Goal: Task Accomplishment & Management: Manage account settings

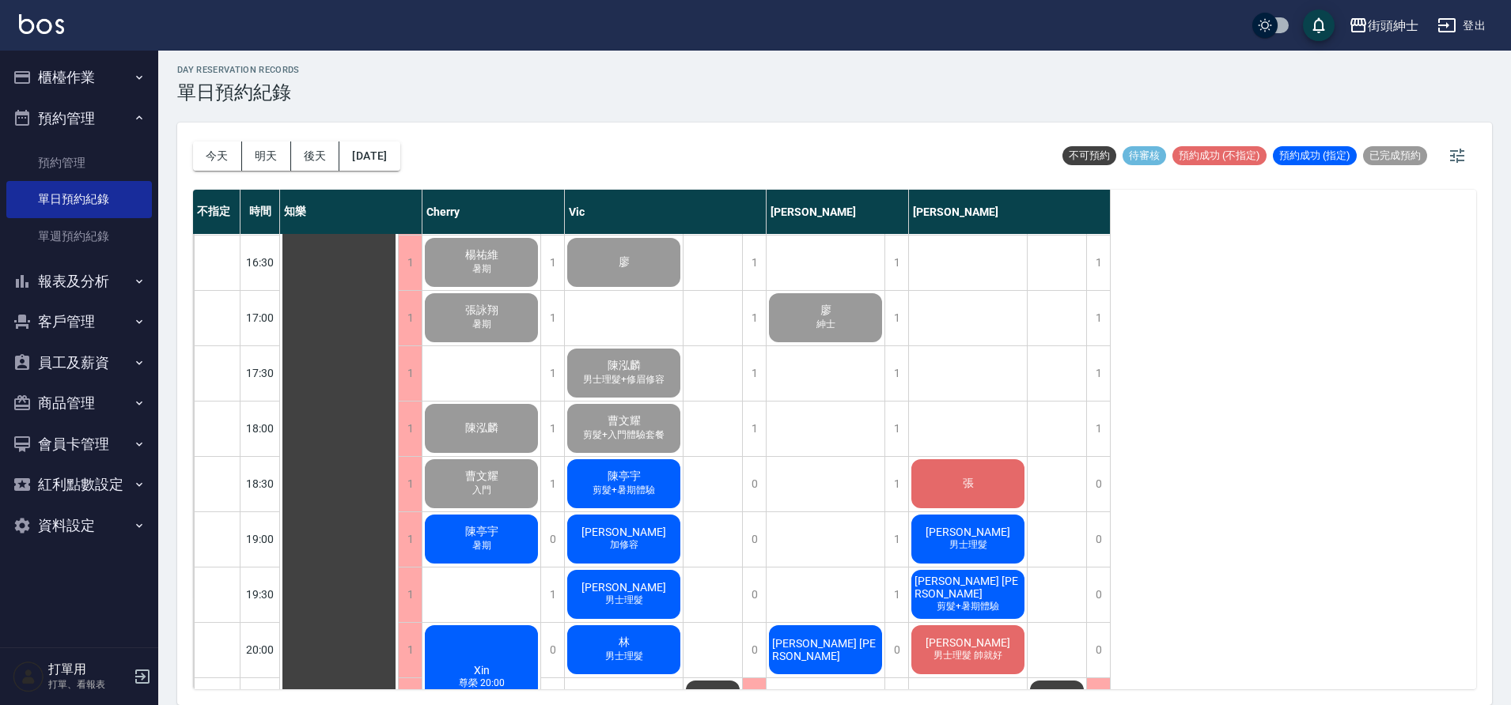
scroll to position [834, 0]
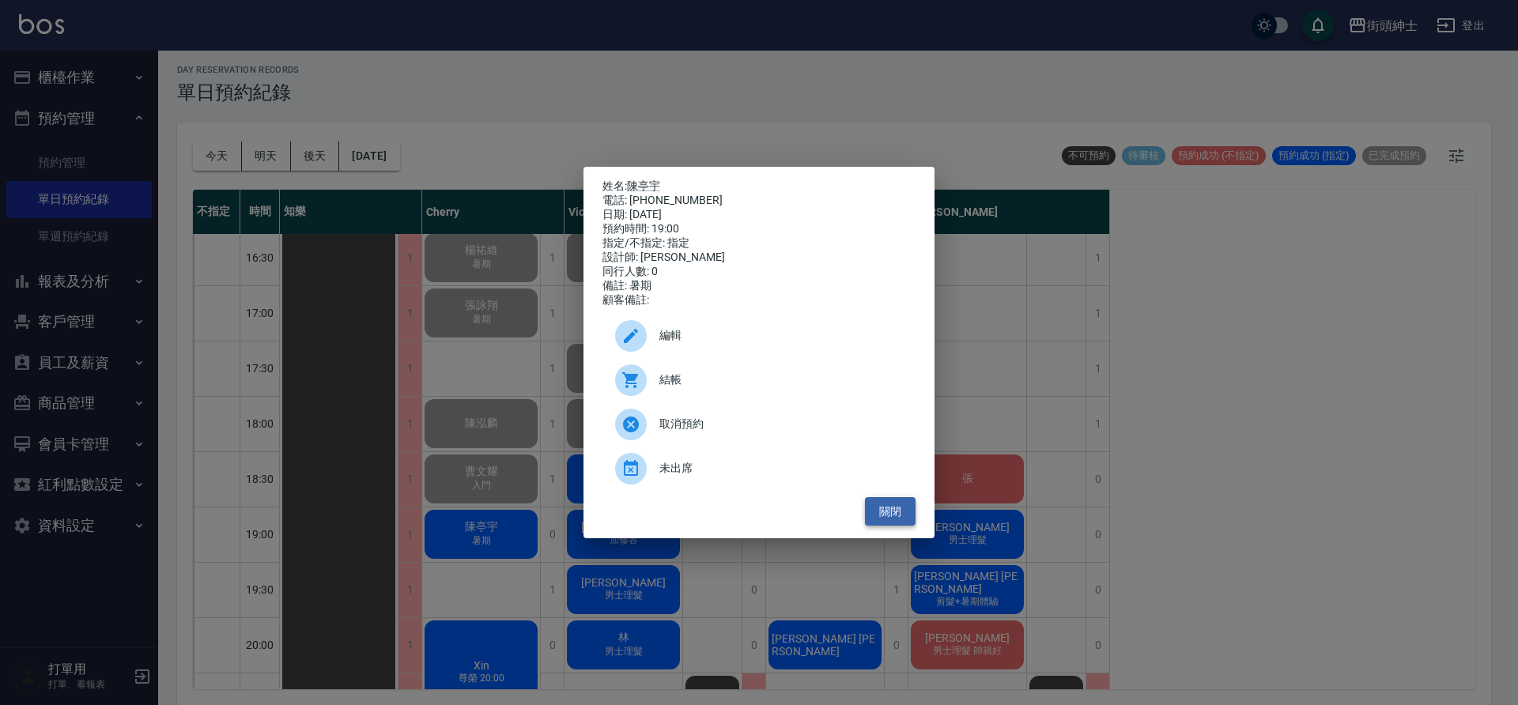
click at [891, 520] on button "關閉" at bounding box center [890, 511] width 51 height 29
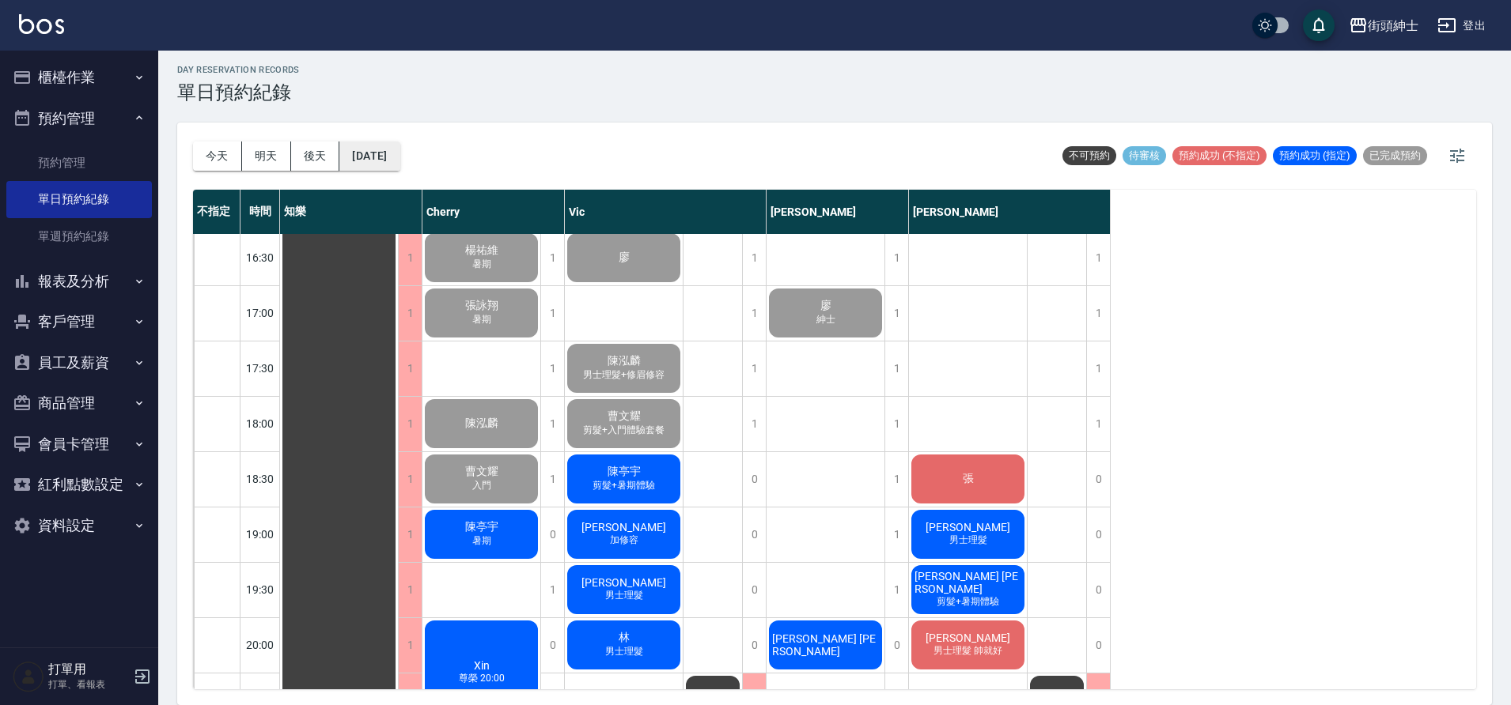
click at [399, 164] on button "[DATE]" at bounding box center [369, 156] width 60 height 29
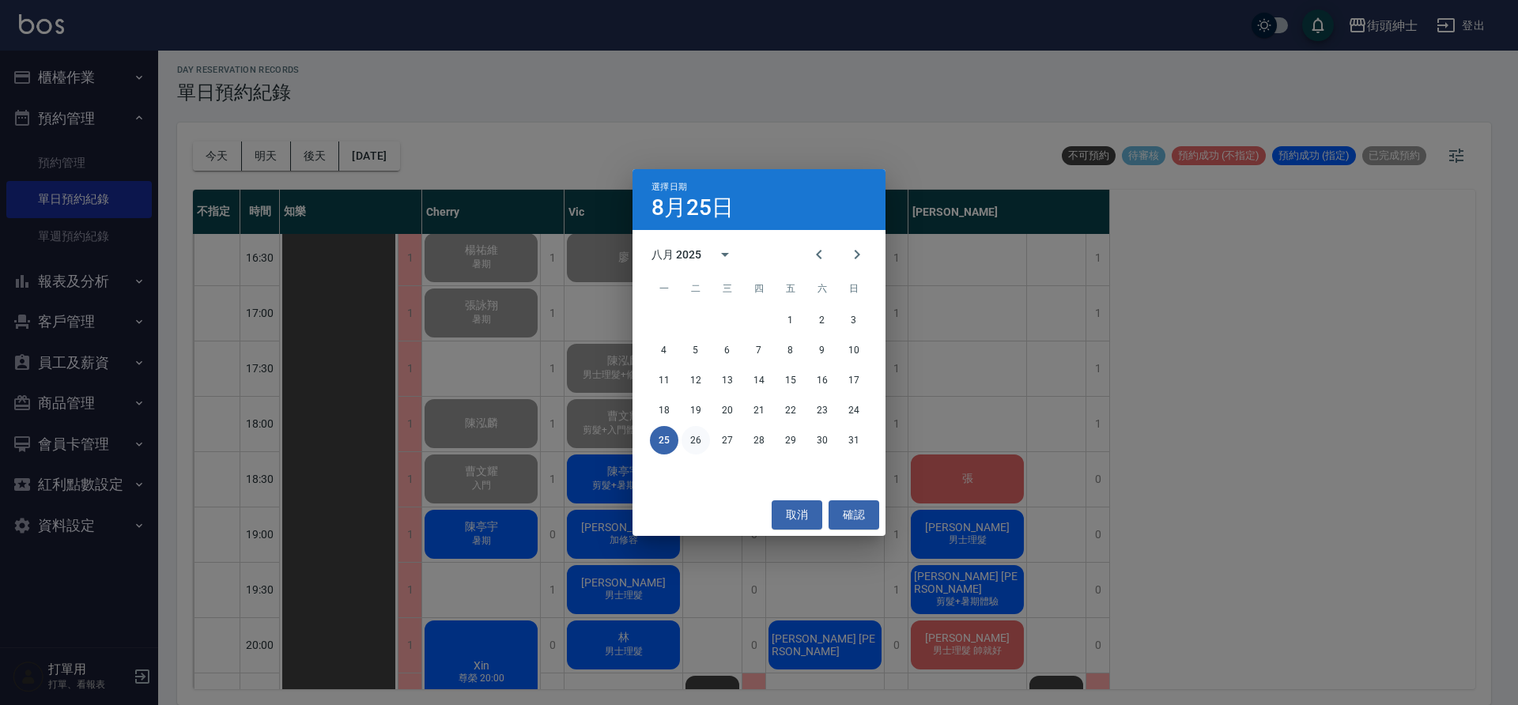
click at [697, 433] on button "26" at bounding box center [696, 440] width 28 height 28
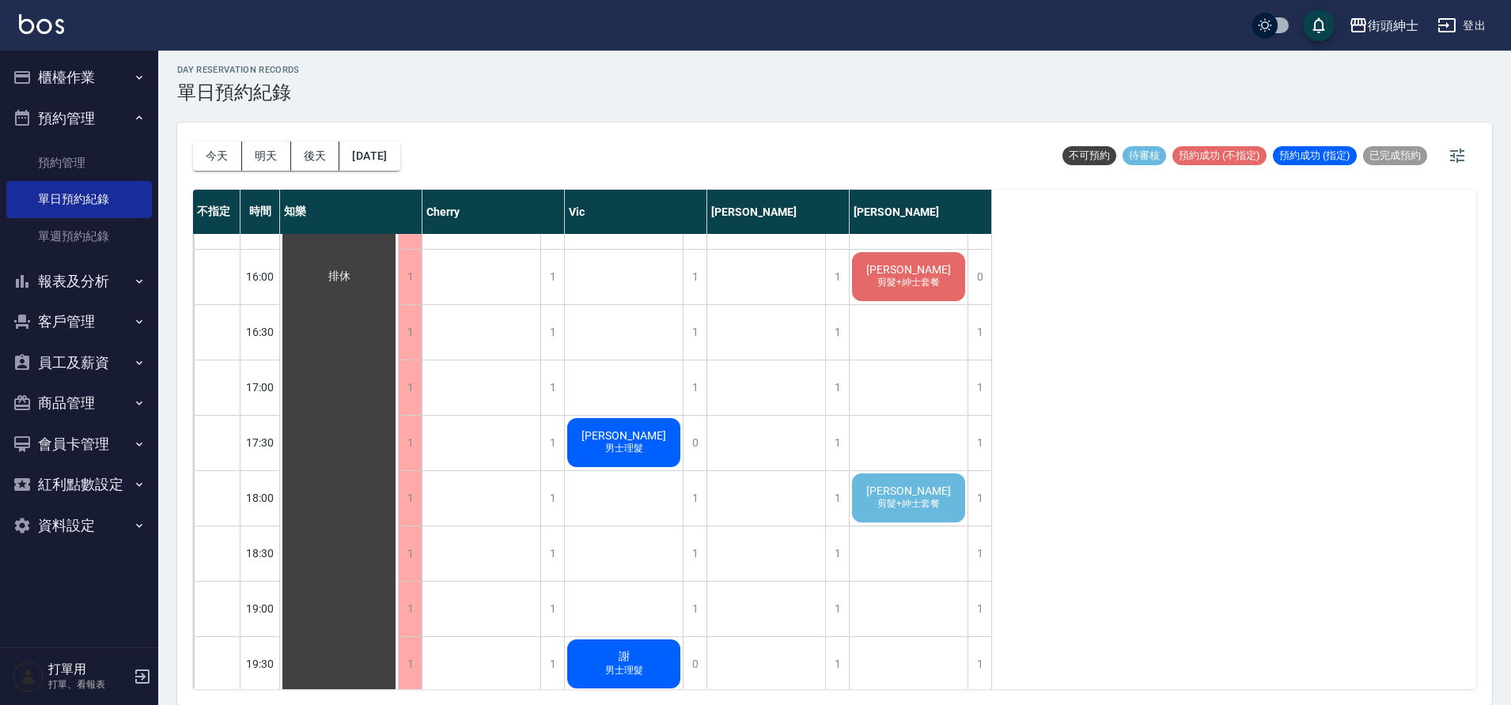
scroll to position [558, 0]
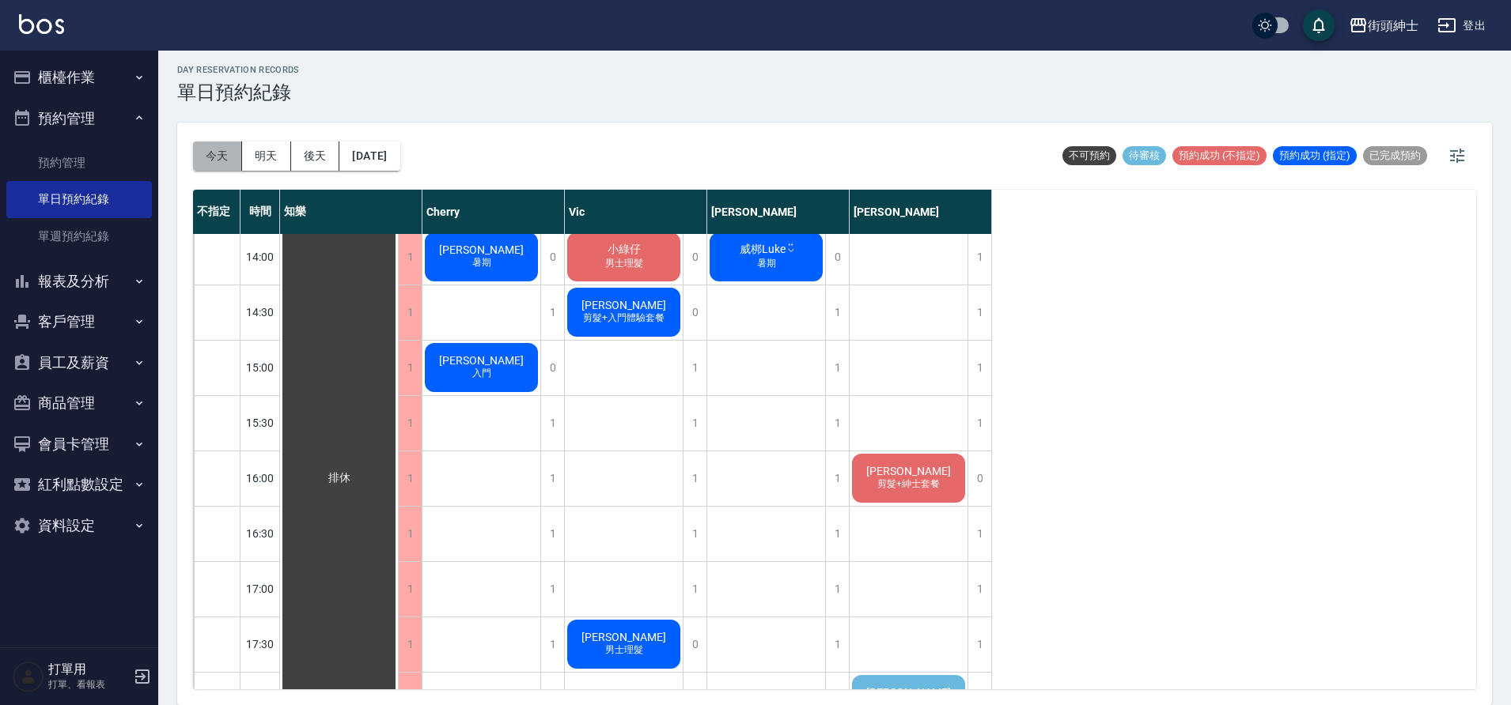
click at [214, 143] on button "今天" at bounding box center [217, 156] width 49 height 29
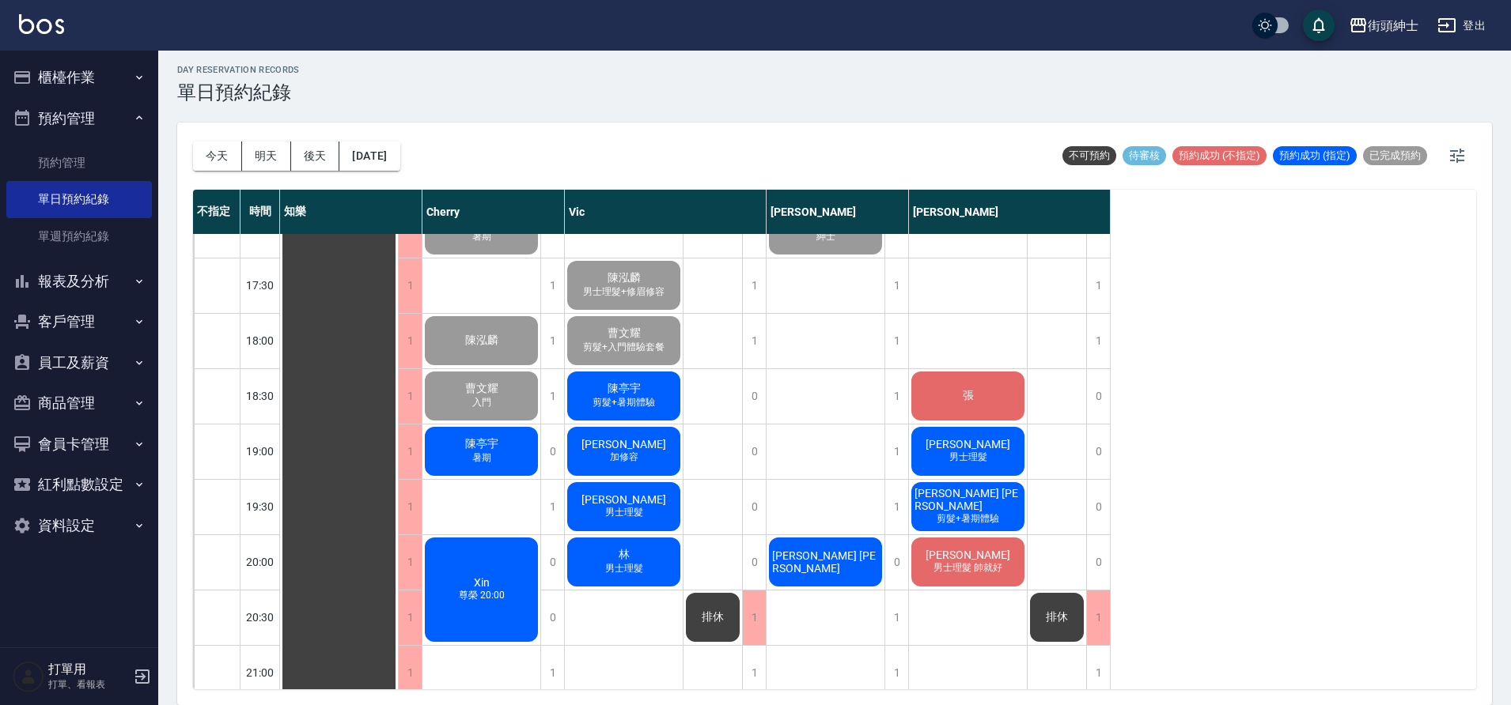
scroll to position [914, 0]
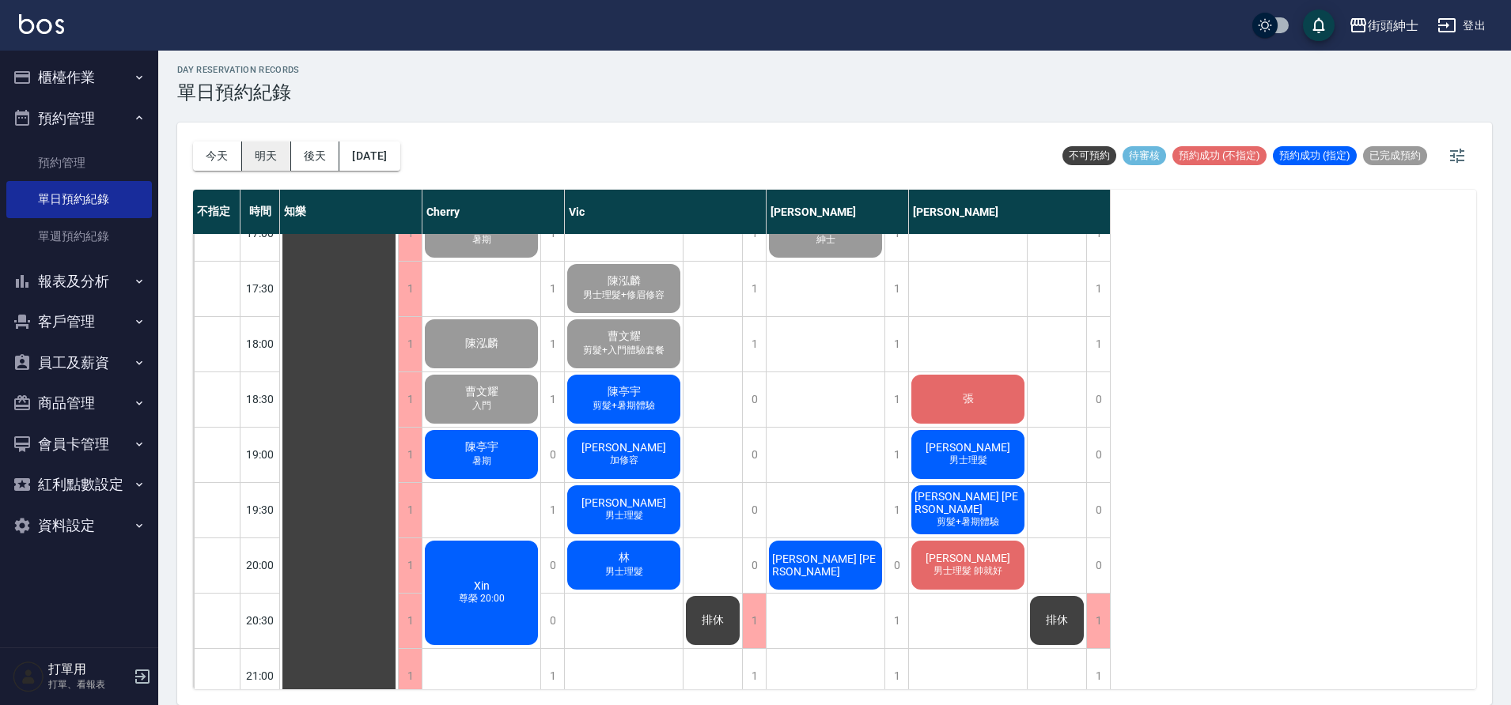
click at [261, 157] on button "明天" at bounding box center [266, 156] width 49 height 29
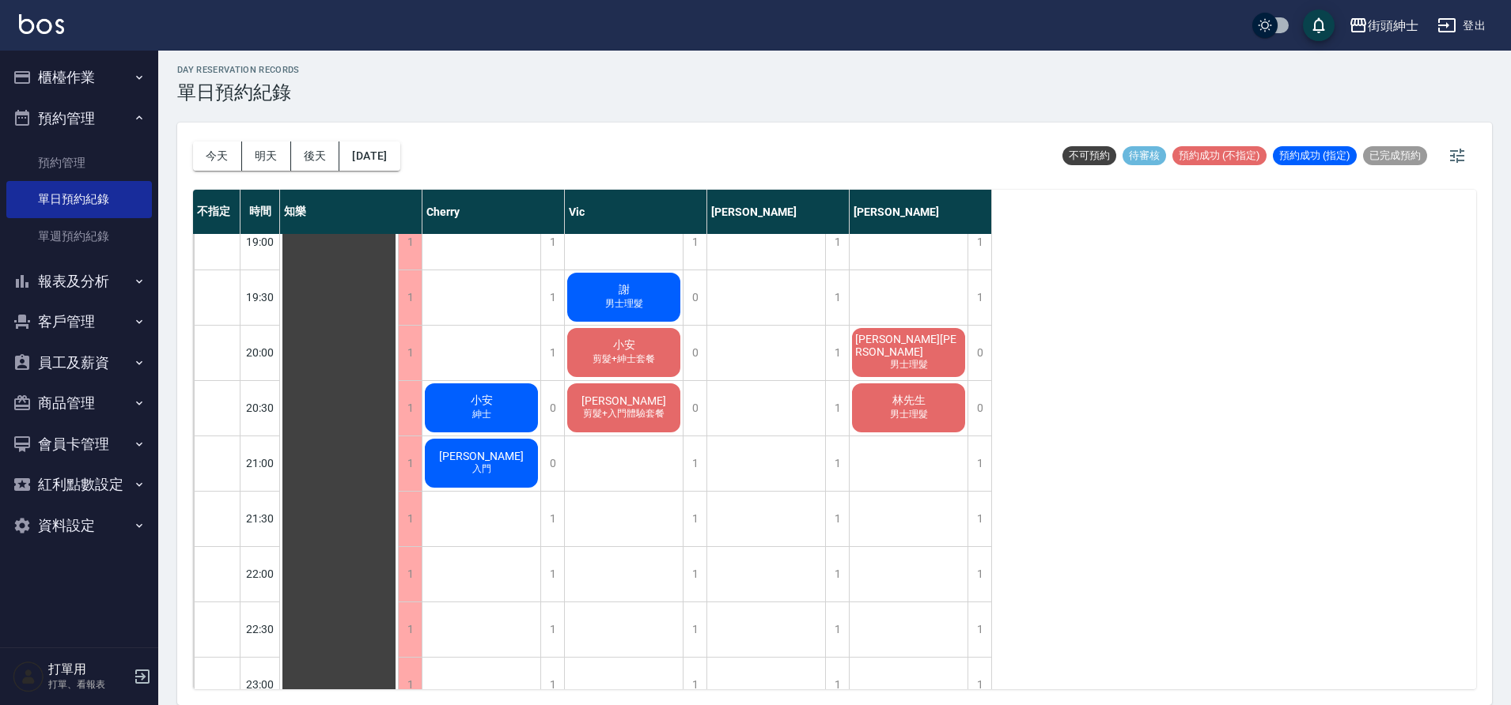
scroll to position [966, 0]
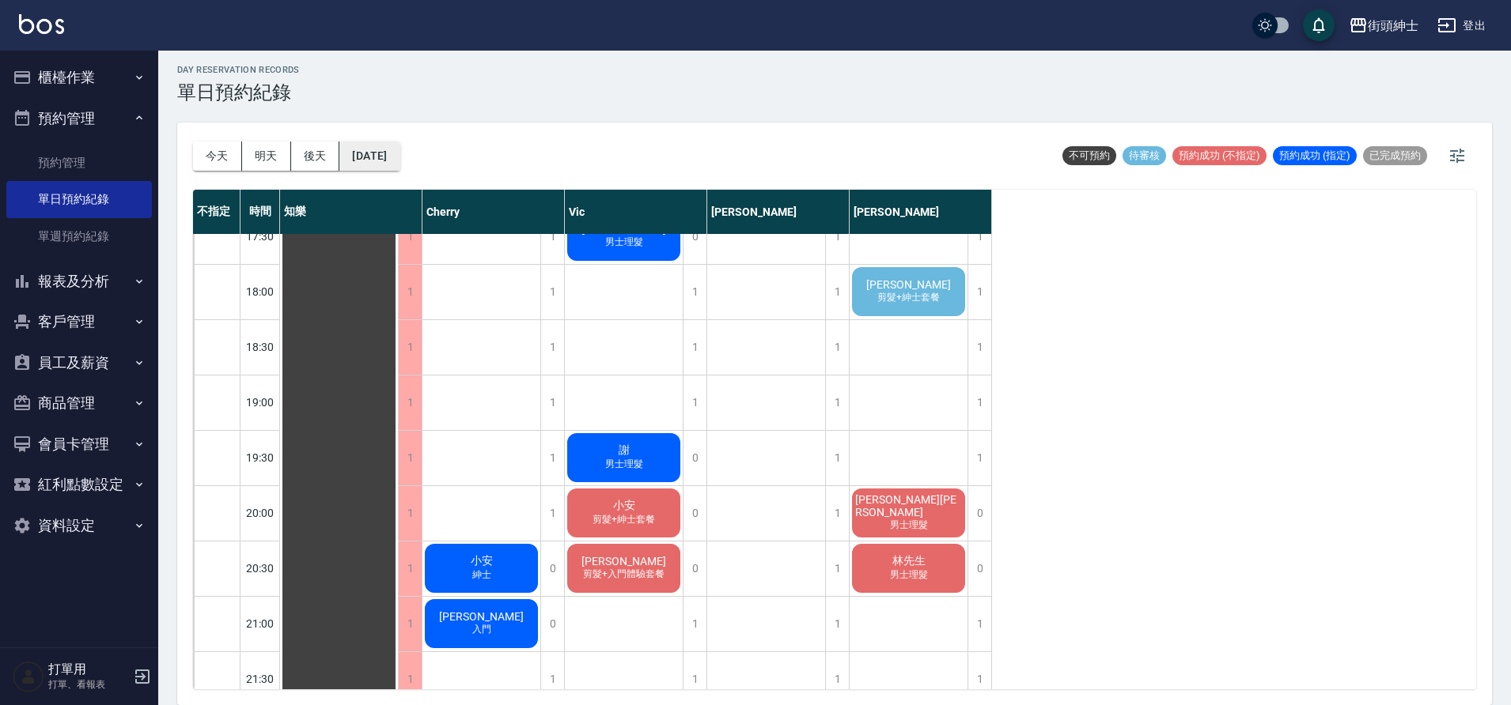
click at [394, 166] on button "[DATE]" at bounding box center [369, 156] width 60 height 29
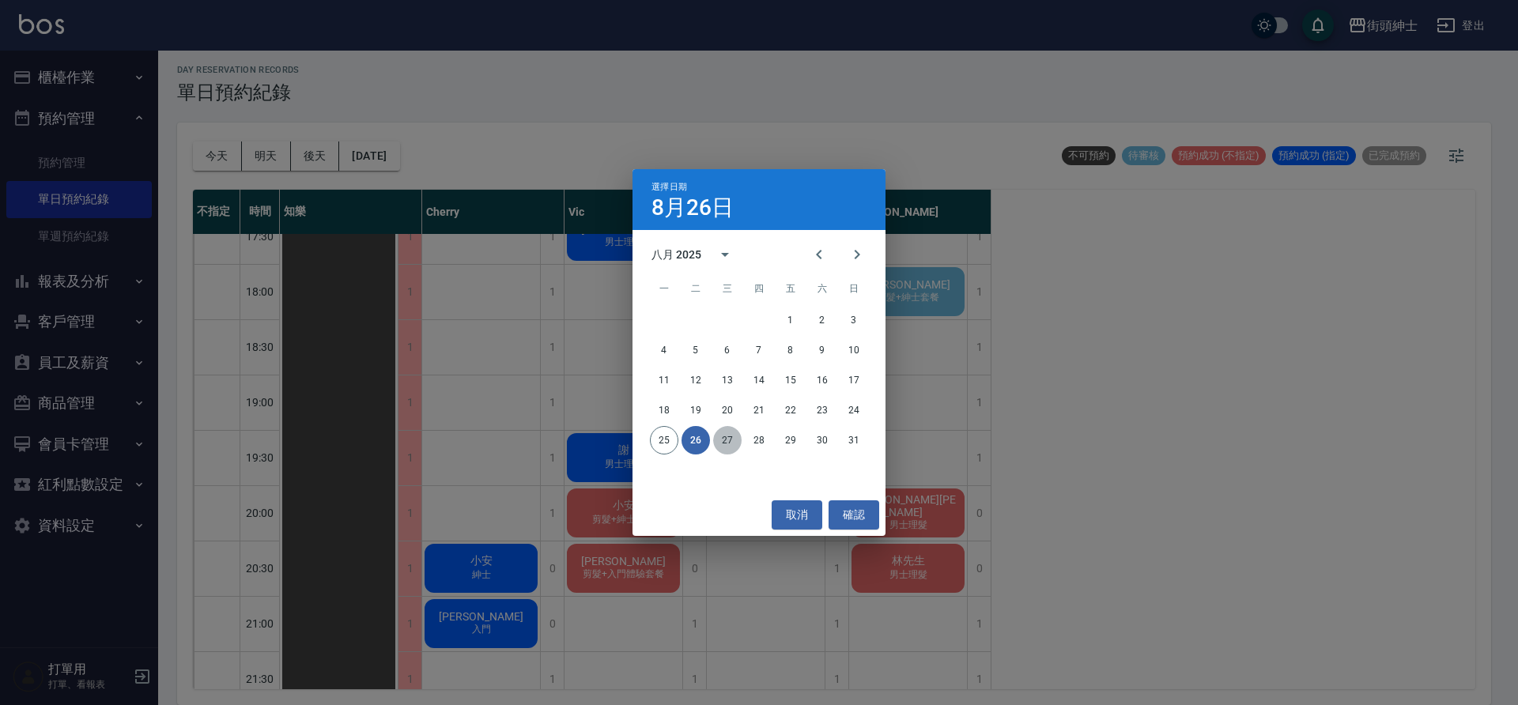
click at [735, 437] on button "27" at bounding box center [727, 440] width 28 height 28
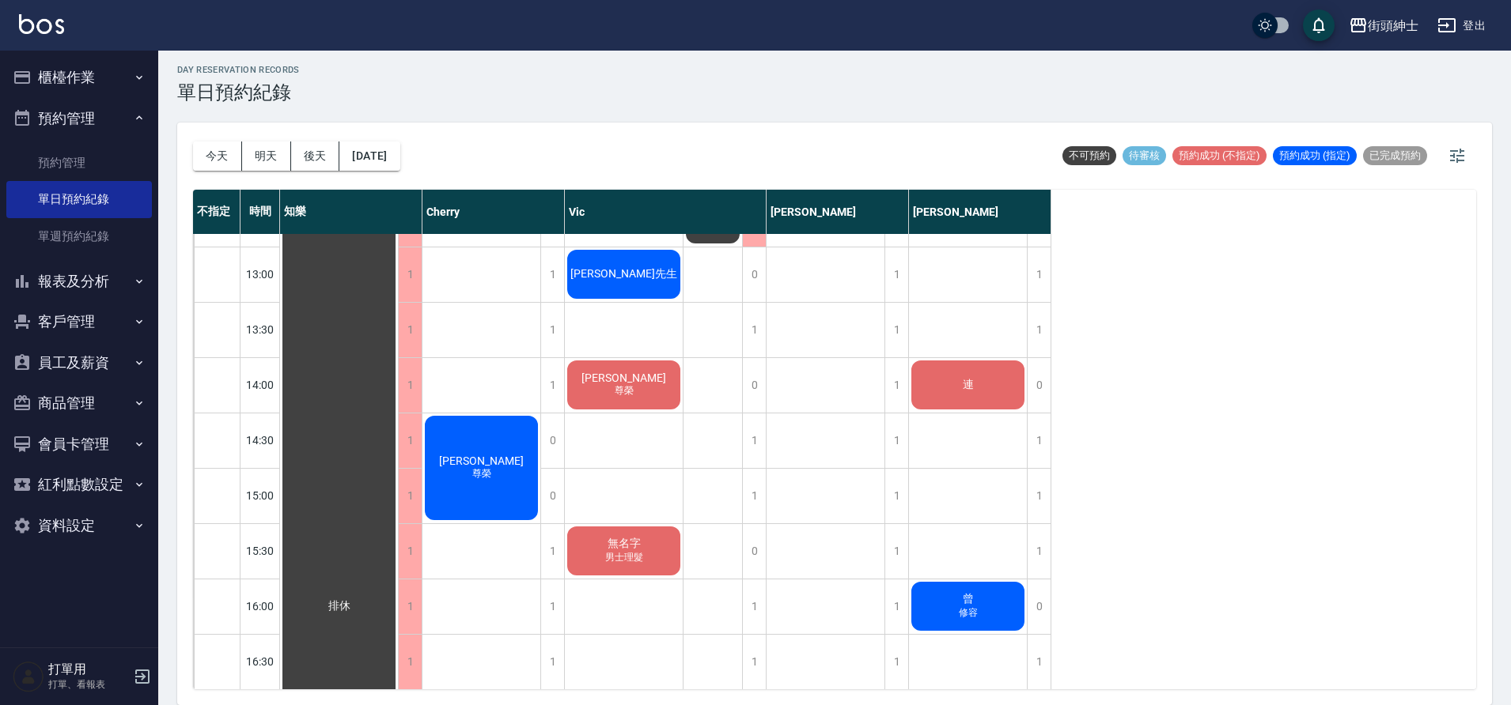
scroll to position [453, 0]
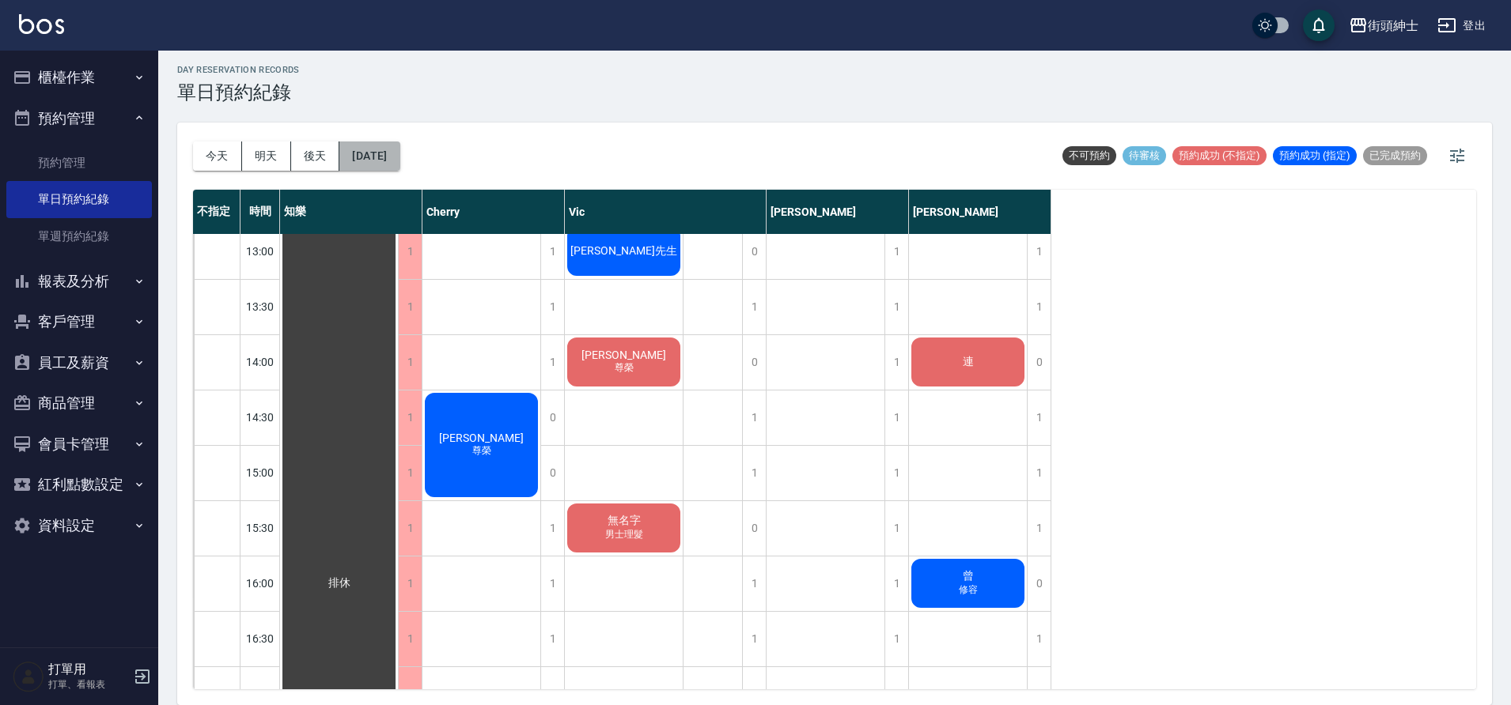
click at [389, 154] on button "2025/08/27" at bounding box center [369, 156] width 60 height 29
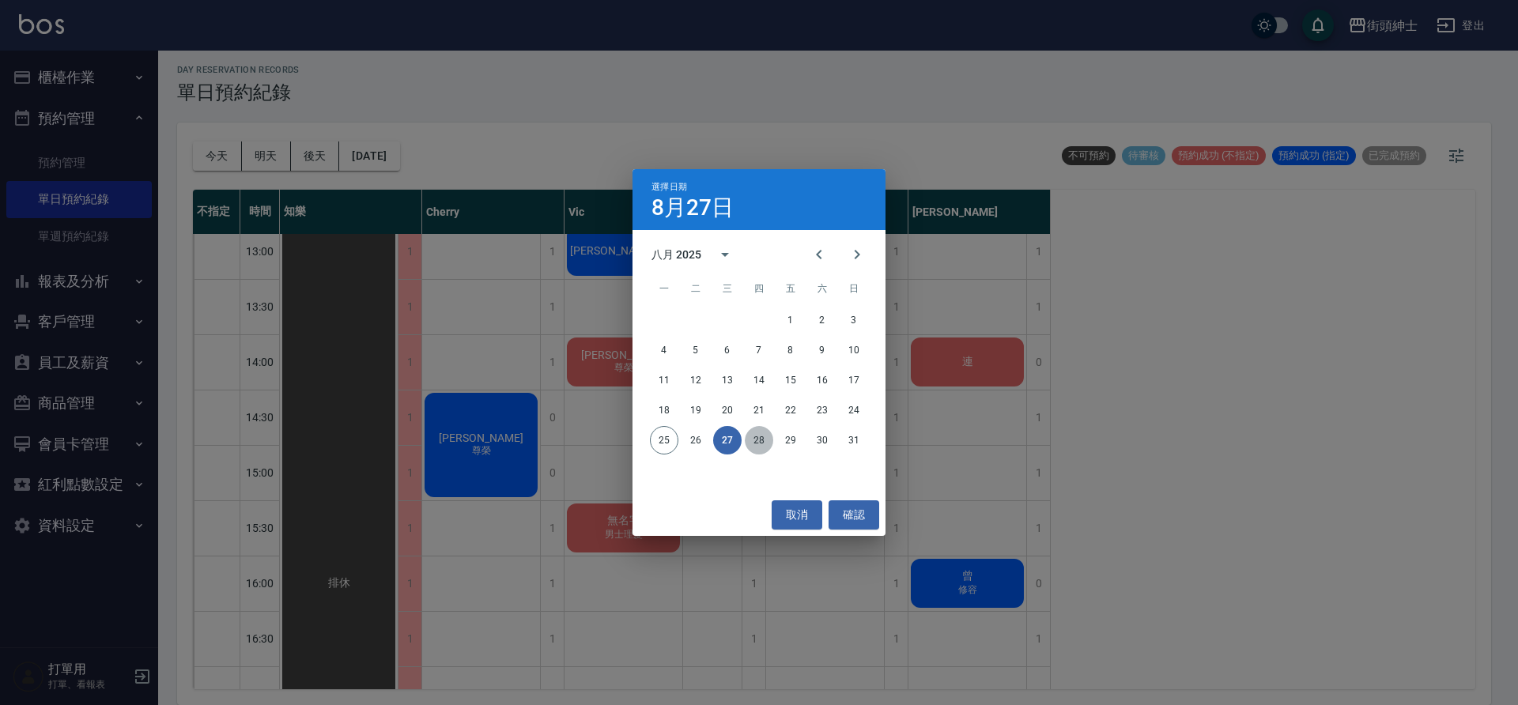
click at [755, 433] on button "28" at bounding box center [759, 440] width 28 height 28
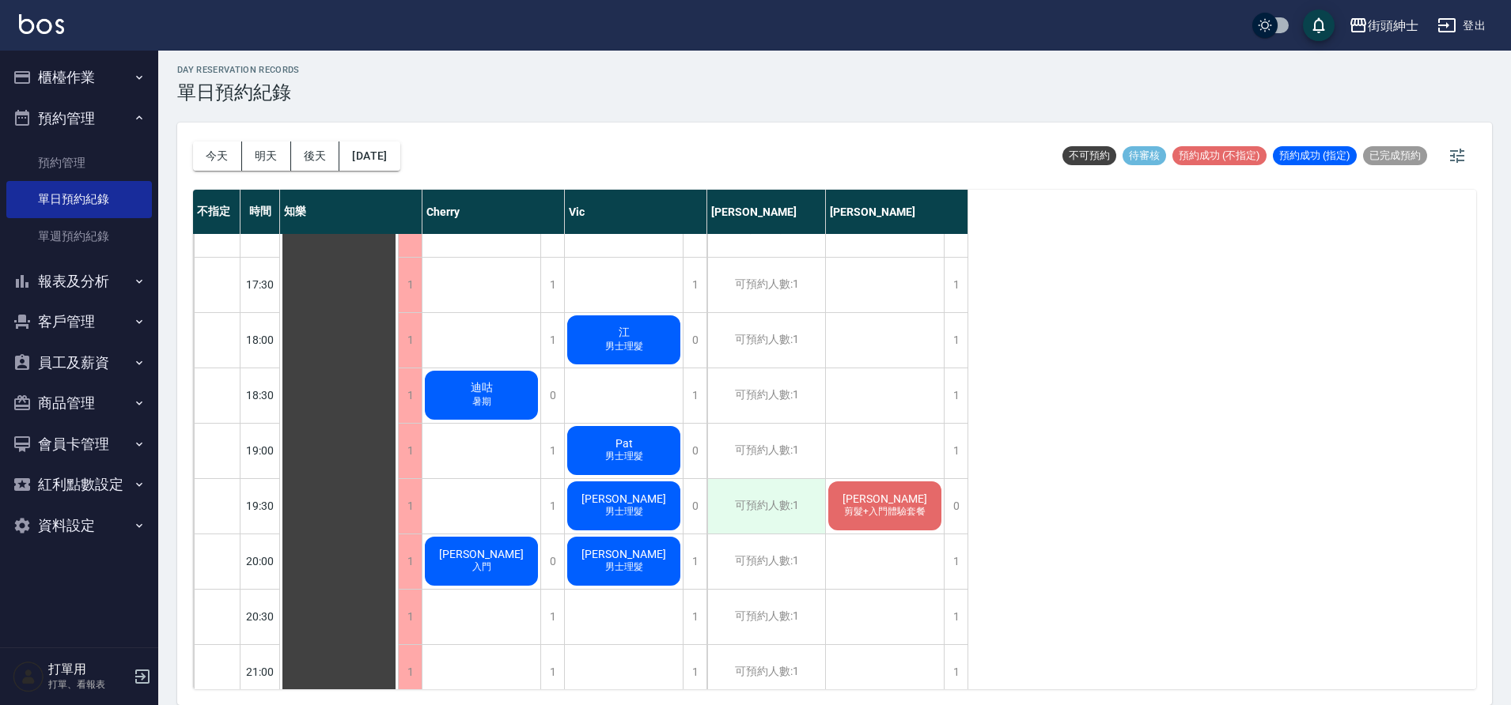
scroll to position [913, 0]
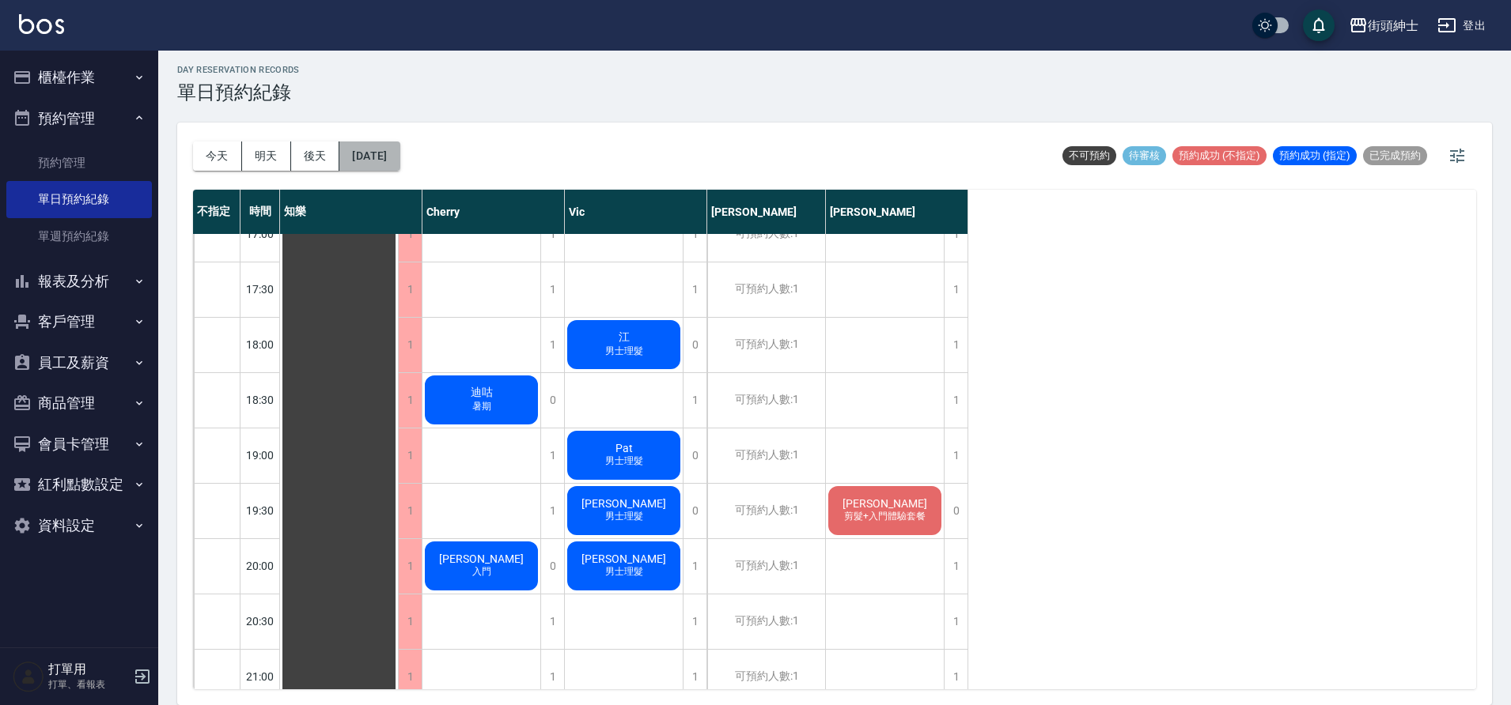
click at [372, 163] on button "2025/08/28" at bounding box center [369, 156] width 60 height 29
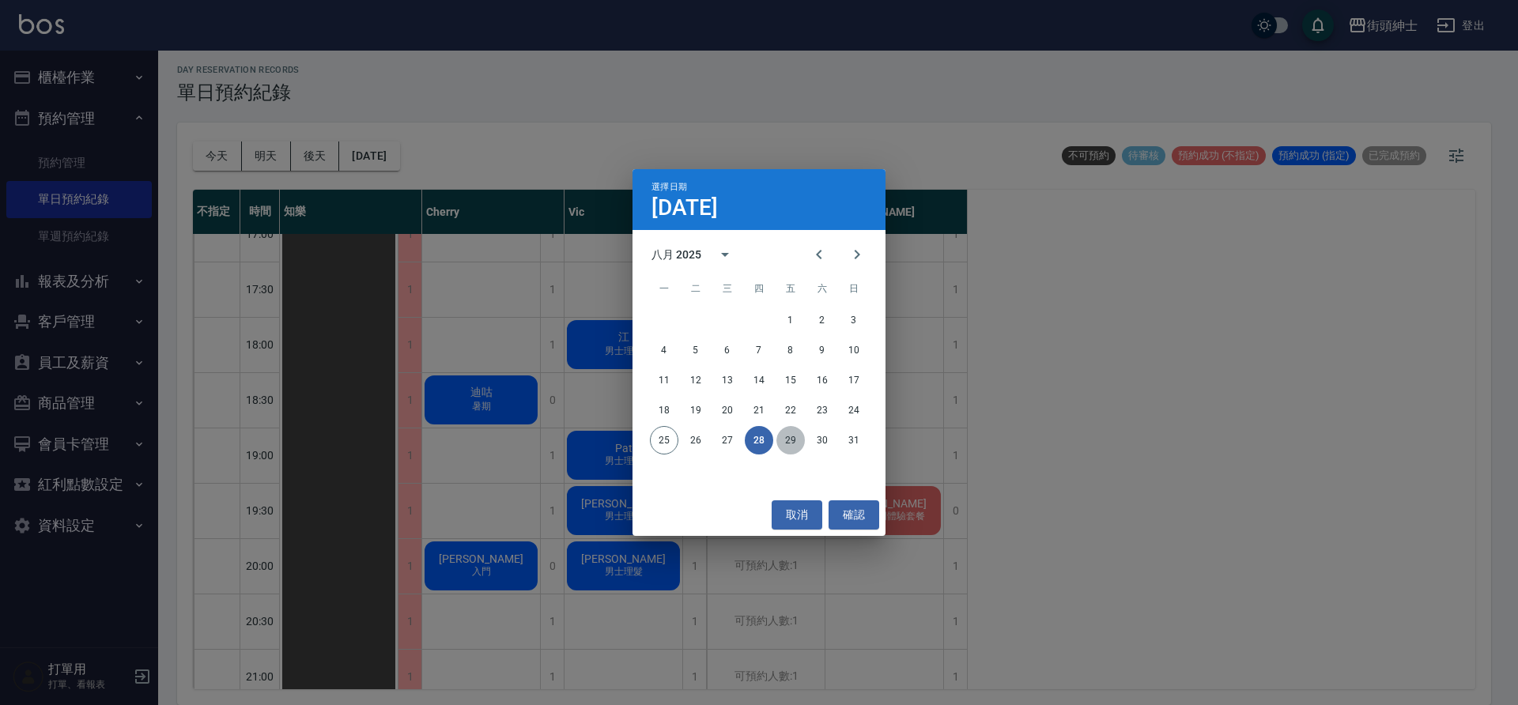
click at [791, 444] on button "29" at bounding box center [791, 440] width 28 height 28
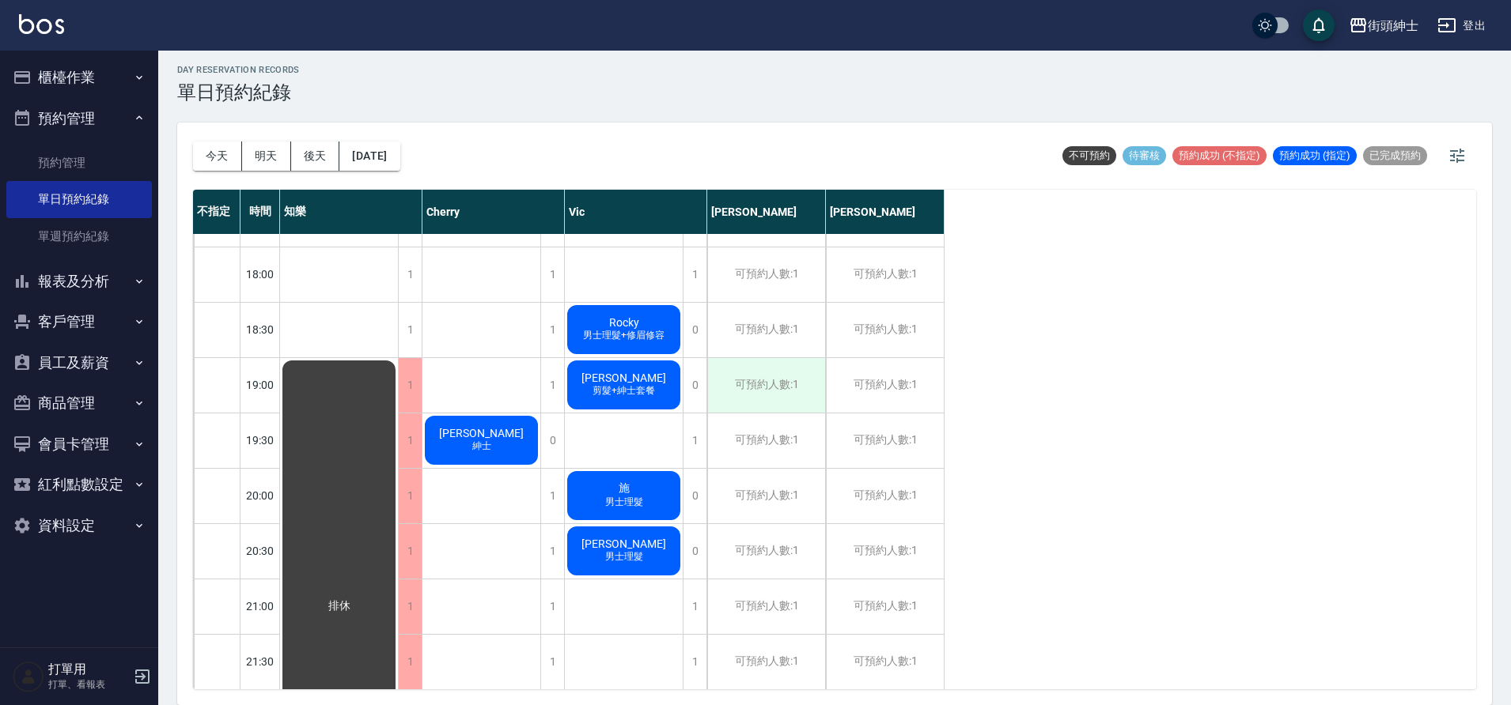
scroll to position [1163, 0]
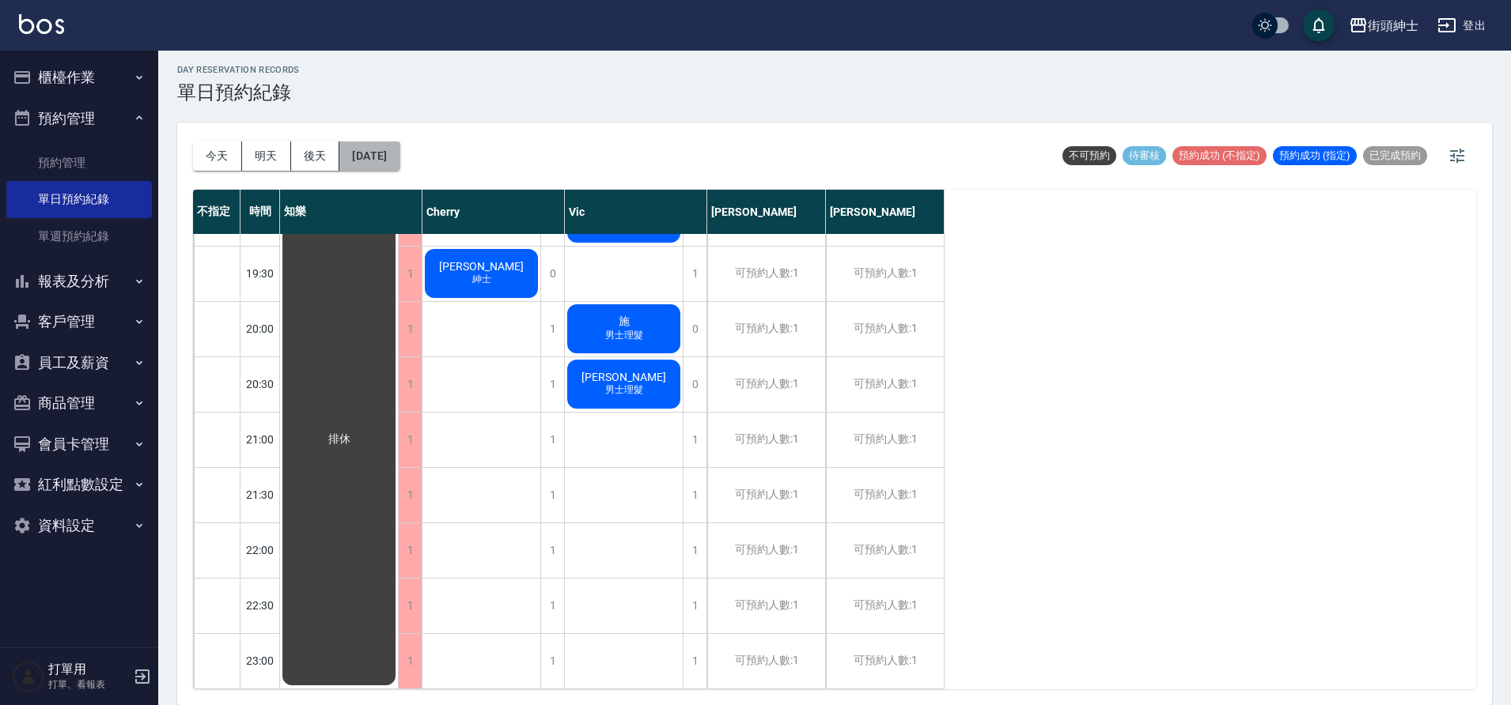
click at [399, 169] on button "2025/08/29" at bounding box center [369, 156] width 60 height 29
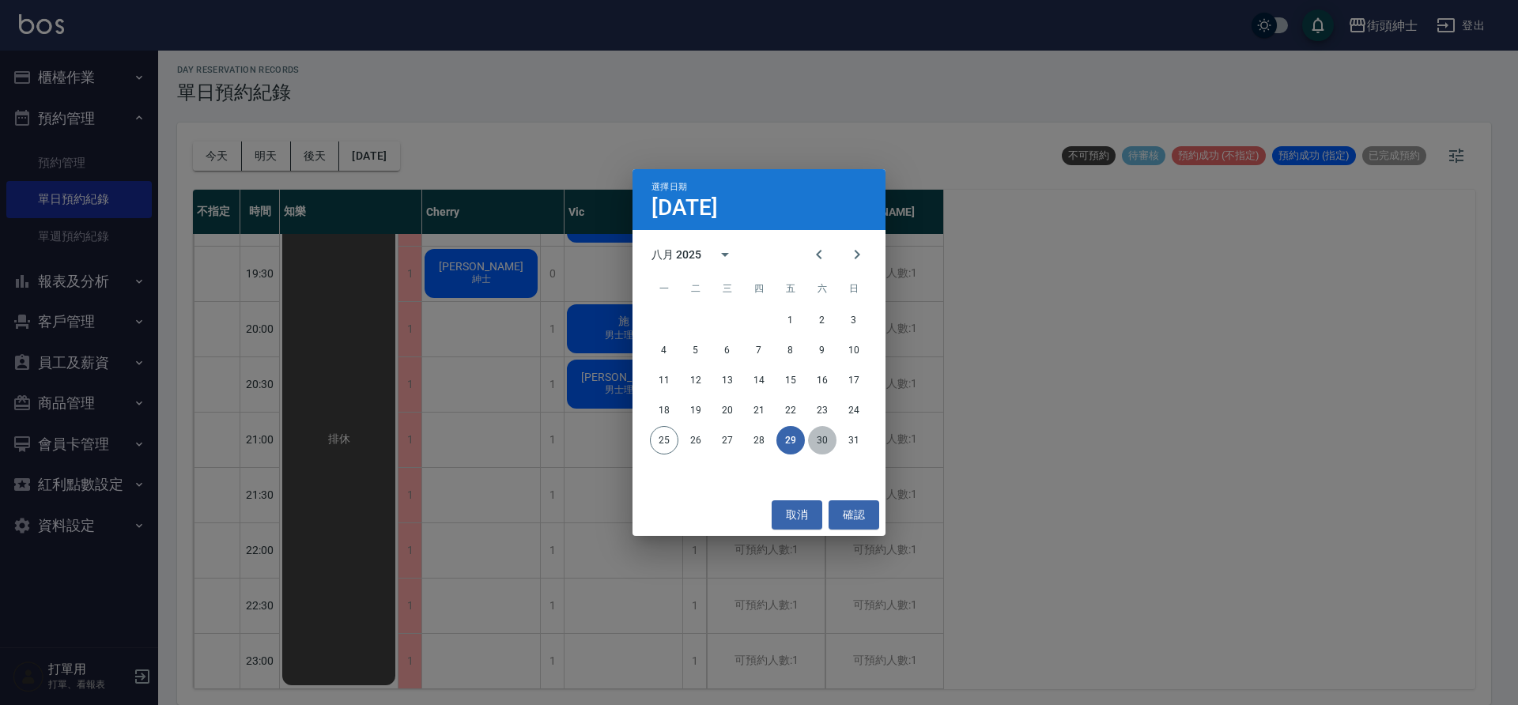
click at [818, 433] on button "30" at bounding box center [822, 440] width 28 height 28
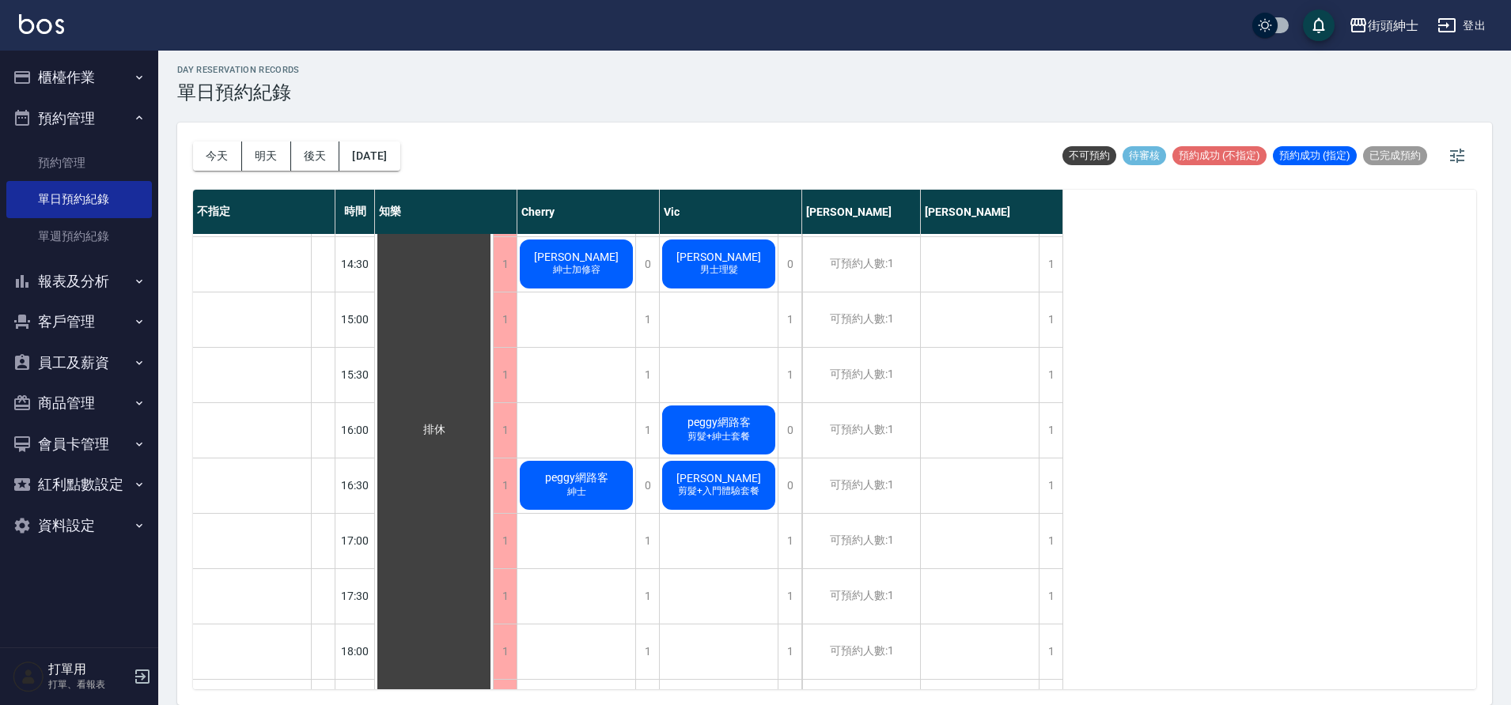
scroll to position [589, 0]
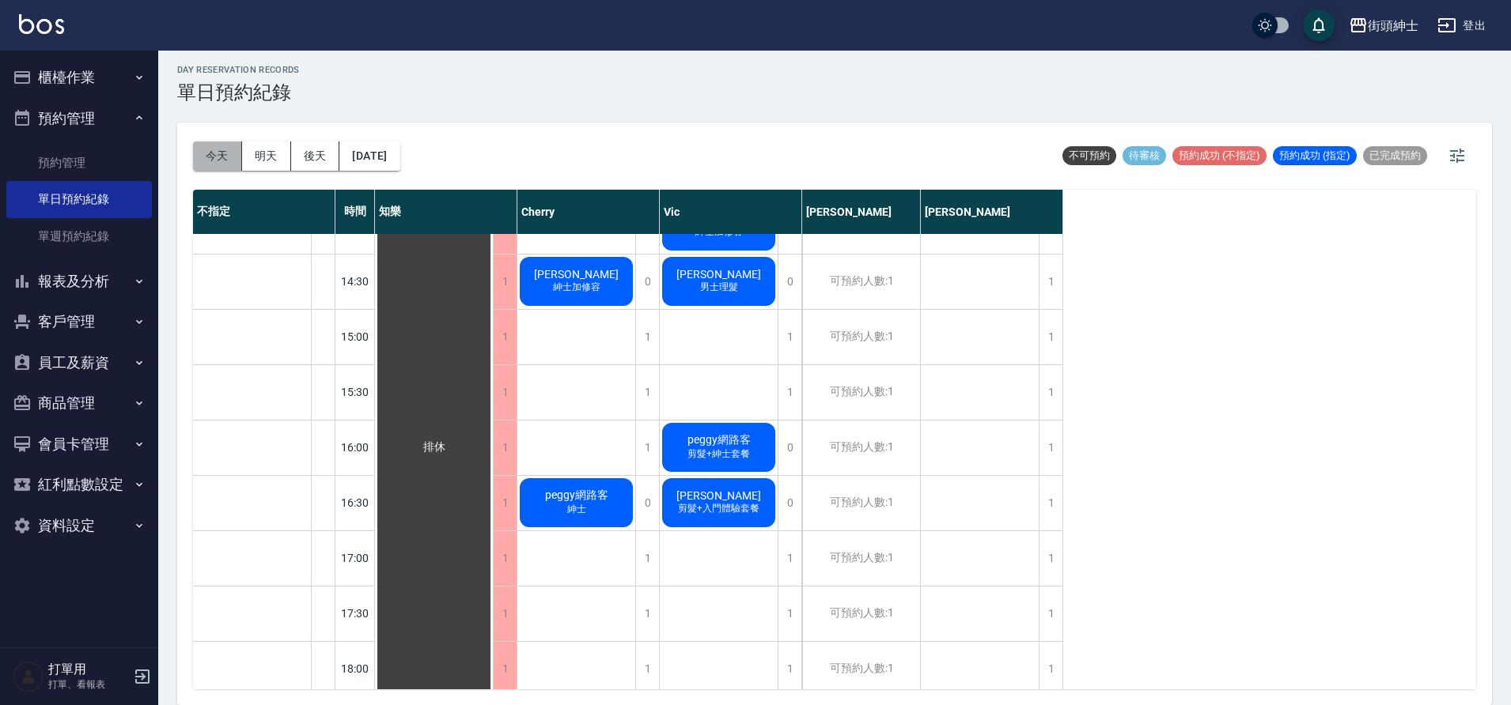
click at [203, 157] on button "今天" at bounding box center [217, 156] width 49 height 29
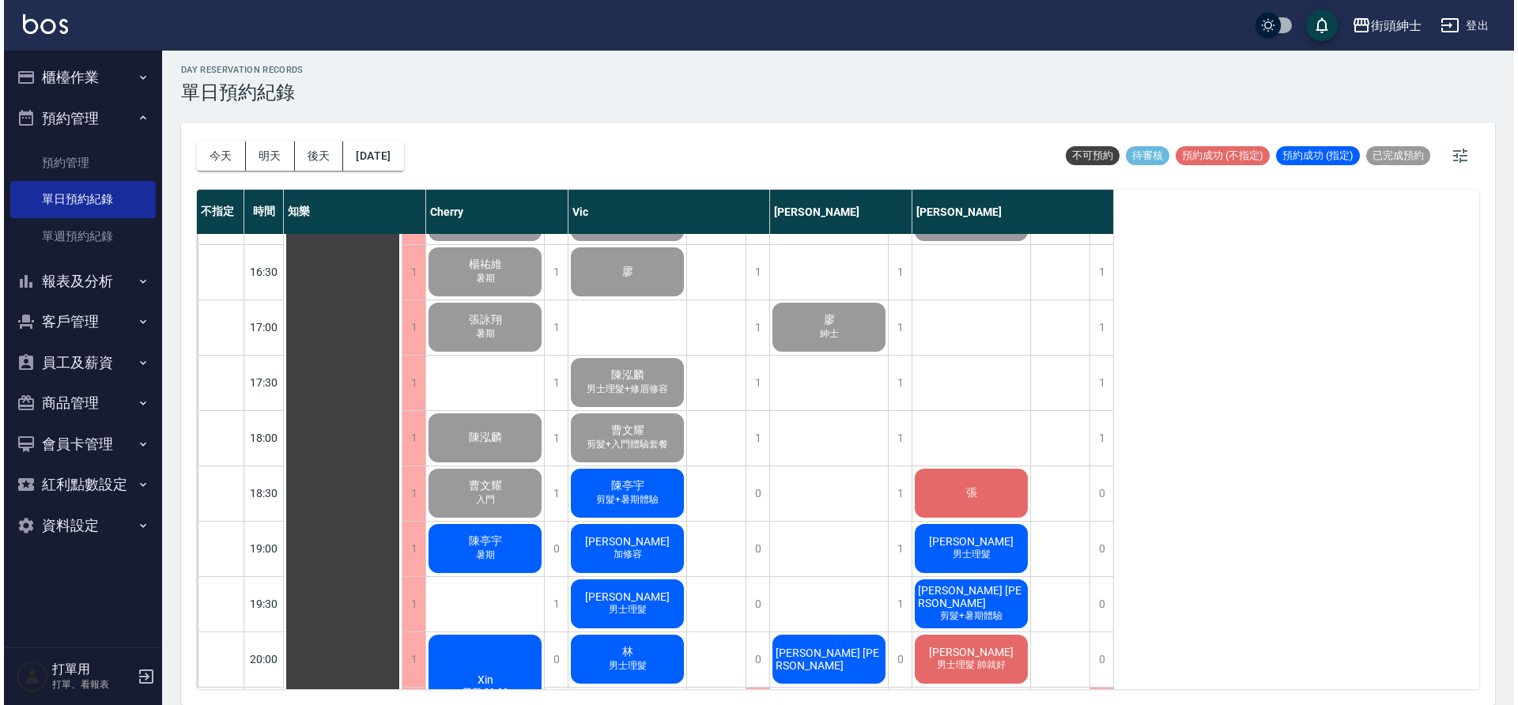
scroll to position [821, 0]
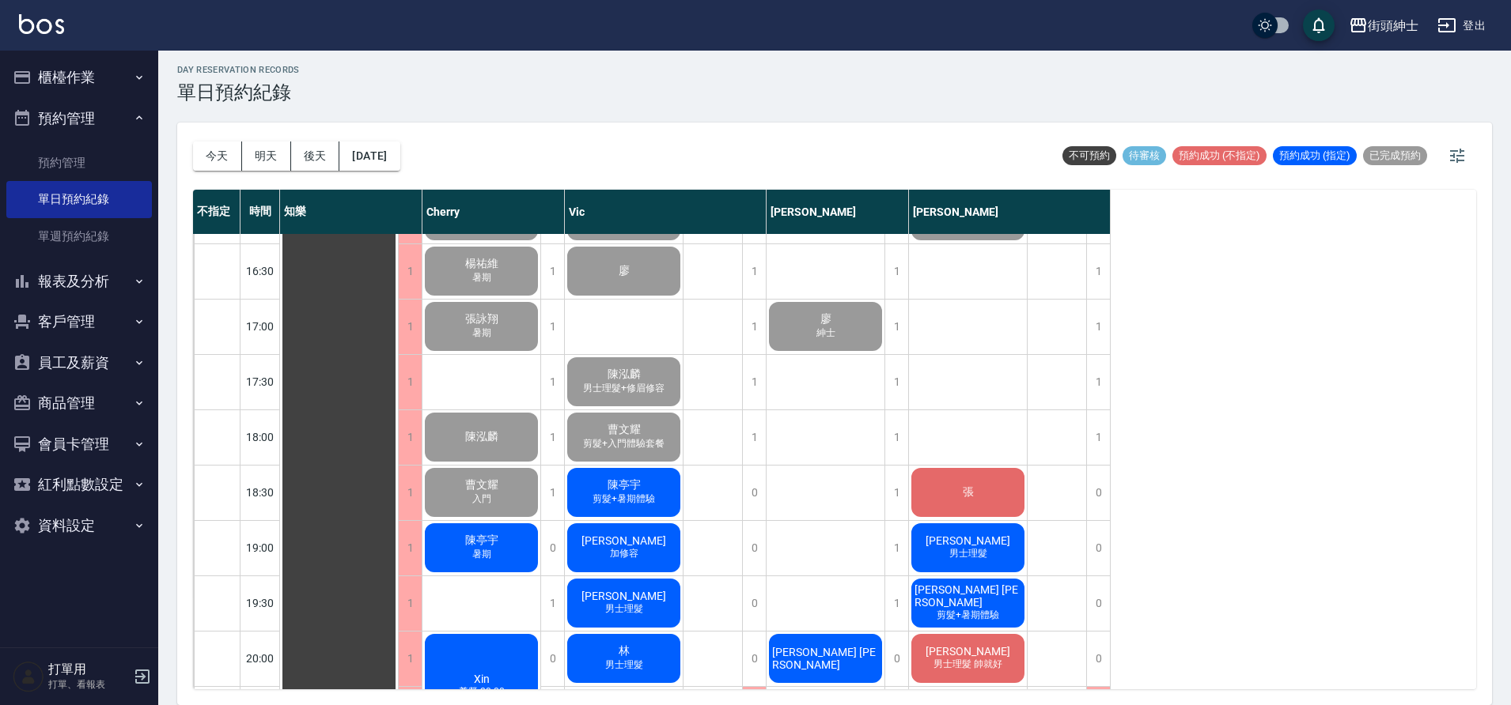
click at [398, 541] on div "陳亭宇 暑期" at bounding box center [339, 216] width 118 height 1604
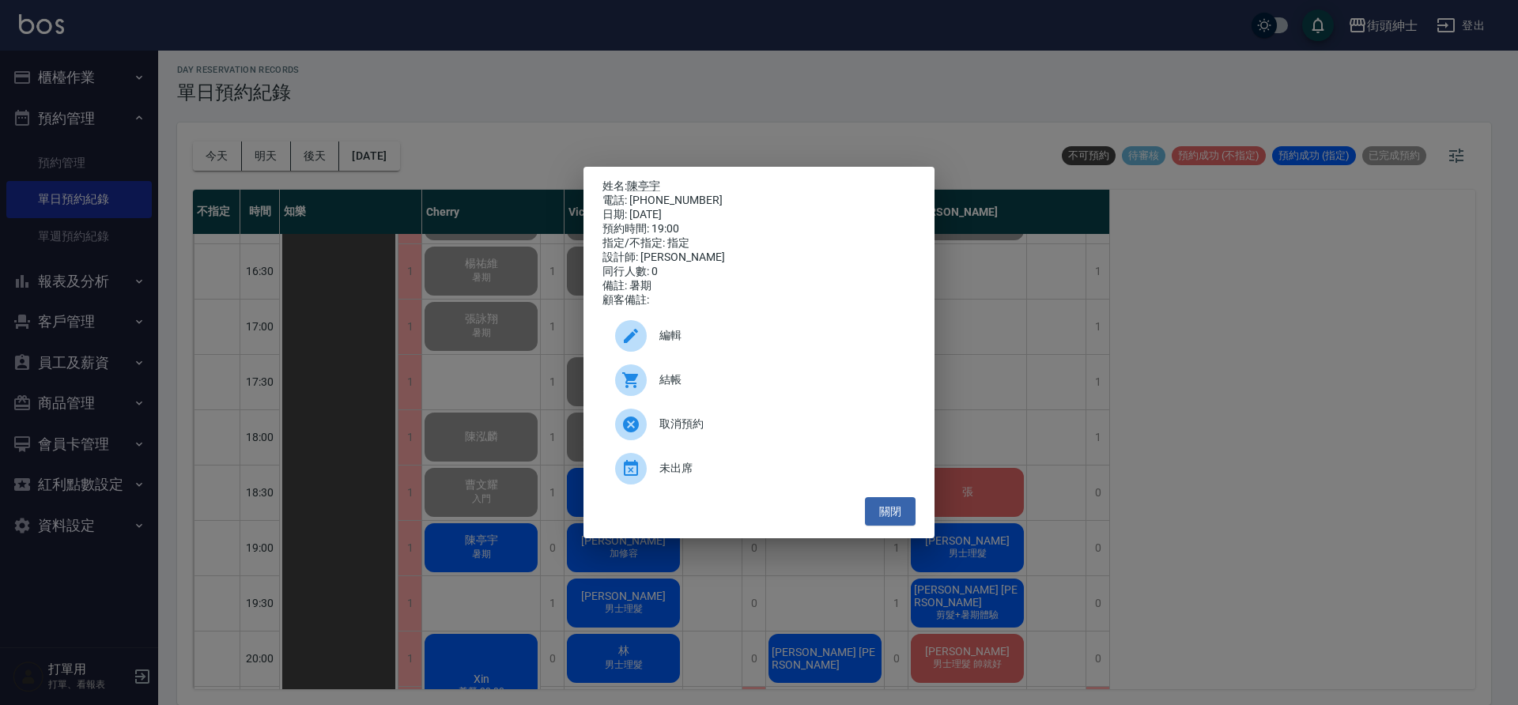
click at [692, 388] on span "結帳" at bounding box center [782, 380] width 244 height 17
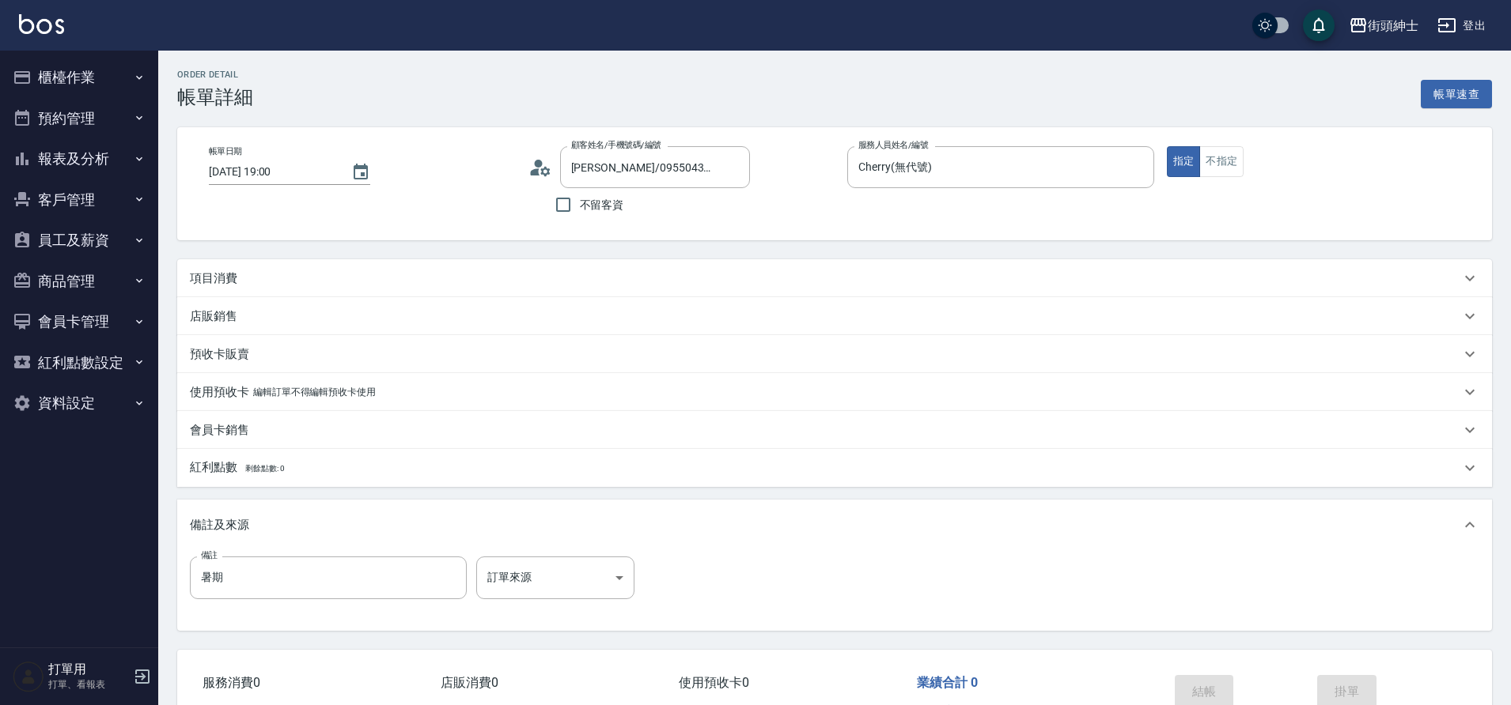
click at [383, 295] on div "項目消費" at bounding box center [834, 278] width 1314 height 38
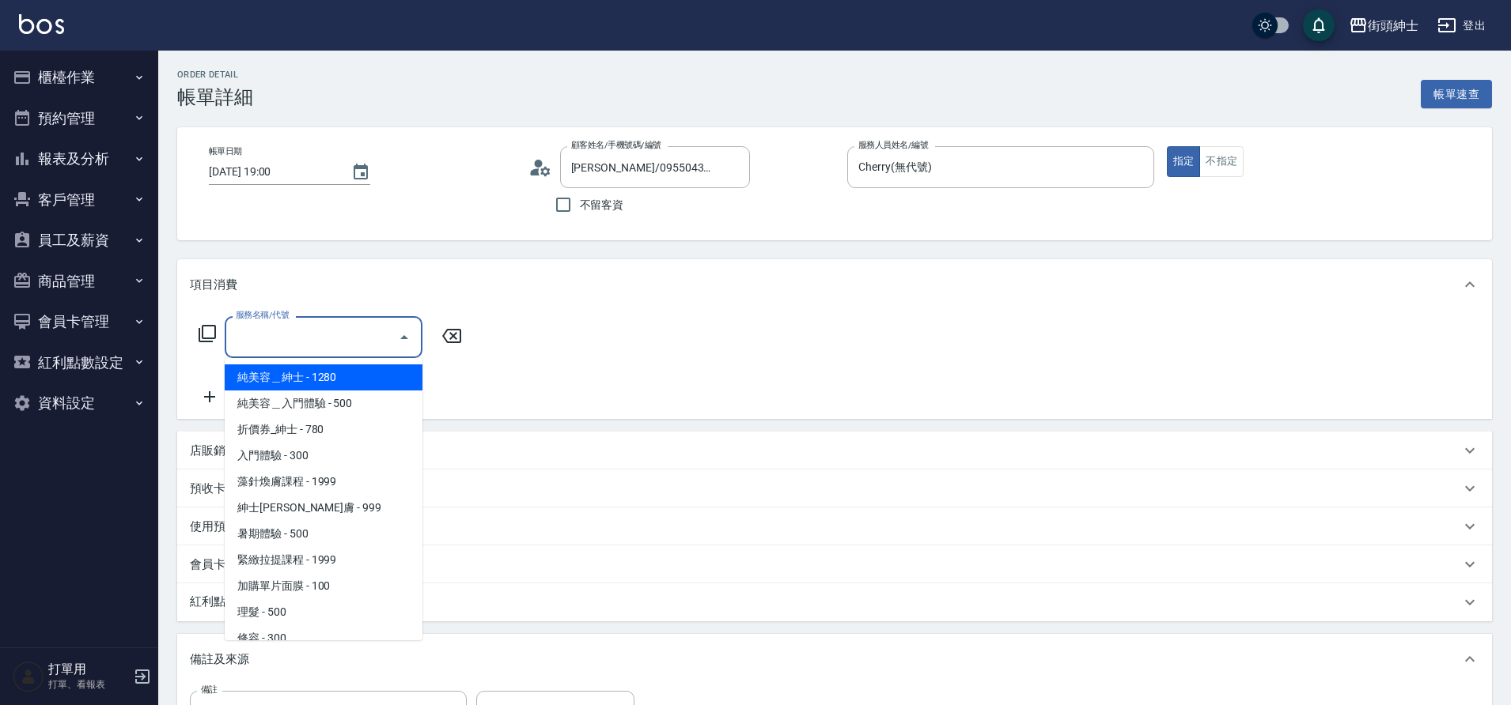
click at [329, 342] on input "服務名稱/代號" at bounding box center [312, 337] width 160 height 28
click at [301, 539] on span "暑期體驗 - 500" at bounding box center [324, 534] width 198 height 26
type input "暑期體驗"
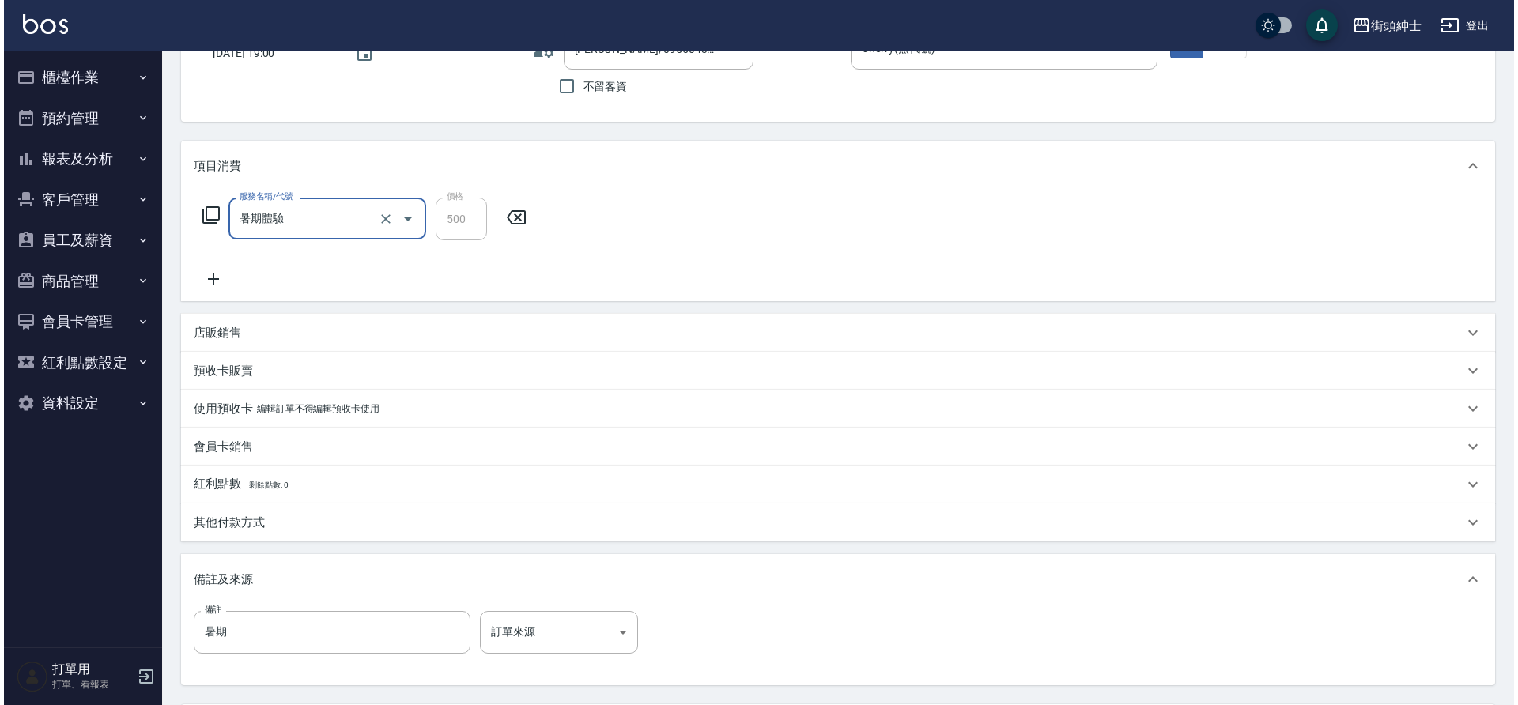
scroll to position [270, 0]
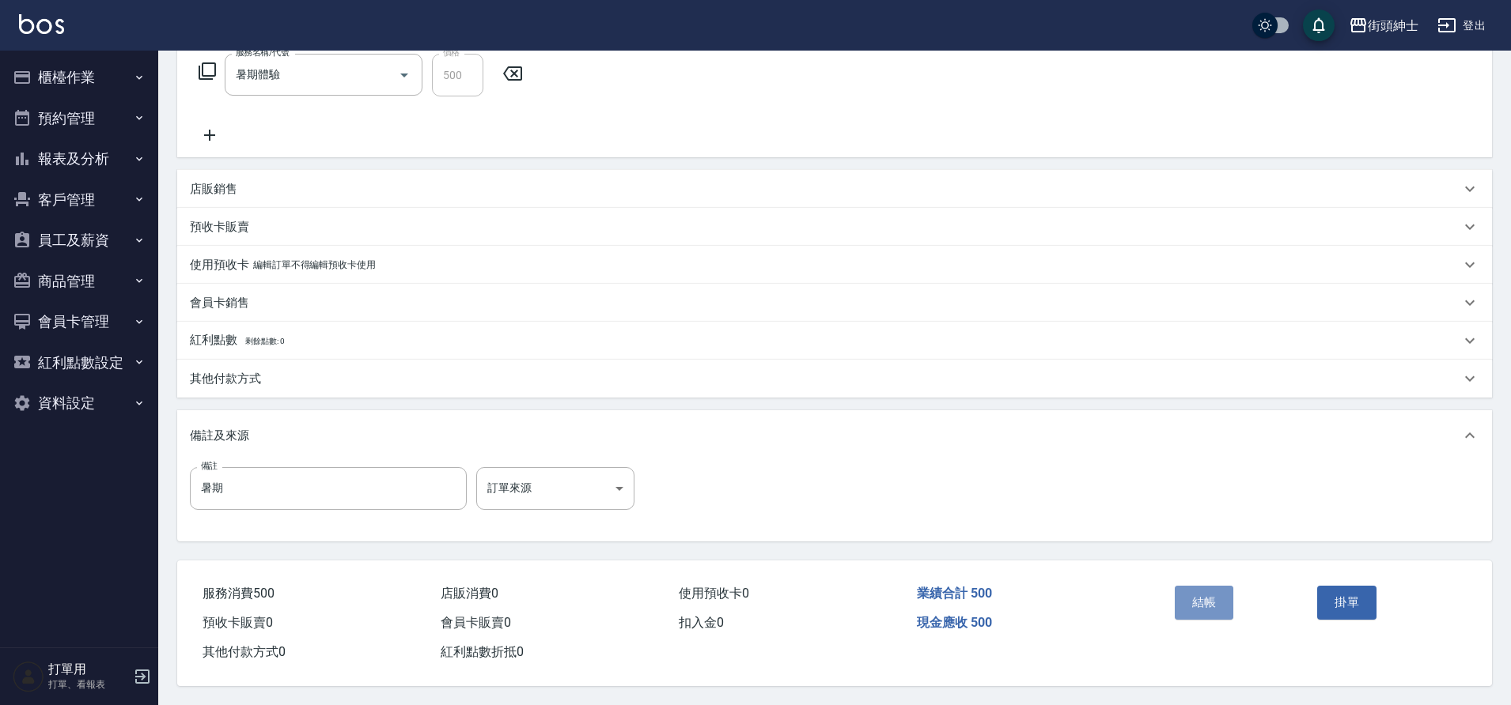
click at [1212, 593] on button "結帳" at bounding box center [1203, 602] width 59 height 33
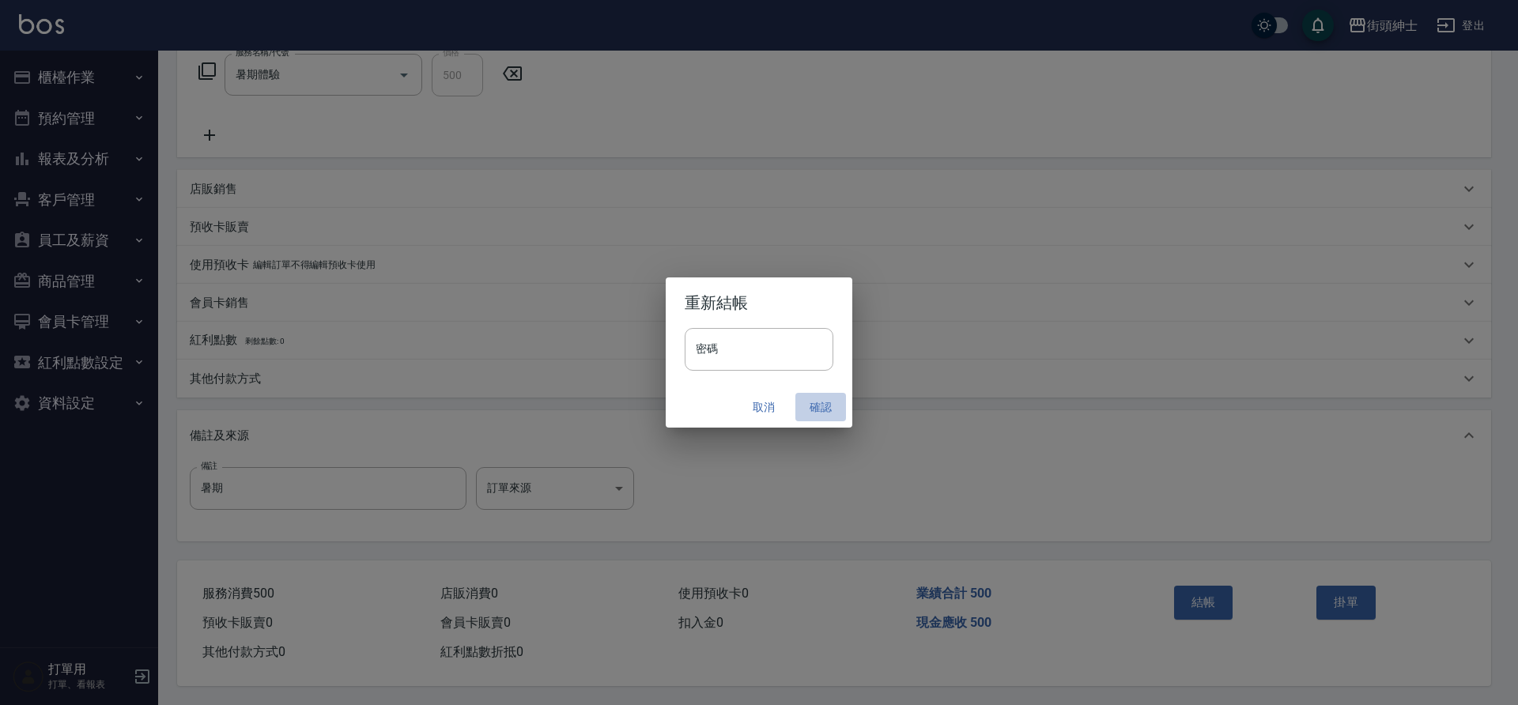
click at [821, 407] on button "確認" at bounding box center [821, 407] width 51 height 29
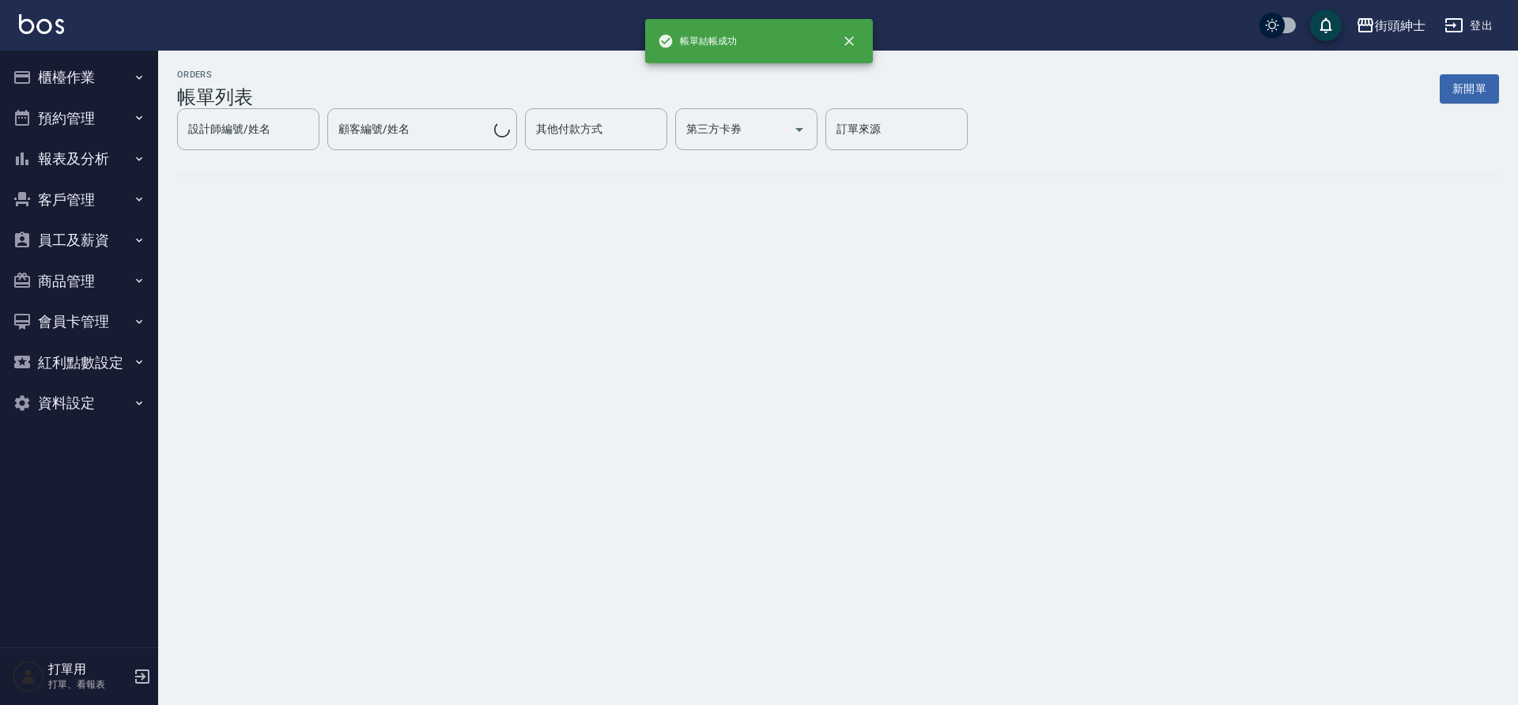
drag, startPoint x: 0, startPoint y: 0, endPoint x: 89, endPoint y: 126, distance: 154.3
click at [89, 126] on button "預約管理" at bounding box center [79, 118] width 146 height 41
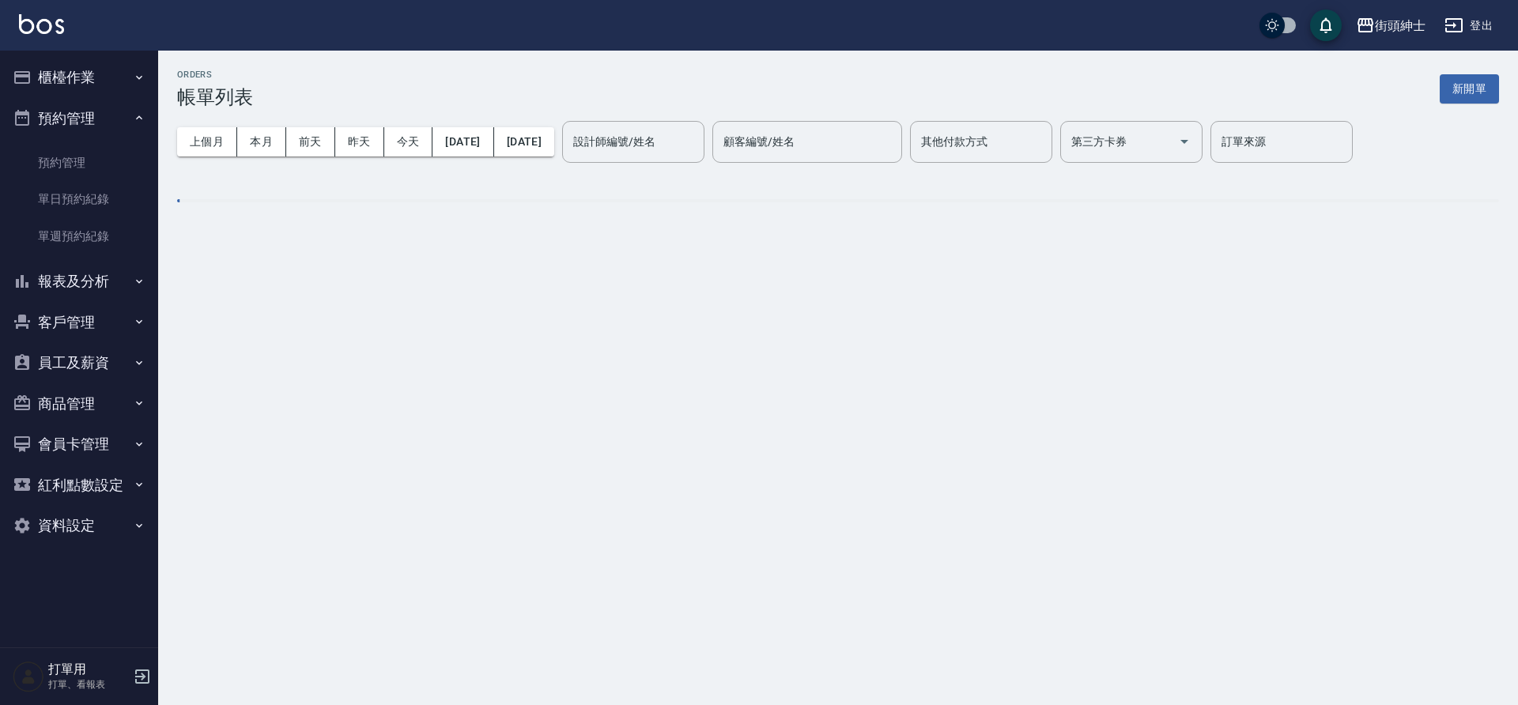
click at [100, 211] on link "單日預約紀錄" at bounding box center [79, 199] width 146 height 36
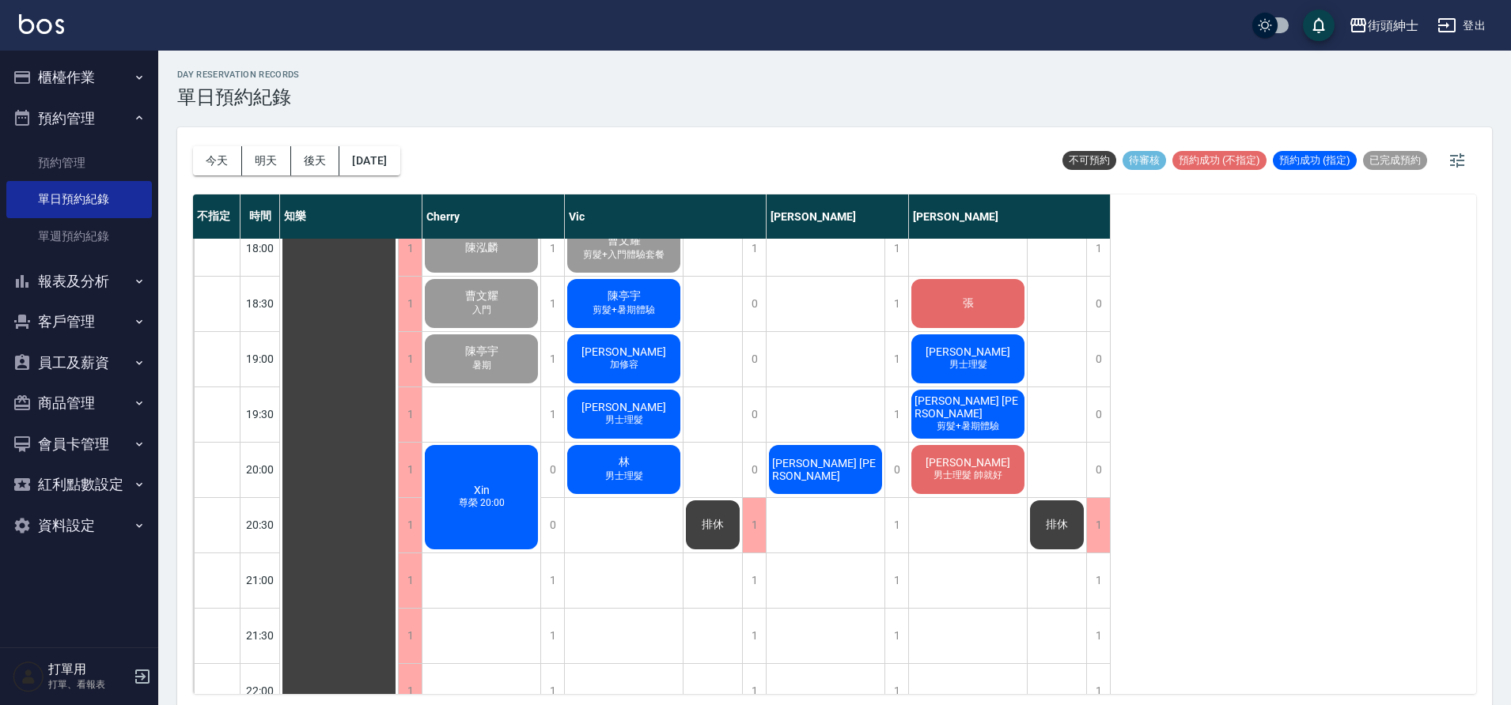
scroll to position [978, 0]
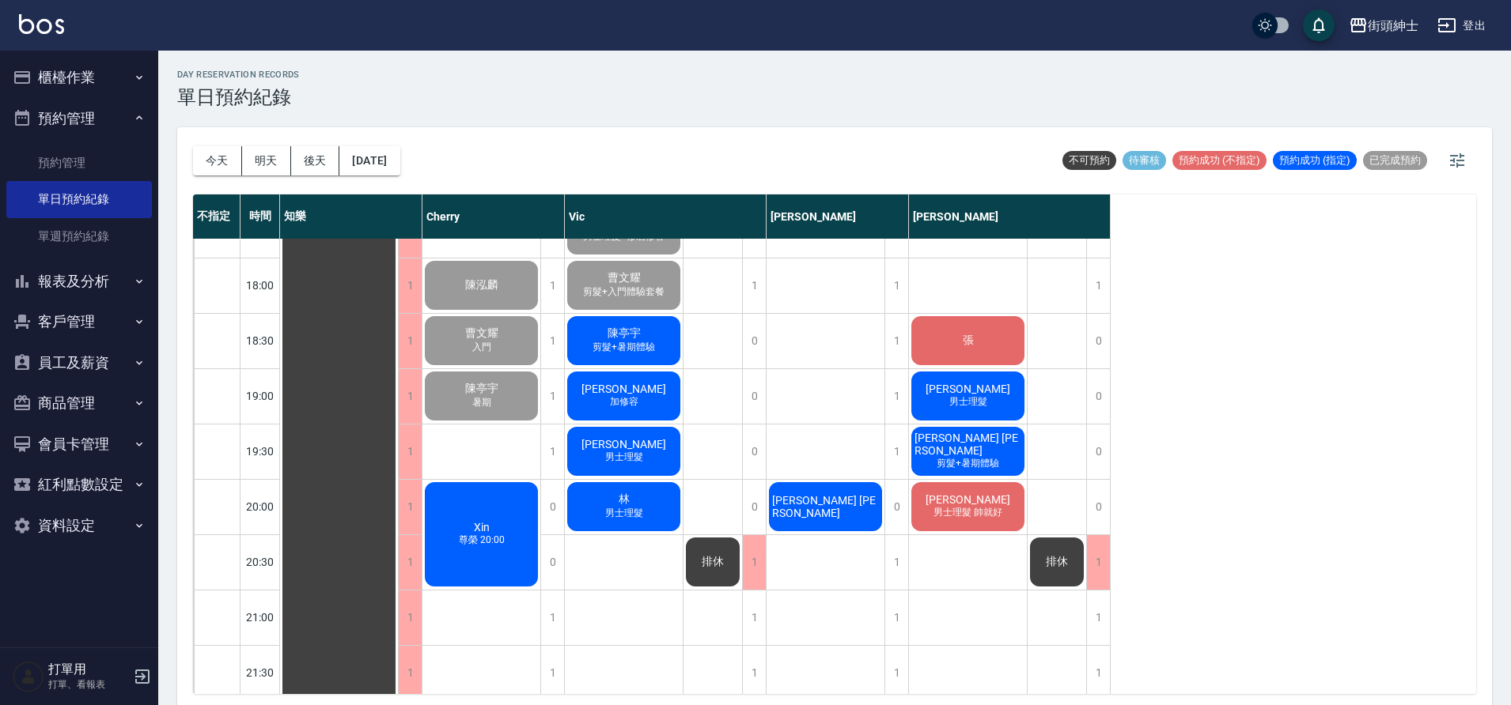
click at [391, 162] on button "[DATE]" at bounding box center [369, 160] width 60 height 29
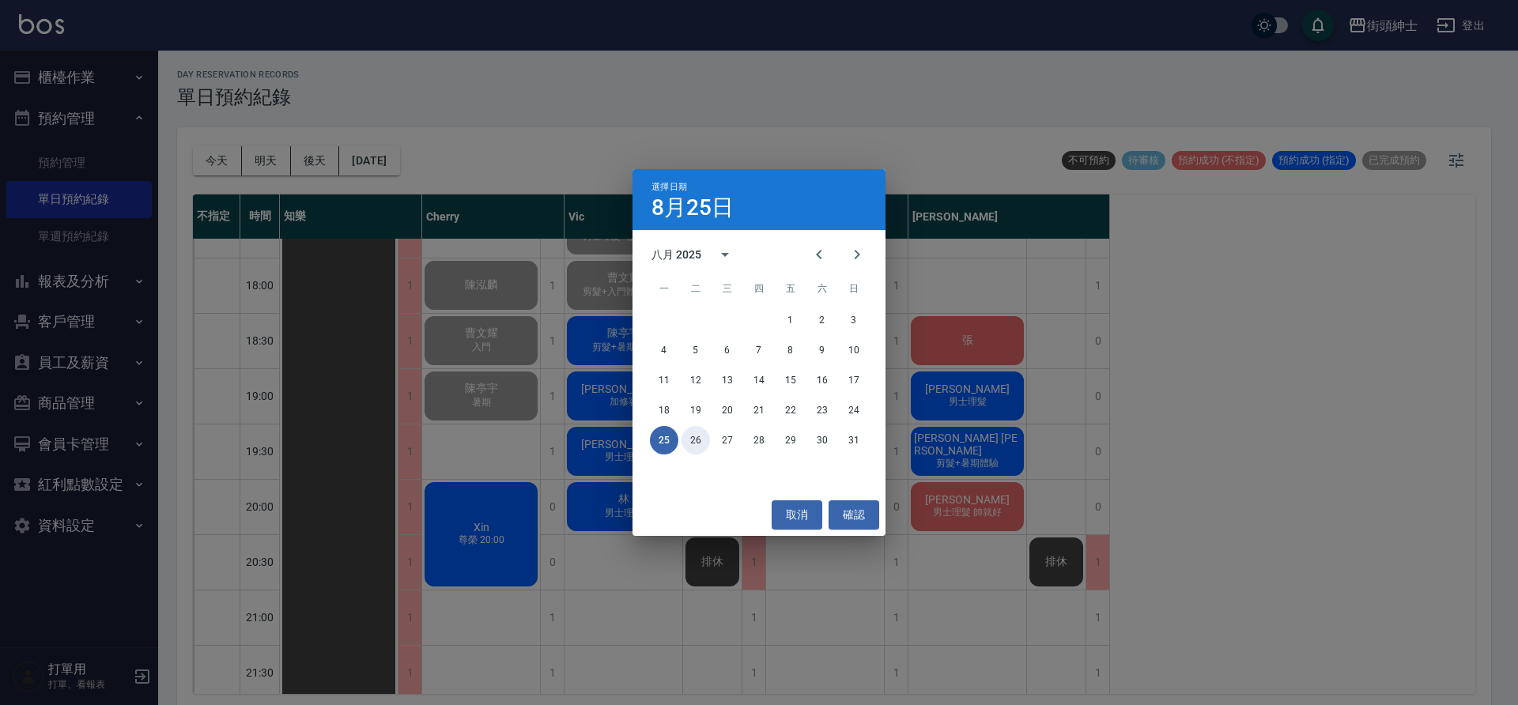
click at [684, 445] on button "26" at bounding box center [696, 440] width 28 height 28
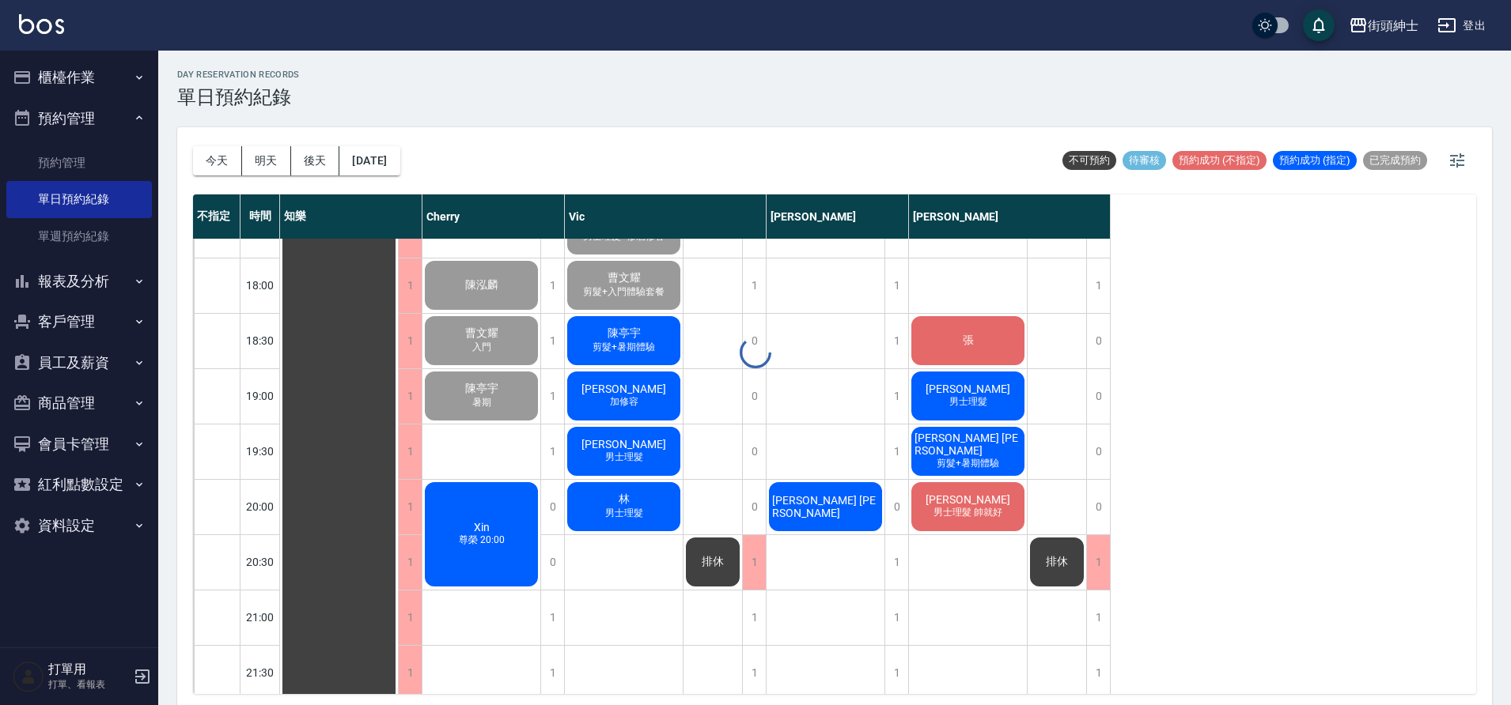
click at [705, 437] on div at bounding box center [755, 352] width 1511 height 705
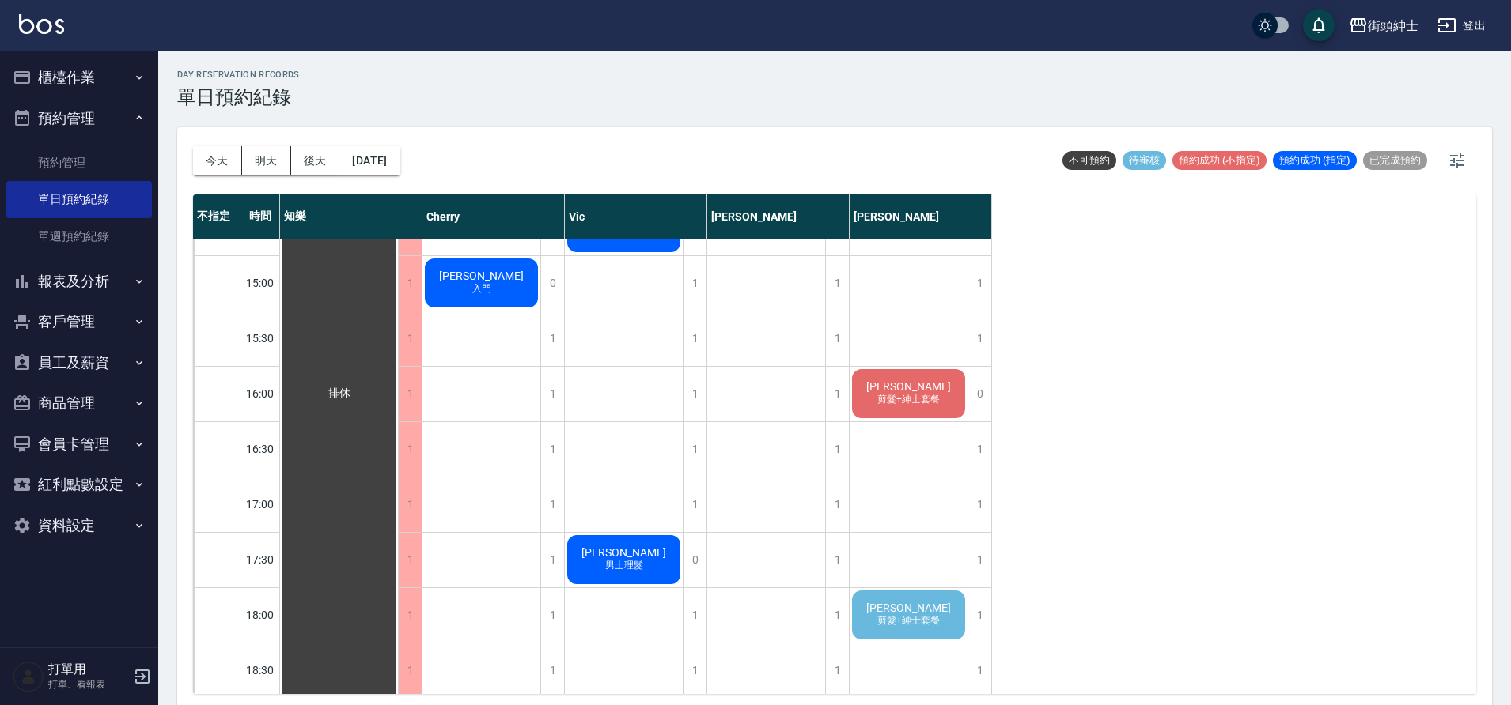
scroll to position [358, 0]
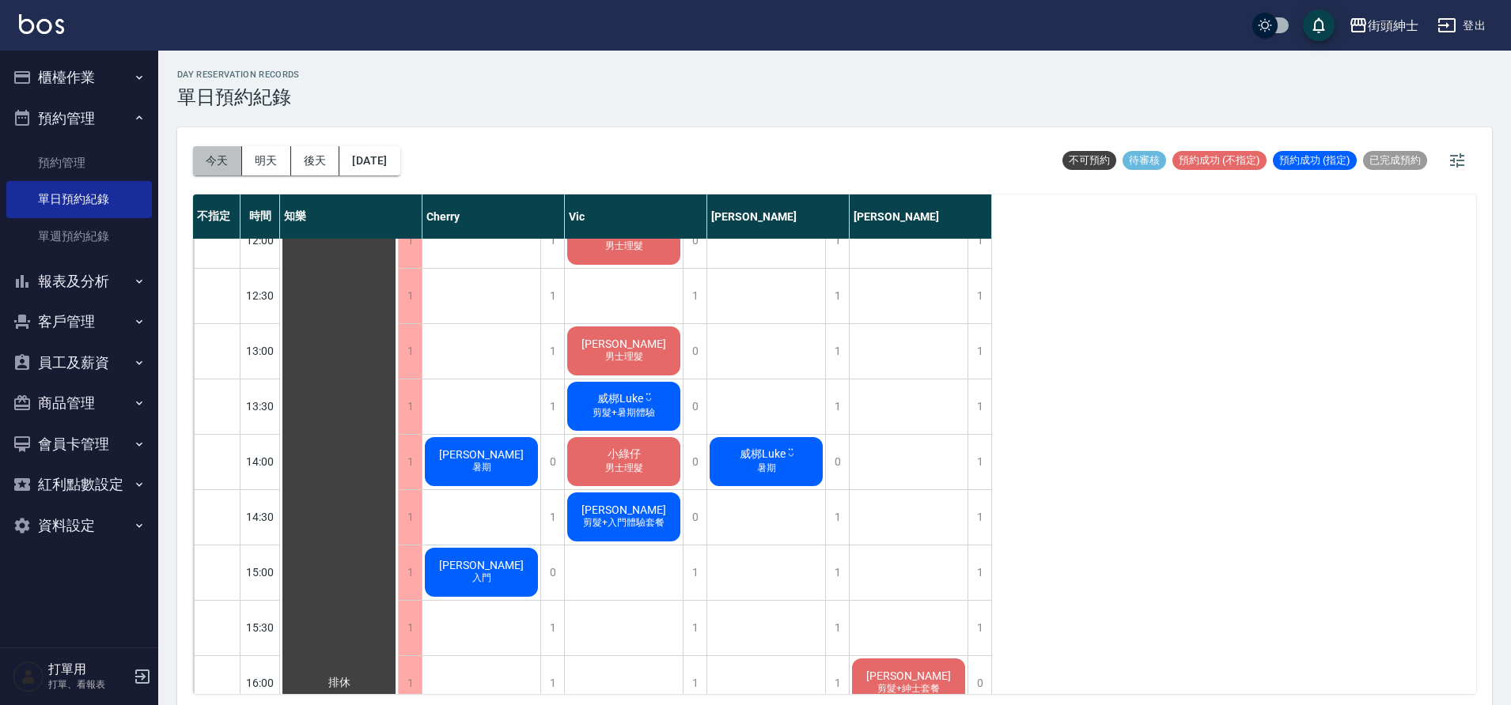
click at [213, 162] on button "今天" at bounding box center [217, 160] width 49 height 29
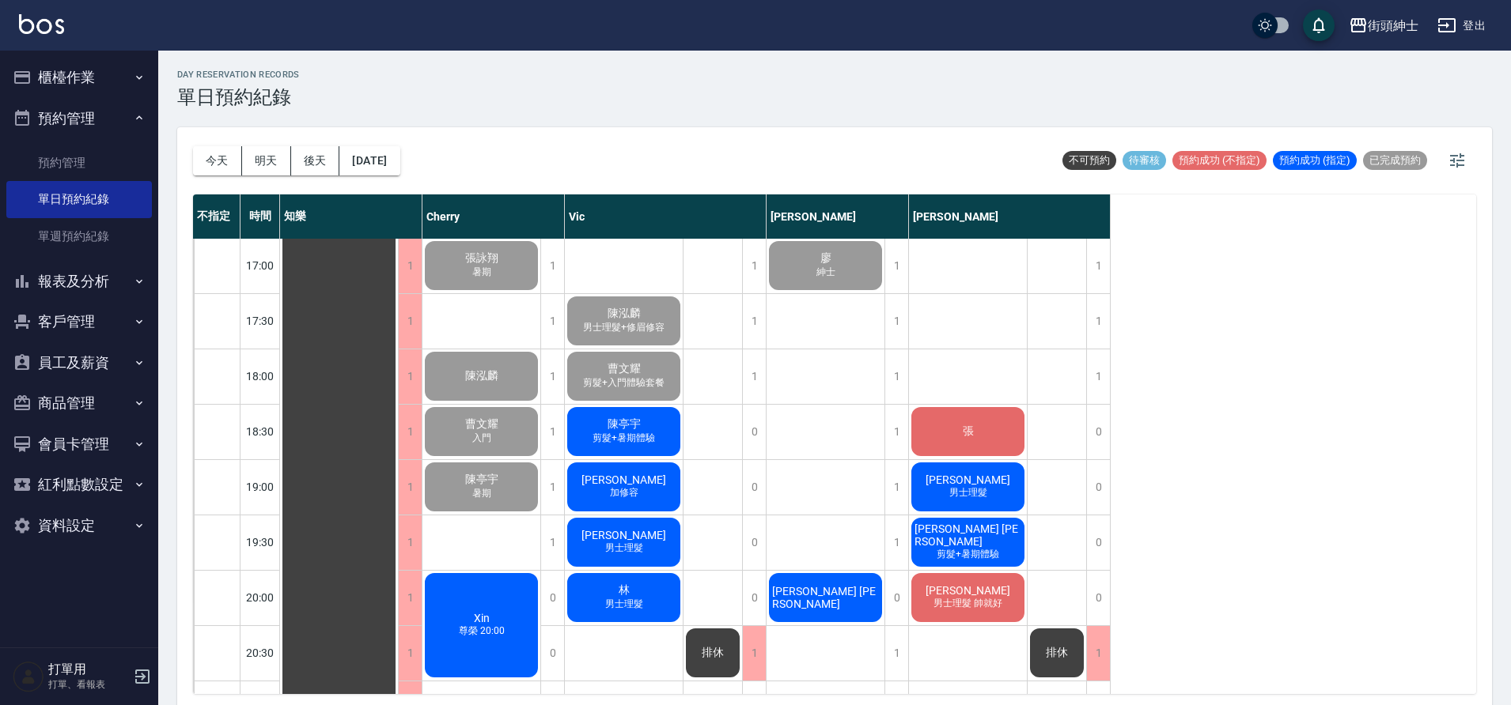
scroll to position [886, 0]
click at [398, 436] on div "曹文耀 入門" at bounding box center [339, 156] width 118 height 1604
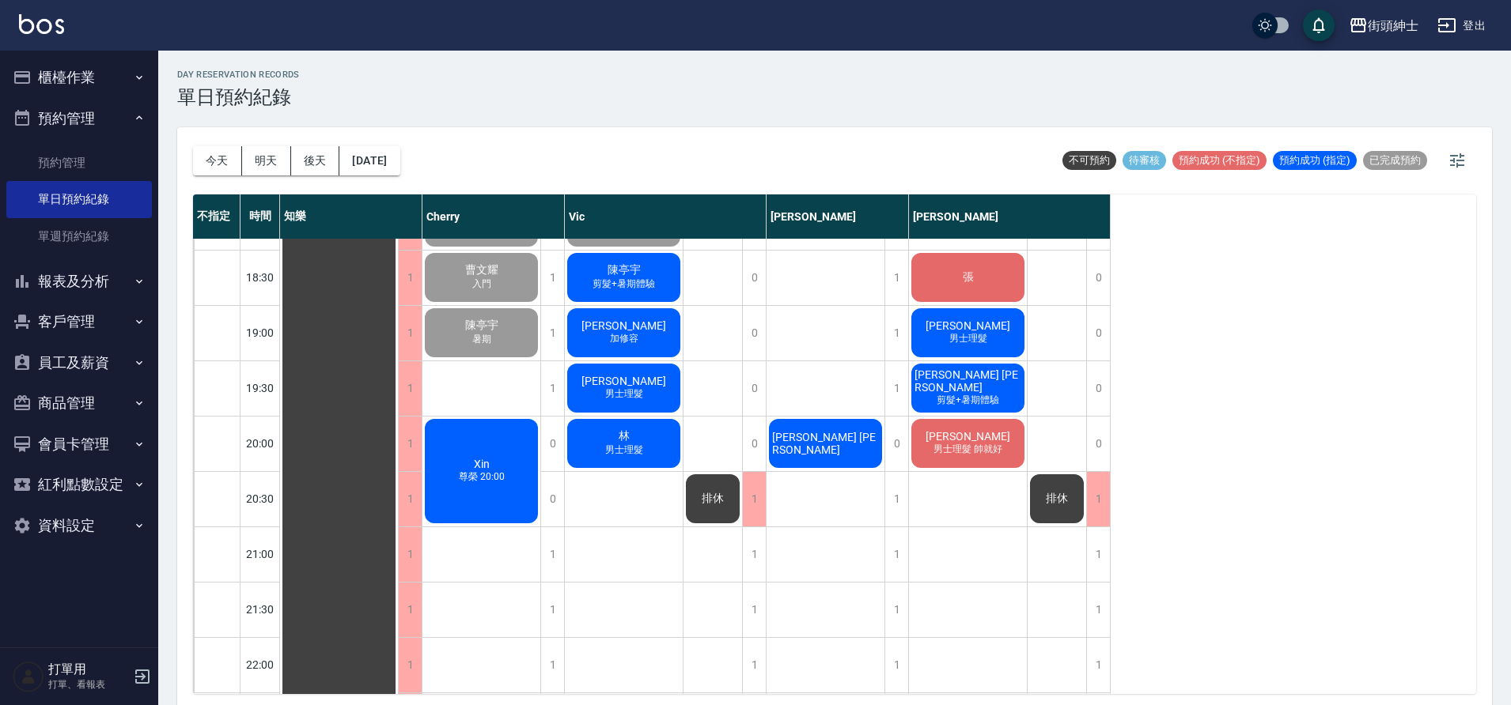
scroll to position [1051, 0]
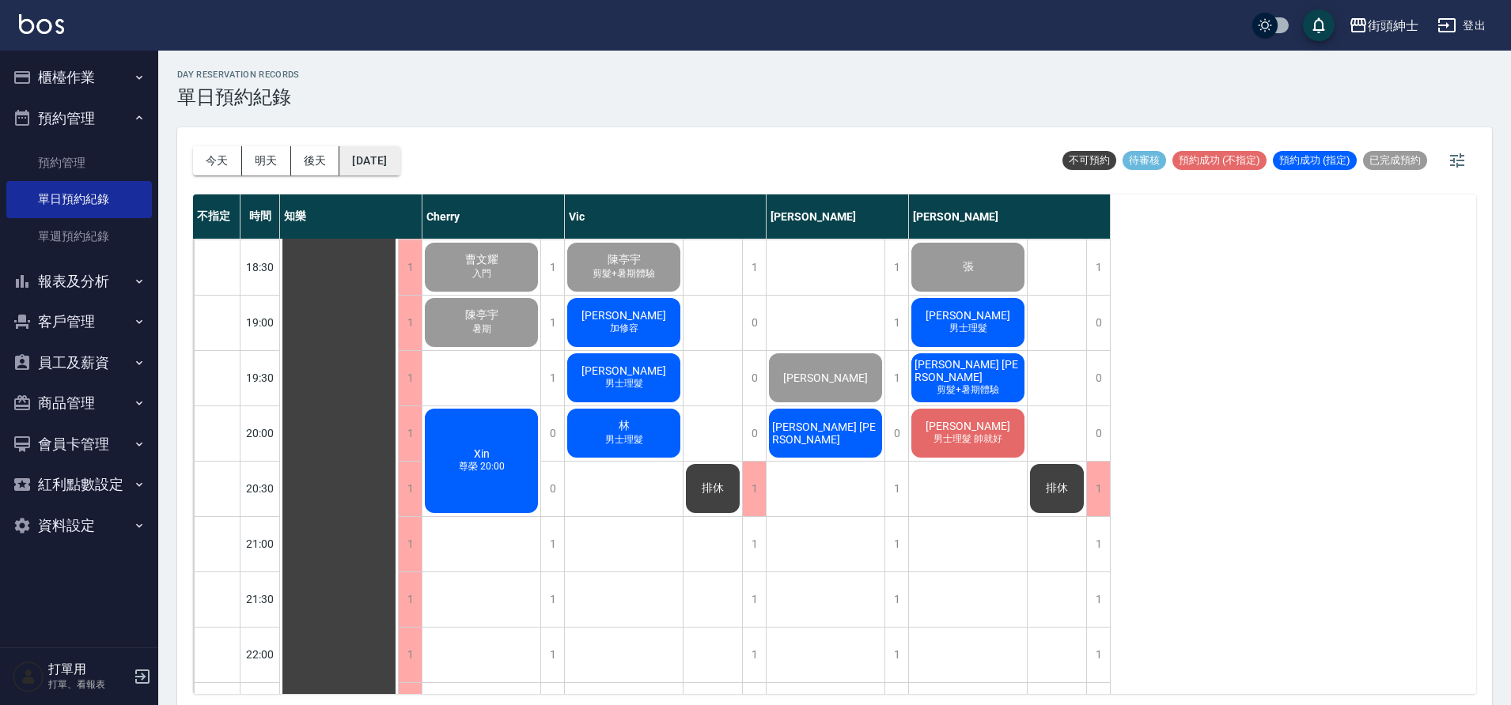
click at [383, 149] on button "[DATE]" at bounding box center [369, 160] width 60 height 29
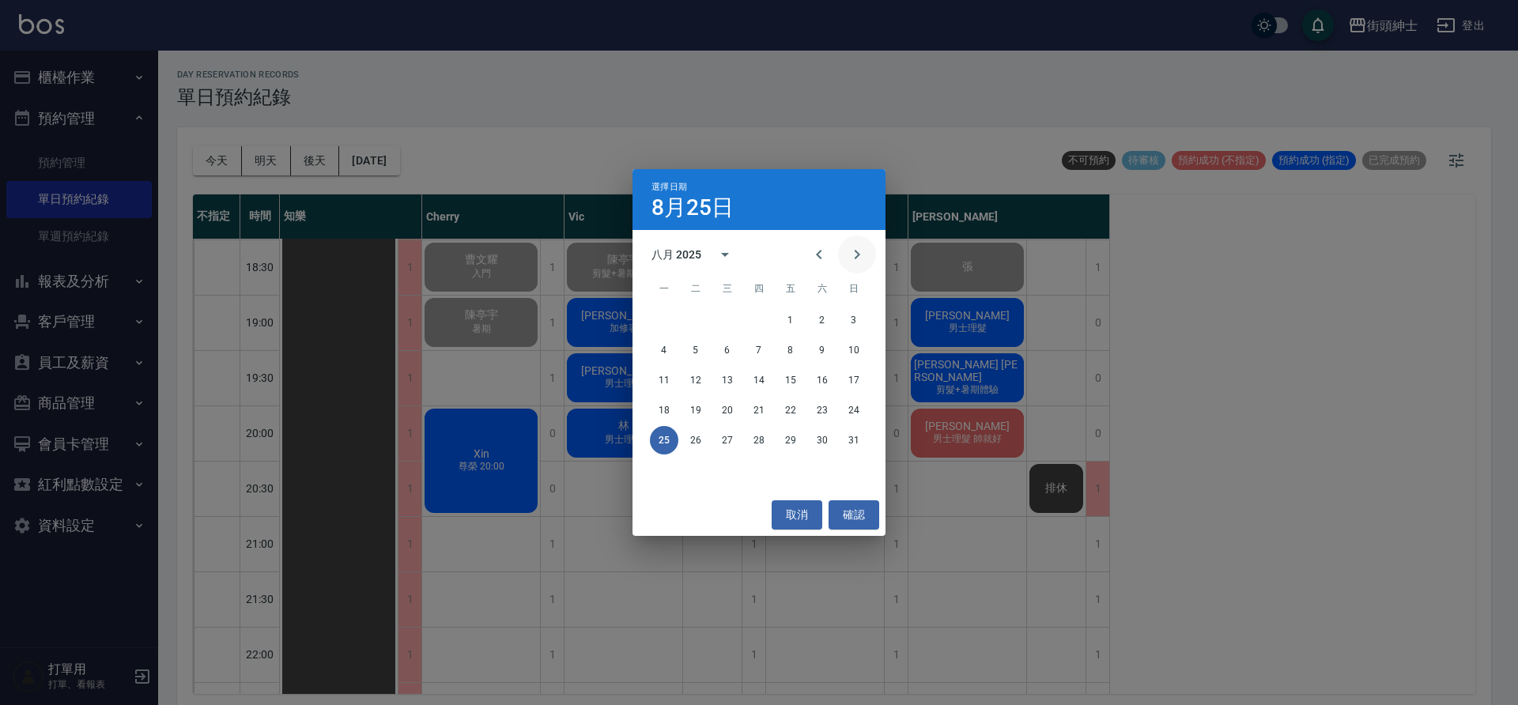
click at [865, 251] on icon "Next month" at bounding box center [857, 254] width 19 height 19
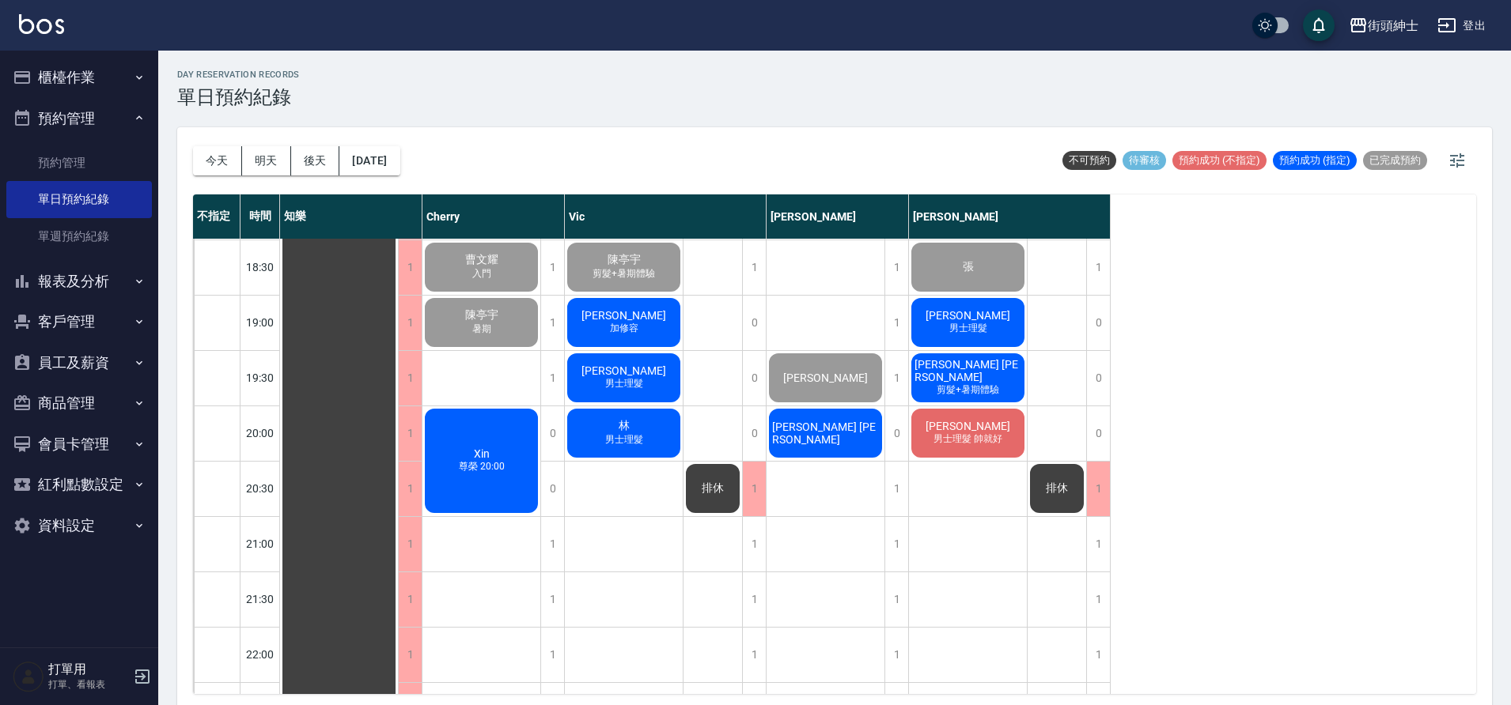
click at [276, 176] on div "今天 明天 後天 2025/08/25" at bounding box center [296, 160] width 207 height 67
click at [272, 172] on button "明天" at bounding box center [266, 160] width 49 height 29
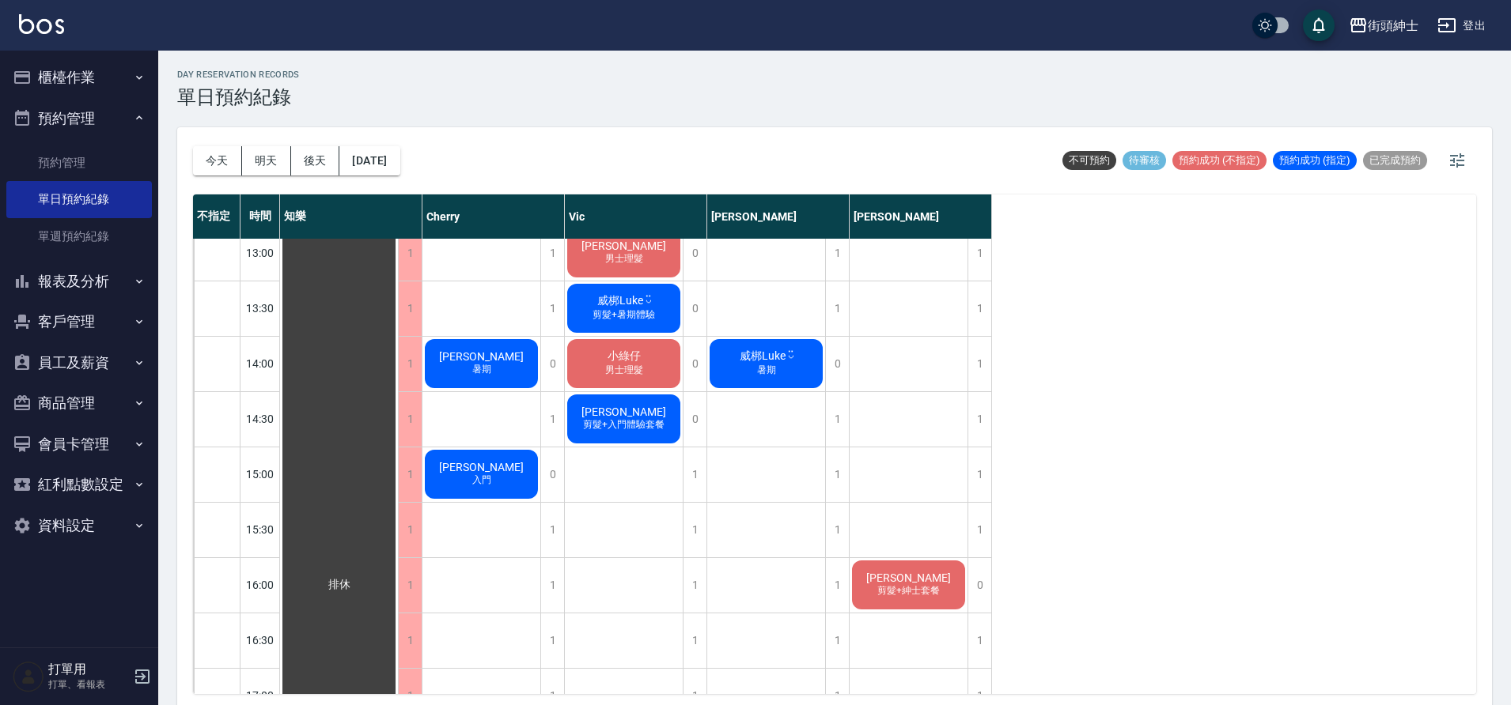
scroll to position [457, 0]
click at [230, 170] on button "今天" at bounding box center [217, 160] width 49 height 29
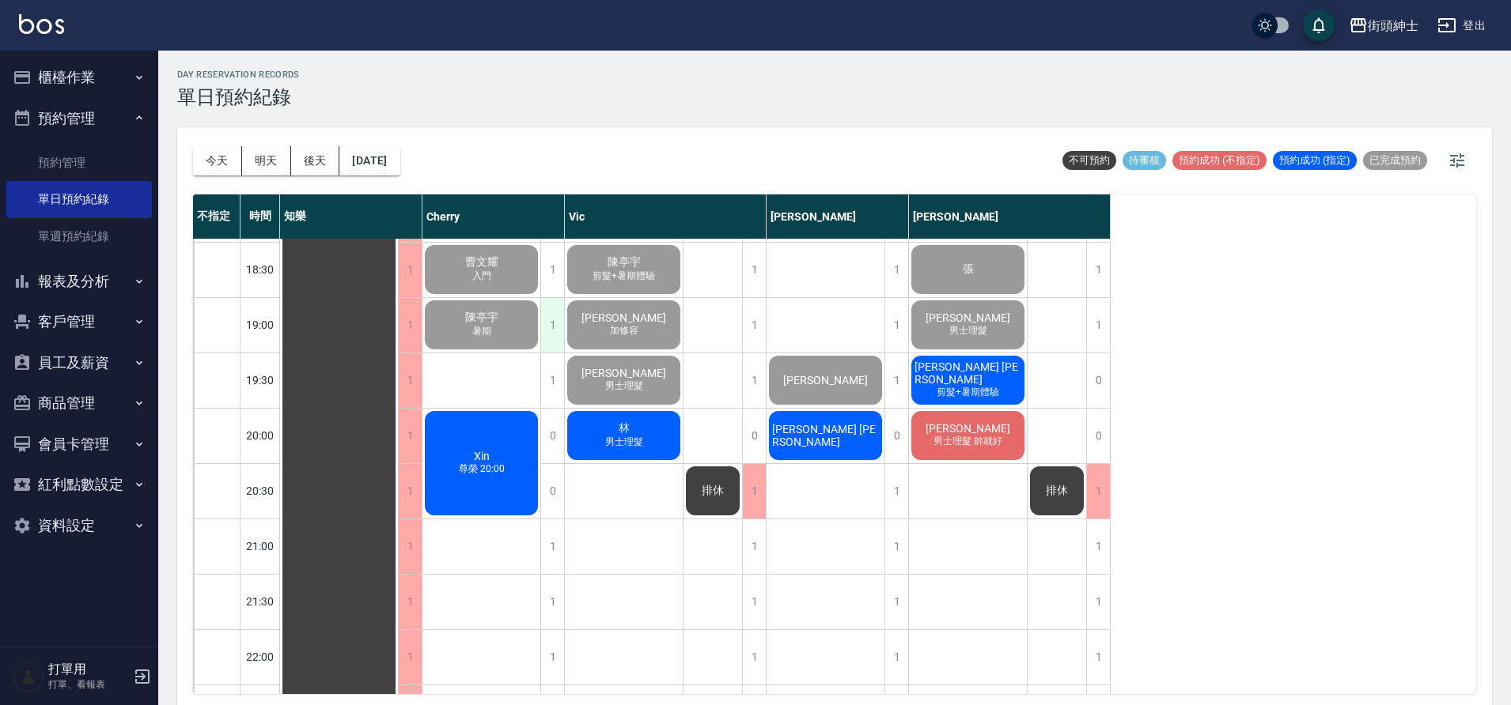
scroll to position [1051, 0]
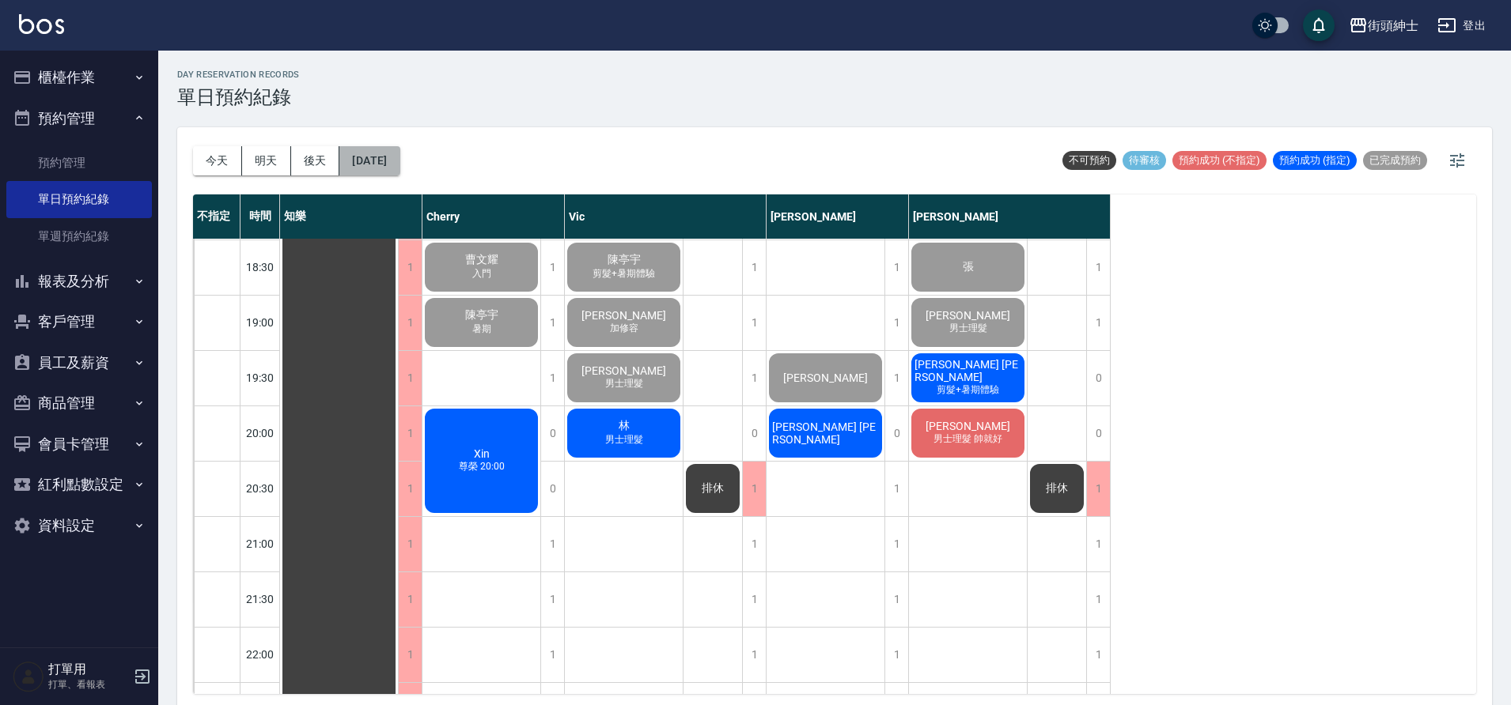
click at [399, 172] on button "[DATE]" at bounding box center [369, 160] width 60 height 29
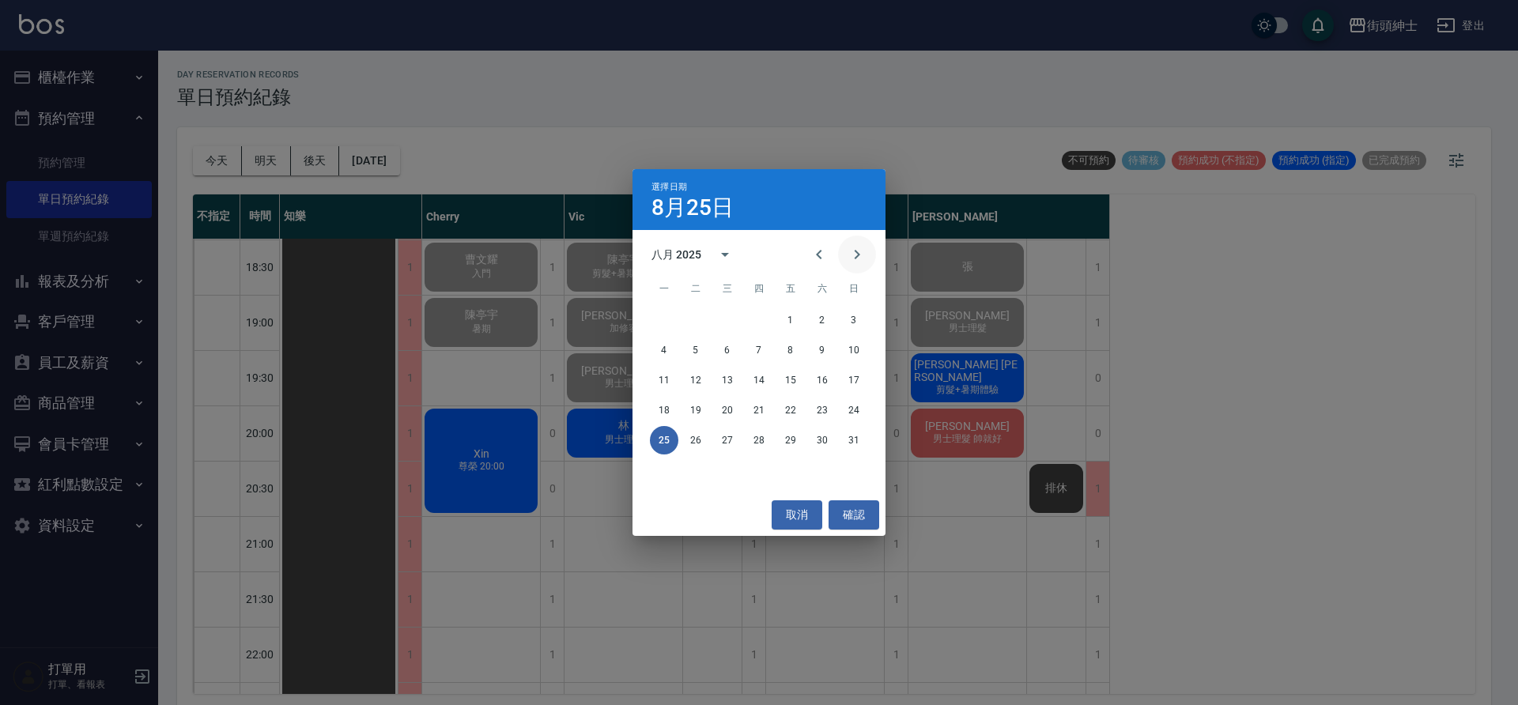
click at [843, 264] on button "Next month" at bounding box center [857, 255] width 38 height 38
click at [757, 324] on button "4" at bounding box center [759, 320] width 28 height 28
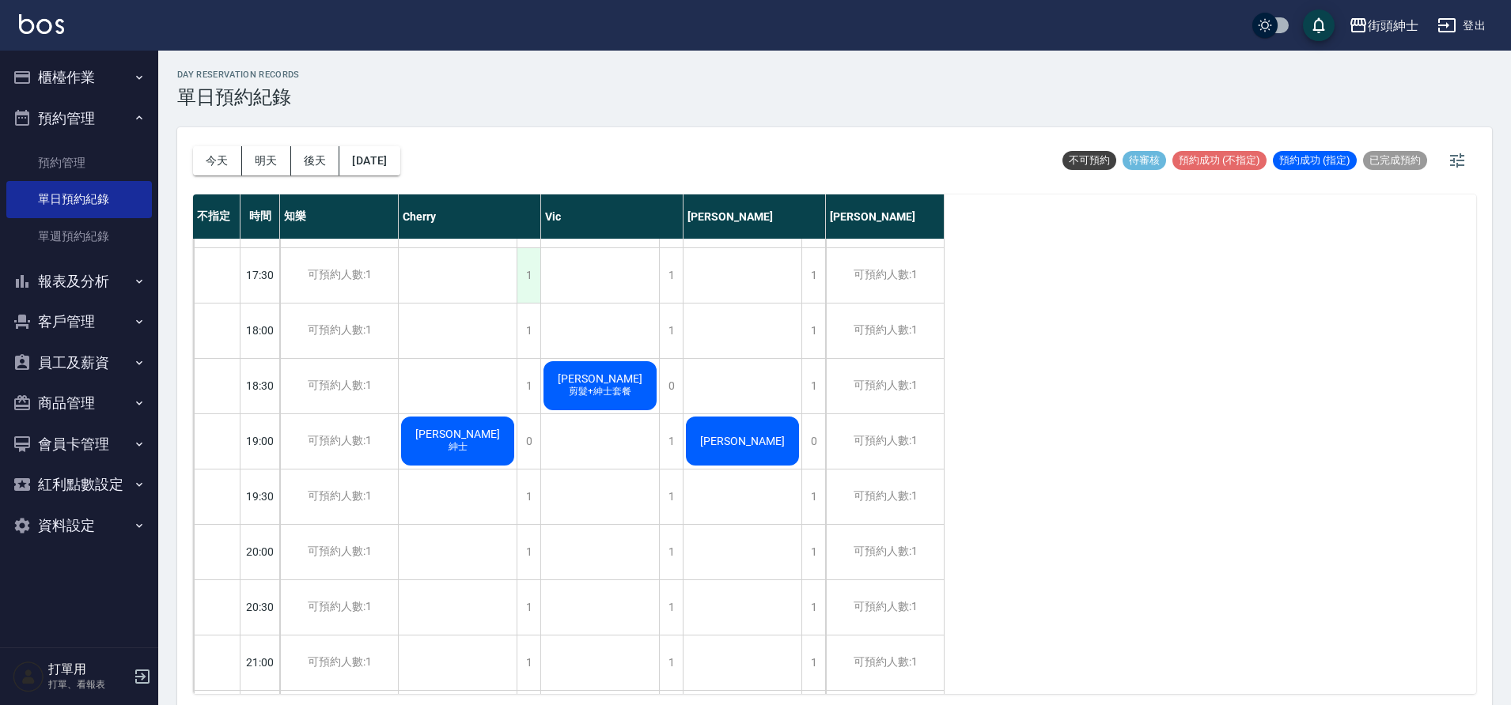
scroll to position [801, 0]
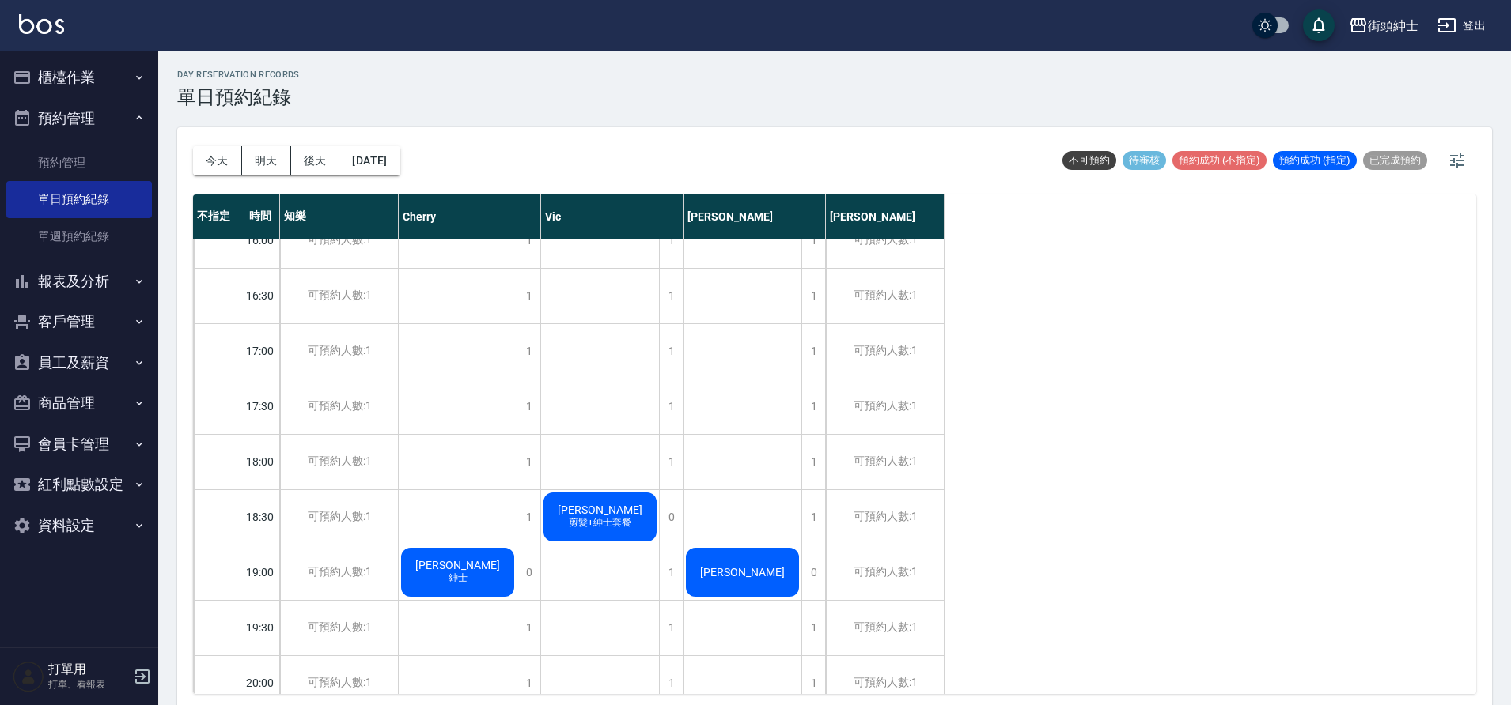
click at [495, 230] on div "Cherry" at bounding box center [470, 217] width 142 height 44
click at [523, 244] on div "1" at bounding box center [528, 241] width 24 height 55
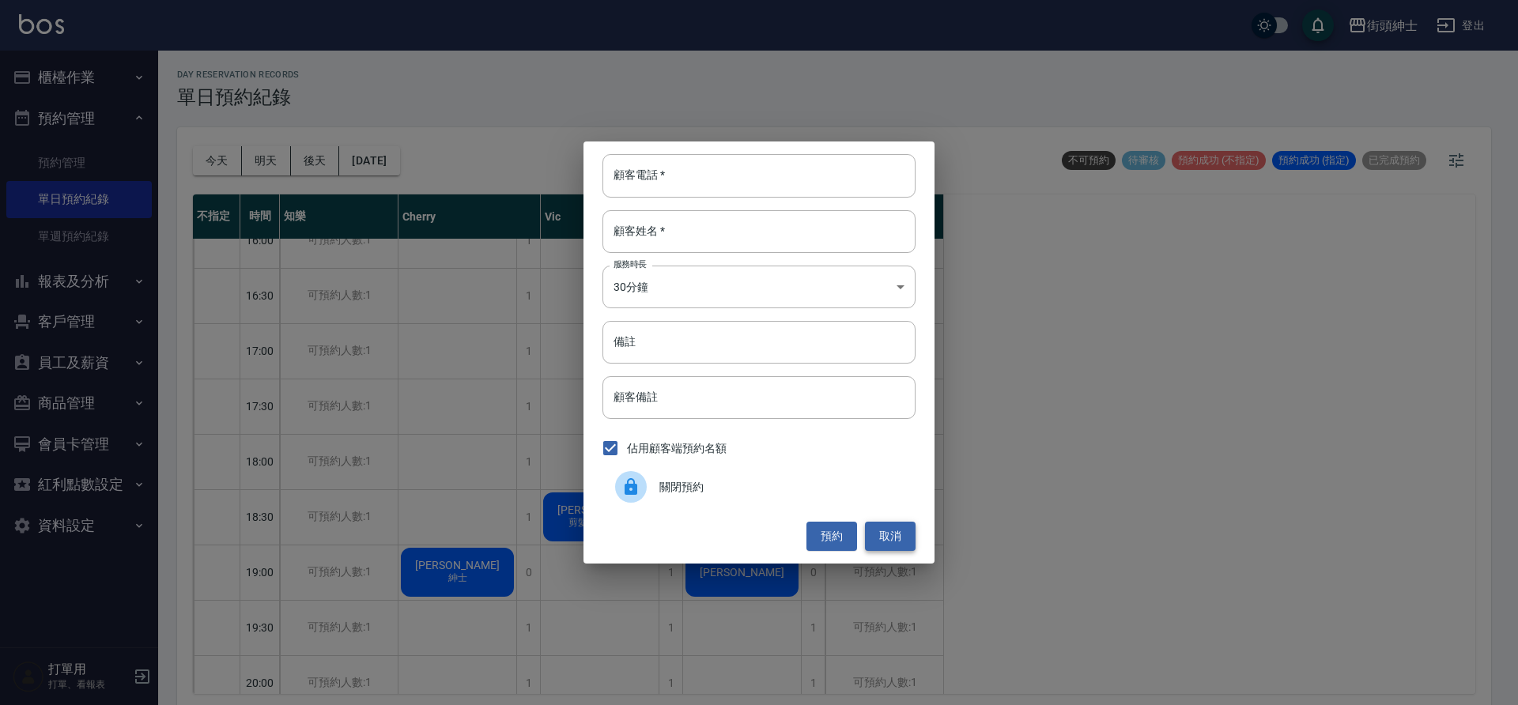
click at [906, 539] on button "取消" at bounding box center [890, 536] width 51 height 29
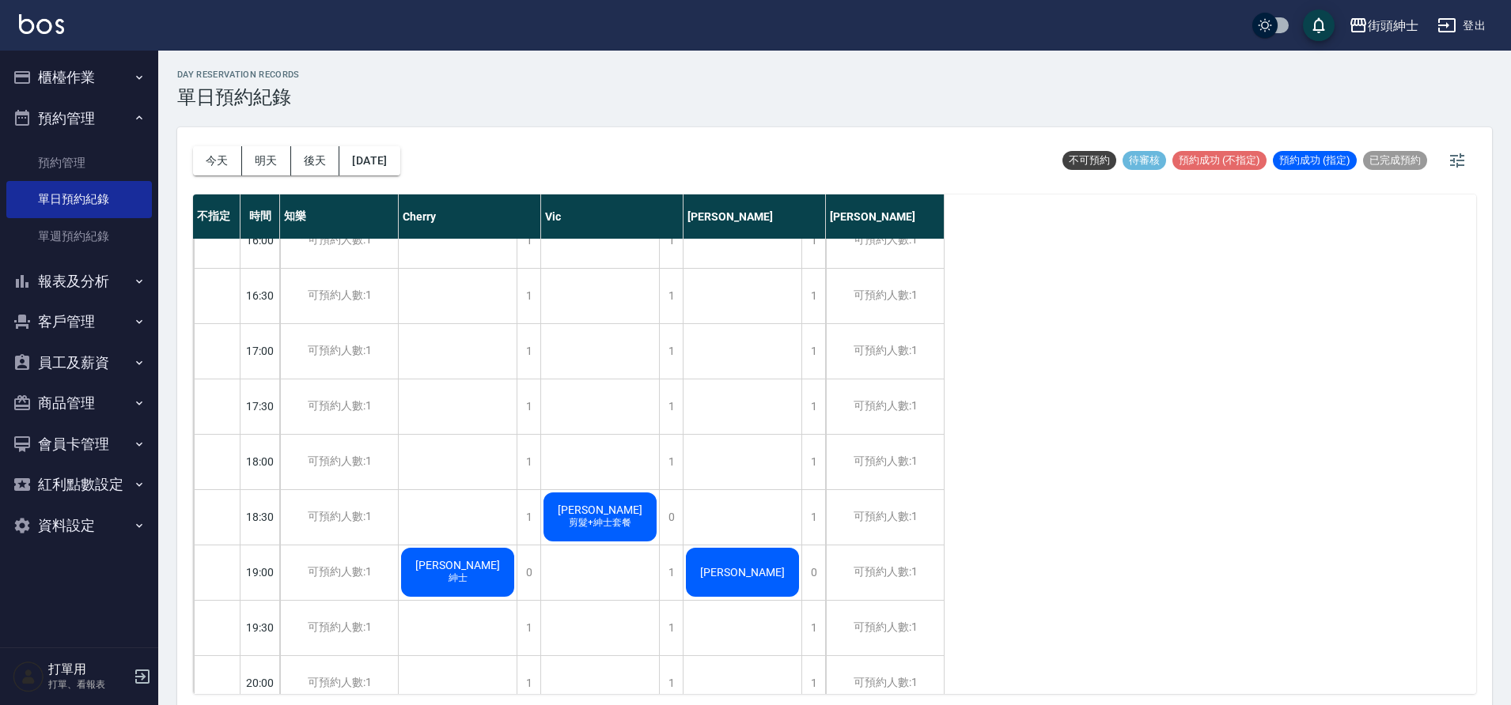
click at [499, 584] on div "陳筍麟 紳士" at bounding box center [458, 573] width 118 height 54
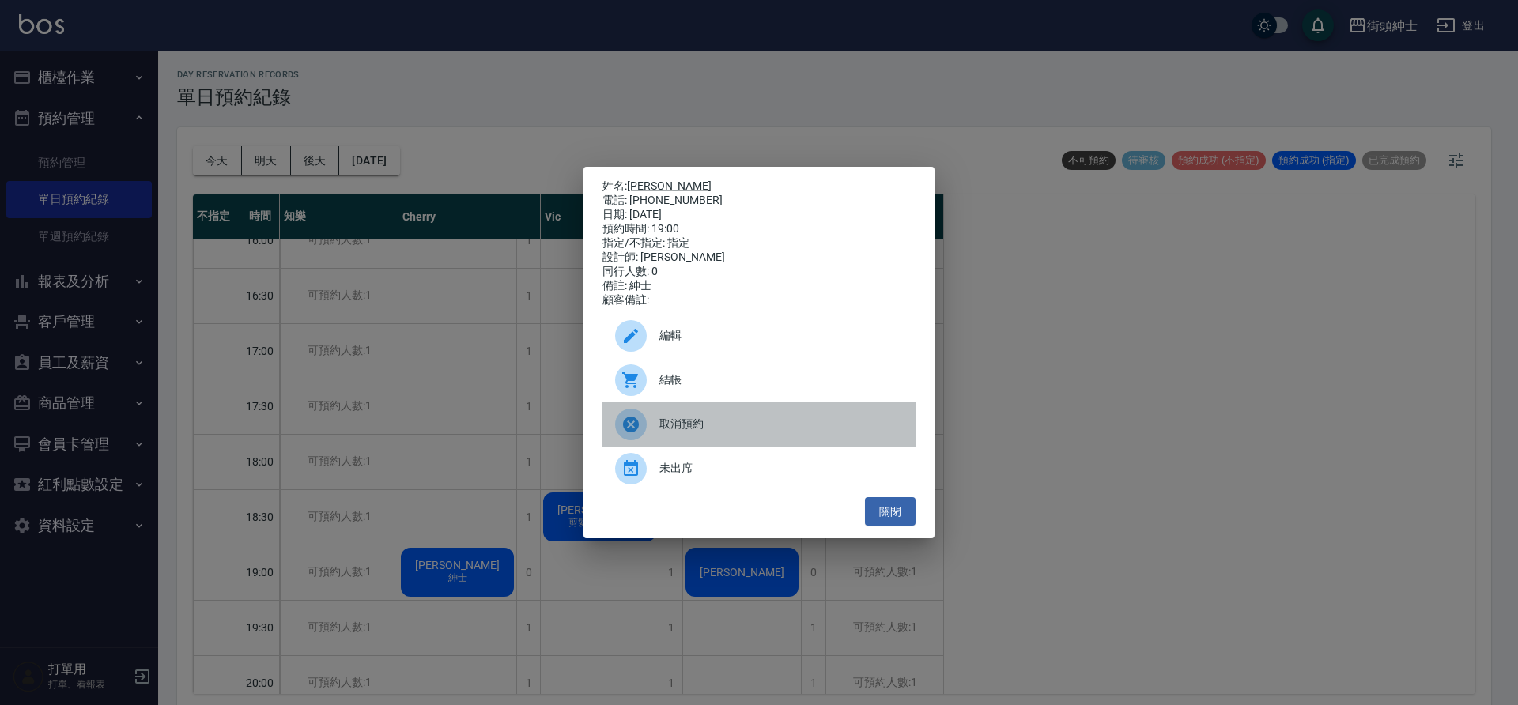
click at [686, 444] on div "取消預約" at bounding box center [759, 425] width 313 height 44
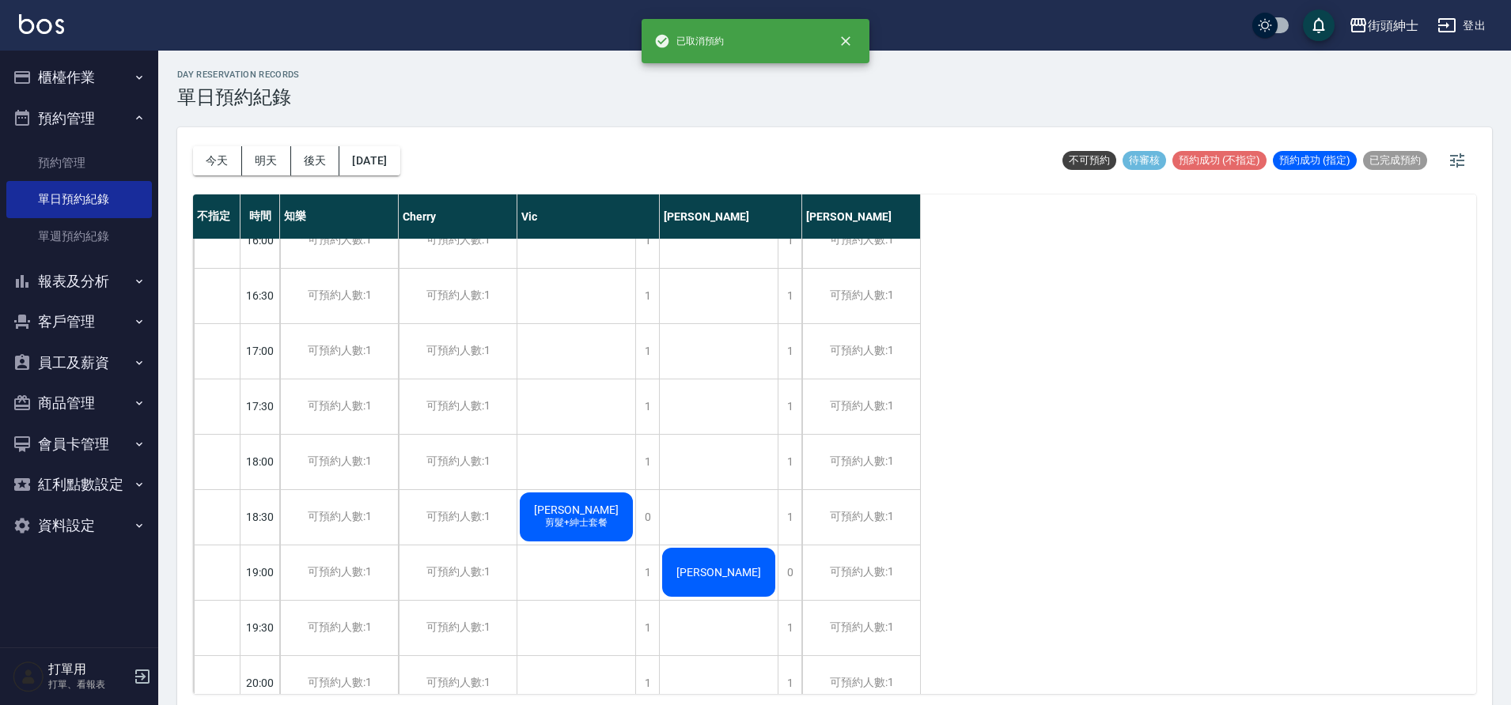
click at [494, 222] on div "Cherry" at bounding box center [458, 217] width 119 height 44
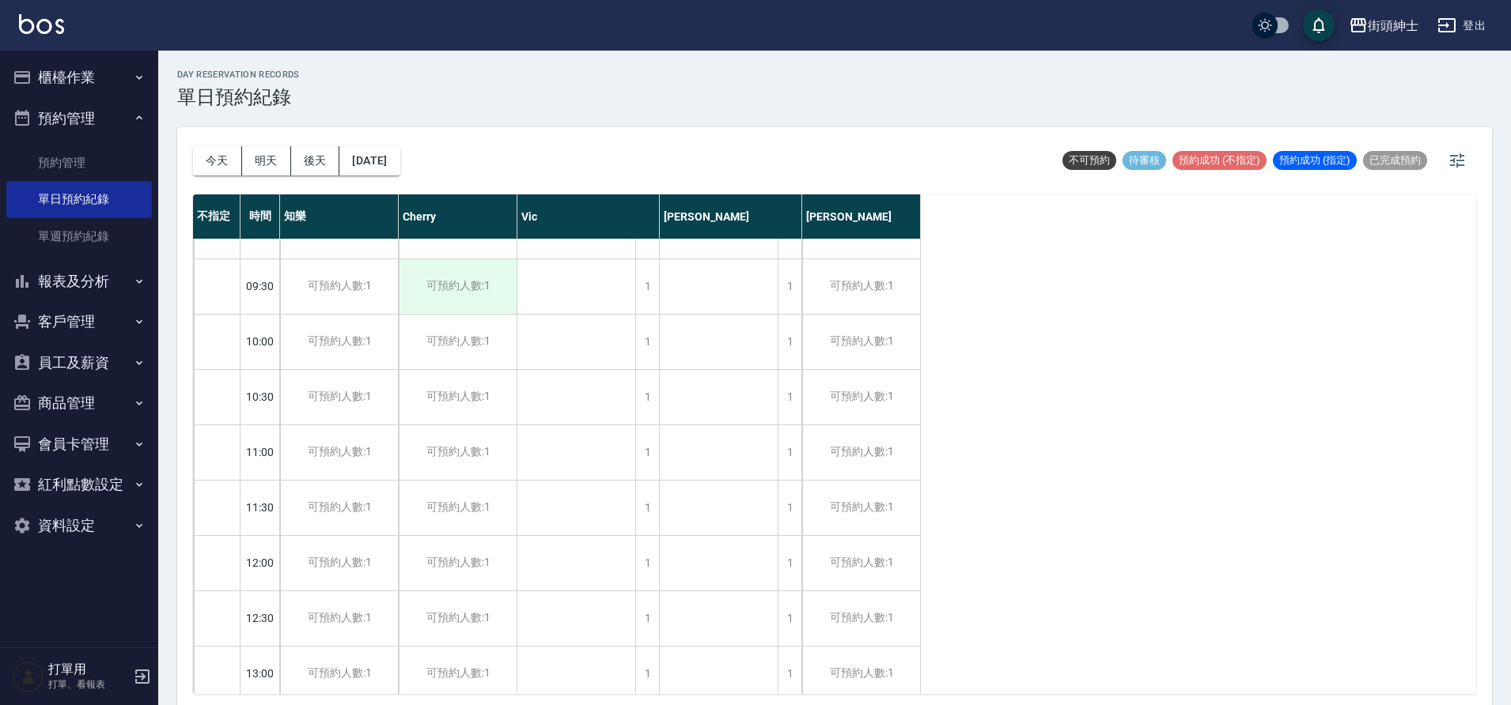
scroll to position [0, 0]
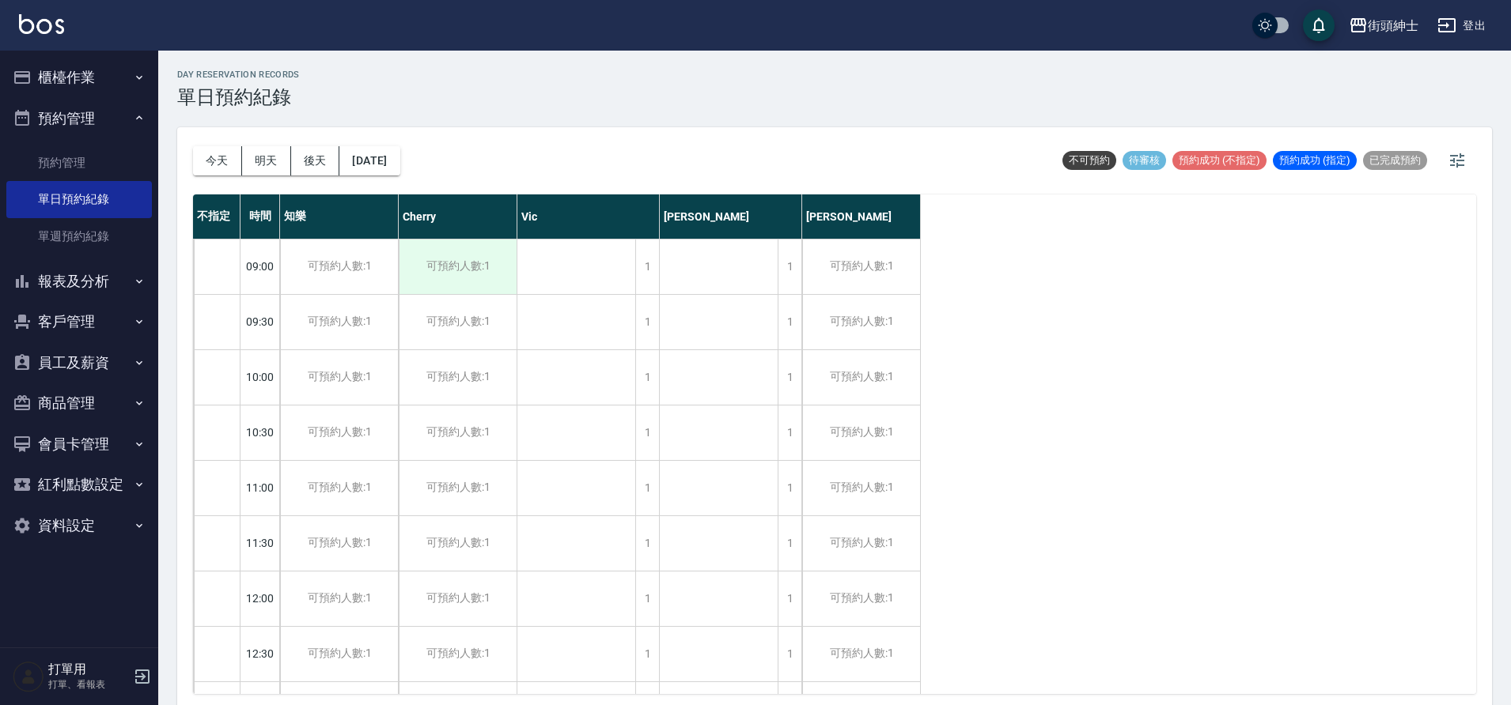
click at [448, 288] on div "可預約人數:1" at bounding box center [458, 267] width 118 height 55
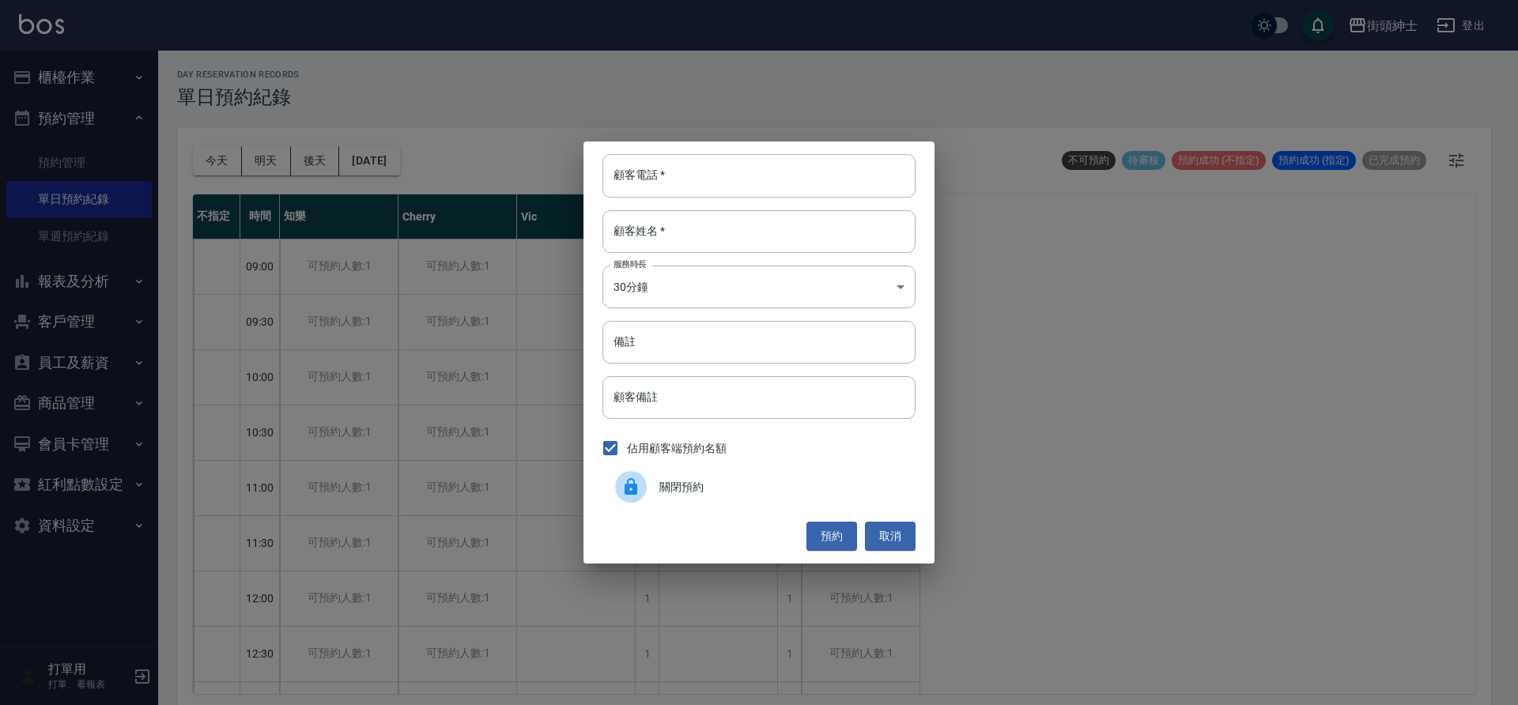
click at [736, 484] on span "關閉預約" at bounding box center [782, 487] width 244 height 17
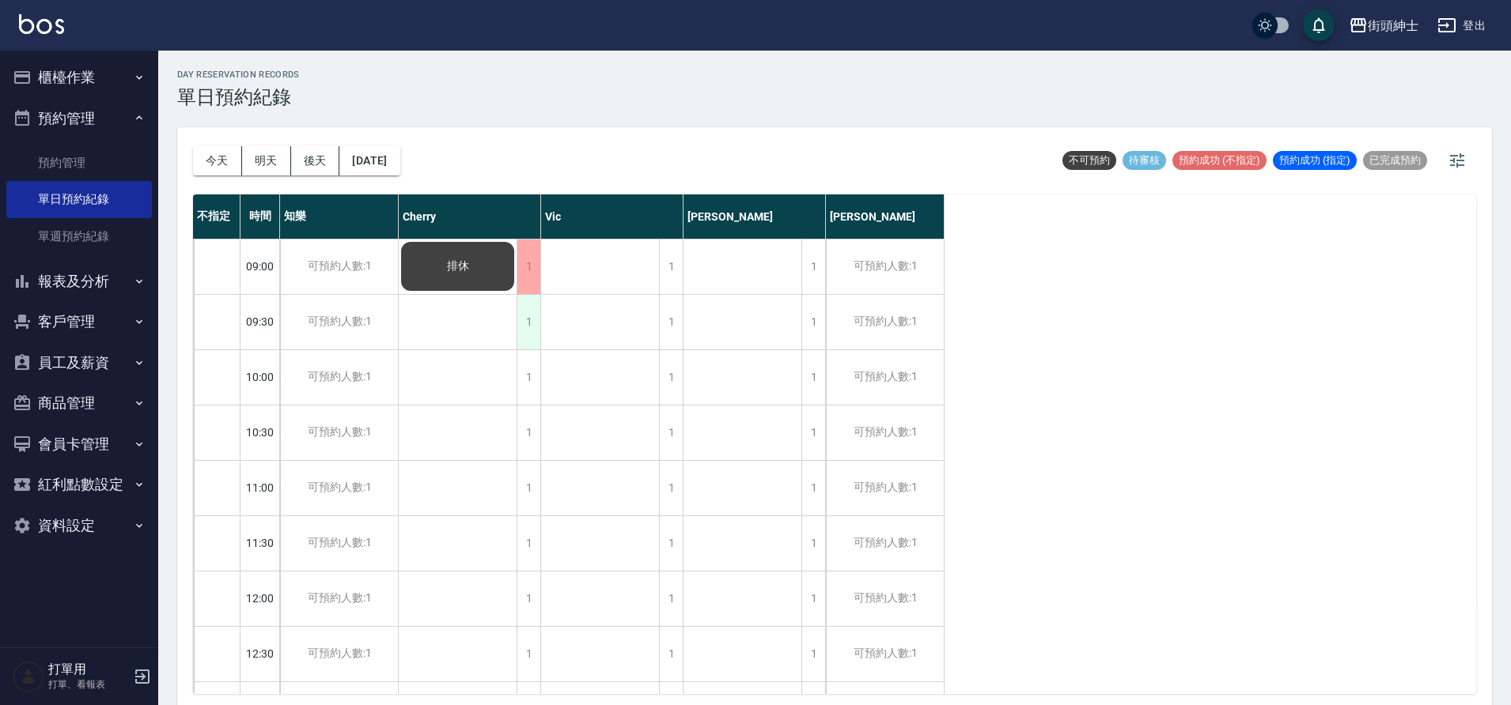
click at [528, 333] on div "1" at bounding box center [528, 322] width 24 height 55
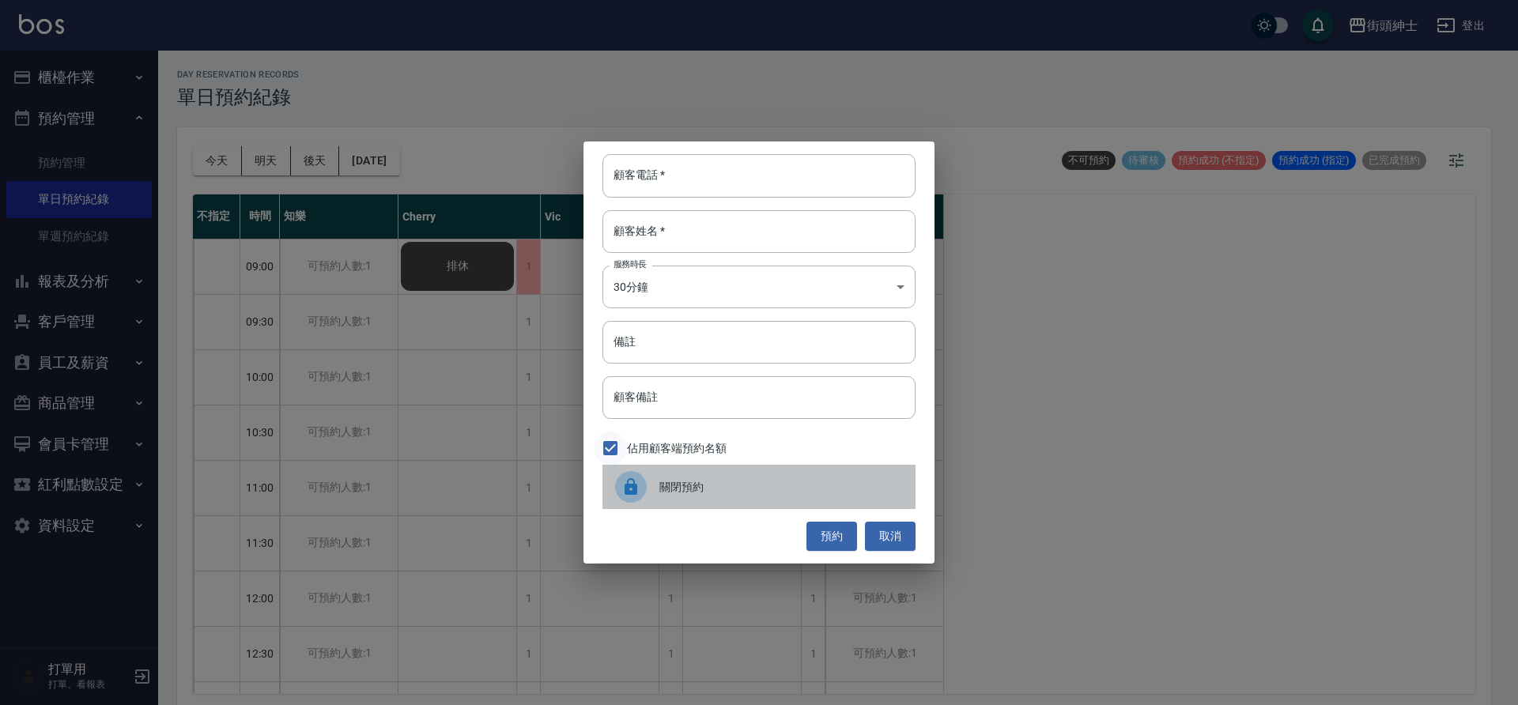
drag, startPoint x: 646, startPoint y: 474, endPoint x: 618, endPoint y: 458, distance: 31.9
click at [646, 474] on div at bounding box center [637, 487] width 44 height 32
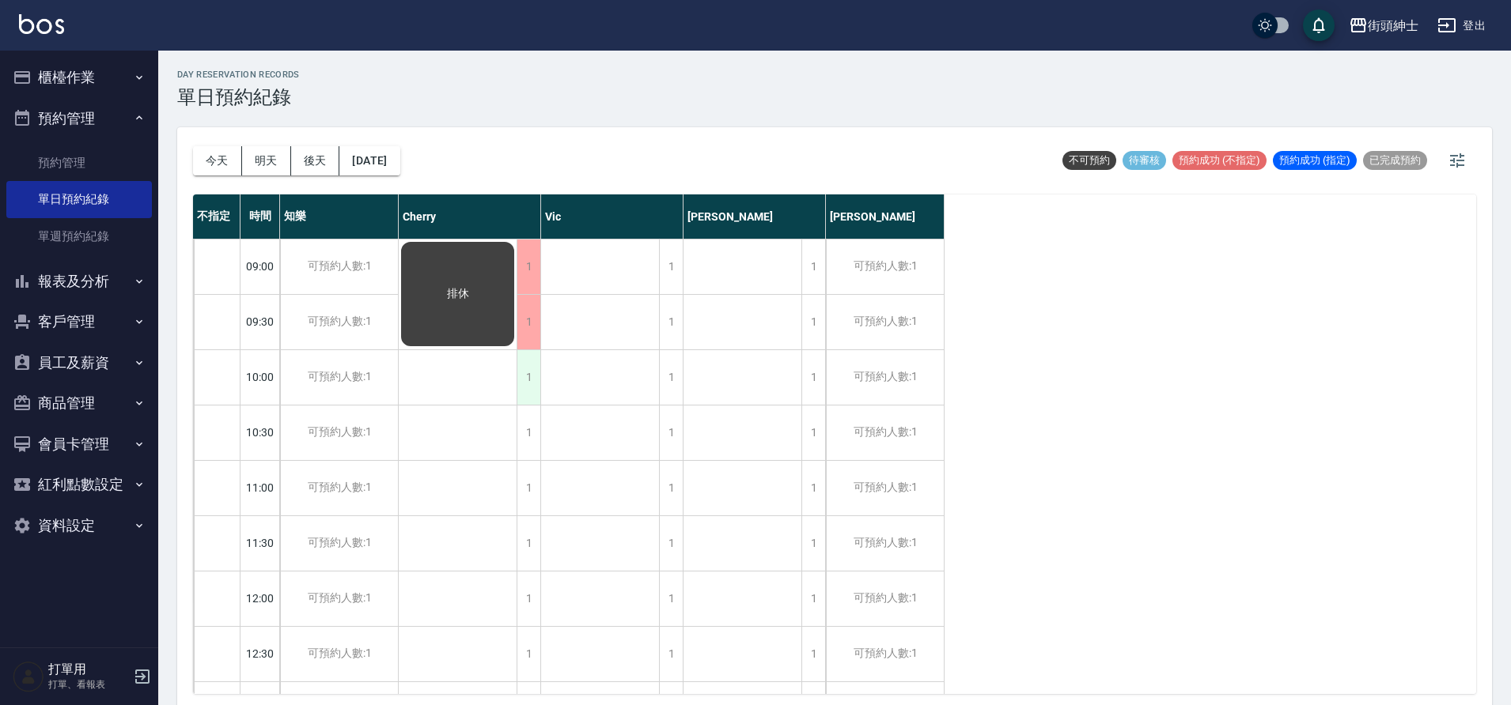
click at [534, 379] on div "1" at bounding box center [528, 377] width 24 height 55
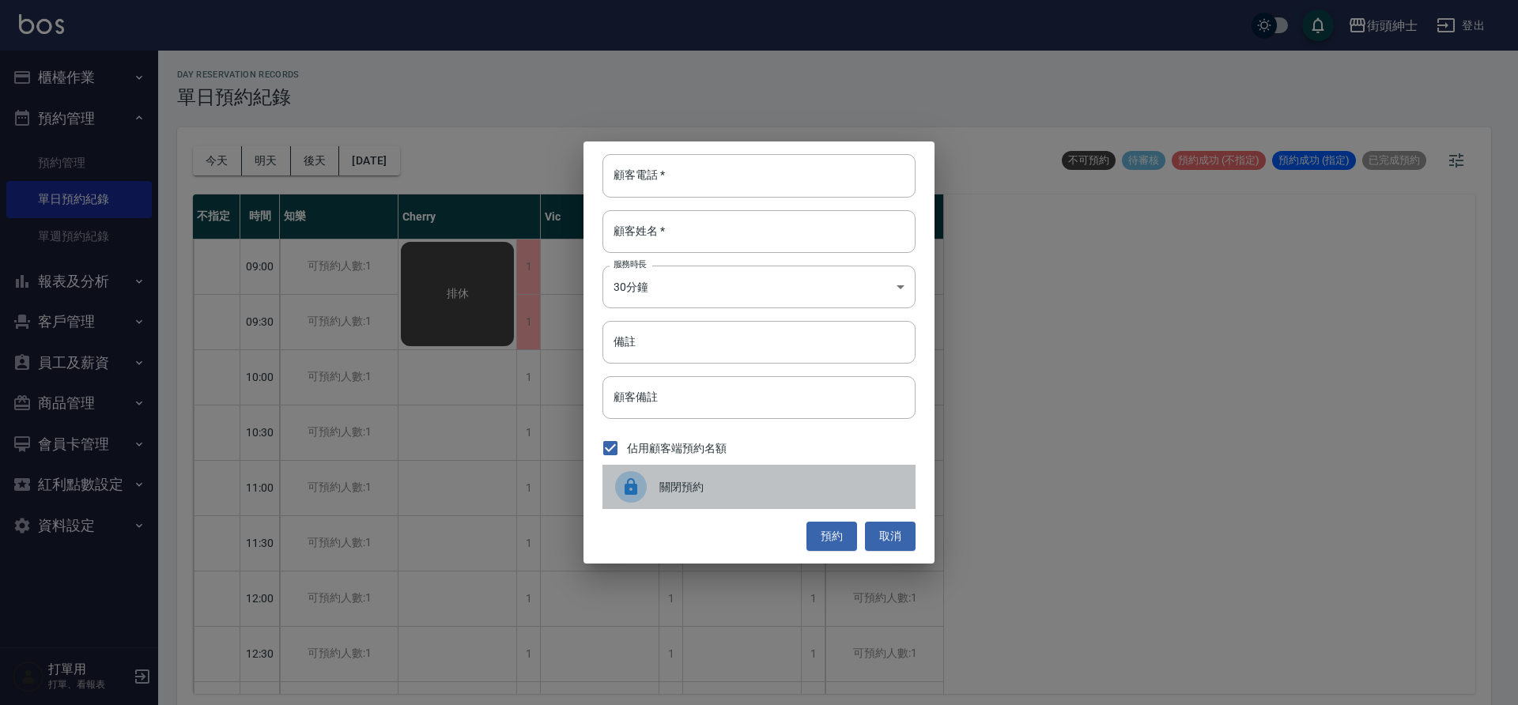
click at [699, 497] on div "關閉預約" at bounding box center [759, 487] width 313 height 44
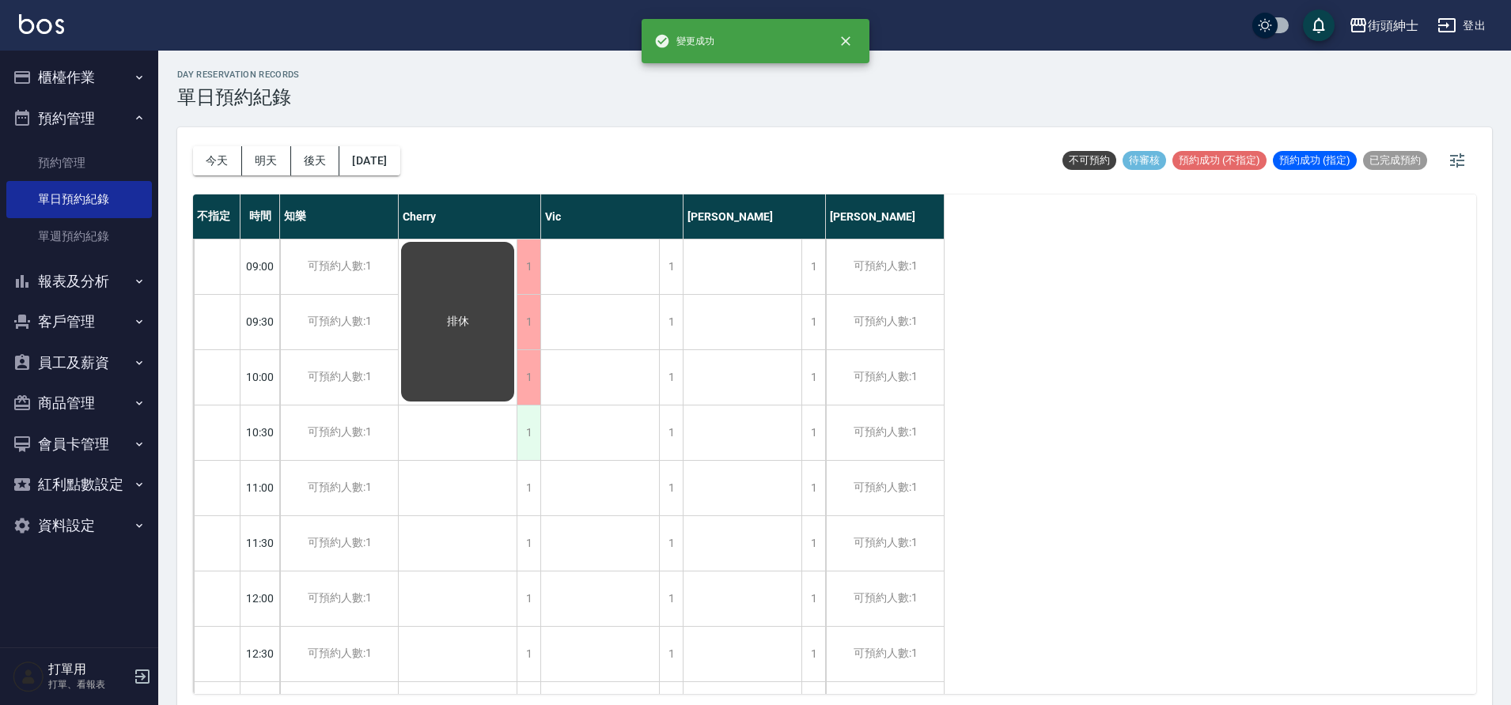
click at [539, 456] on div "1" at bounding box center [528, 433] width 24 height 55
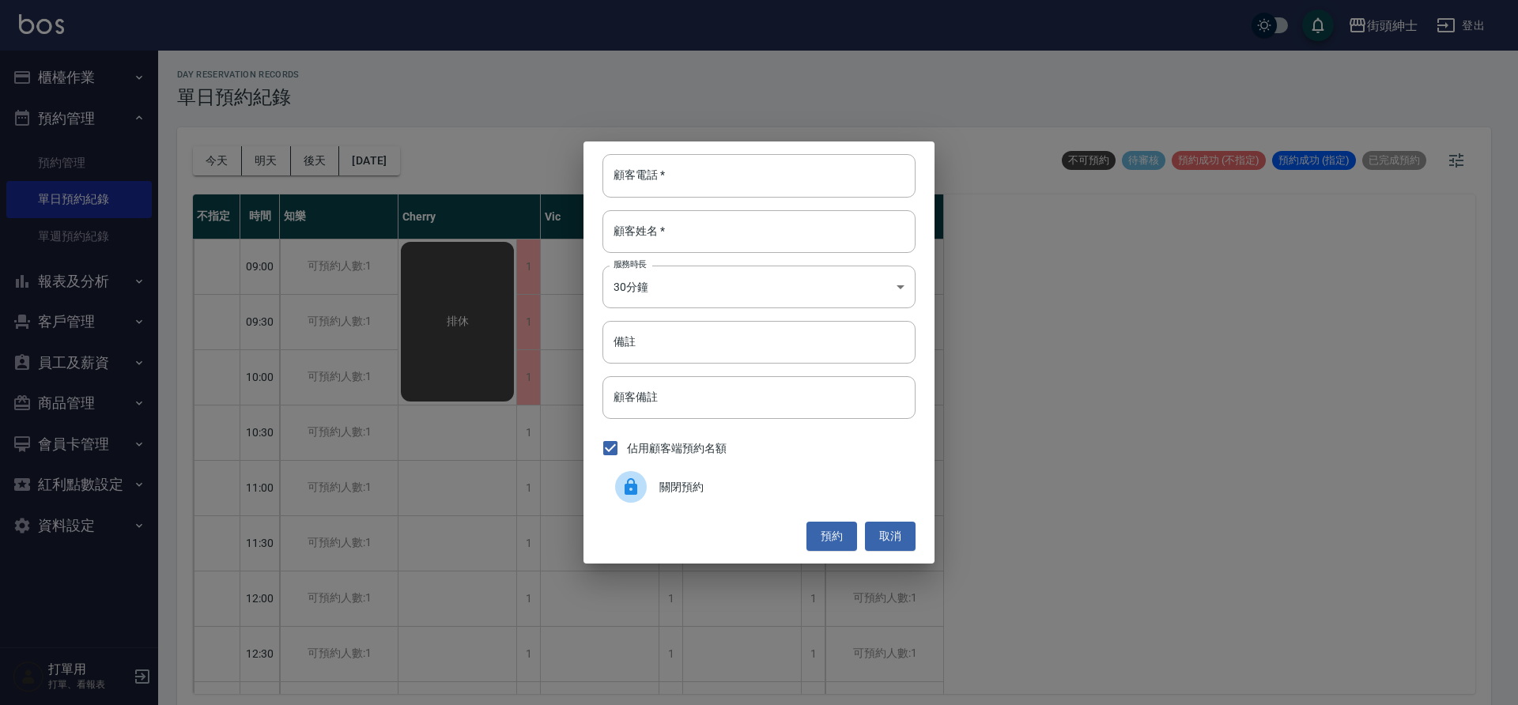
click at [622, 501] on div at bounding box center [637, 487] width 44 height 32
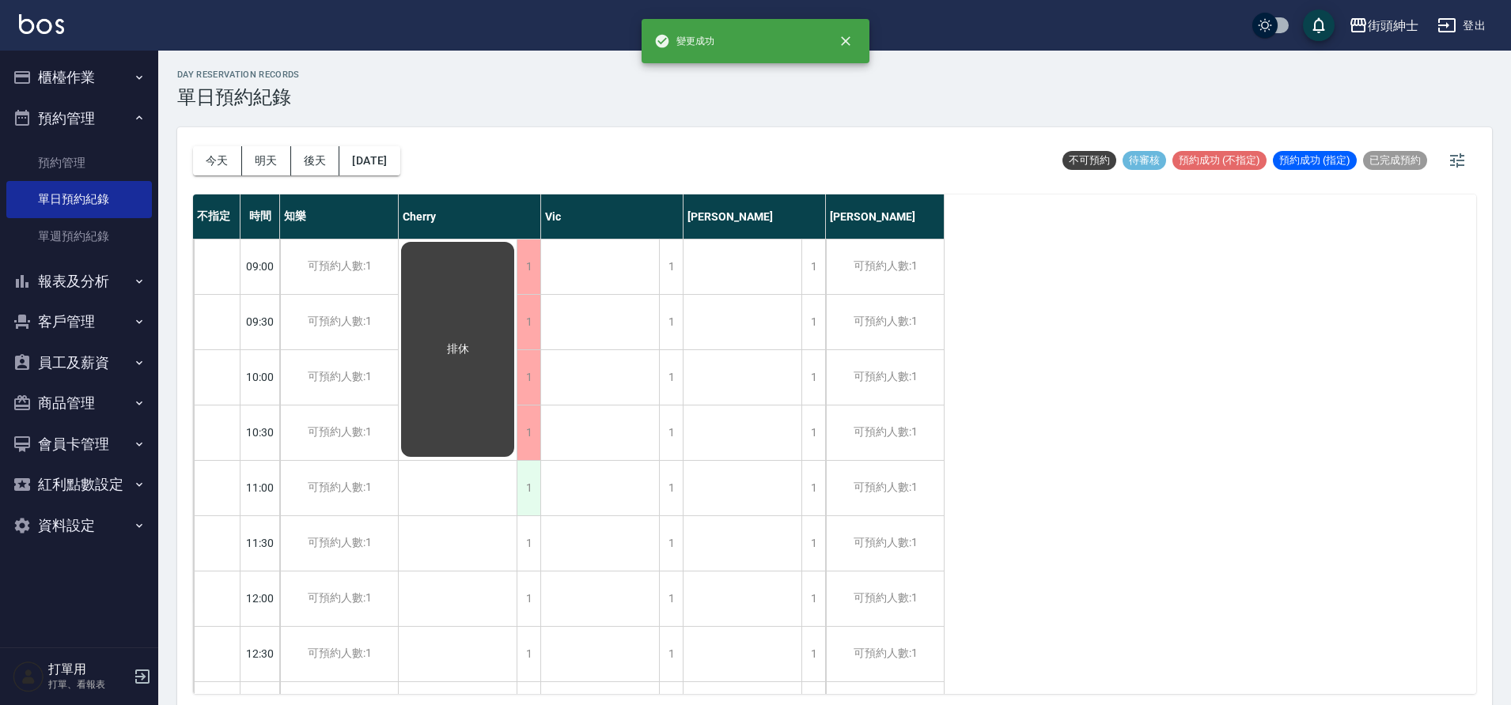
click at [537, 482] on div "1" at bounding box center [528, 488] width 24 height 55
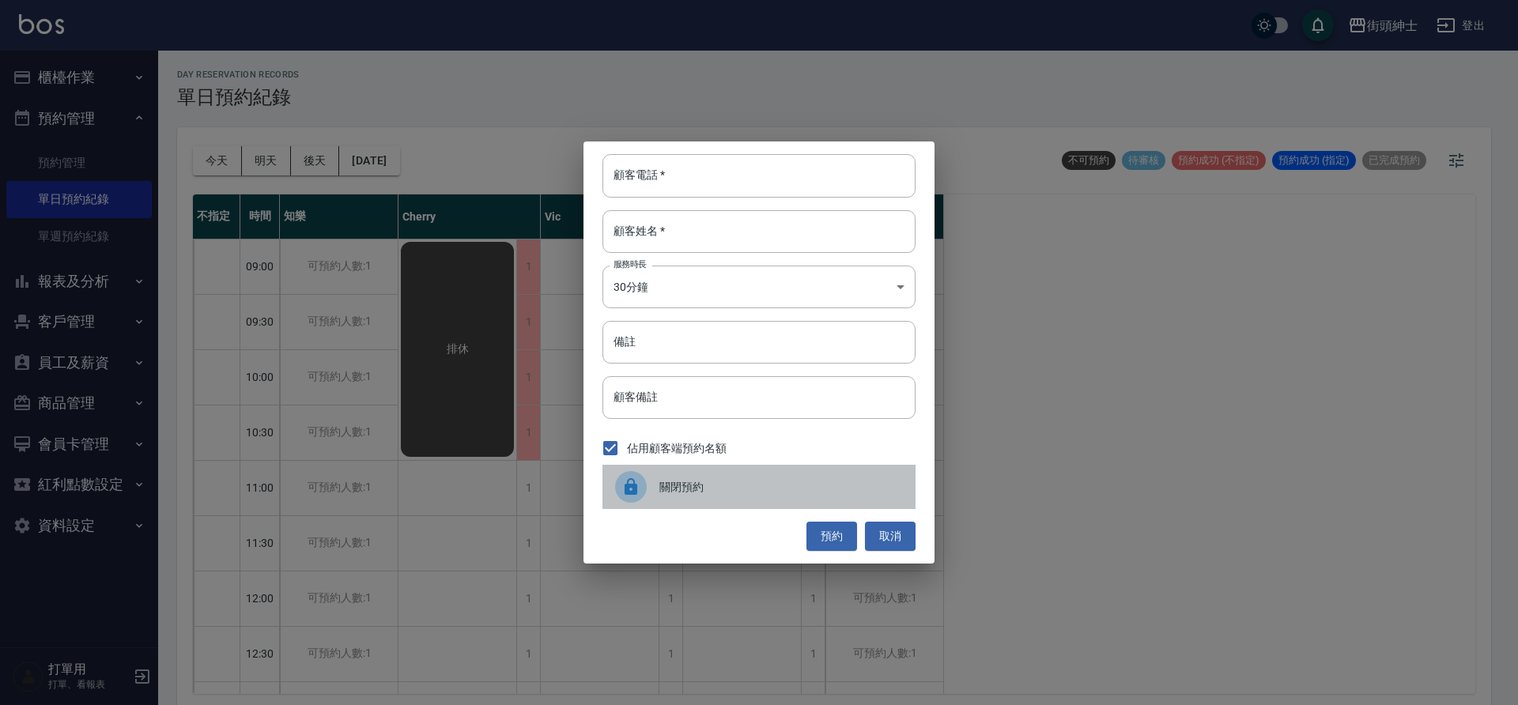
click at [649, 487] on div at bounding box center [637, 487] width 44 height 32
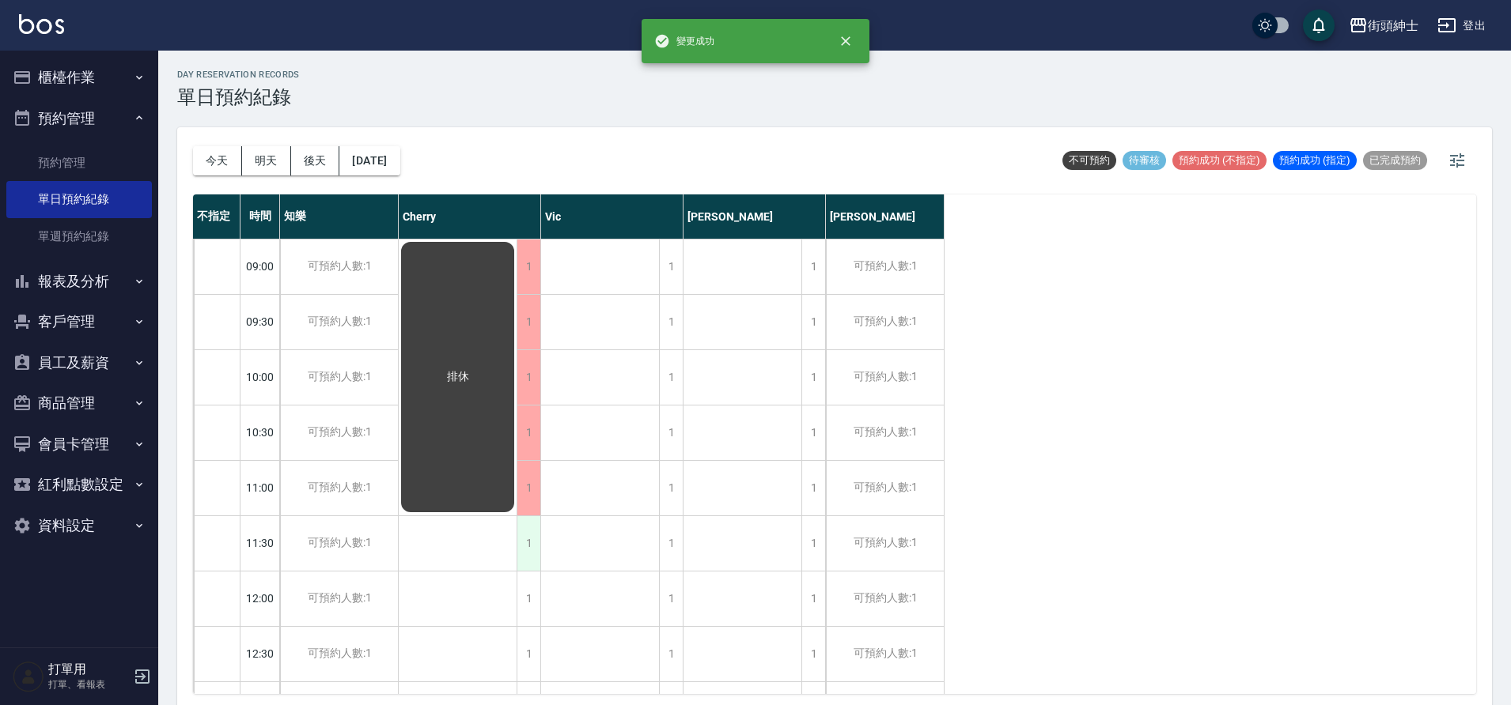
drag, startPoint x: 543, startPoint y: 535, endPoint x: 532, endPoint y: 537, distance: 11.3
click at [532, 537] on div "1" at bounding box center [528, 543] width 24 height 55
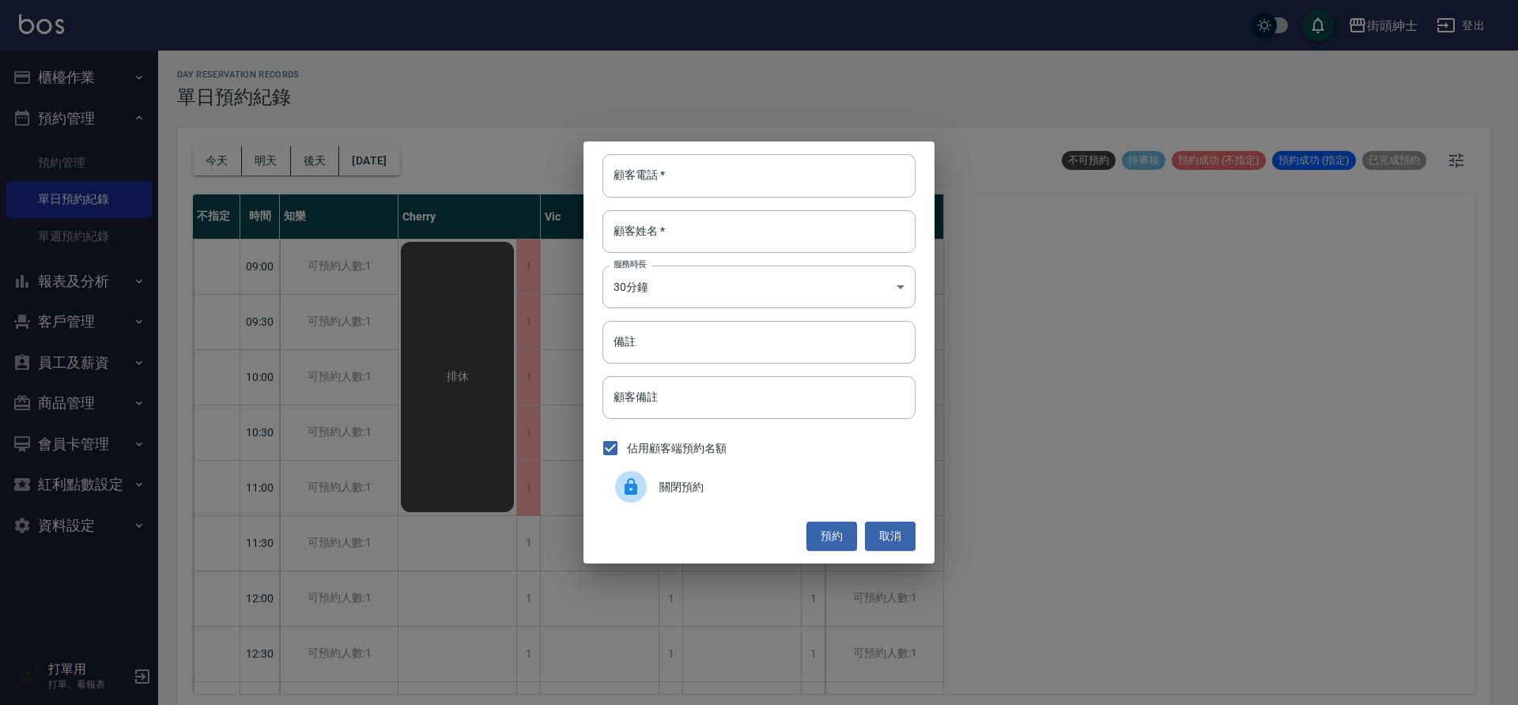
click at [648, 489] on div at bounding box center [637, 487] width 44 height 32
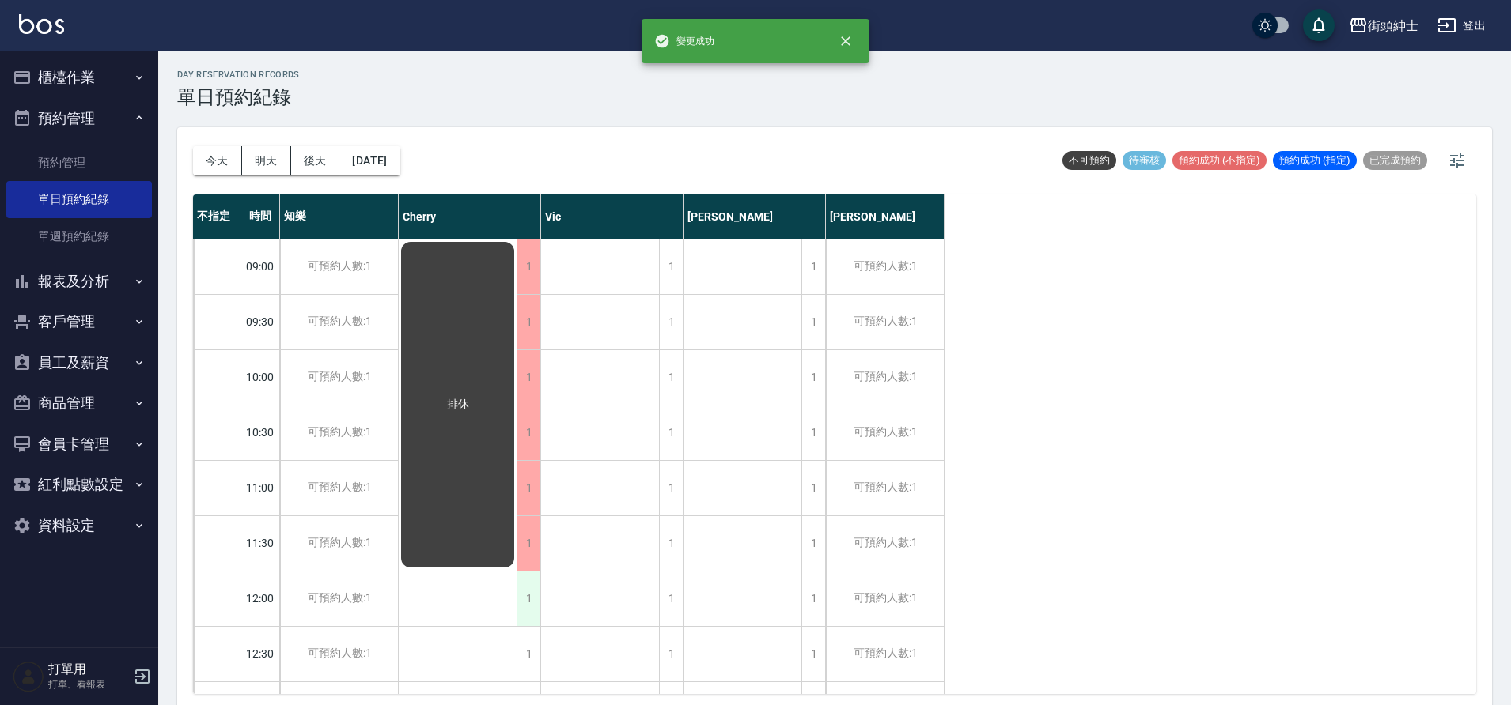
click at [524, 588] on div "1" at bounding box center [528, 599] width 24 height 55
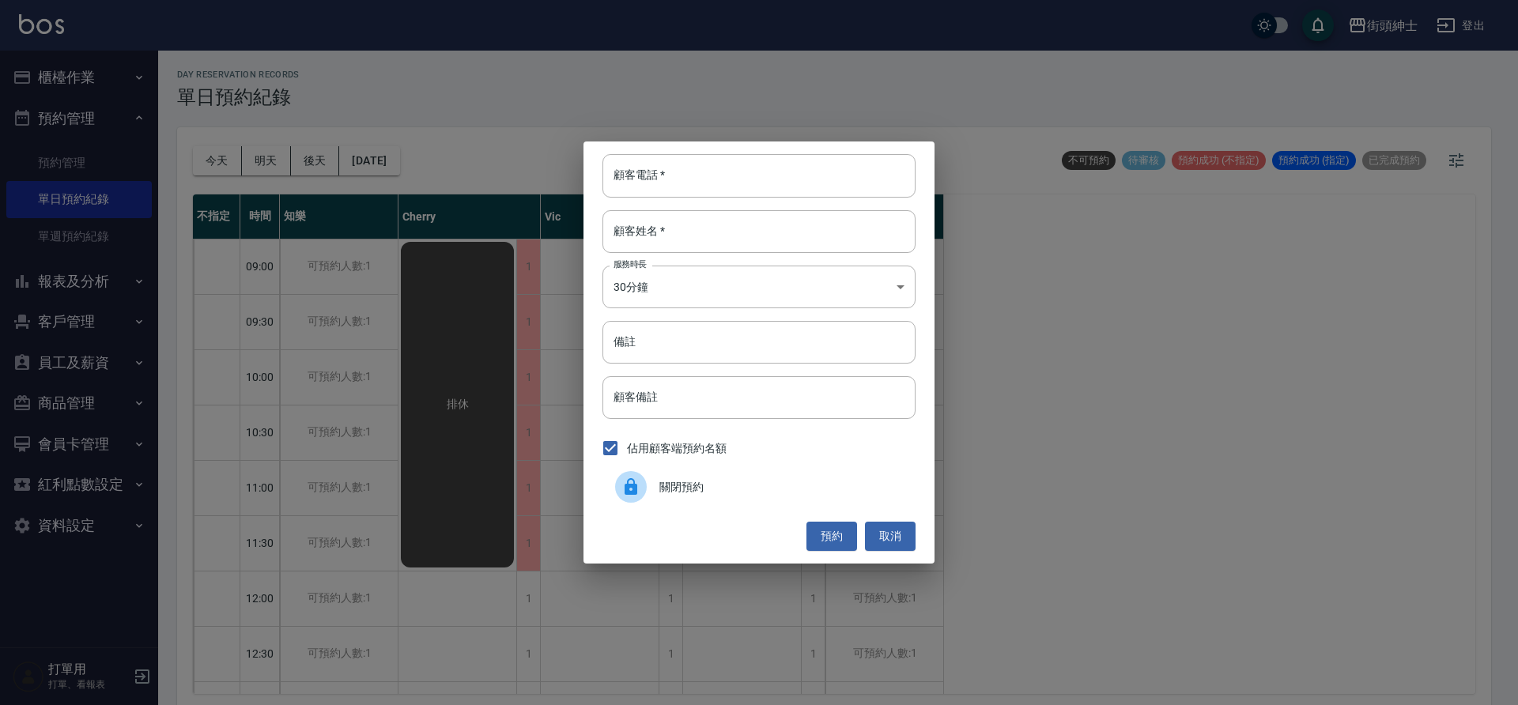
click at [647, 491] on div at bounding box center [637, 487] width 44 height 32
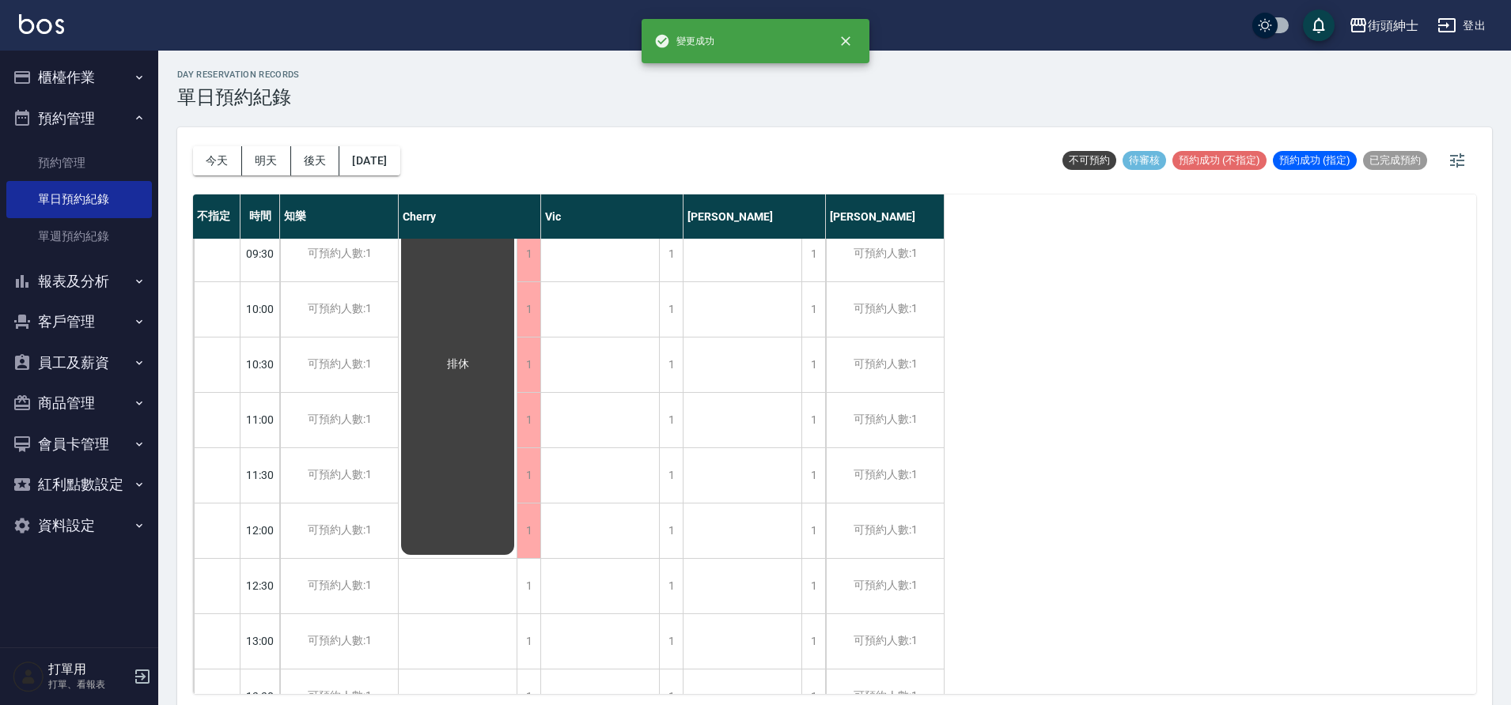
scroll to position [104, 0]
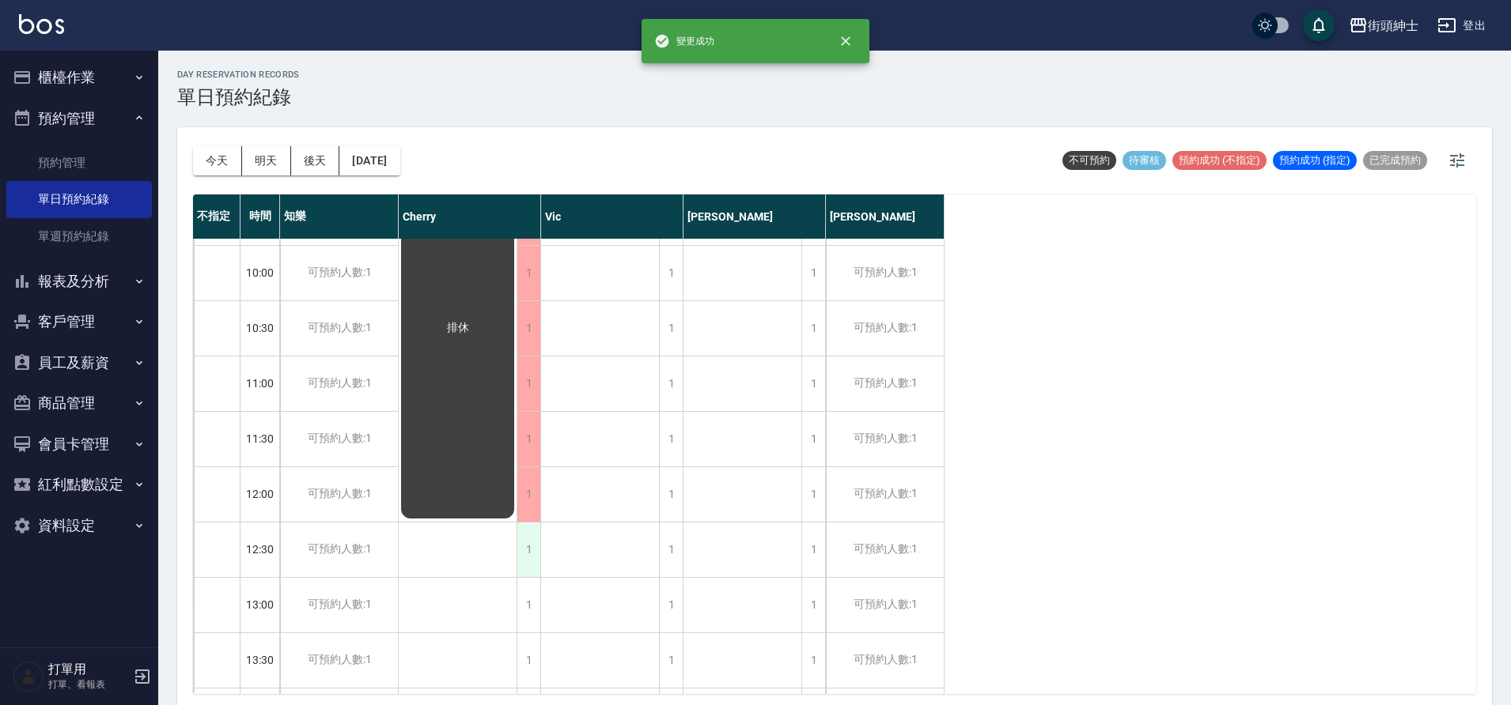
click at [520, 561] on div "1" at bounding box center [528, 550] width 24 height 55
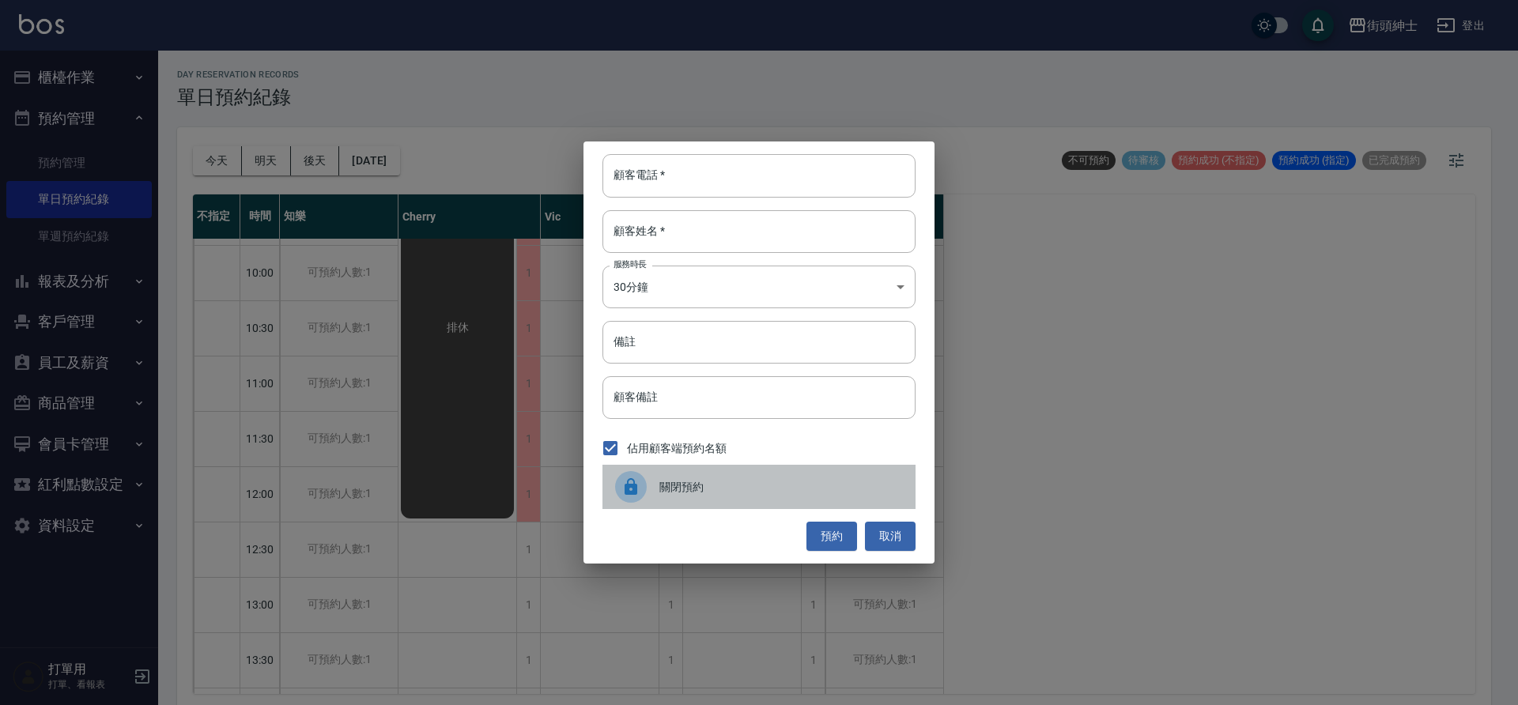
click at [720, 495] on div "關閉預約" at bounding box center [759, 487] width 313 height 44
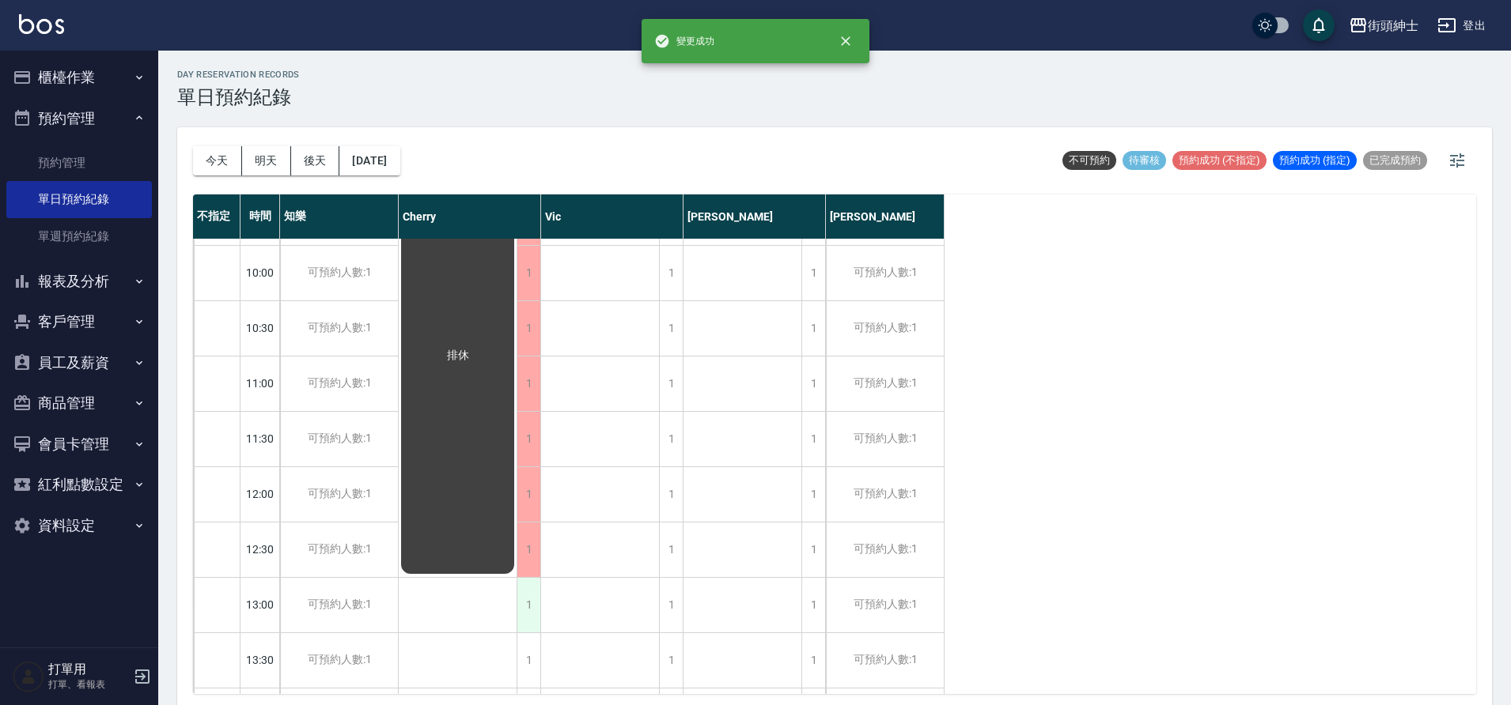
click at [536, 614] on div "1" at bounding box center [528, 605] width 24 height 55
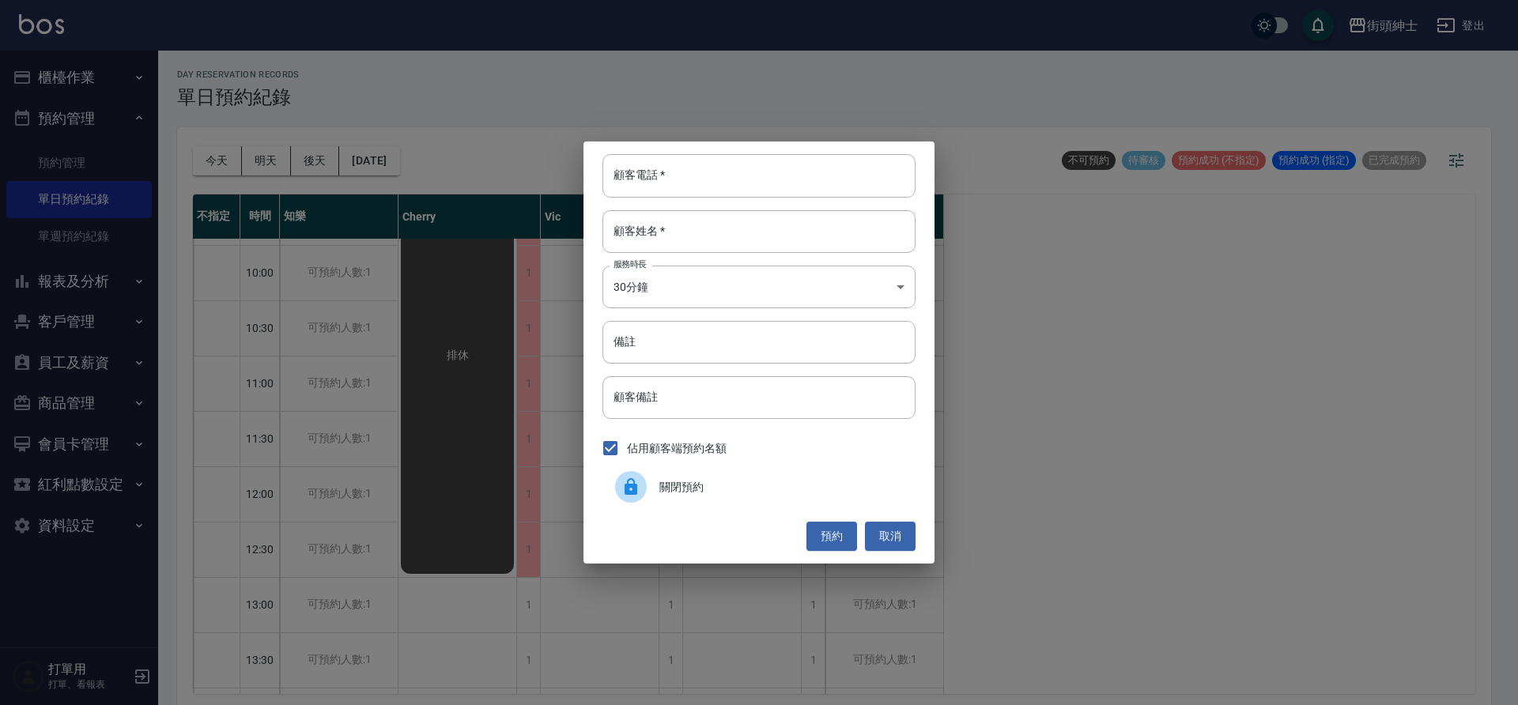
click at [712, 502] on div "關閉預約" at bounding box center [759, 487] width 313 height 44
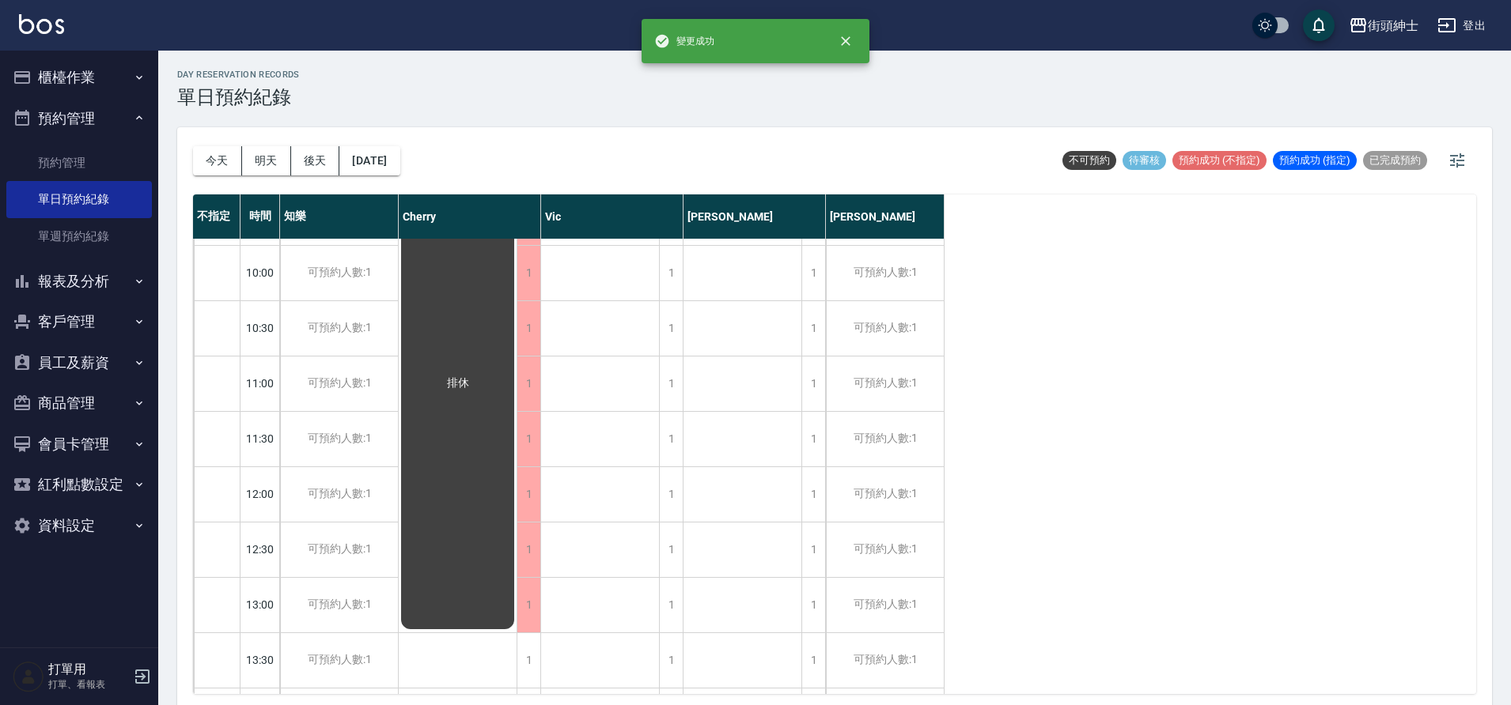
scroll to position [137, 0]
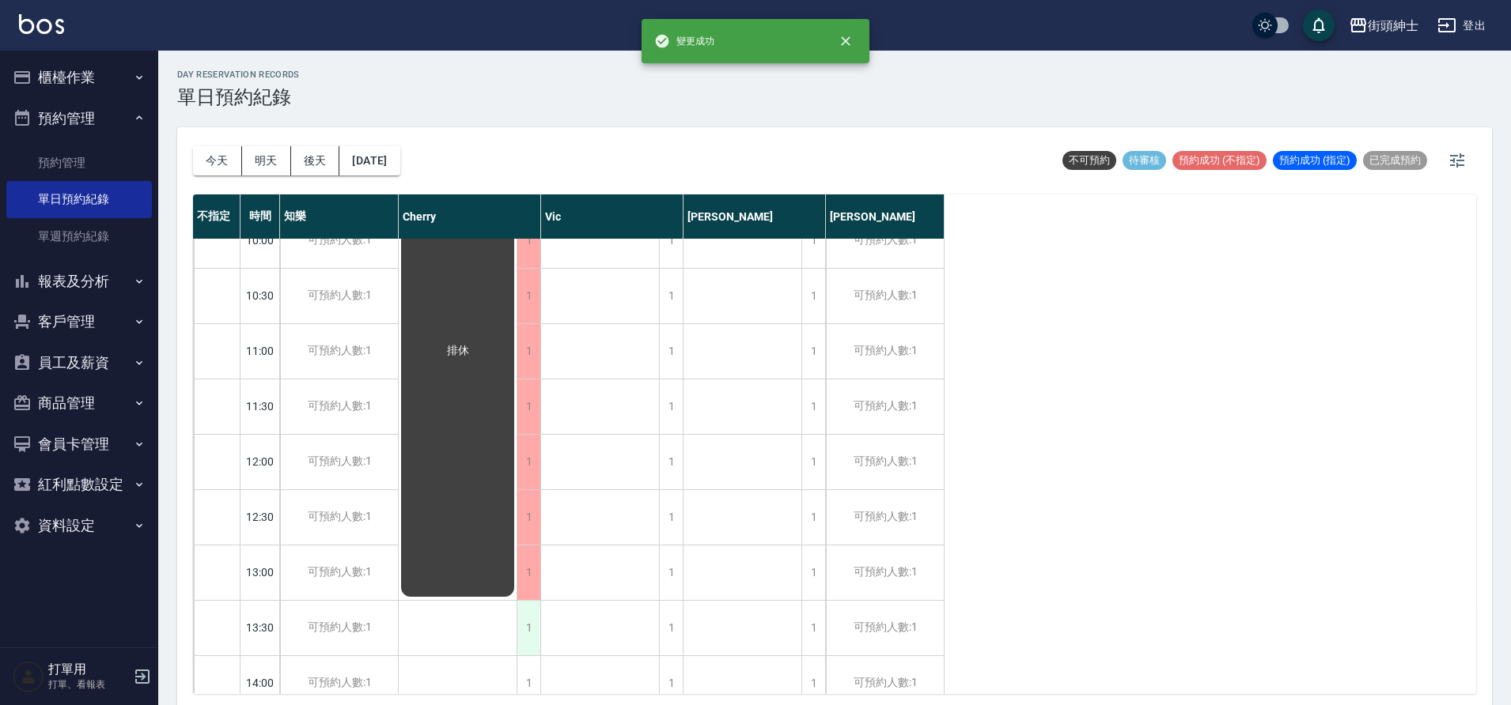
click at [533, 630] on div "1" at bounding box center [528, 628] width 24 height 55
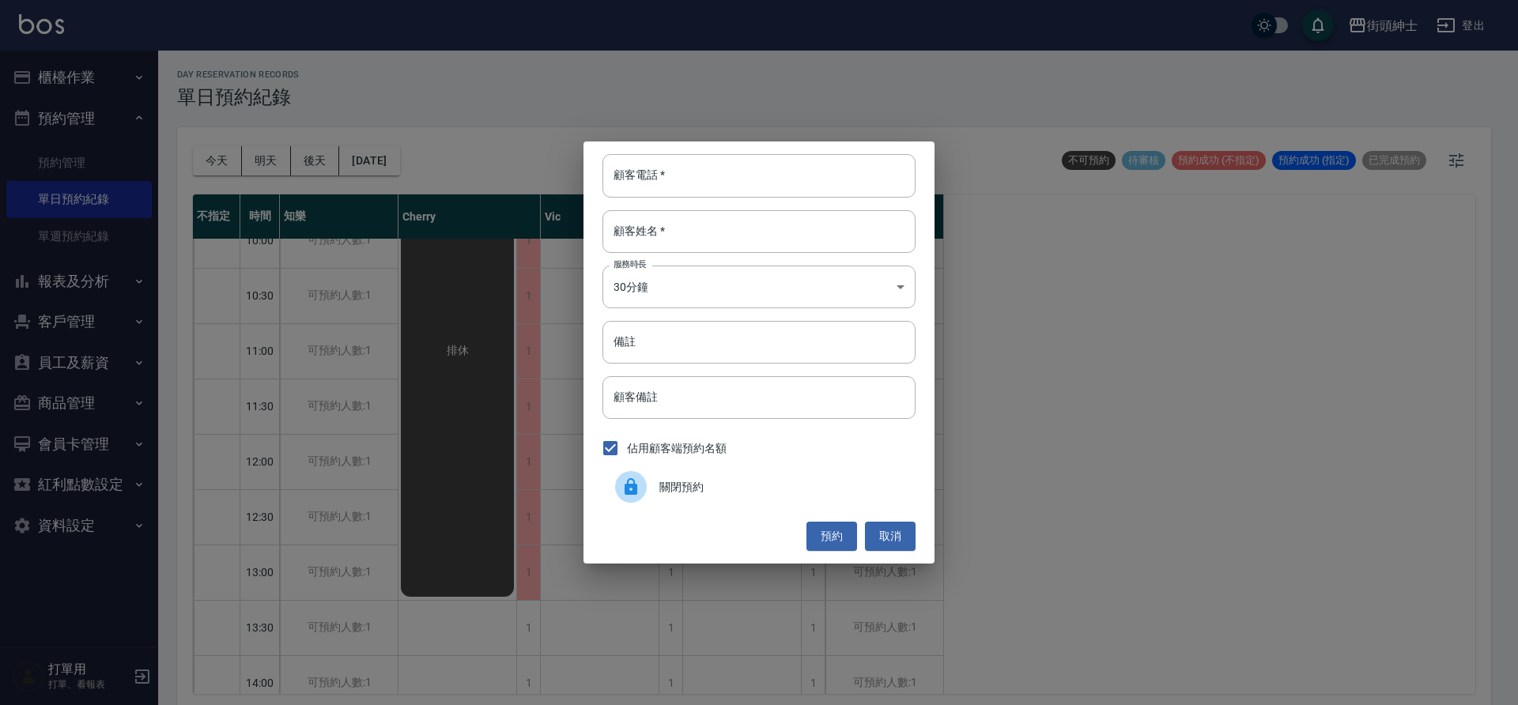
click at [651, 490] on div at bounding box center [637, 487] width 44 height 32
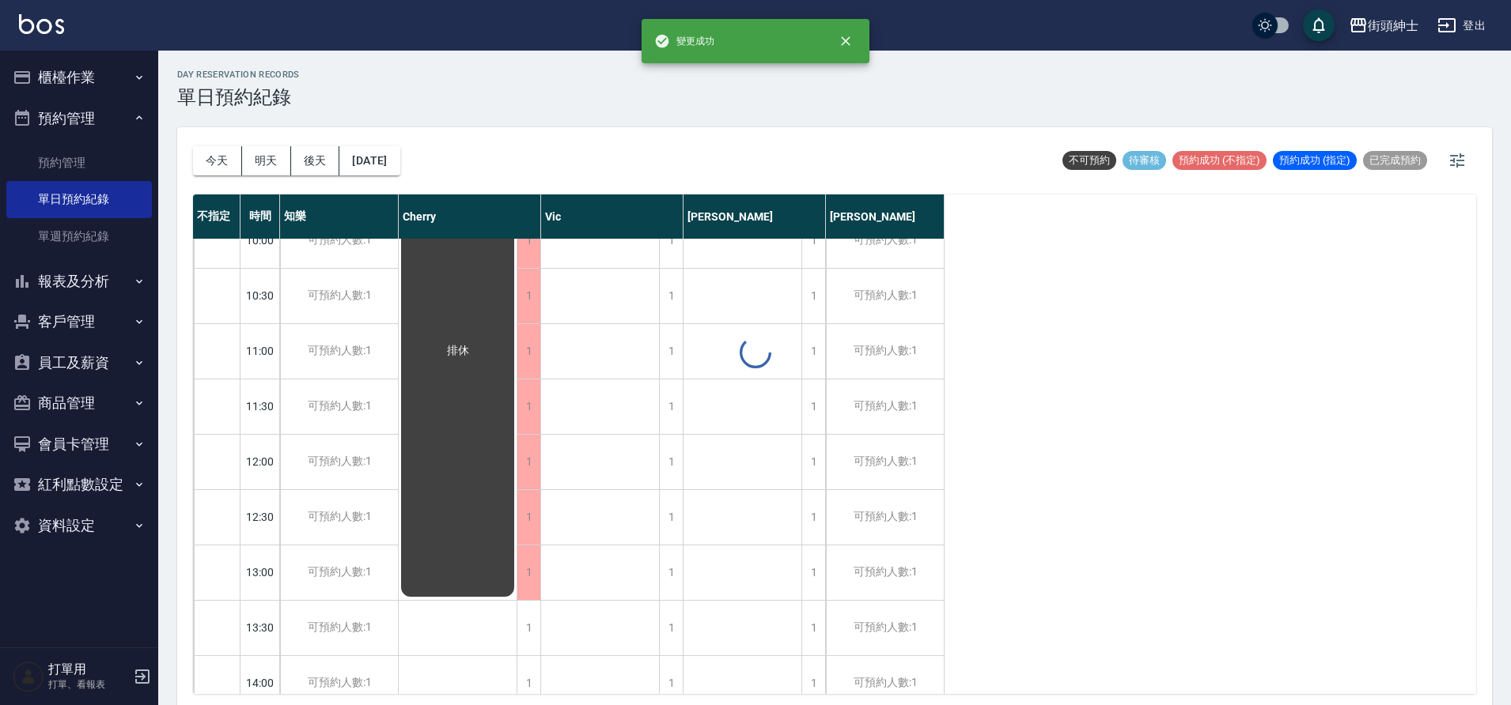
scroll to position [5, 0]
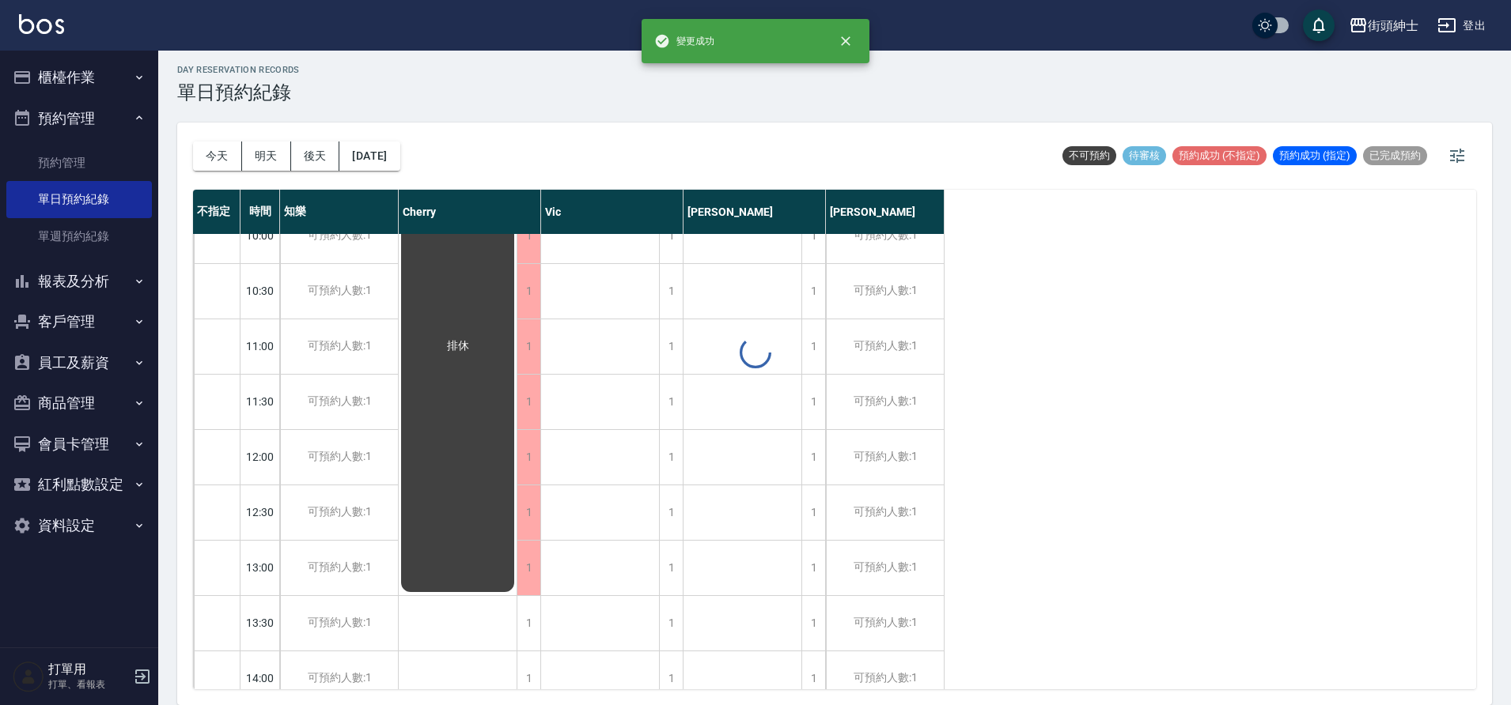
click at [535, 615] on div at bounding box center [755, 352] width 1511 height 705
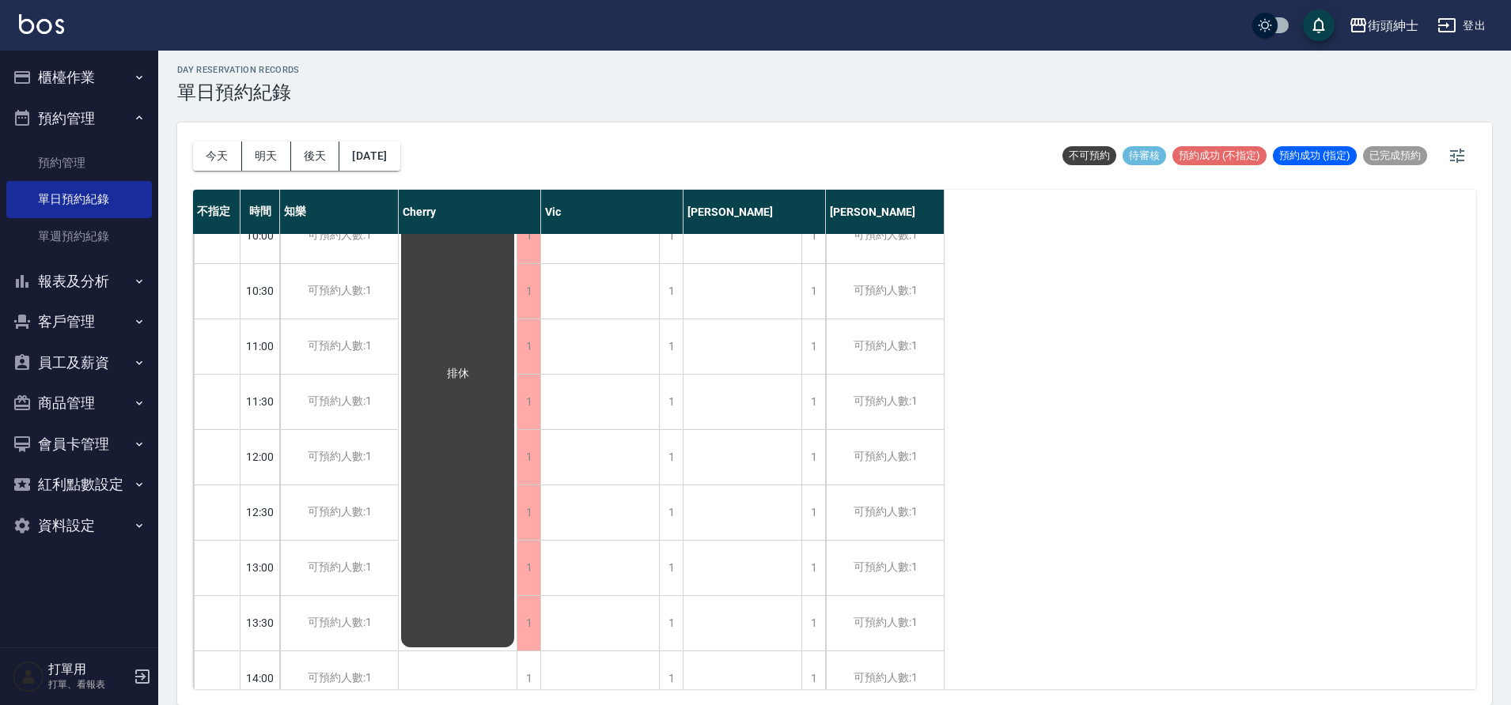
scroll to position [282, 0]
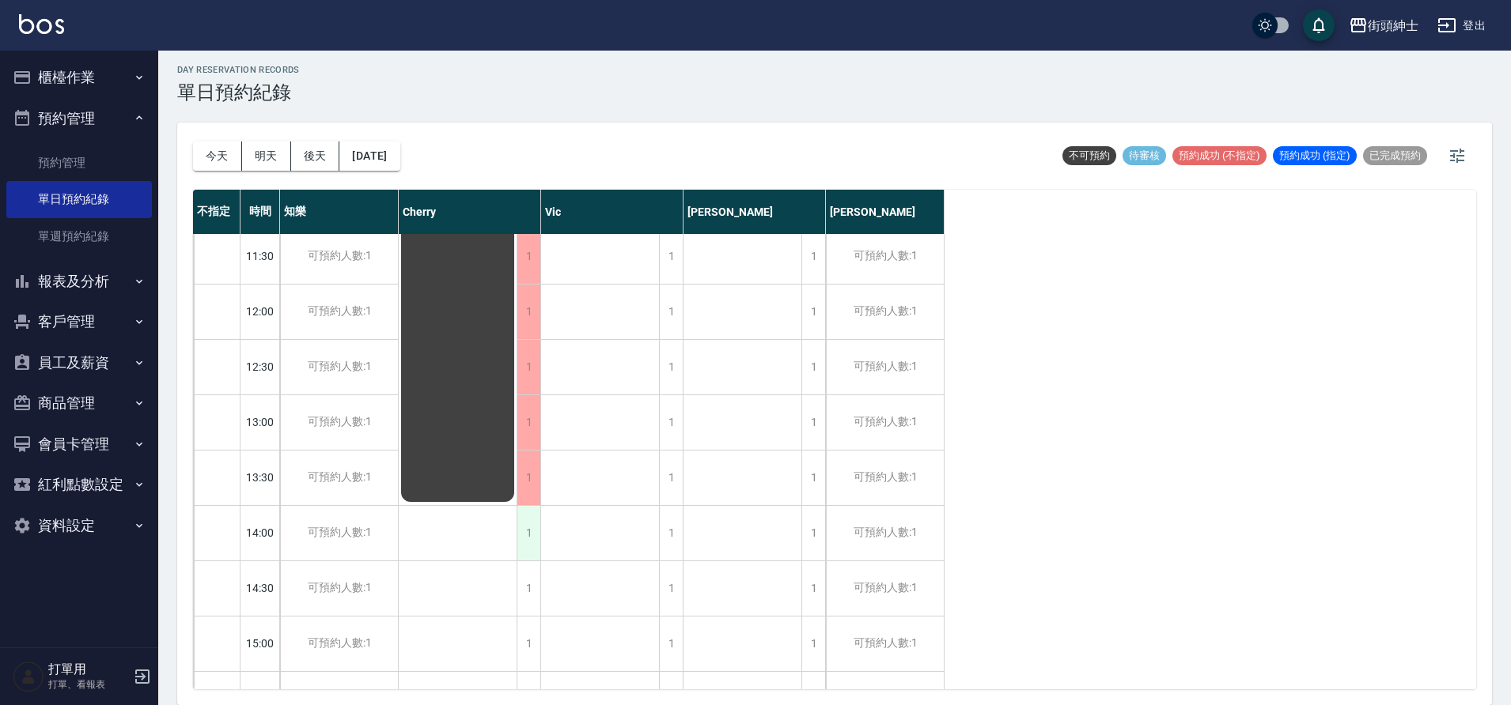
click at [532, 546] on div "1" at bounding box center [528, 533] width 24 height 55
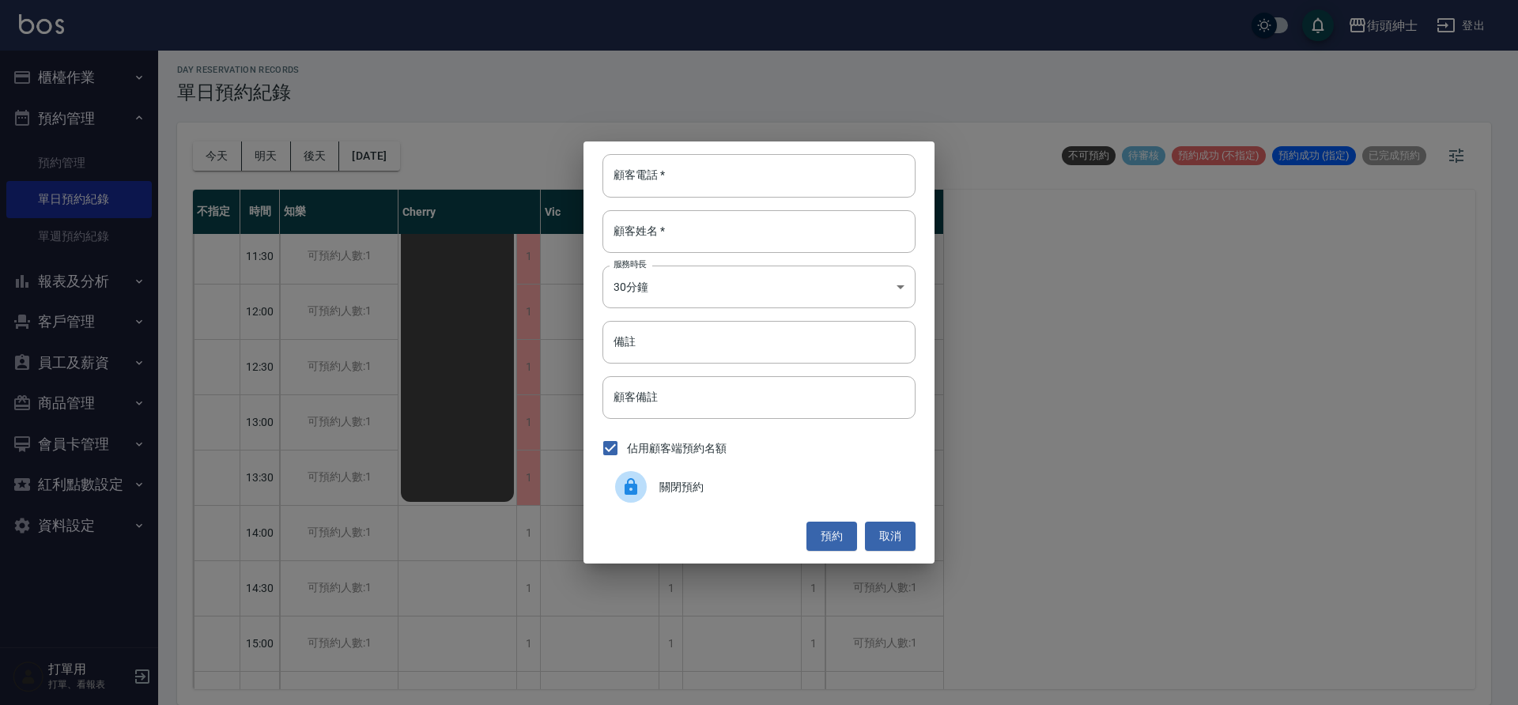
click at [692, 501] on div "關閉預約" at bounding box center [759, 487] width 313 height 44
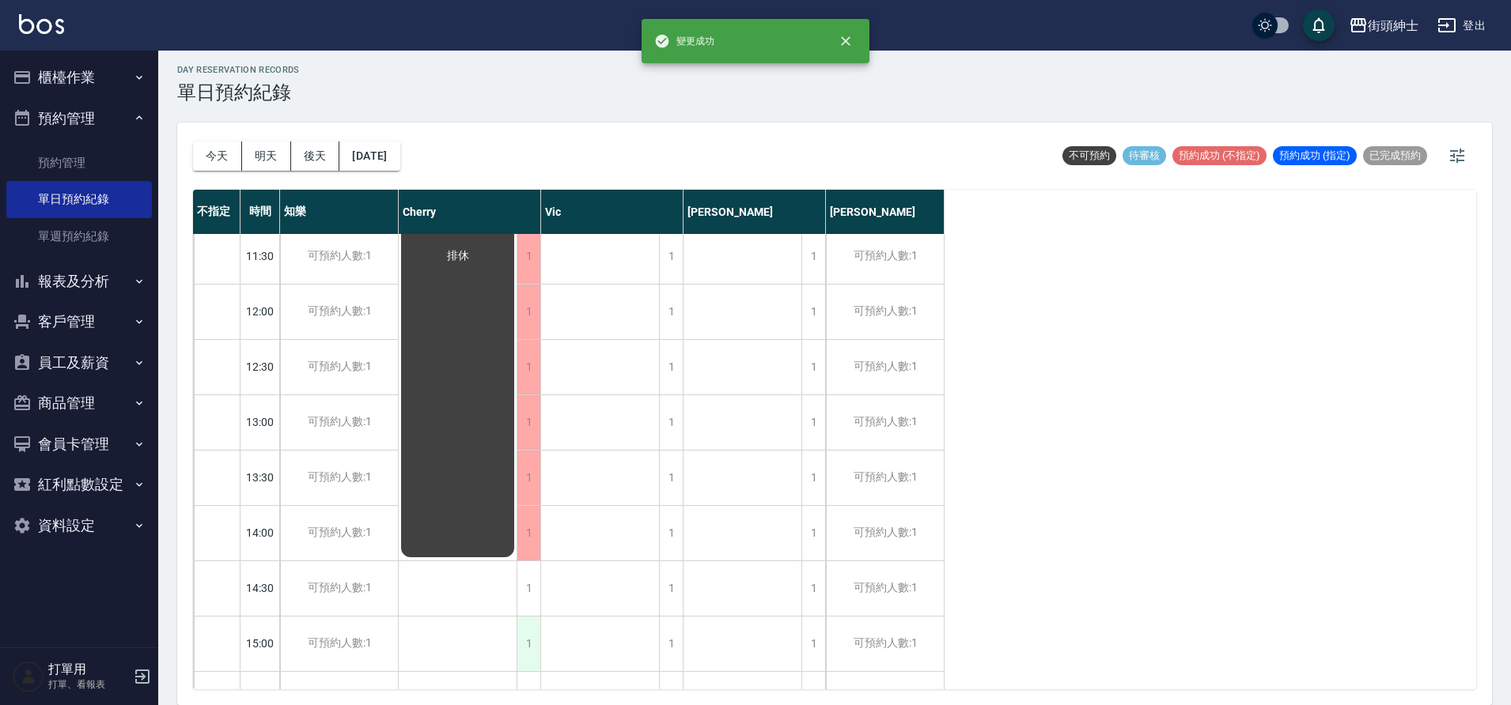
click at [522, 617] on div "1" at bounding box center [528, 644] width 24 height 55
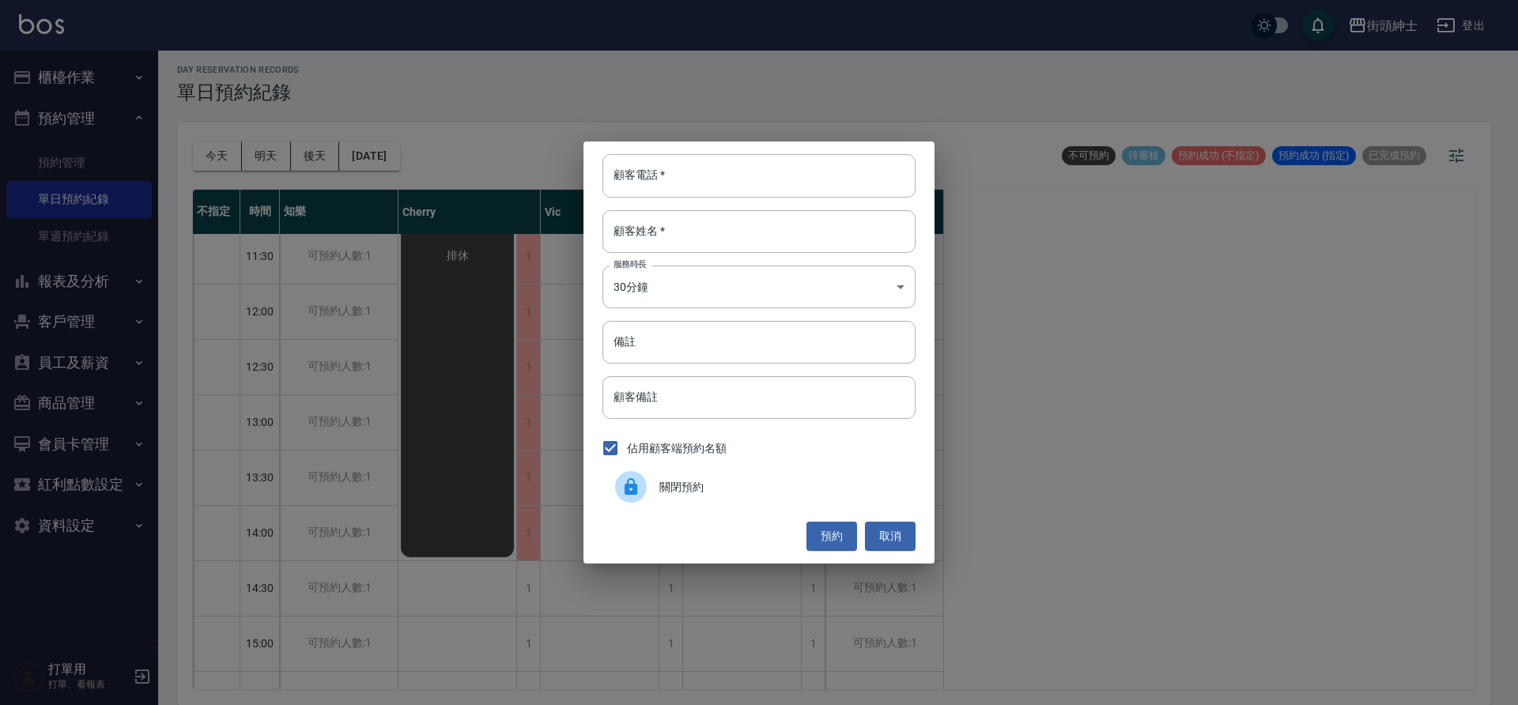
click at [678, 486] on span "關閉預約" at bounding box center [782, 487] width 244 height 17
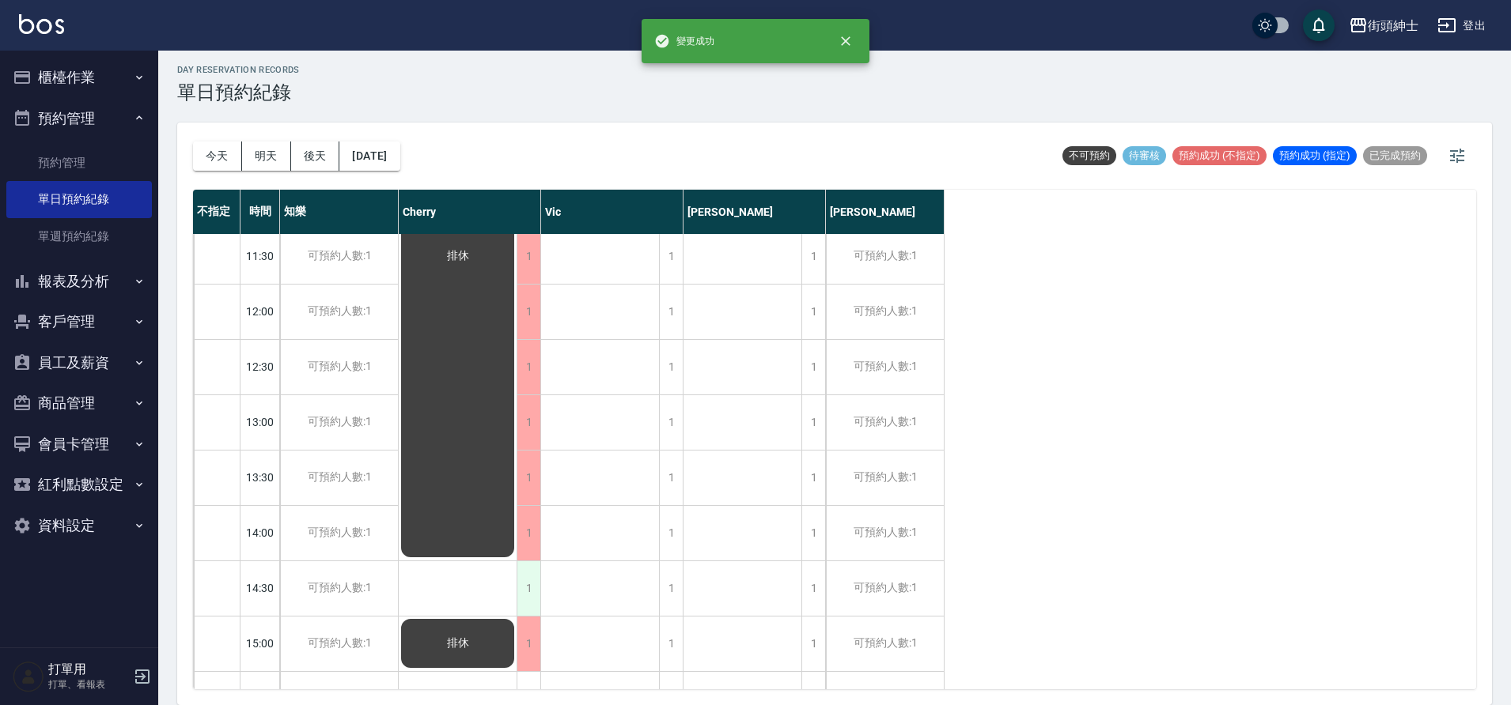
click at [539, 594] on div "1" at bounding box center [528, 589] width 24 height 55
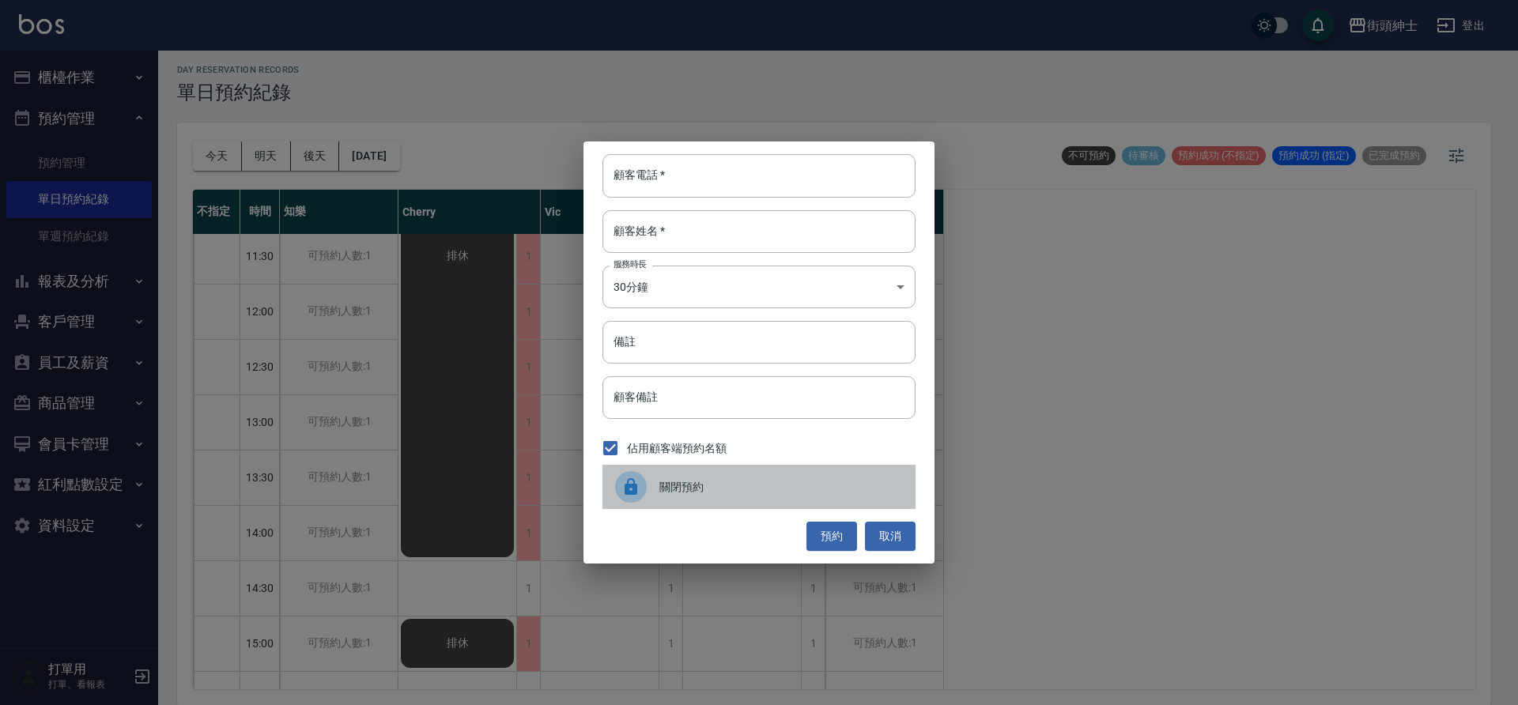
click at [786, 493] on span "關閉預約" at bounding box center [782, 487] width 244 height 17
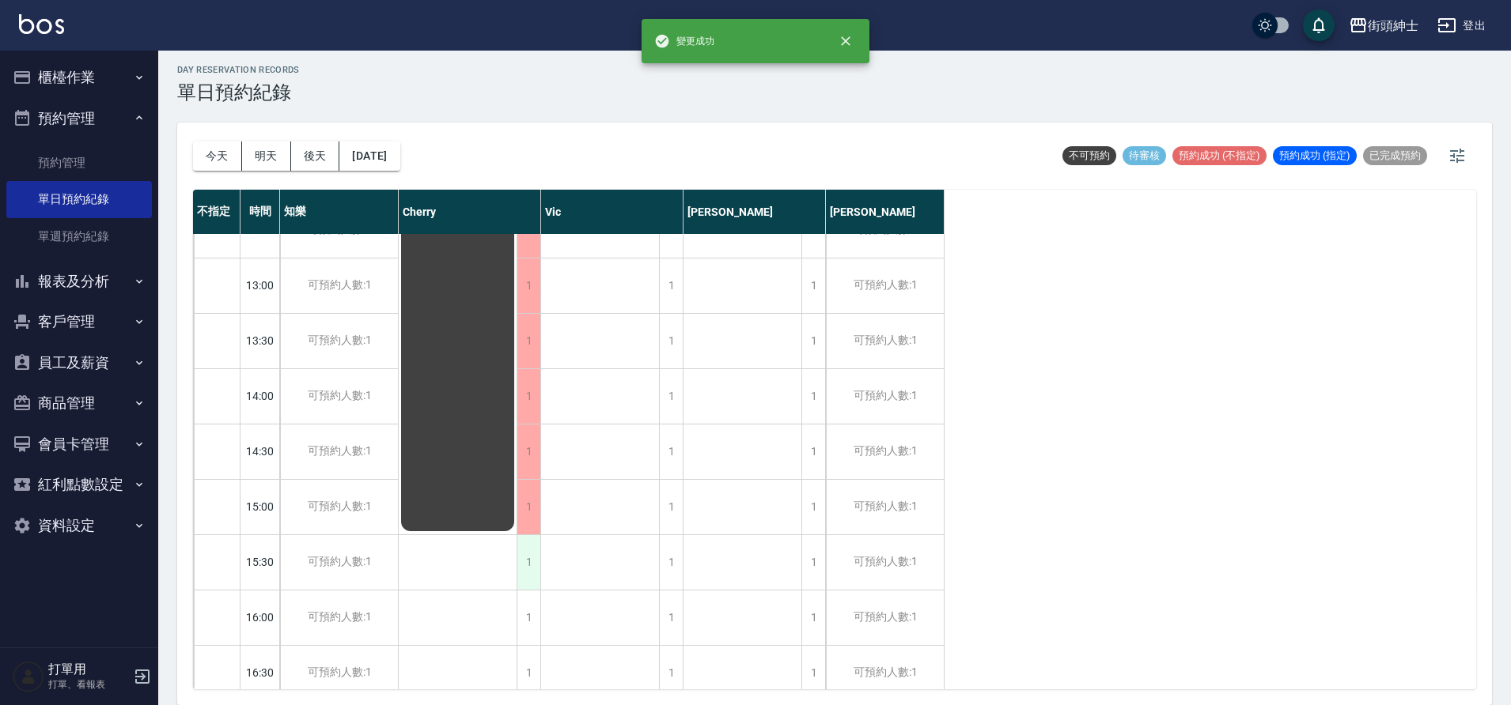
scroll to position [422, 0]
click at [521, 560] on div "1" at bounding box center [528, 559] width 24 height 55
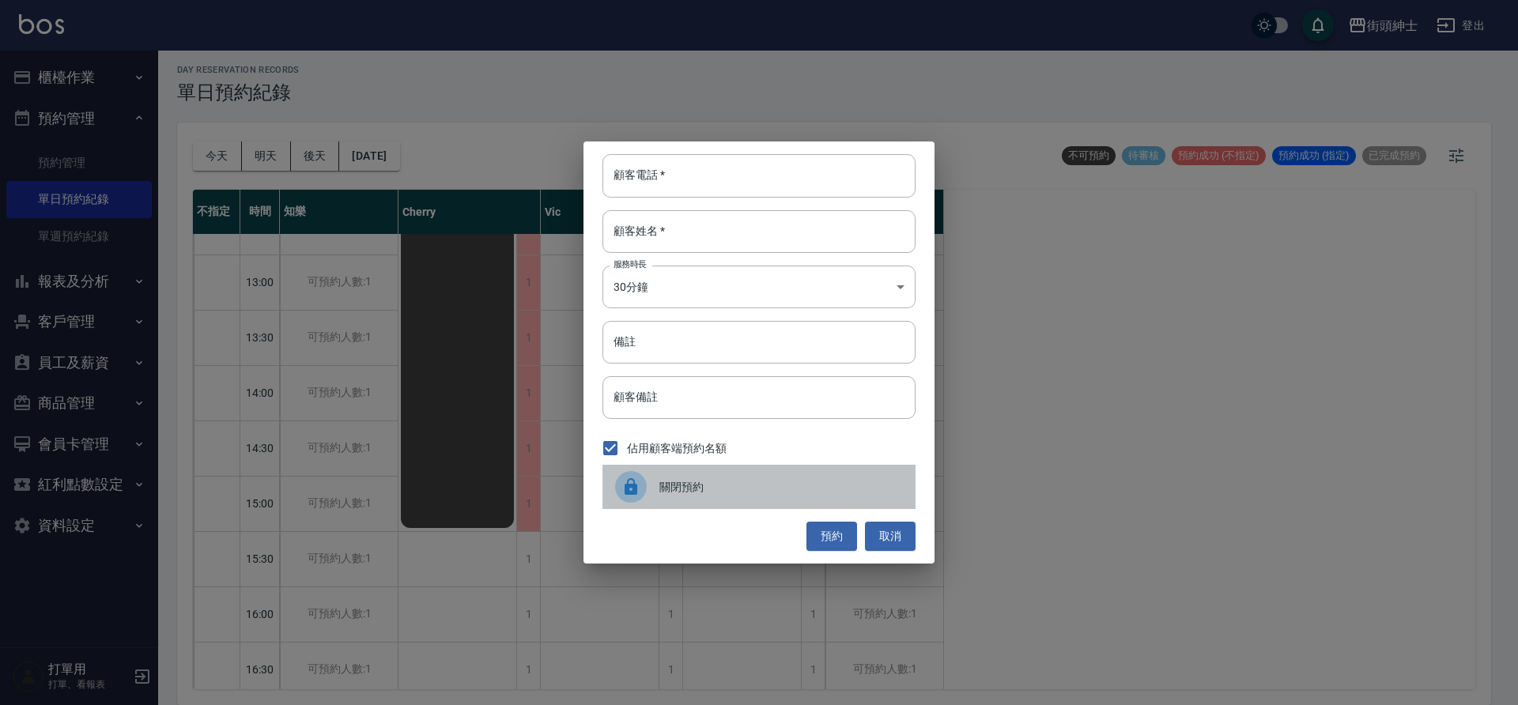
click at [647, 493] on div at bounding box center [637, 487] width 44 height 32
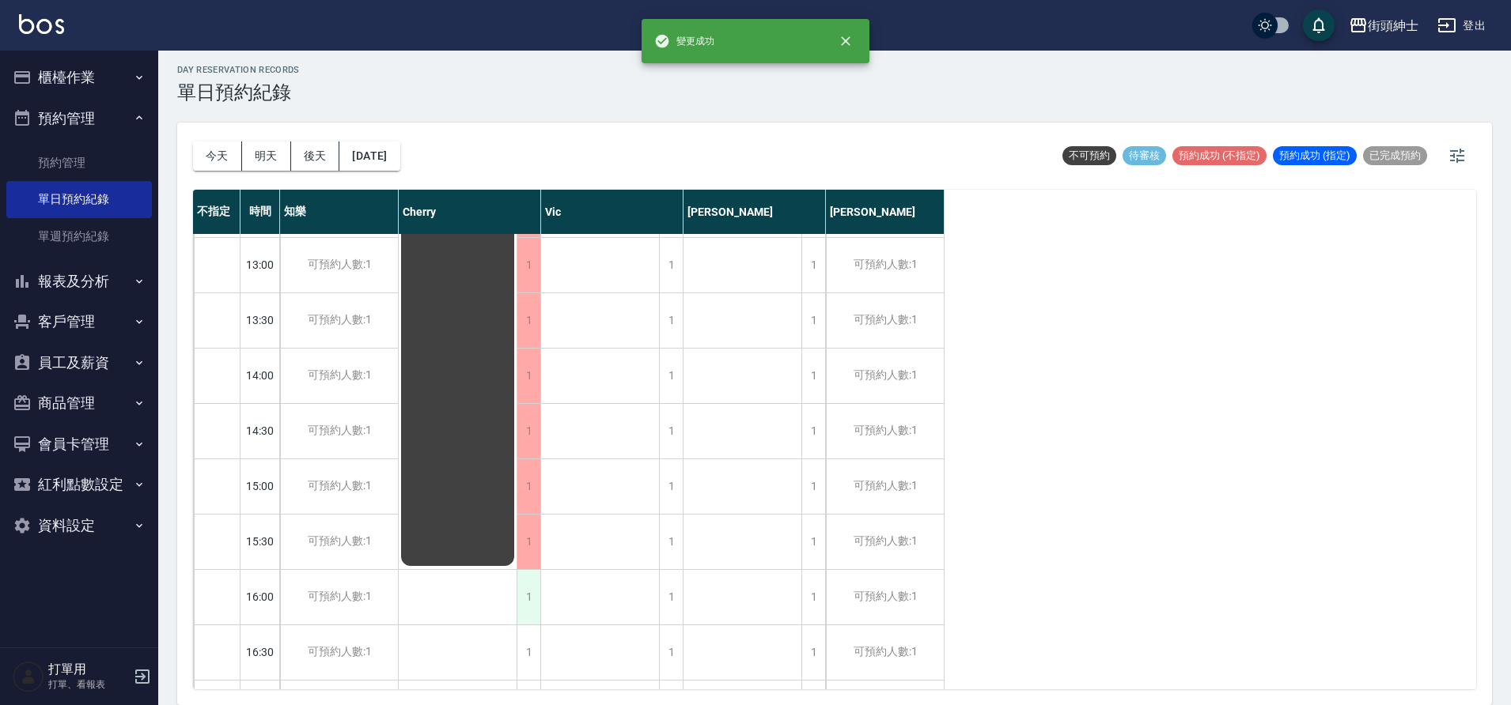
scroll to position [450, 0]
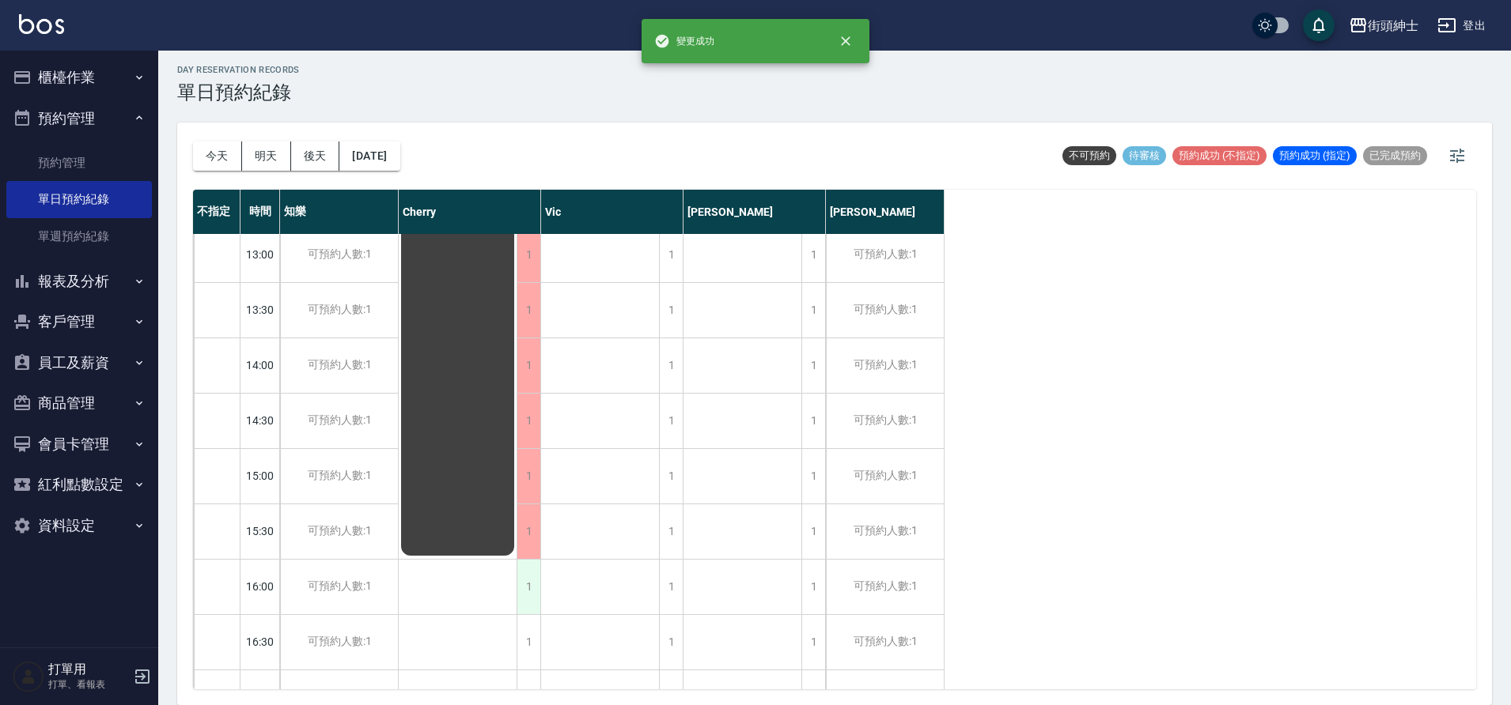
click at [526, 580] on div "1" at bounding box center [528, 587] width 24 height 55
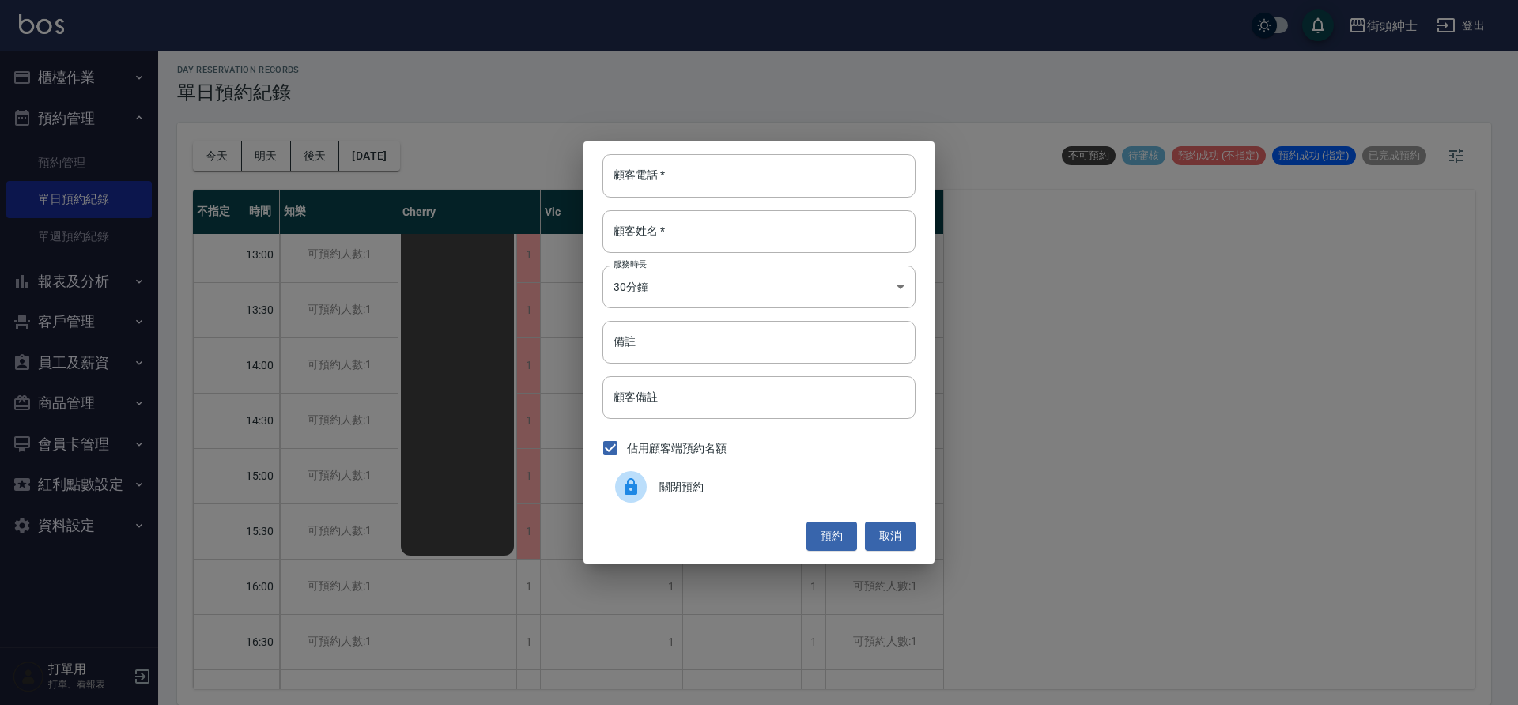
click at [670, 479] on span "關閉預約" at bounding box center [782, 487] width 244 height 17
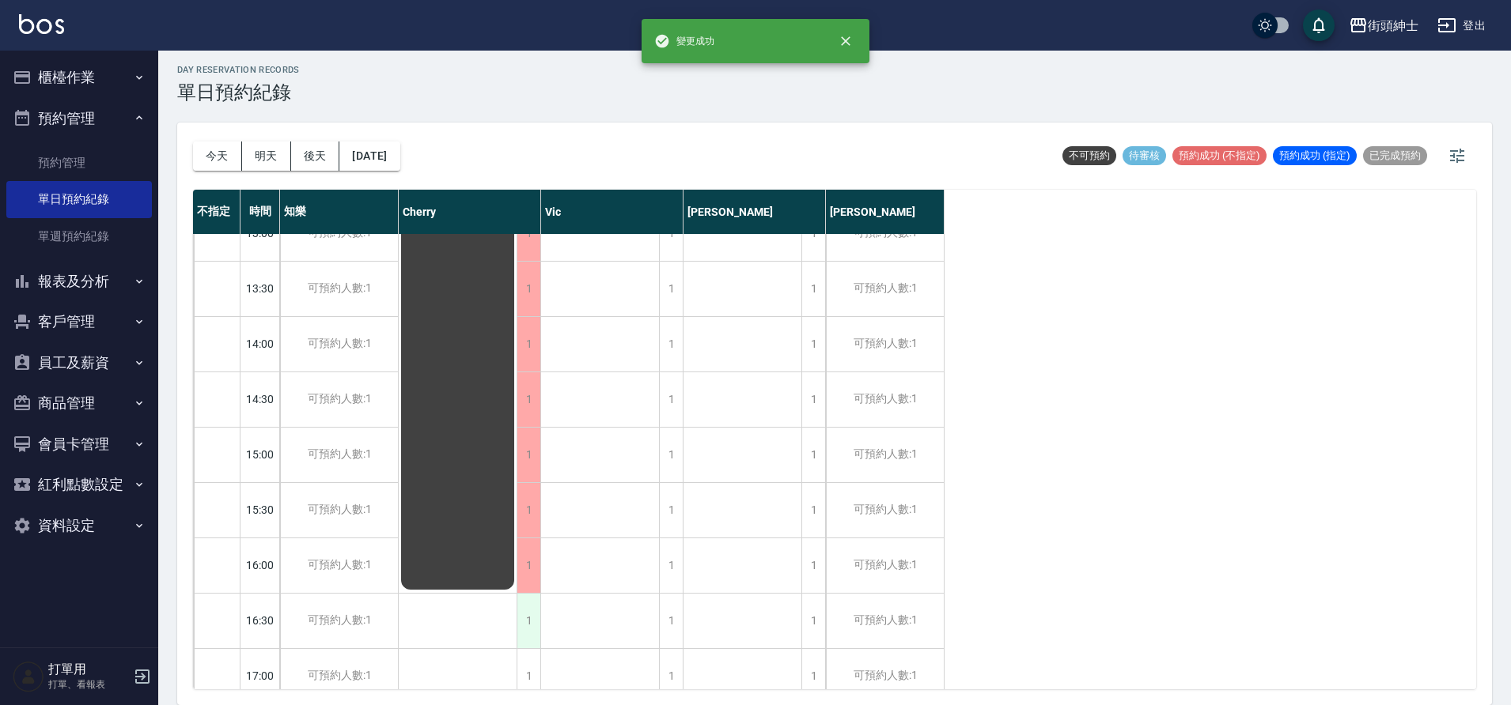
scroll to position [486, 0]
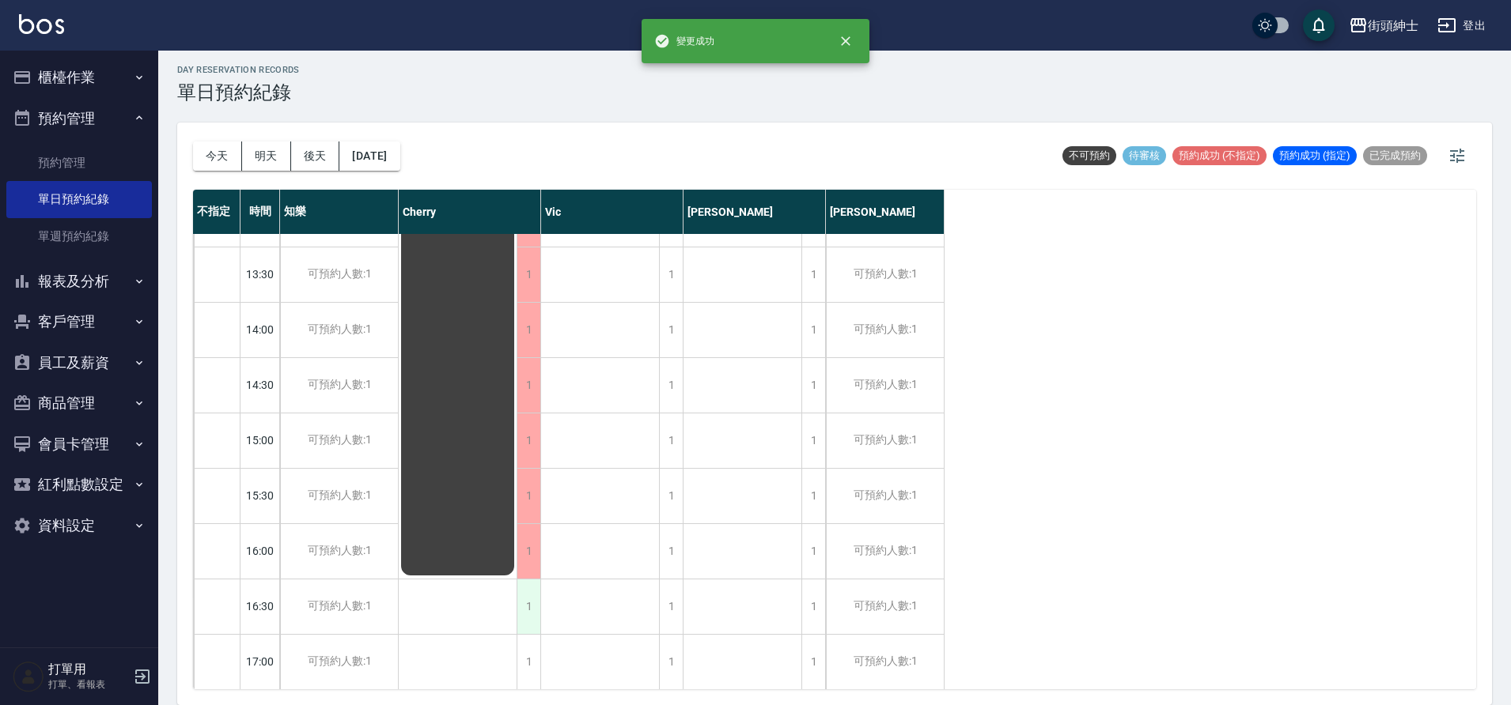
click at [519, 595] on div "1" at bounding box center [528, 607] width 24 height 55
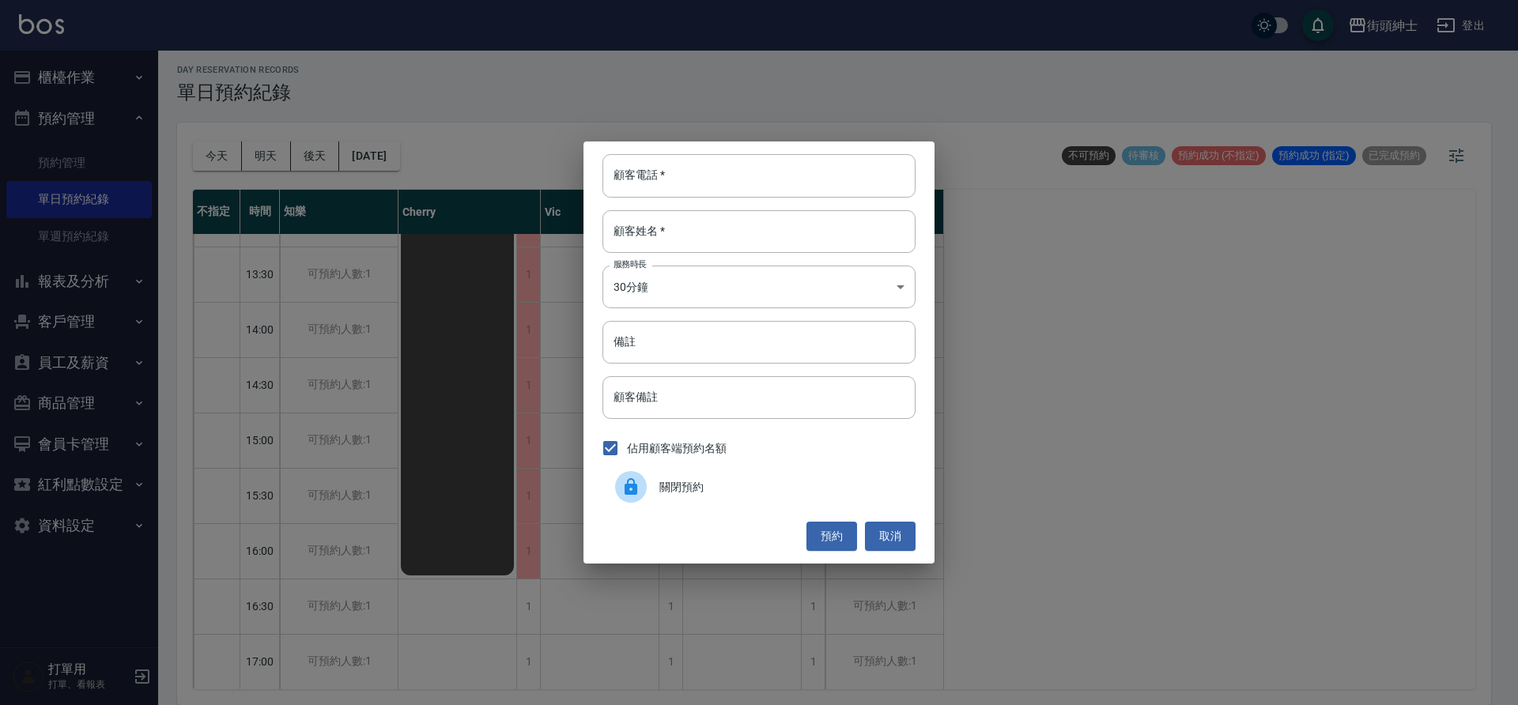
click at [682, 482] on span "關閉預約" at bounding box center [782, 487] width 244 height 17
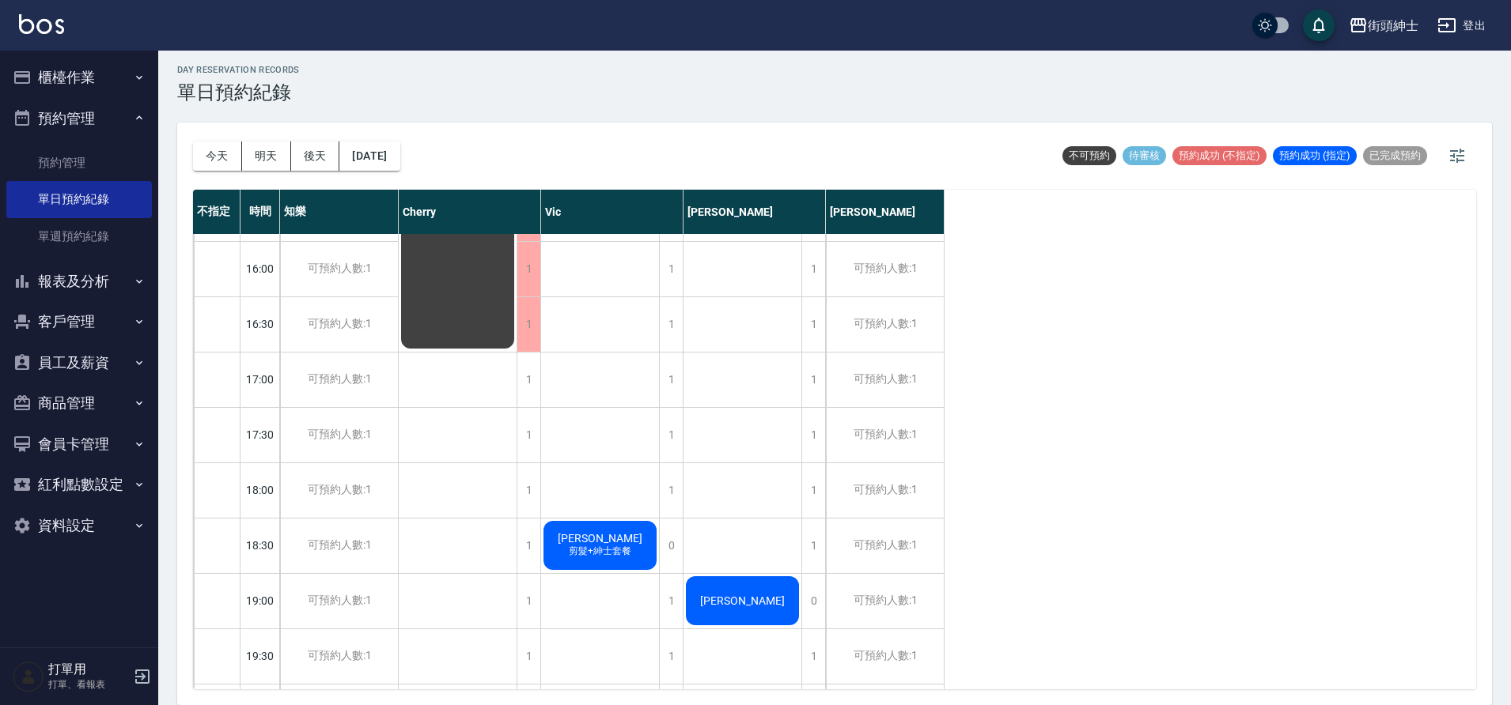
scroll to position [761, 0]
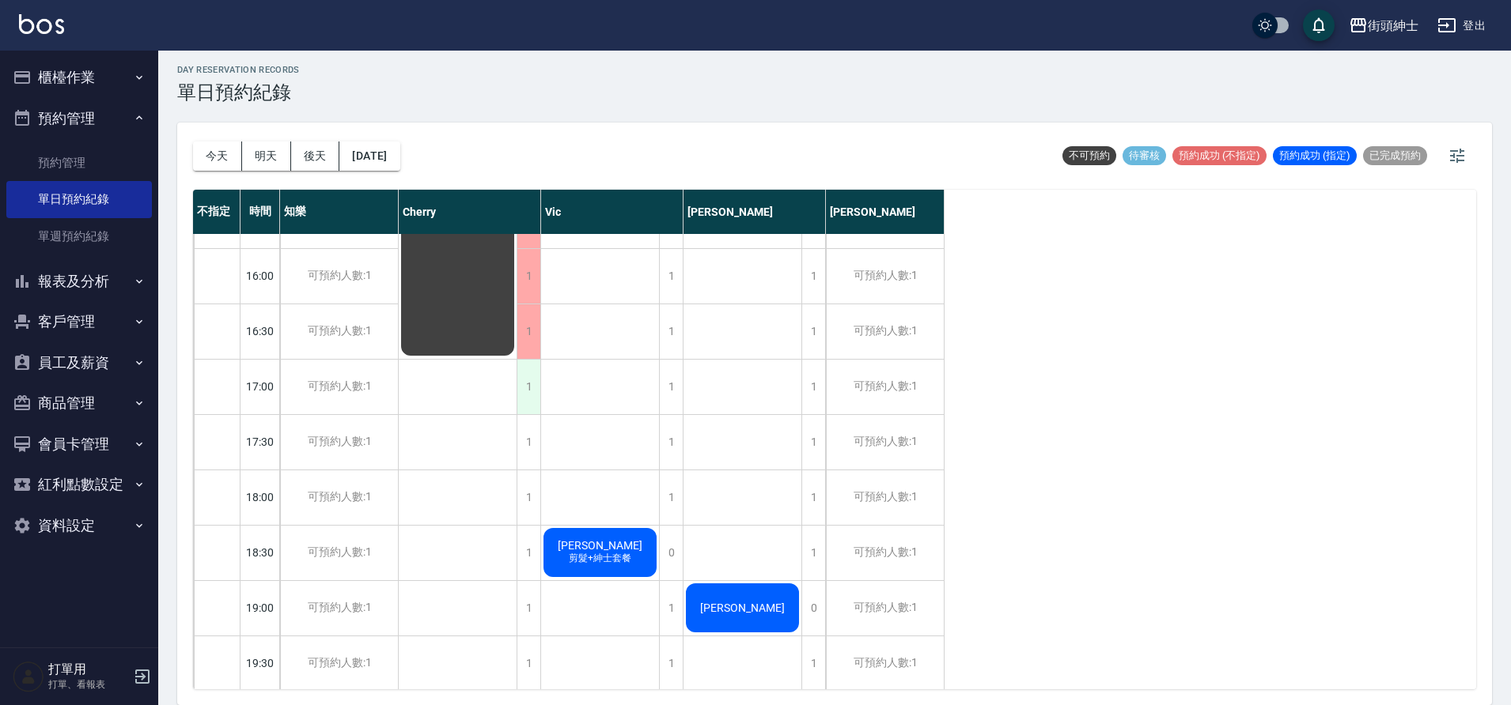
click at [531, 409] on div "1" at bounding box center [528, 387] width 24 height 55
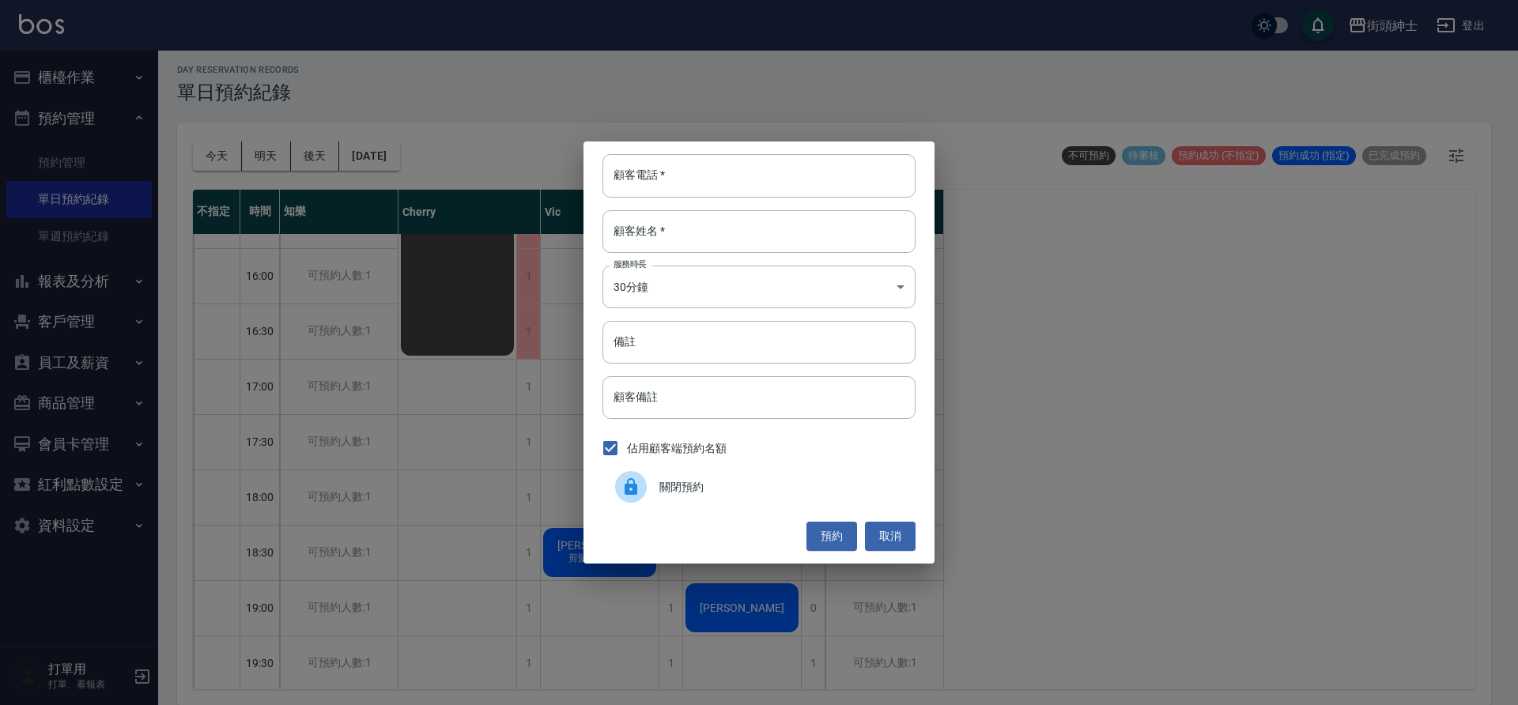
click at [632, 478] on icon at bounding box center [631, 486] width 13 height 17
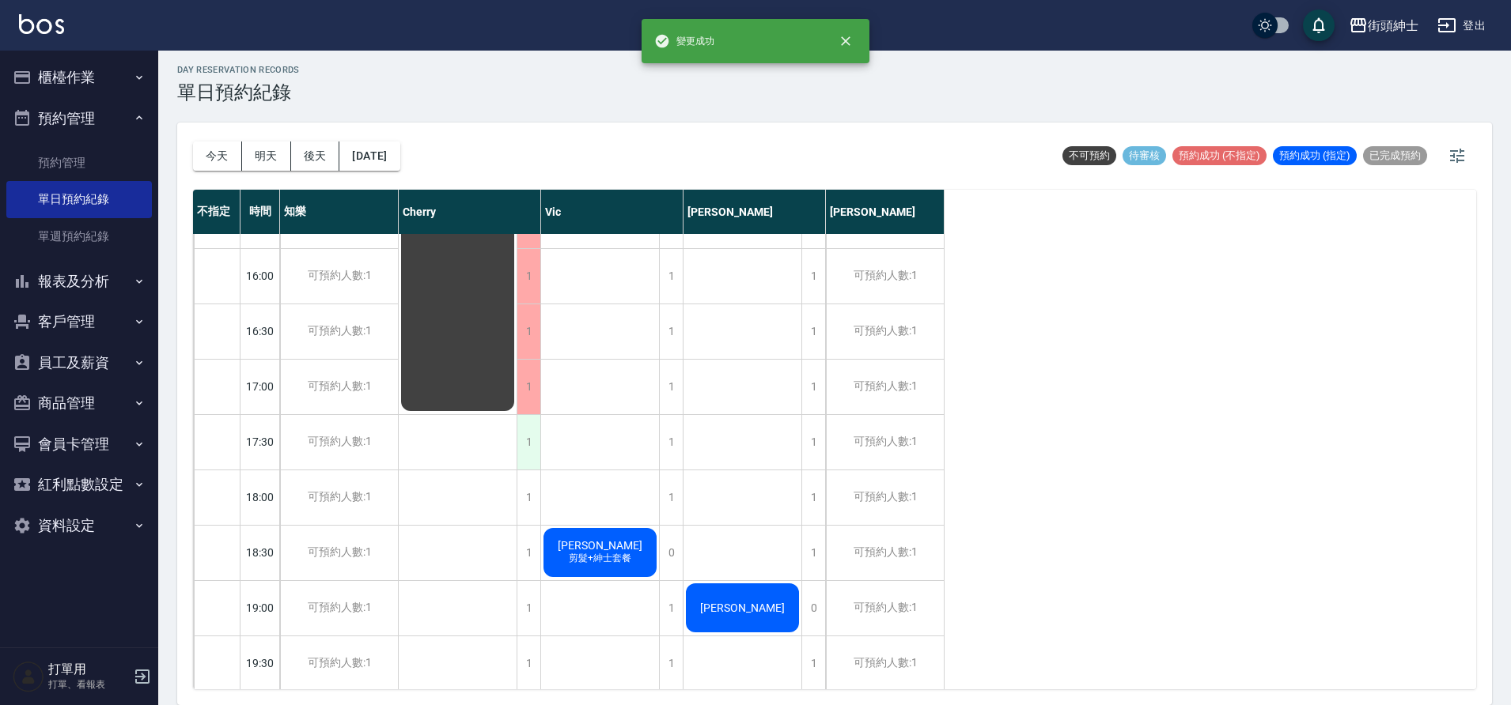
click at [528, 444] on div "1" at bounding box center [528, 442] width 24 height 55
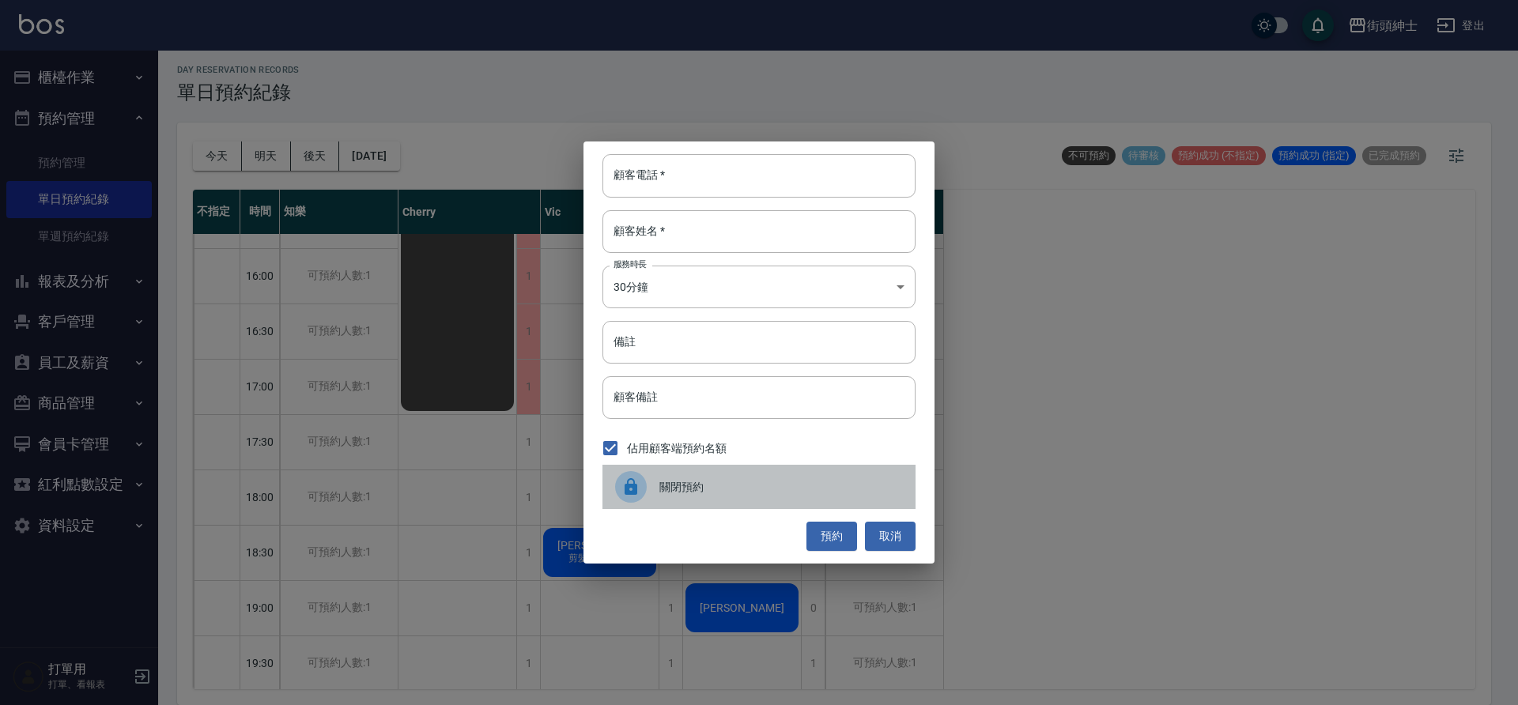
click at [633, 479] on icon at bounding box center [631, 486] width 13 height 17
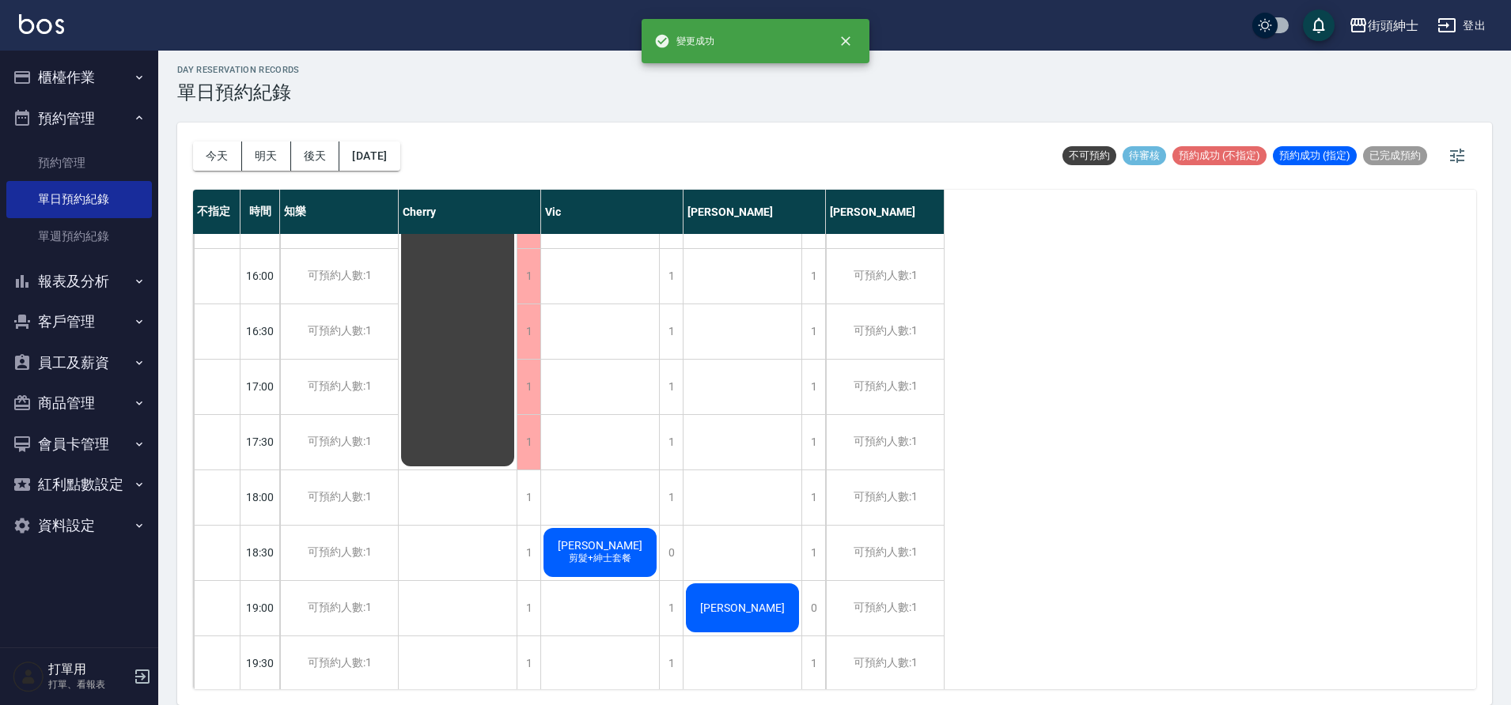
click at [543, 505] on div "陳筍麟 剪髮+紳士套餐" at bounding box center [600, 275] width 119 height 1605
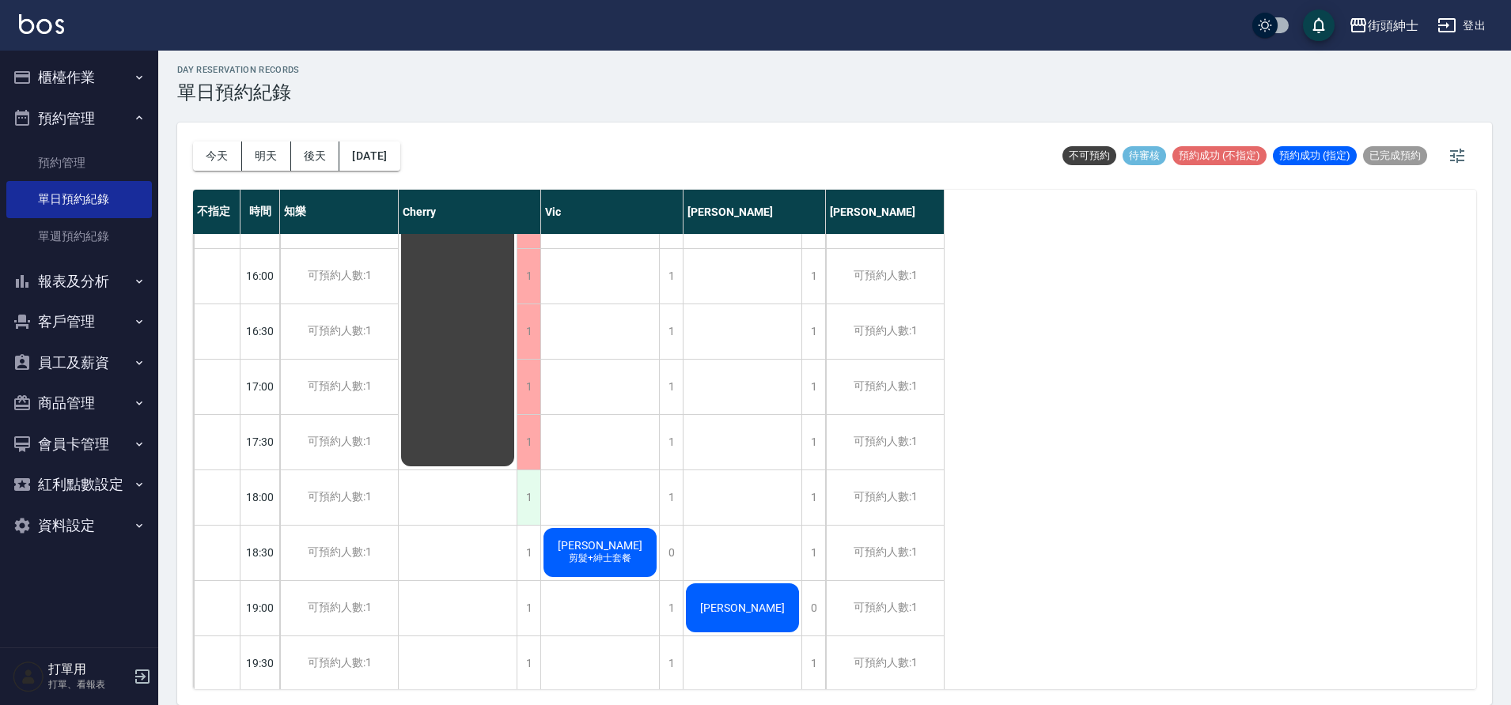
click at [531, 508] on div "1" at bounding box center [528, 498] width 24 height 55
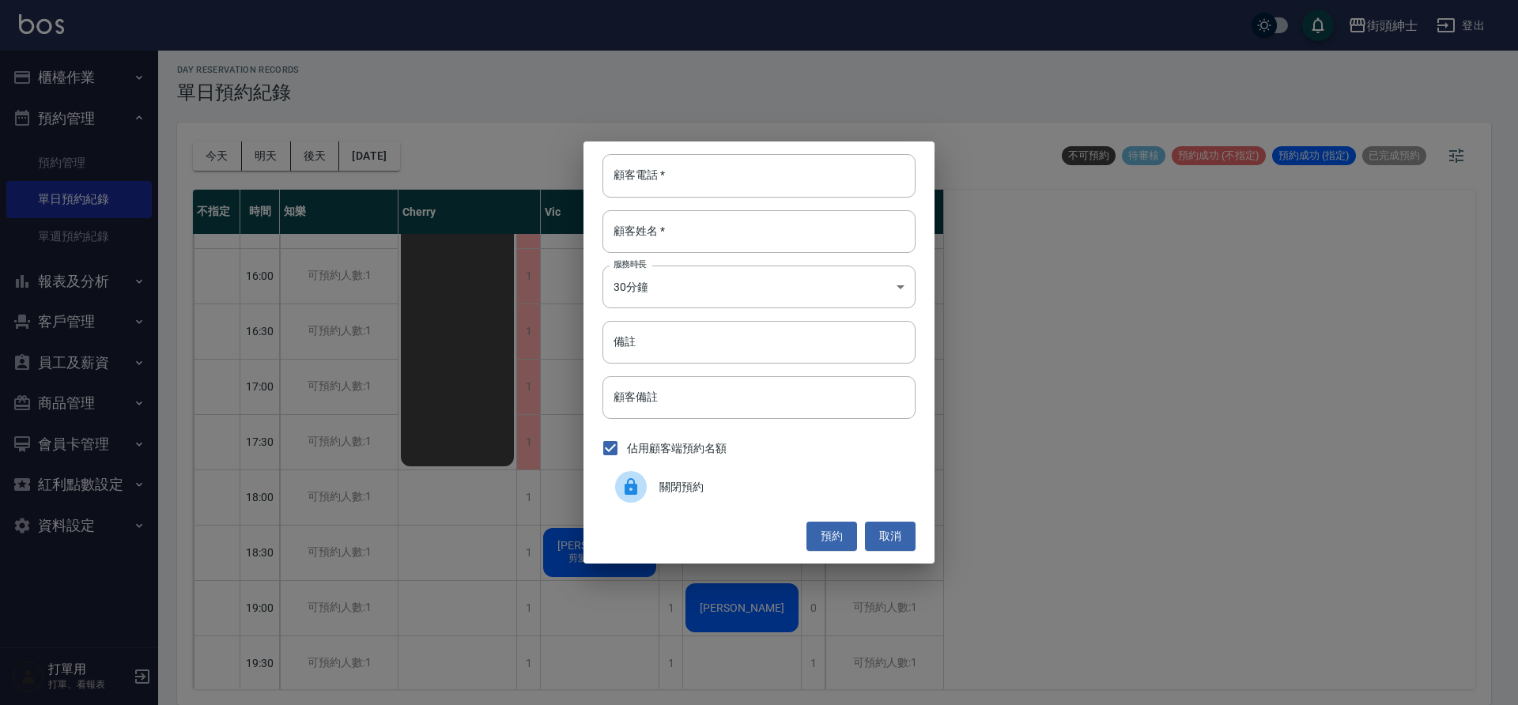
click at [615, 491] on div at bounding box center [631, 487] width 32 height 32
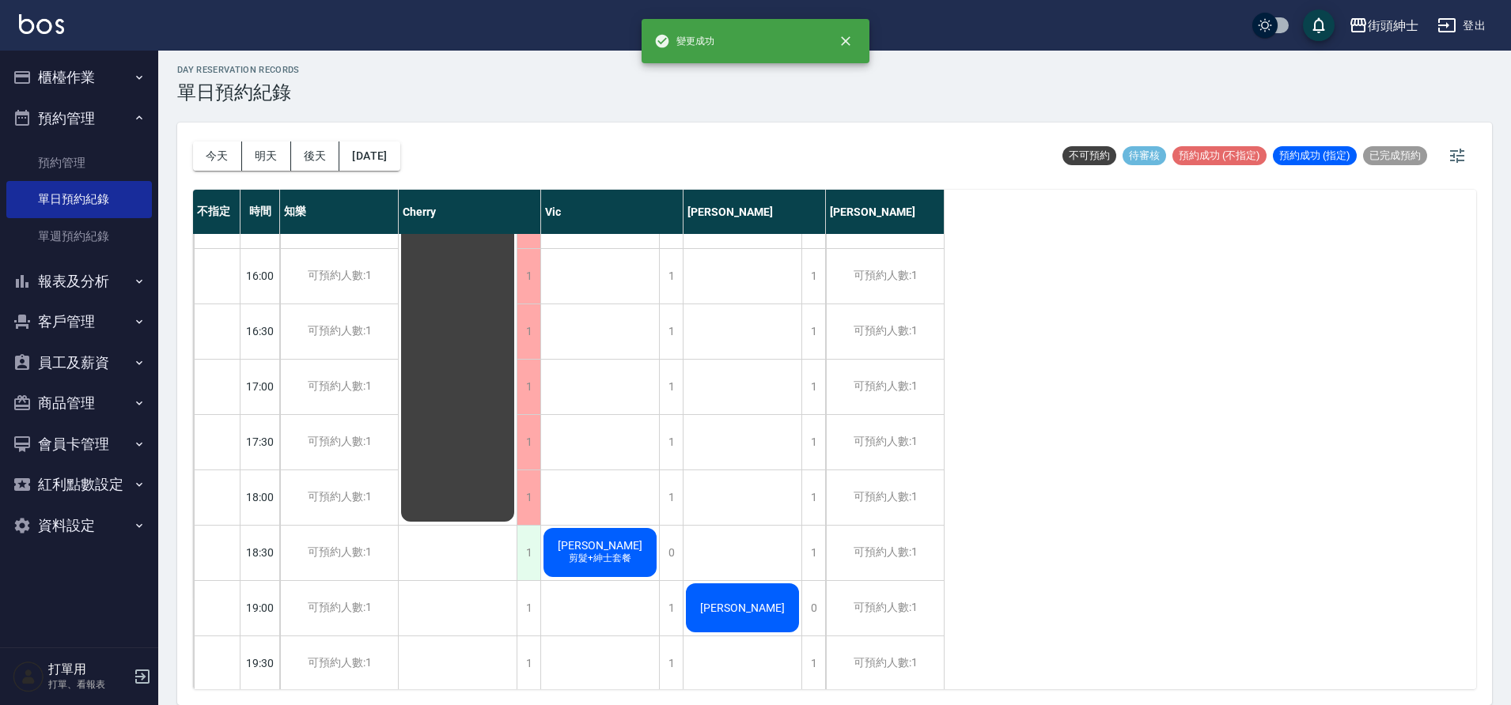
click at [523, 560] on div "1" at bounding box center [528, 553] width 24 height 55
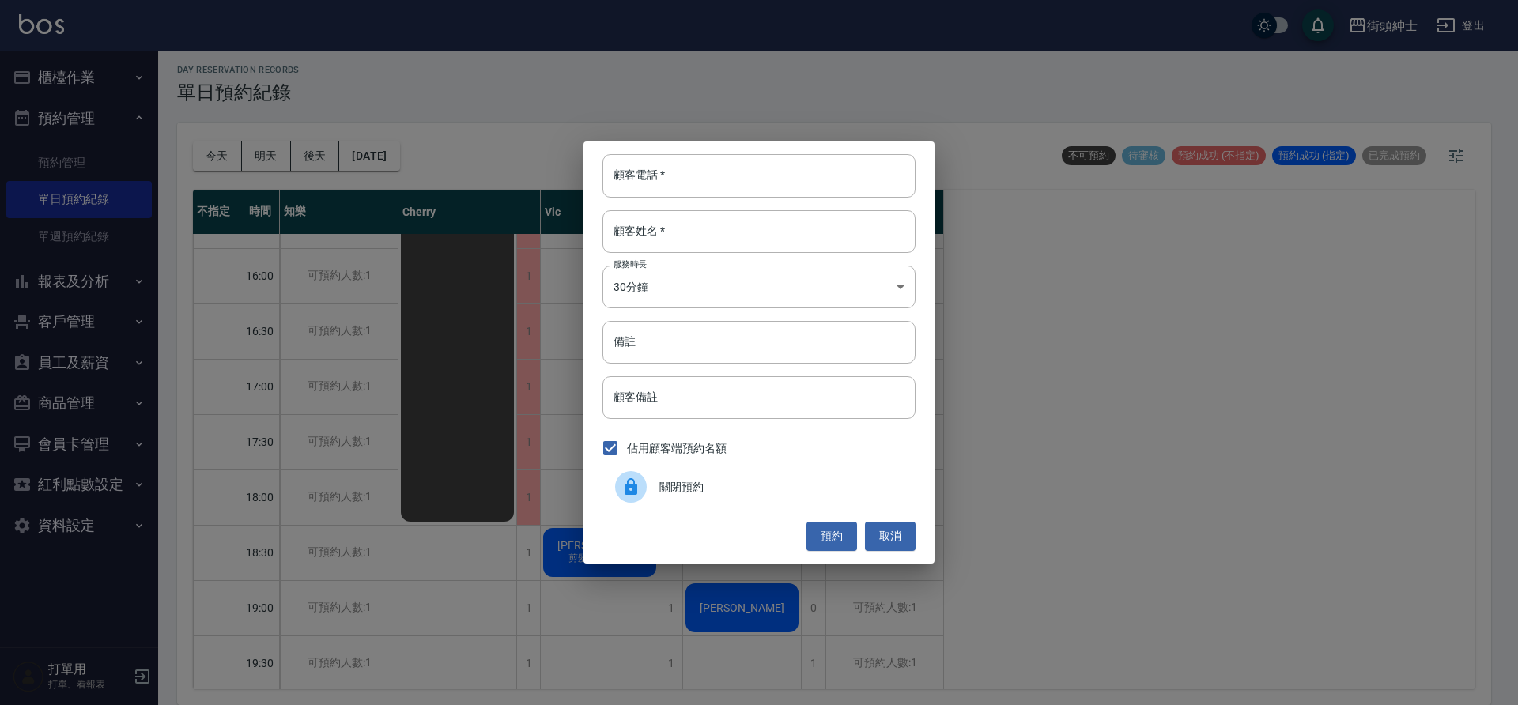
click at [640, 481] on icon at bounding box center [631, 487] width 19 height 19
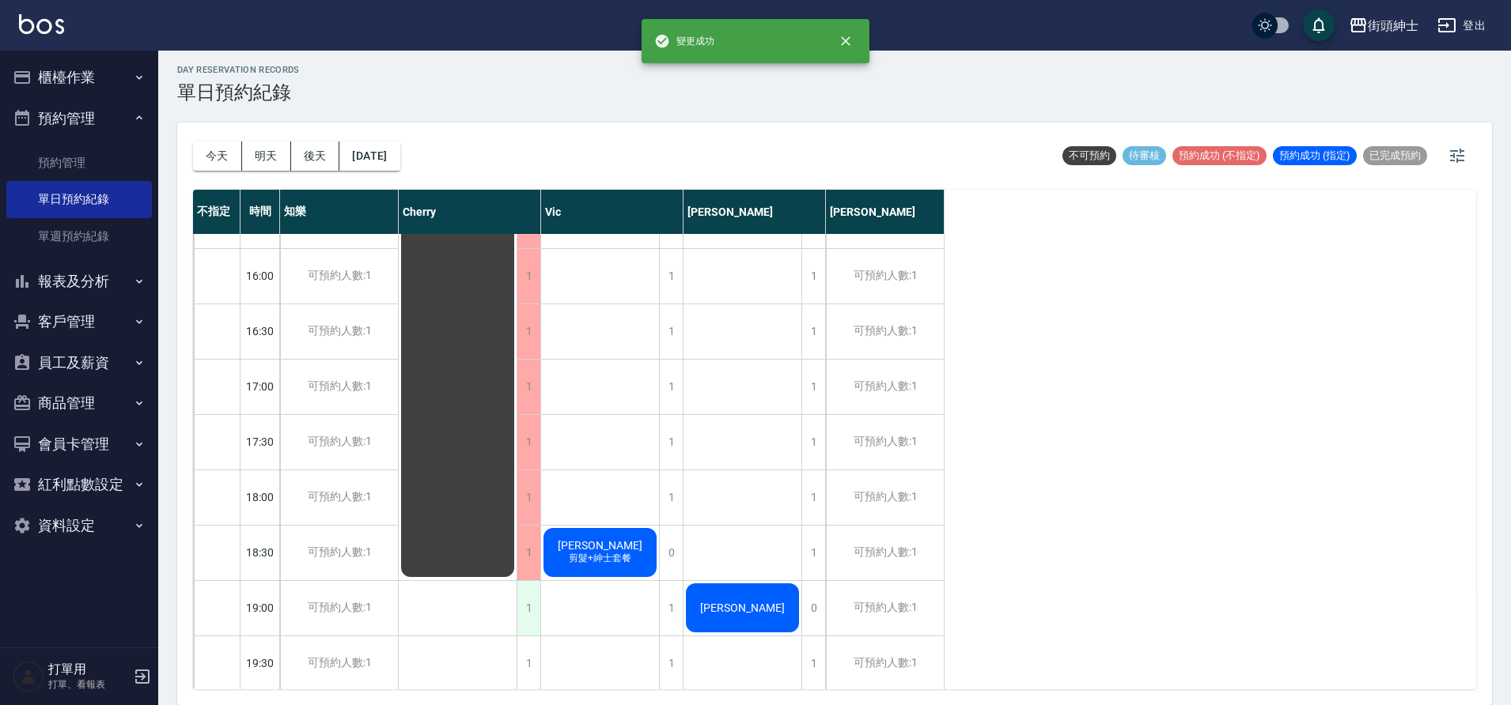
click at [524, 610] on div "1" at bounding box center [528, 608] width 24 height 55
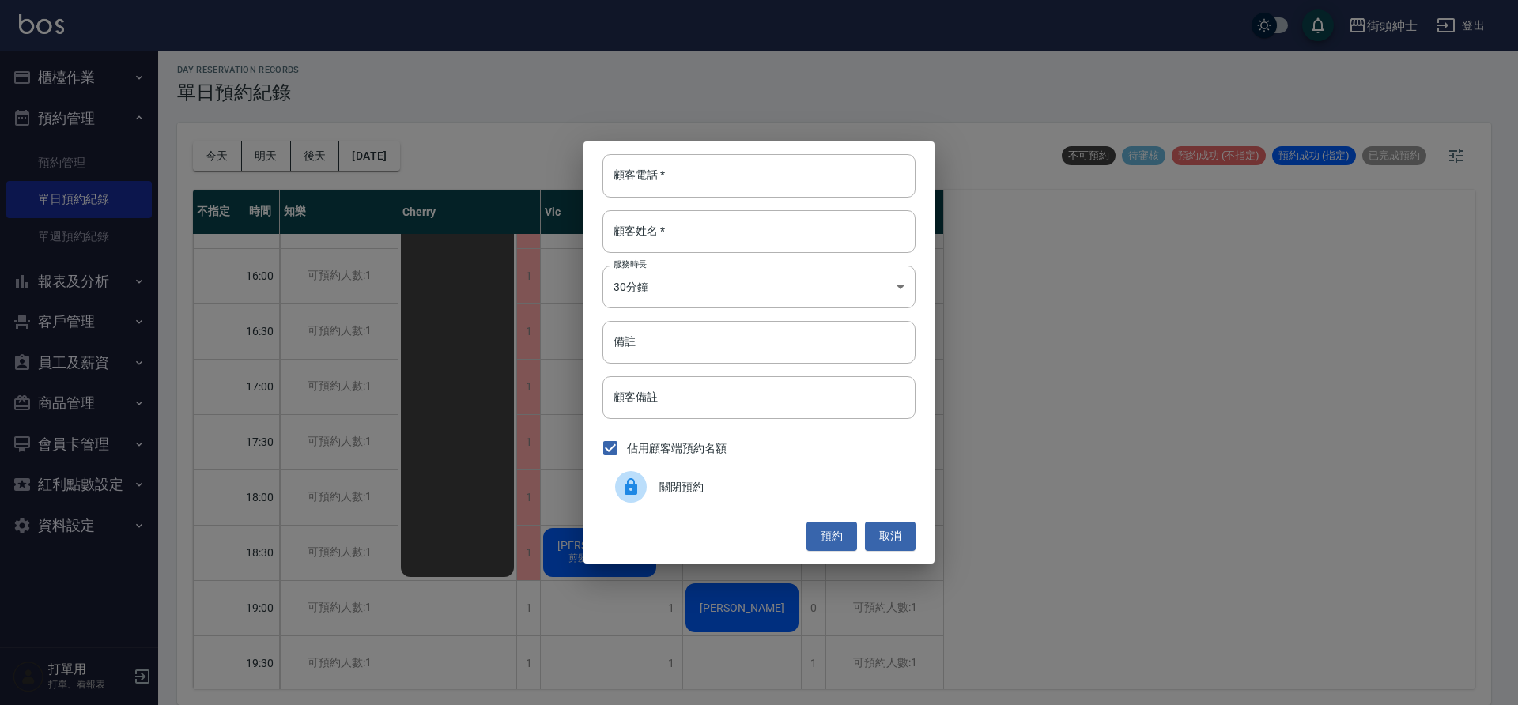
click at [679, 485] on span "關閉預約" at bounding box center [782, 487] width 244 height 17
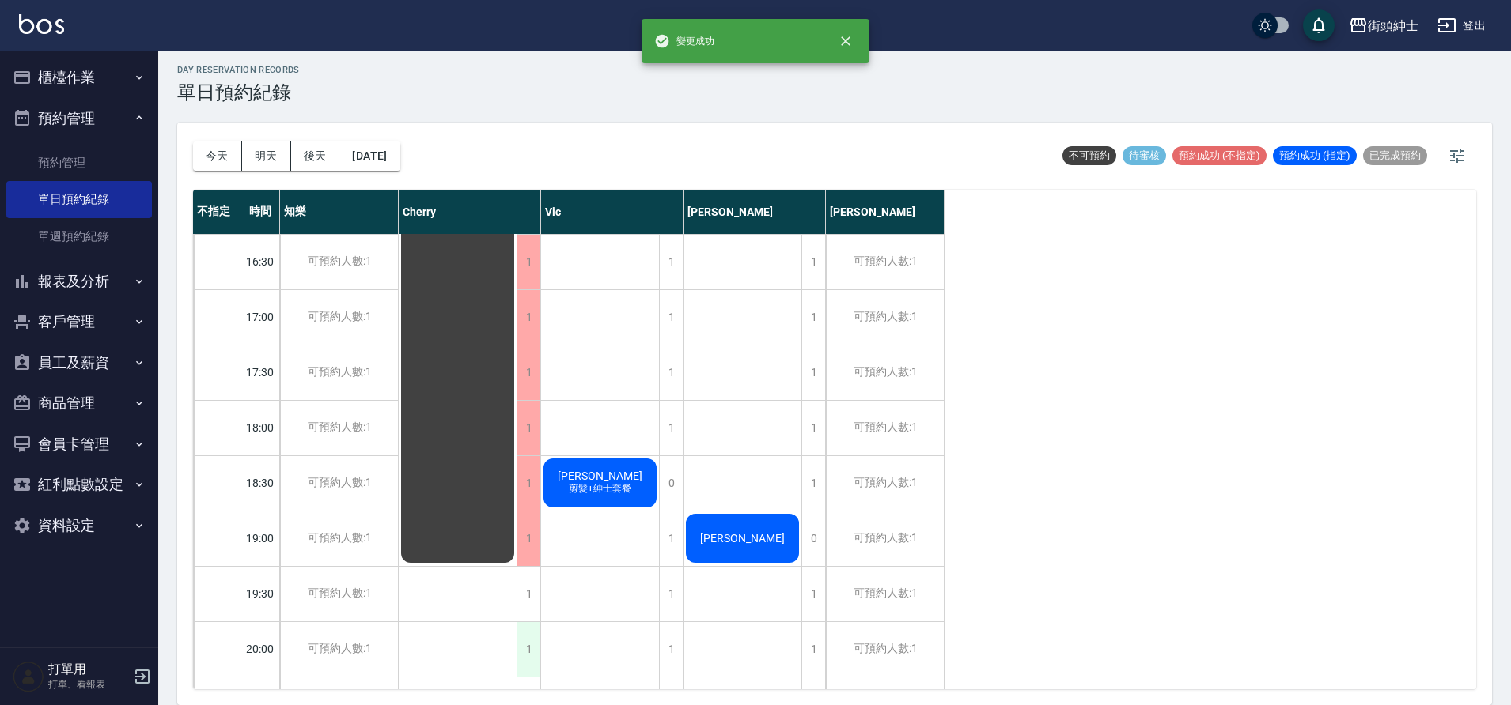
scroll to position [852, 0]
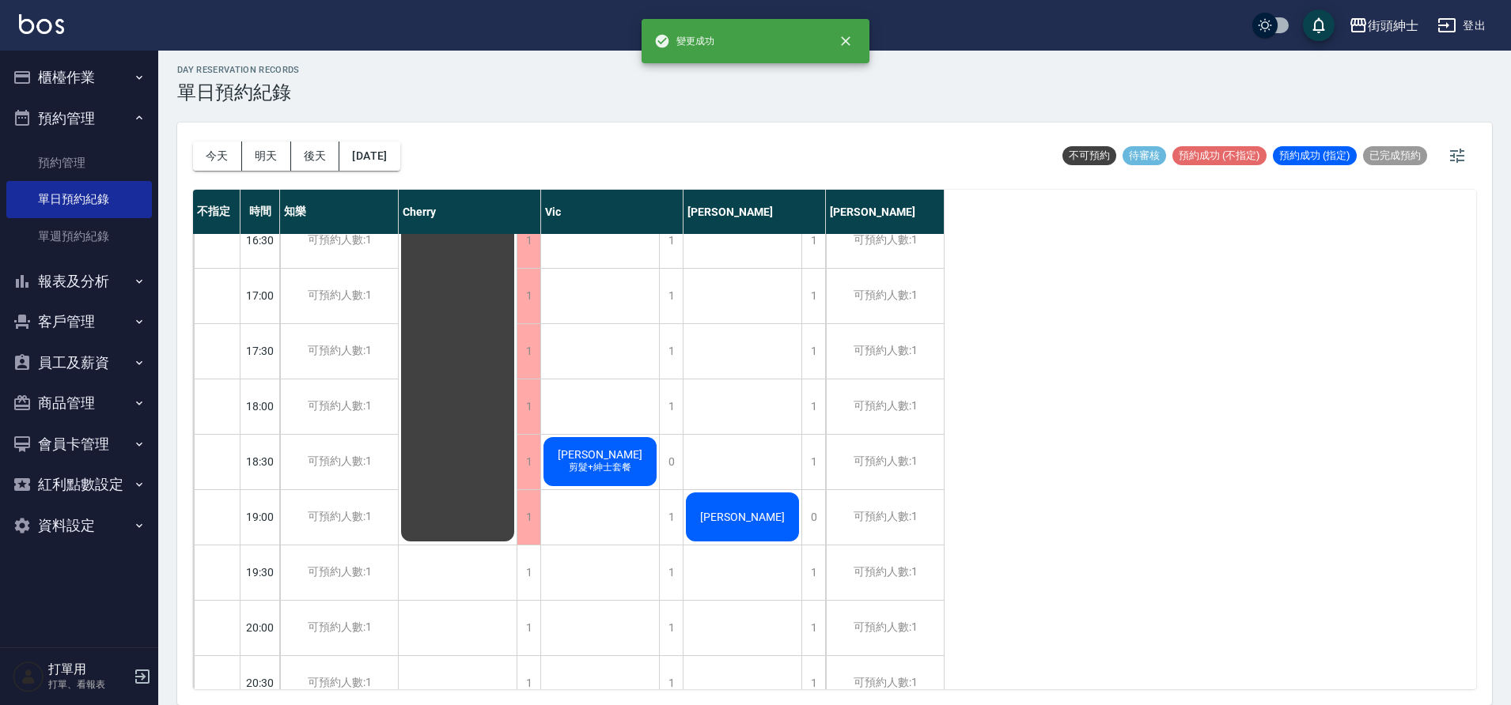
click at [542, 581] on div "陳筍麟 剪髮+紳士套餐" at bounding box center [600, 184] width 119 height 1605
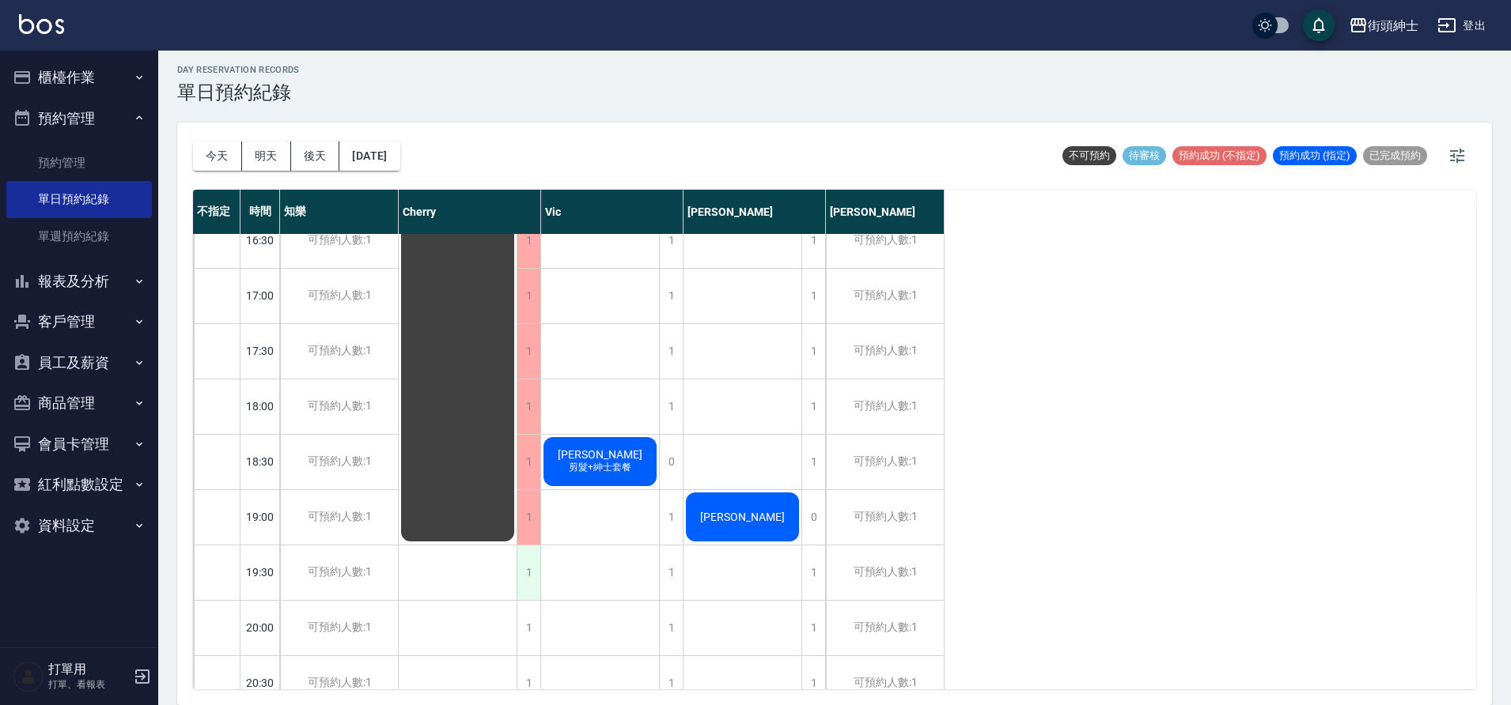
click at [531, 579] on div "1" at bounding box center [528, 573] width 24 height 55
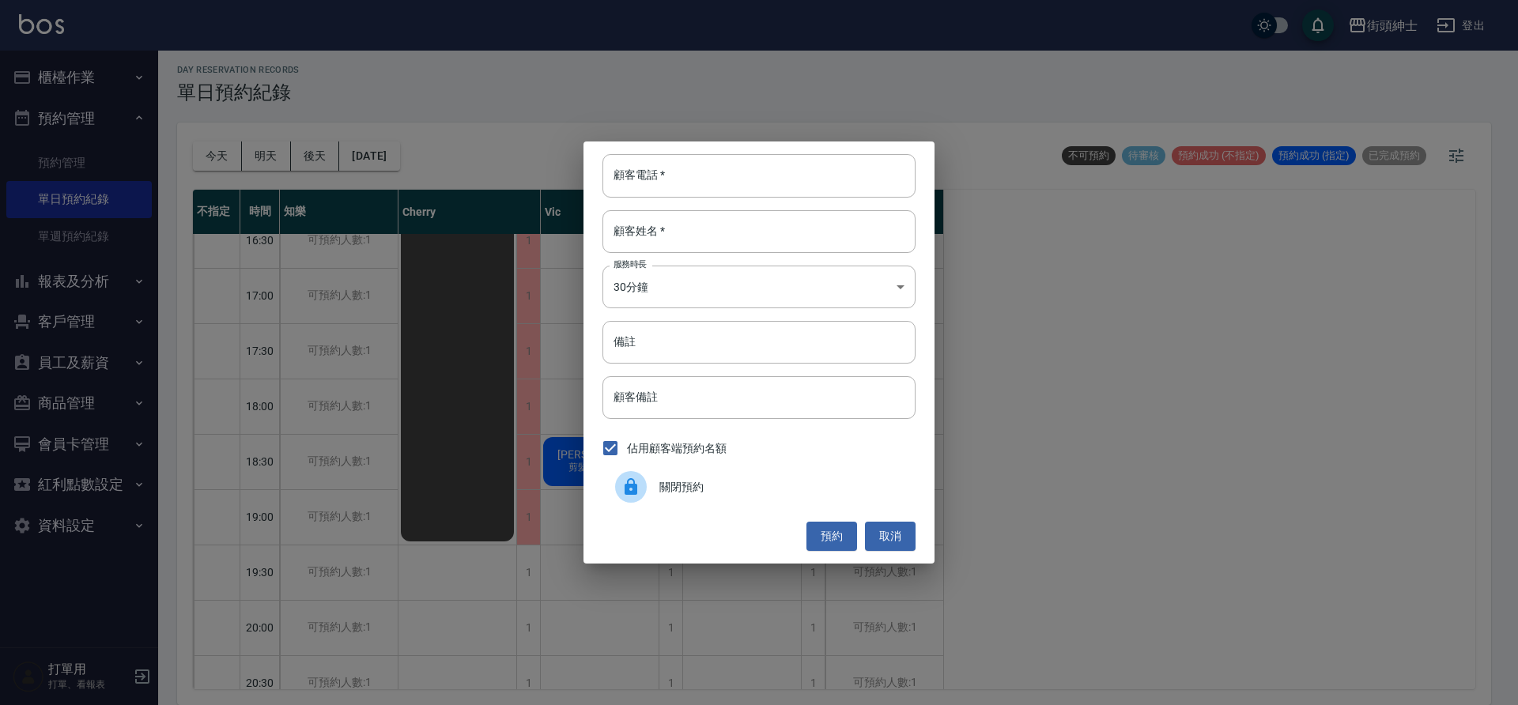
click at [667, 479] on span "關閉預約" at bounding box center [782, 487] width 244 height 17
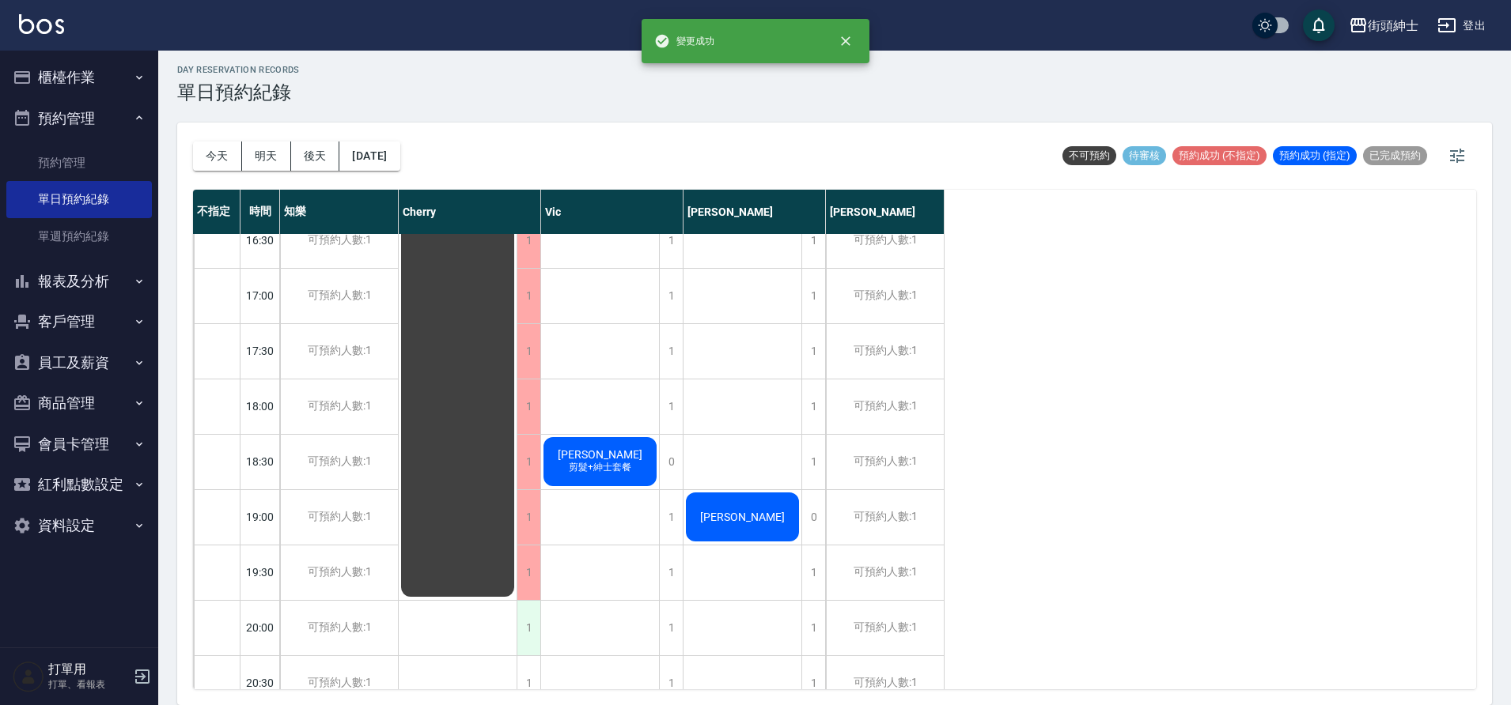
click at [524, 634] on div "1" at bounding box center [528, 628] width 24 height 55
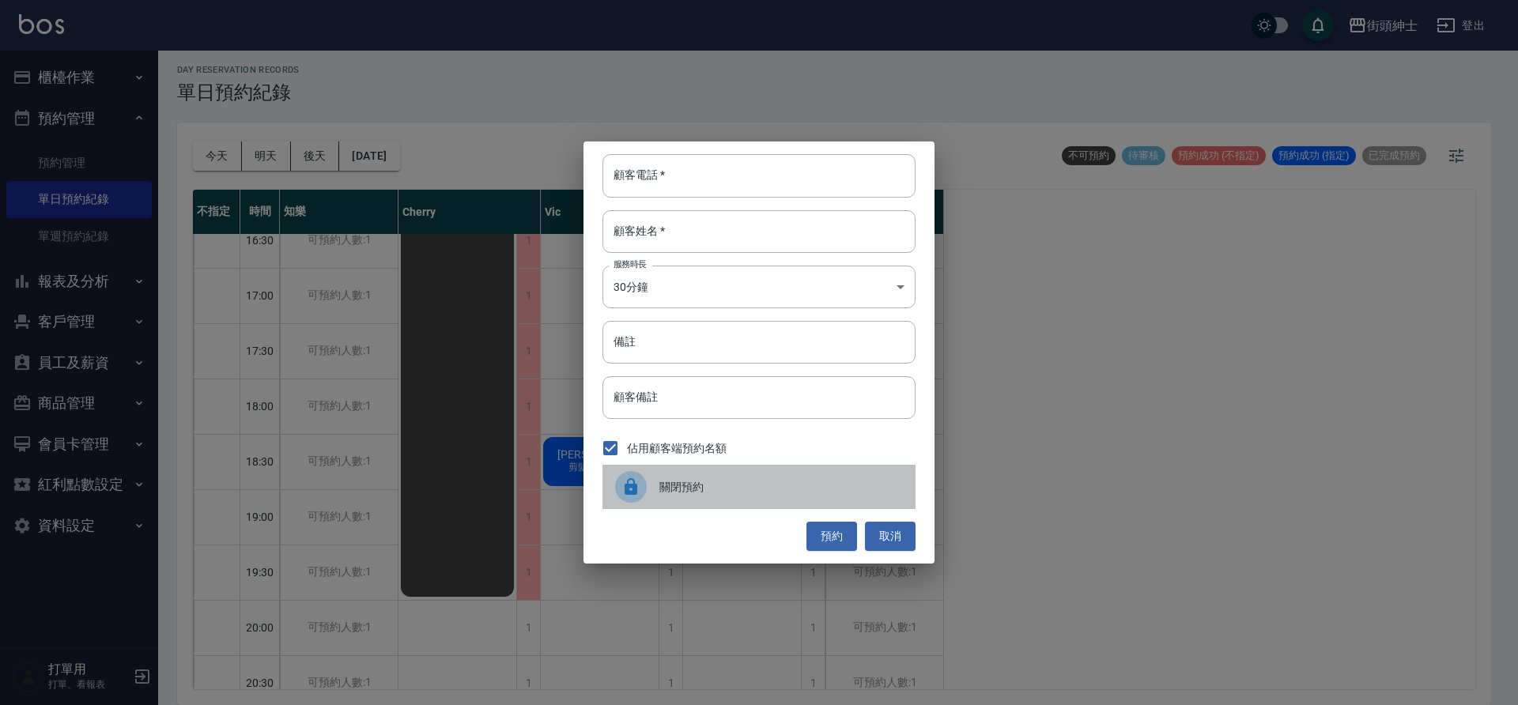
click at [671, 475] on div "關閉預約" at bounding box center [759, 487] width 313 height 44
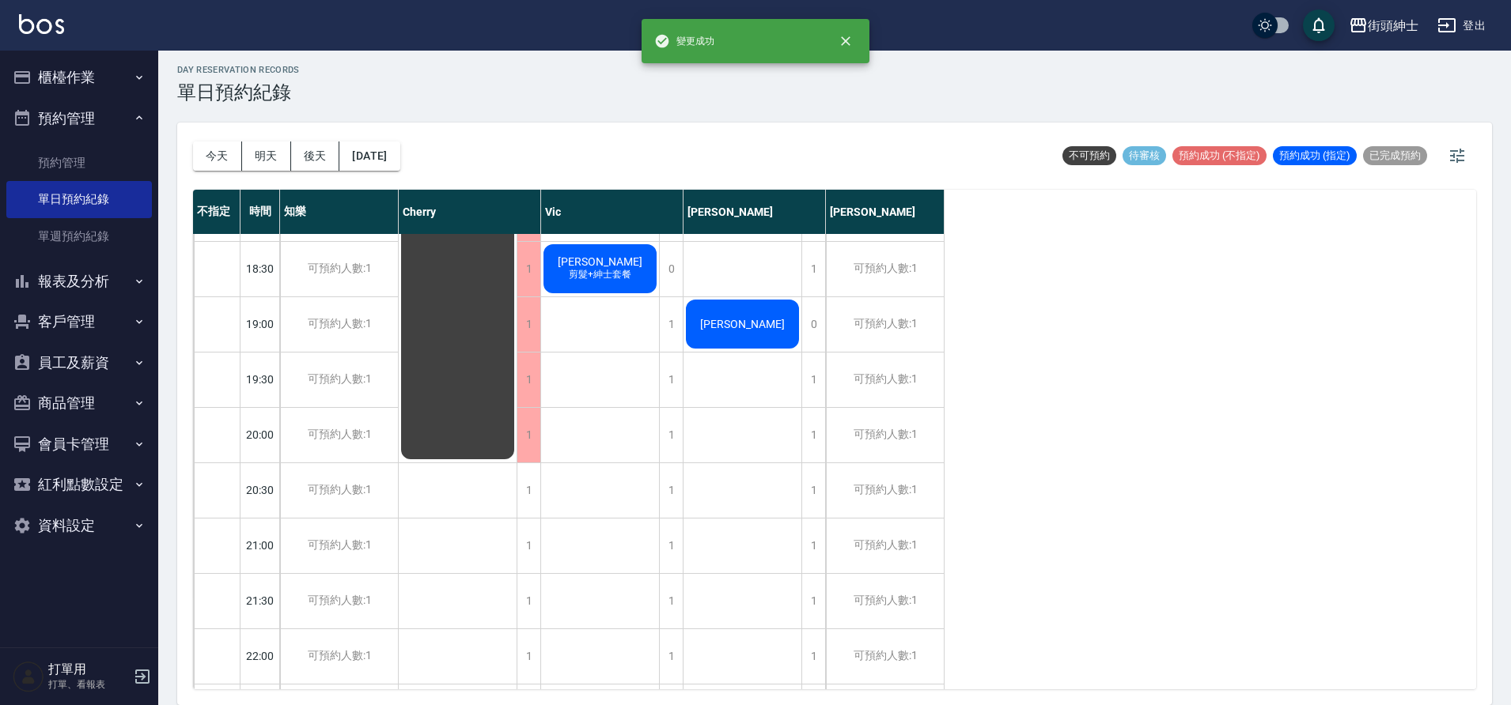
scroll to position [1110, 0]
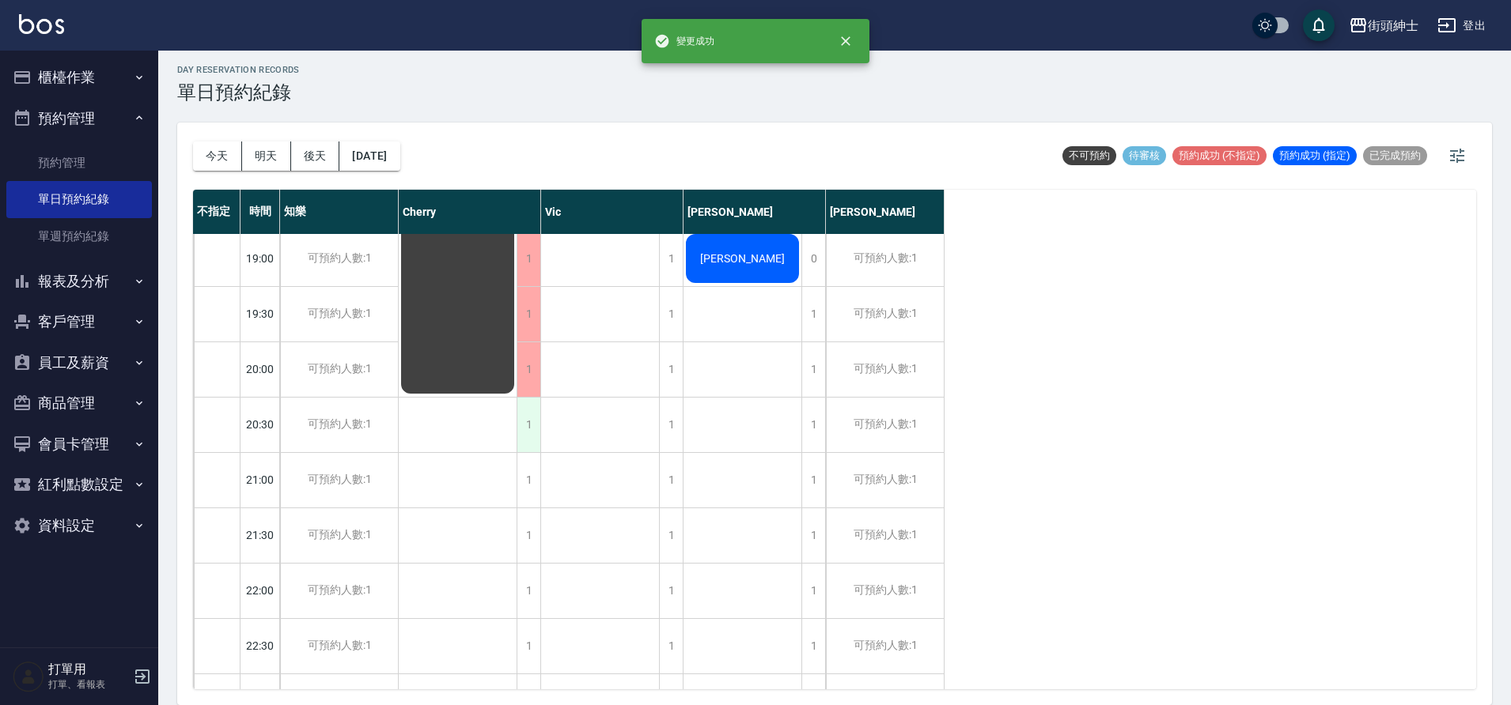
click at [520, 433] on div "1" at bounding box center [528, 425] width 24 height 55
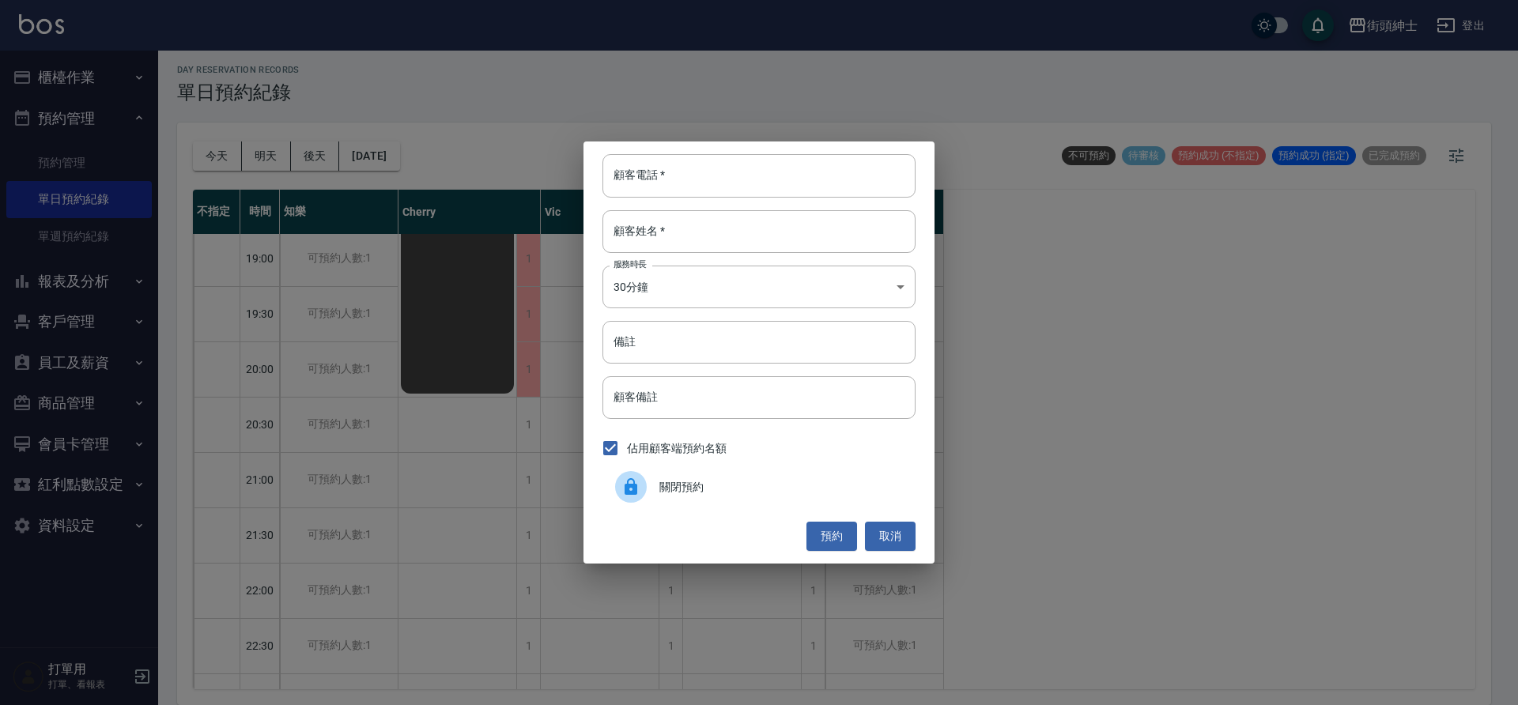
click at [630, 490] on icon at bounding box center [631, 487] width 19 height 19
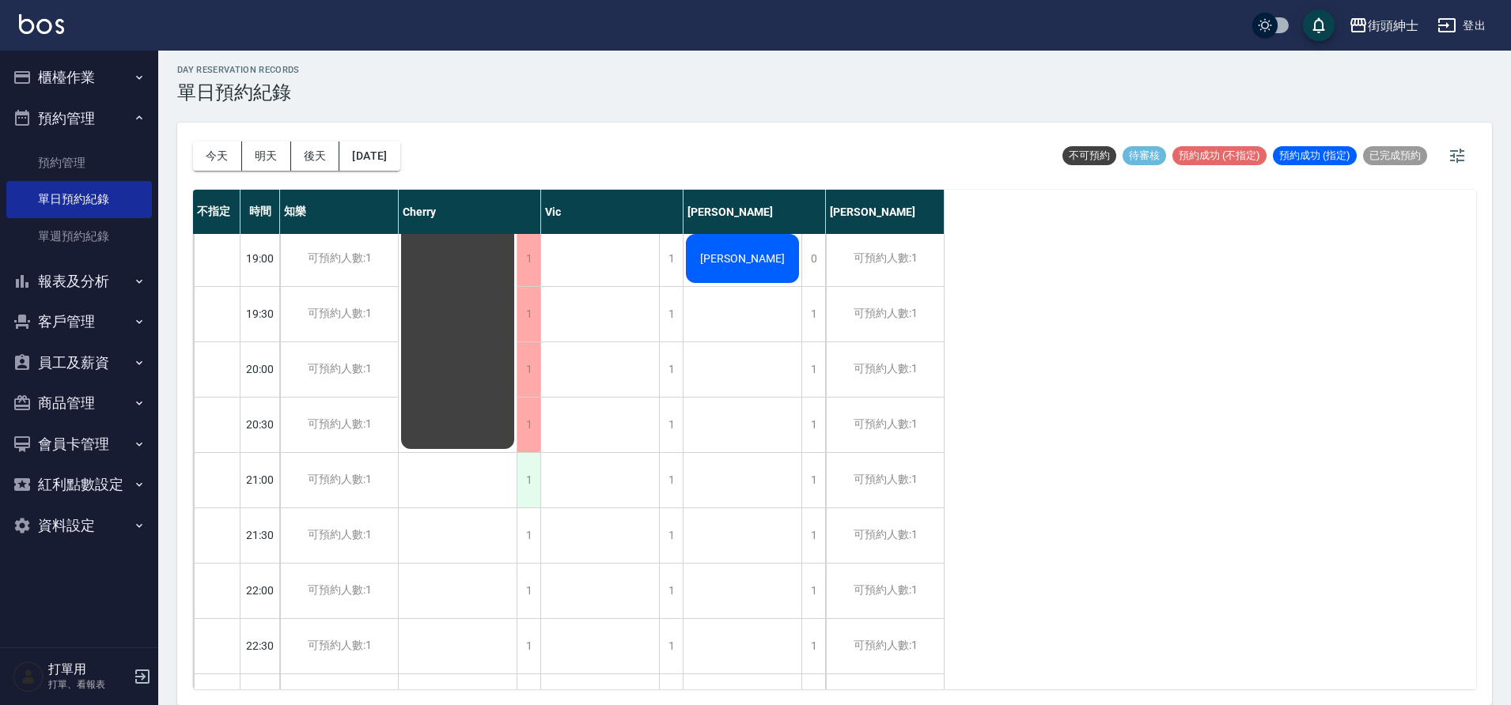
click at [530, 492] on div "1" at bounding box center [528, 480] width 24 height 55
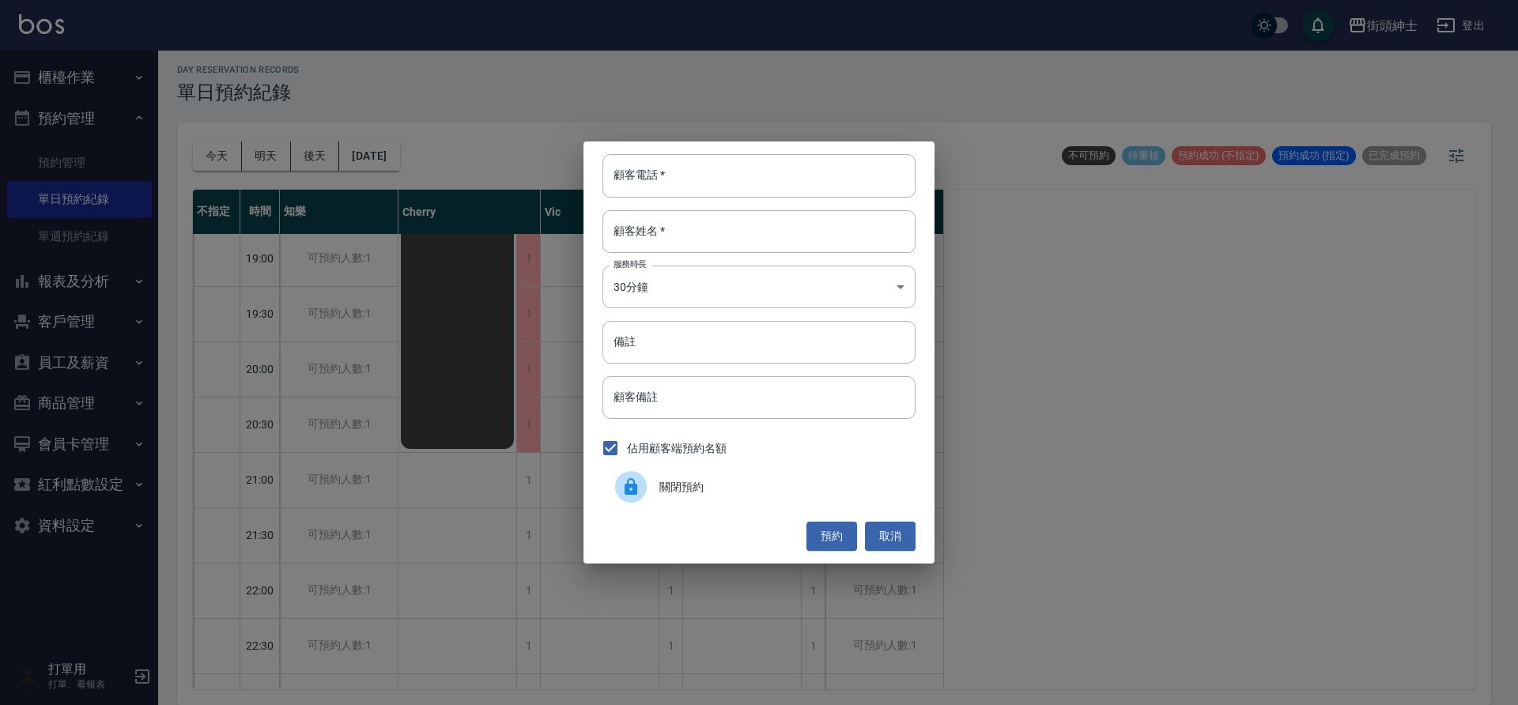
click at [639, 488] on icon at bounding box center [631, 487] width 19 height 19
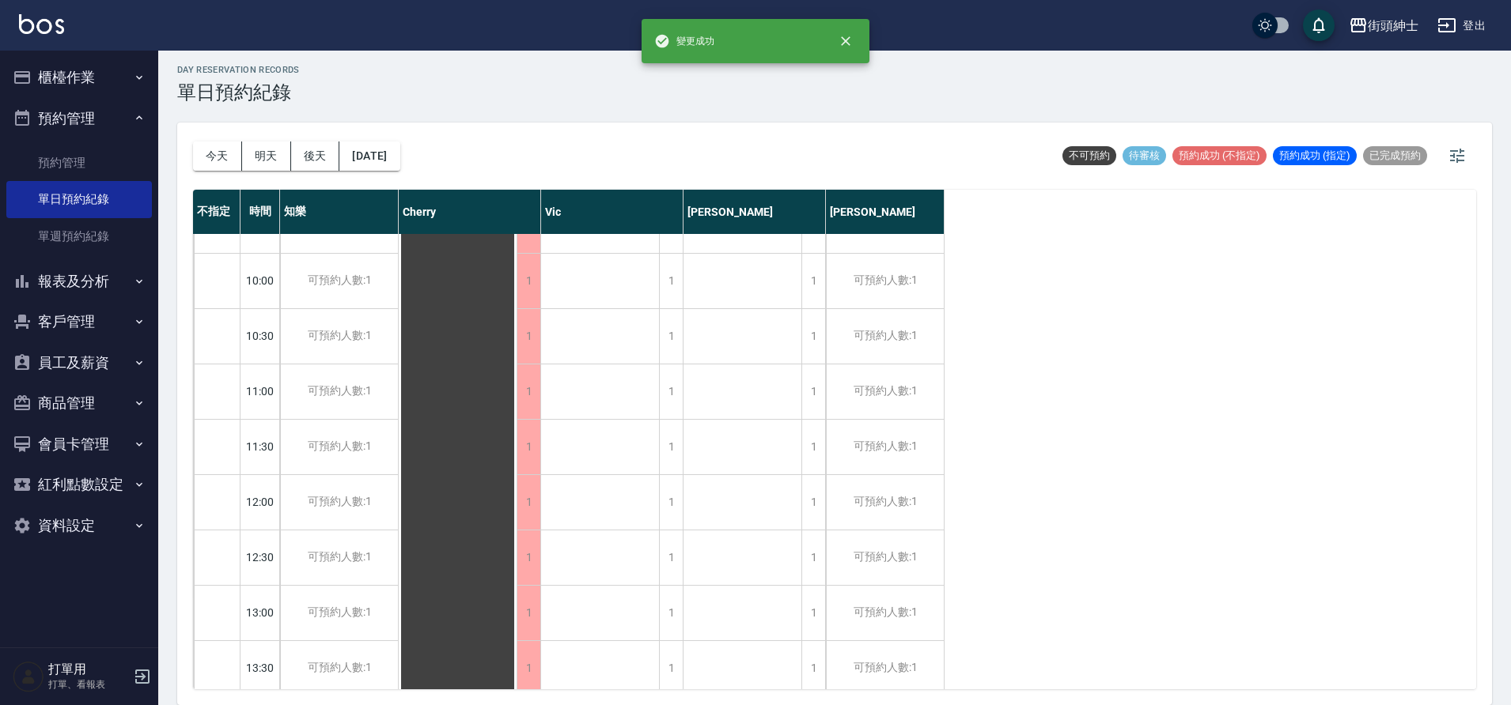
scroll to position [0, 0]
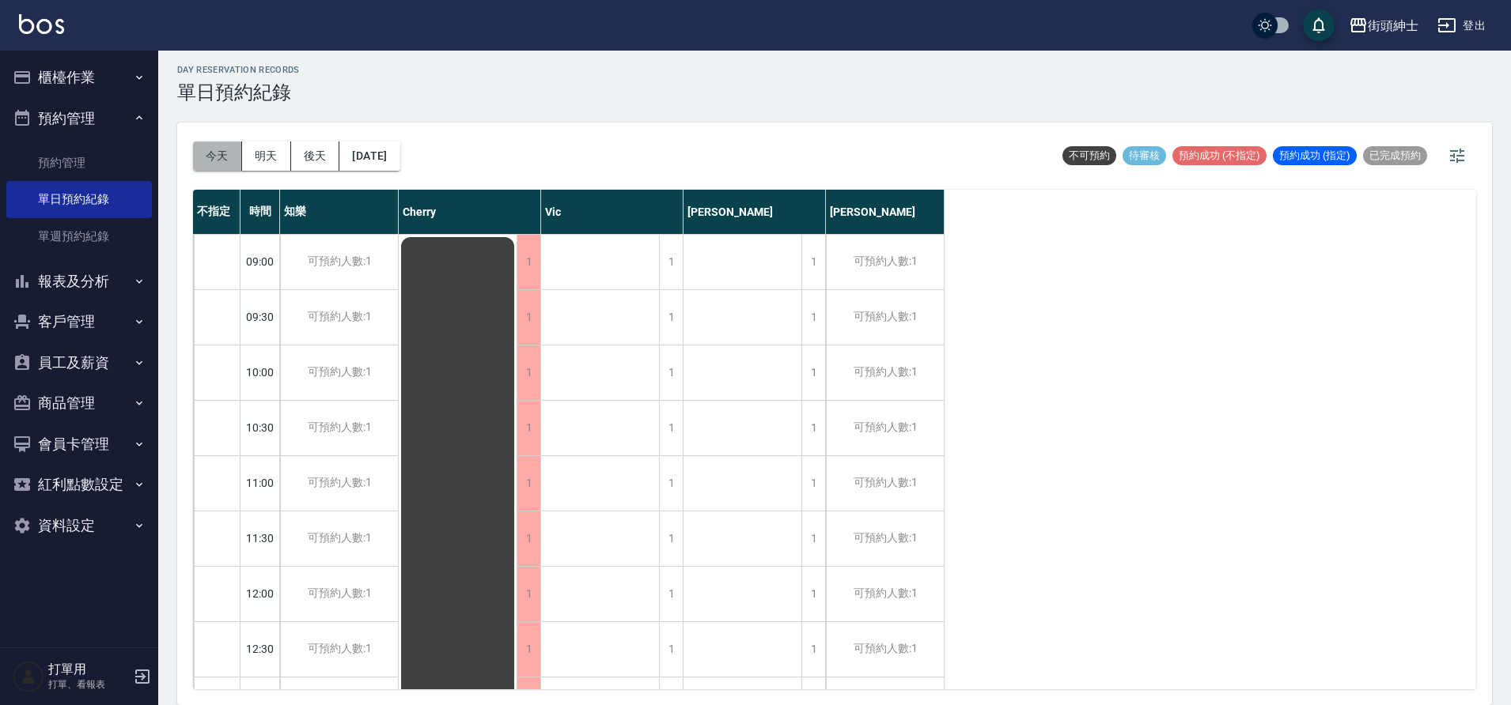
drag, startPoint x: 237, startPoint y: 162, endPoint x: 247, endPoint y: 206, distance: 45.3
click at [236, 162] on button "今天" at bounding box center [217, 156] width 49 height 29
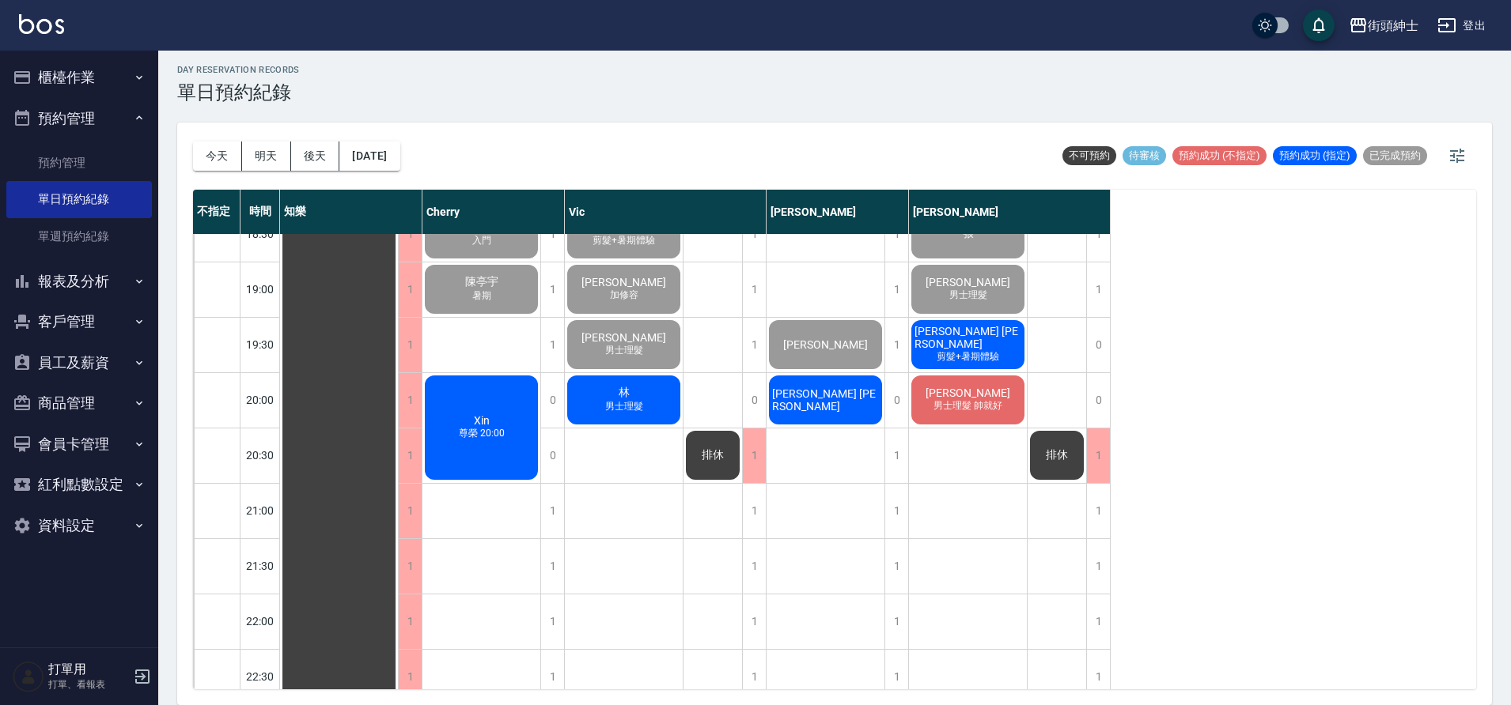
scroll to position [1078, 0]
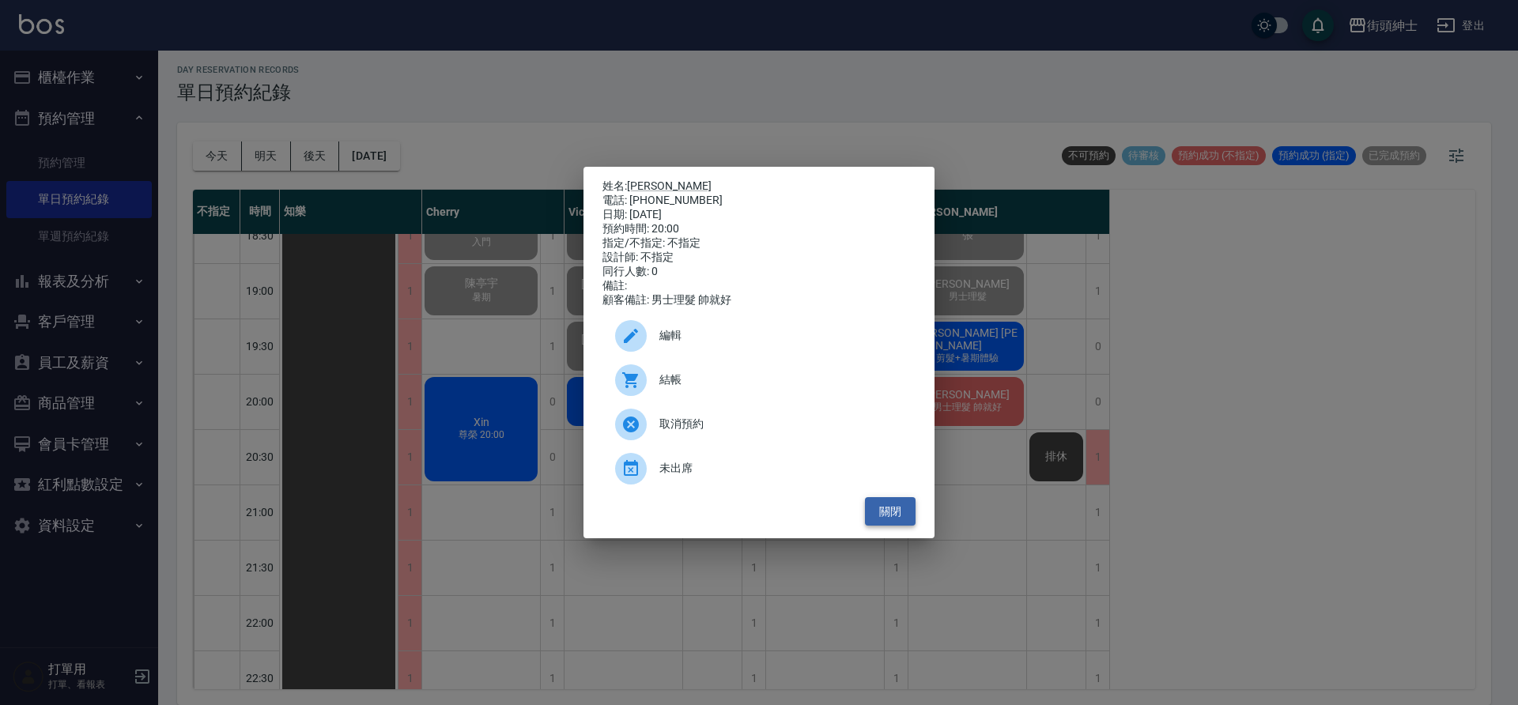
click at [903, 516] on button "關閉" at bounding box center [890, 511] width 51 height 29
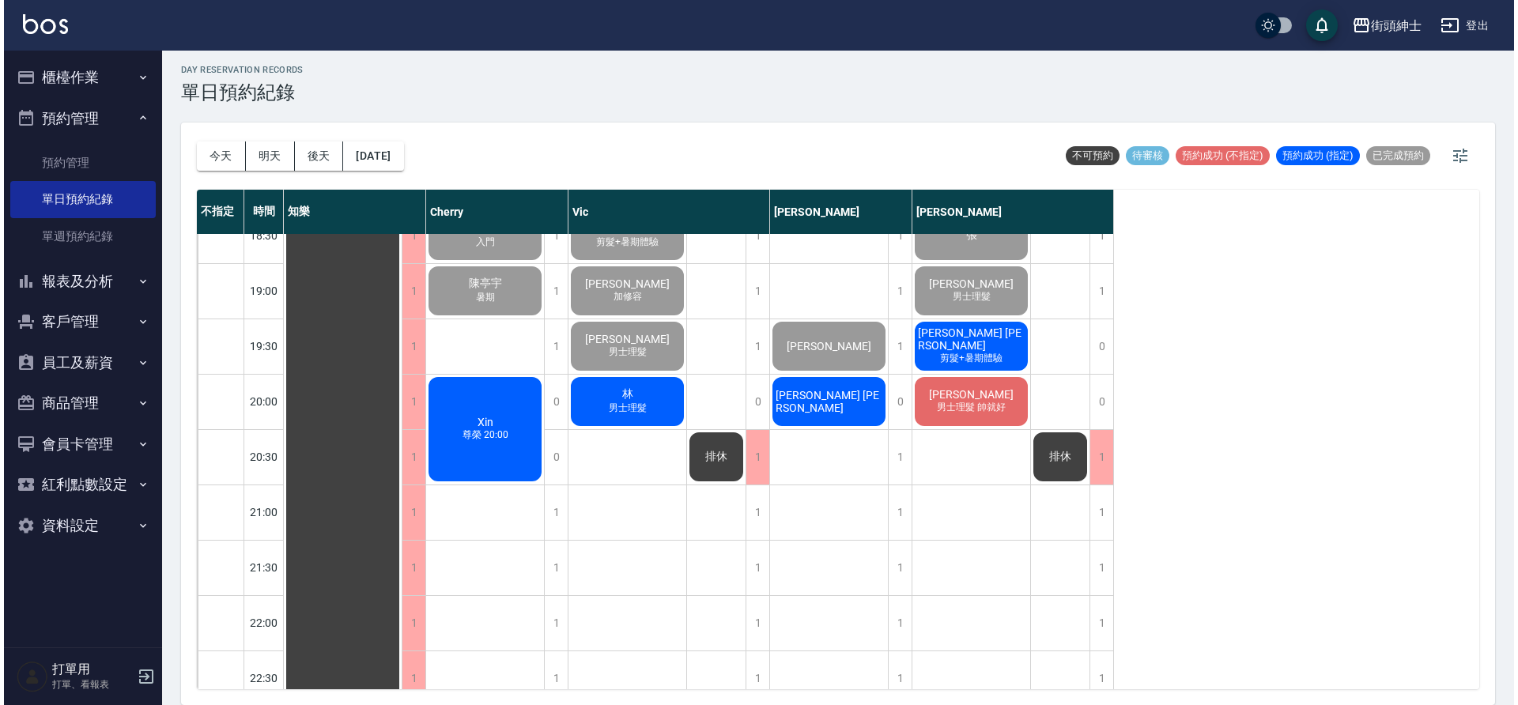
scroll to position [1075, 0]
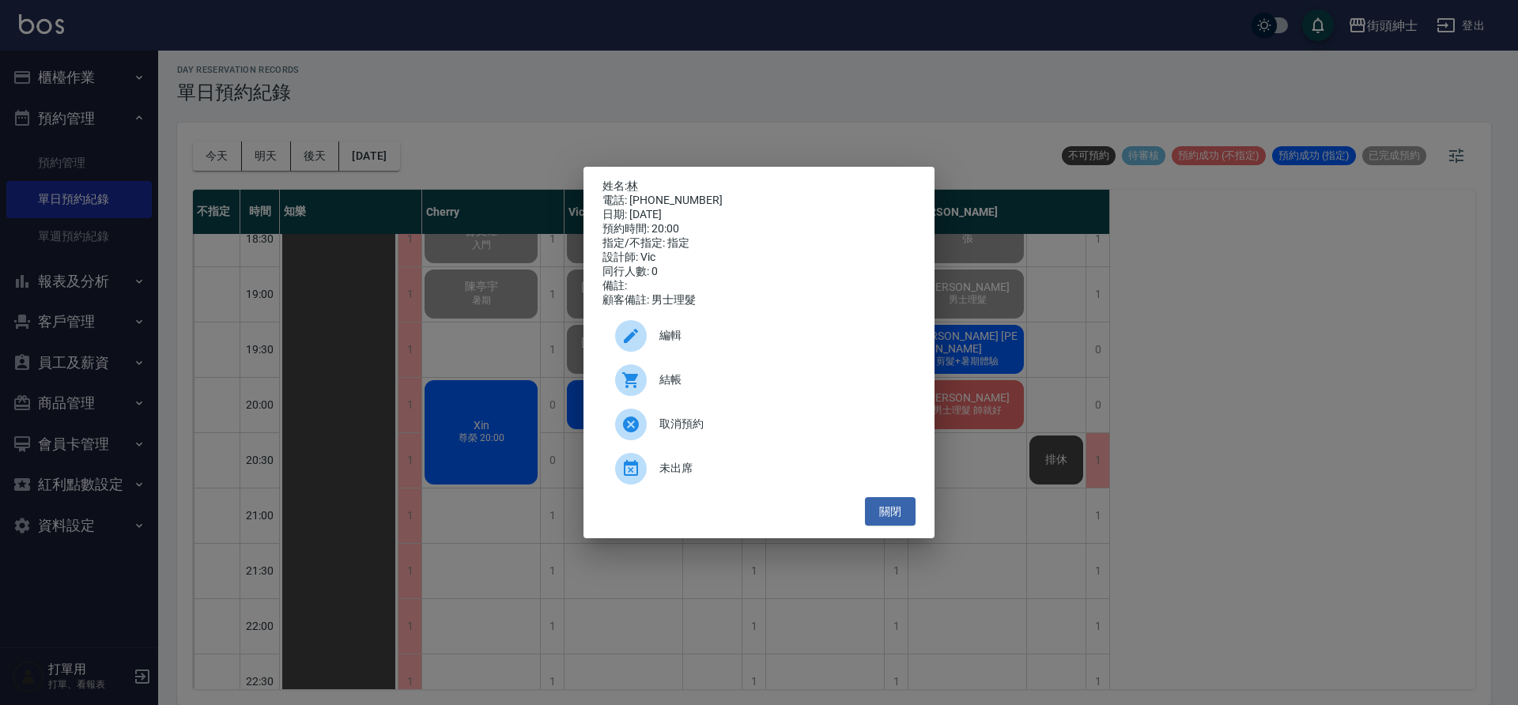
click at [692, 384] on span "結帳" at bounding box center [782, 380] width 244 height 17
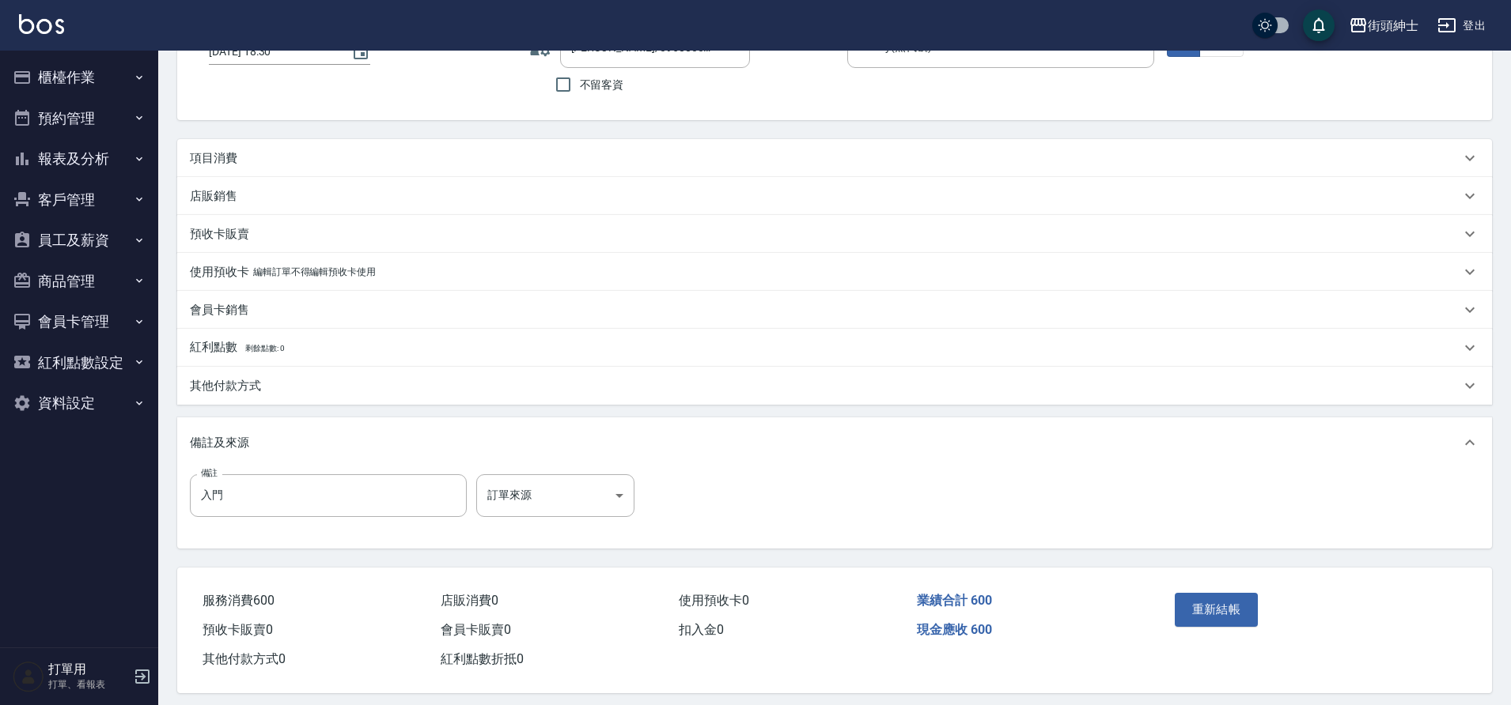
scroll to position [107, 0]
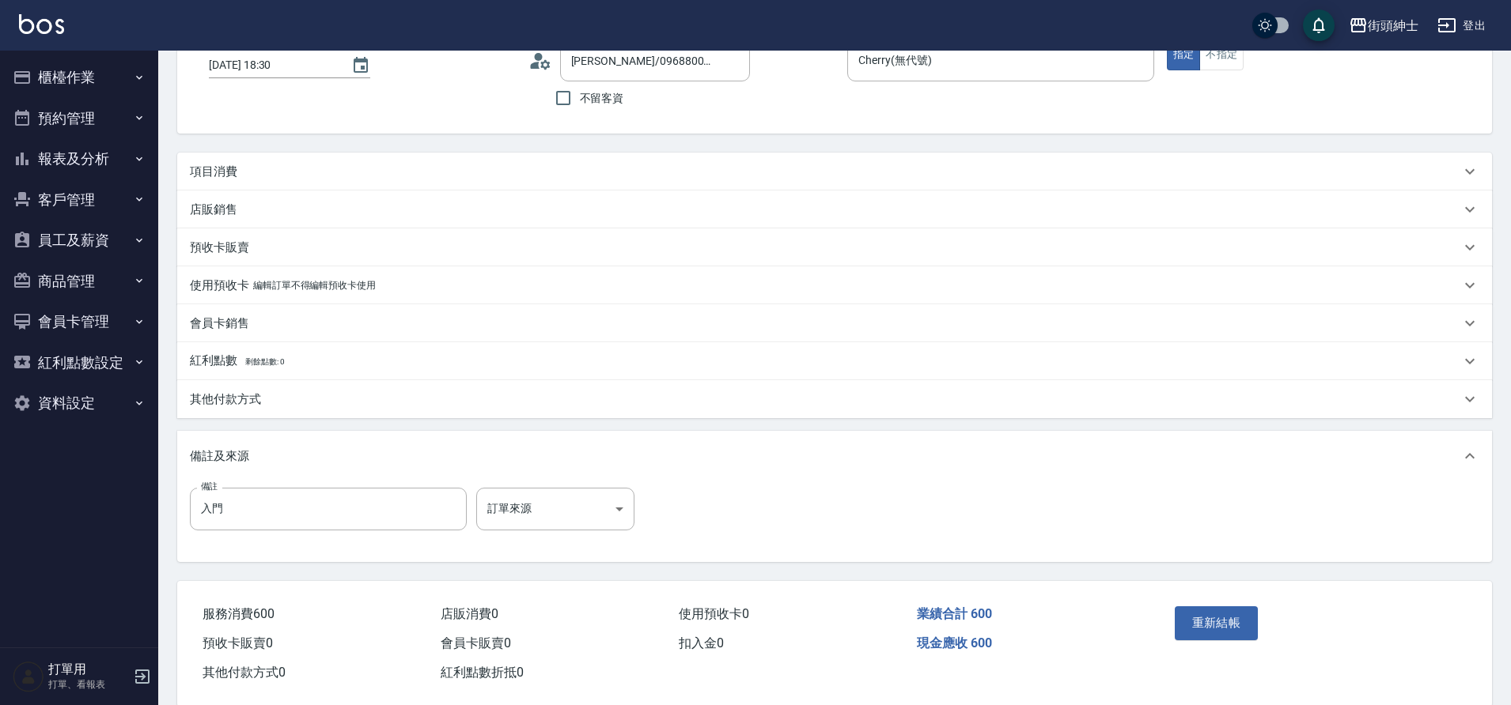
click at [426, 177] on div "項目消費" at bounding box center [825, 172] width 1270 height 17
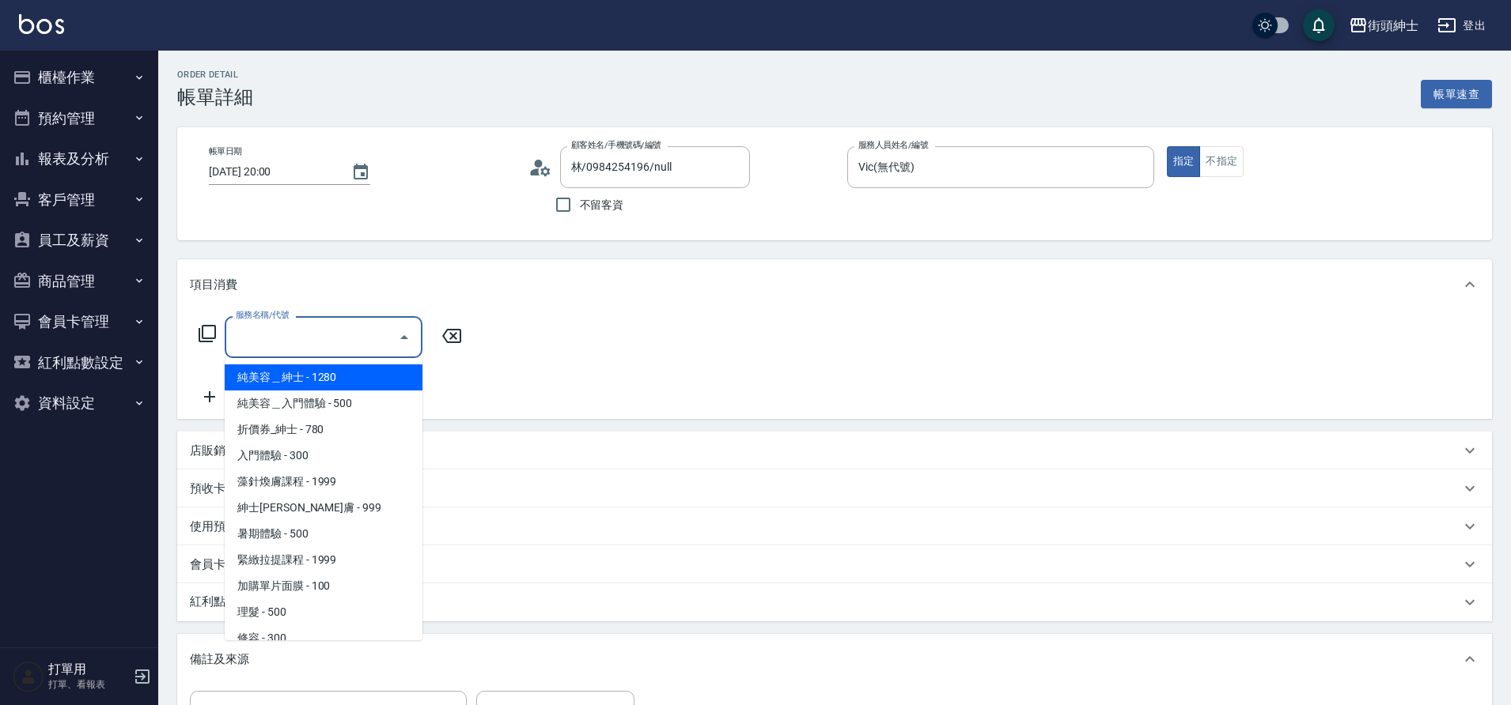
drag, startPoint x: 0, startPoint y: 0, endPoint x: 274, endPoint y: 611, distance: 669.4
click at [274, 611] on span "理髮 - 500" at bounding box center [324, 612] width 198 height 26
type input "理髮(A02)"
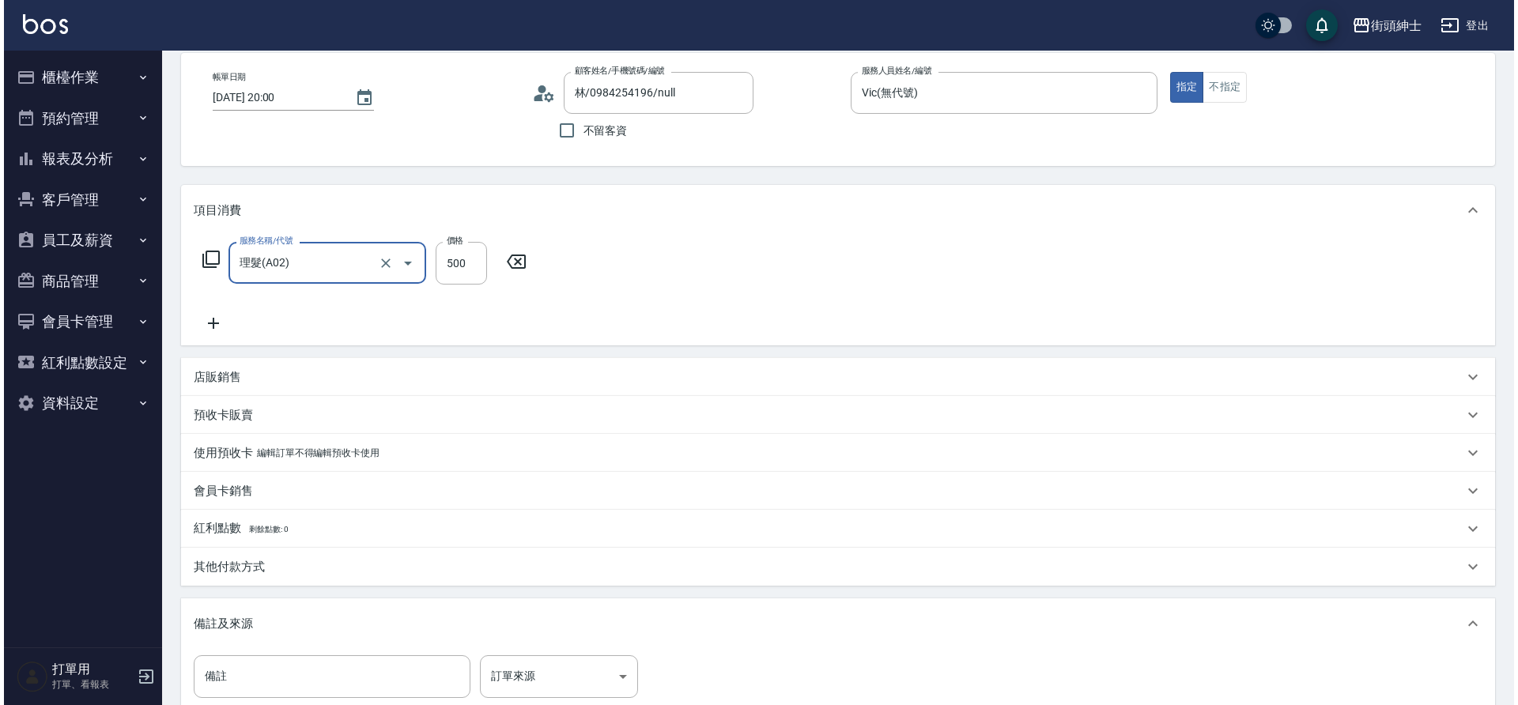
scroll to position [270, 0]
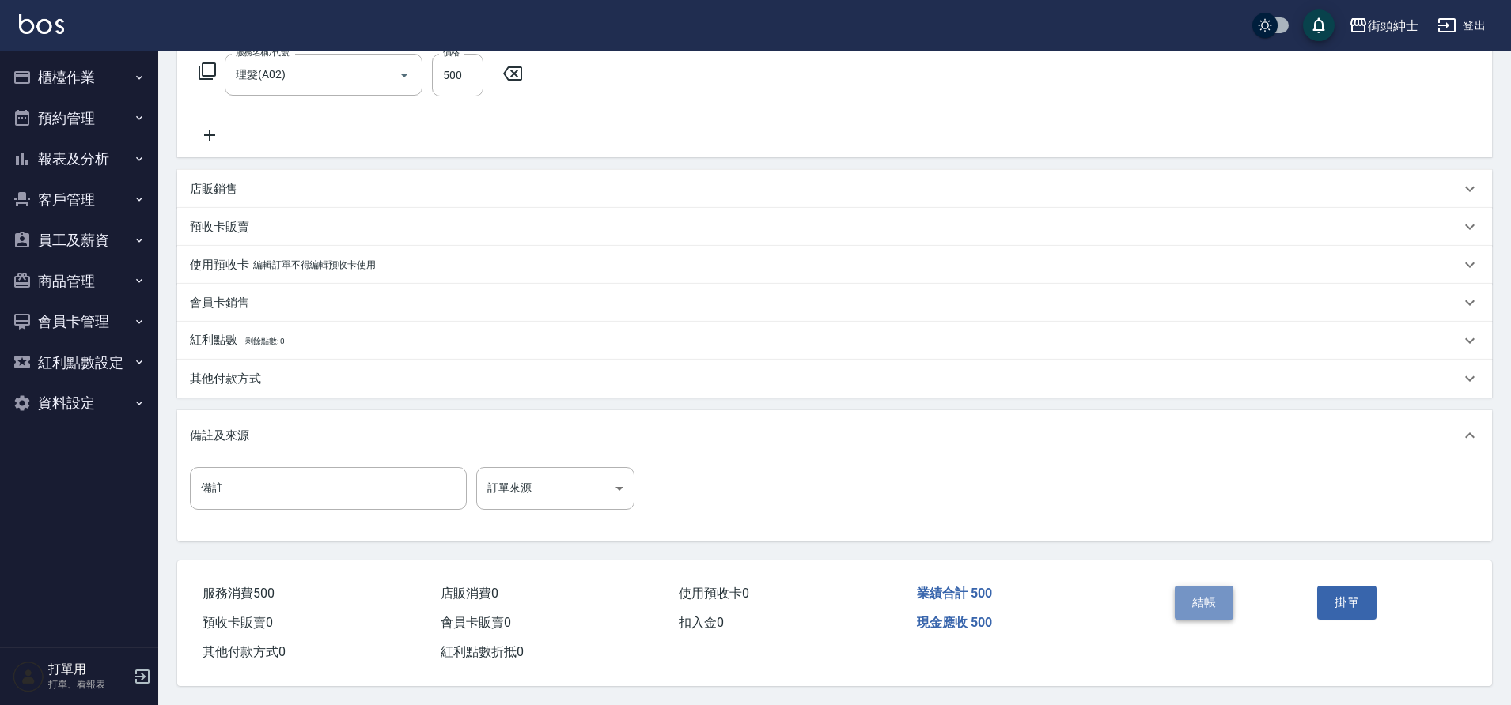
drag, startPoint x: 274, startPoint y: 611, endPoint x: 1219, endPoint y: 599, distance: 944.4
click at [1219, 599] on button "結帳" at bounding box center [1203, 602] width 59 height 33
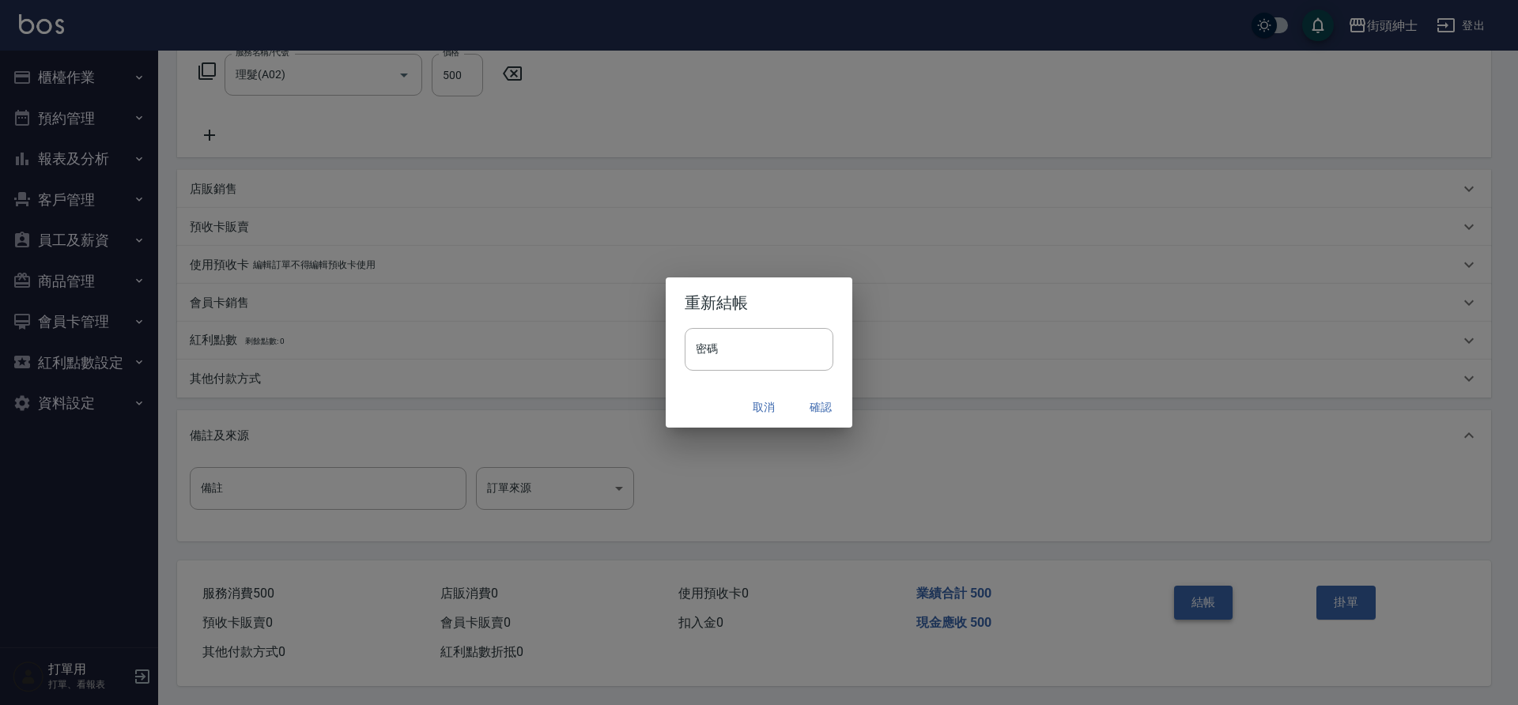
drag, startPoint x: 1219, startPoint y: 599, endPoint x: 821, endPoint y: 407, distance: 441.8
click at [821, 407] on button "確認" at bounding box center [821, 407] width 51 height 29
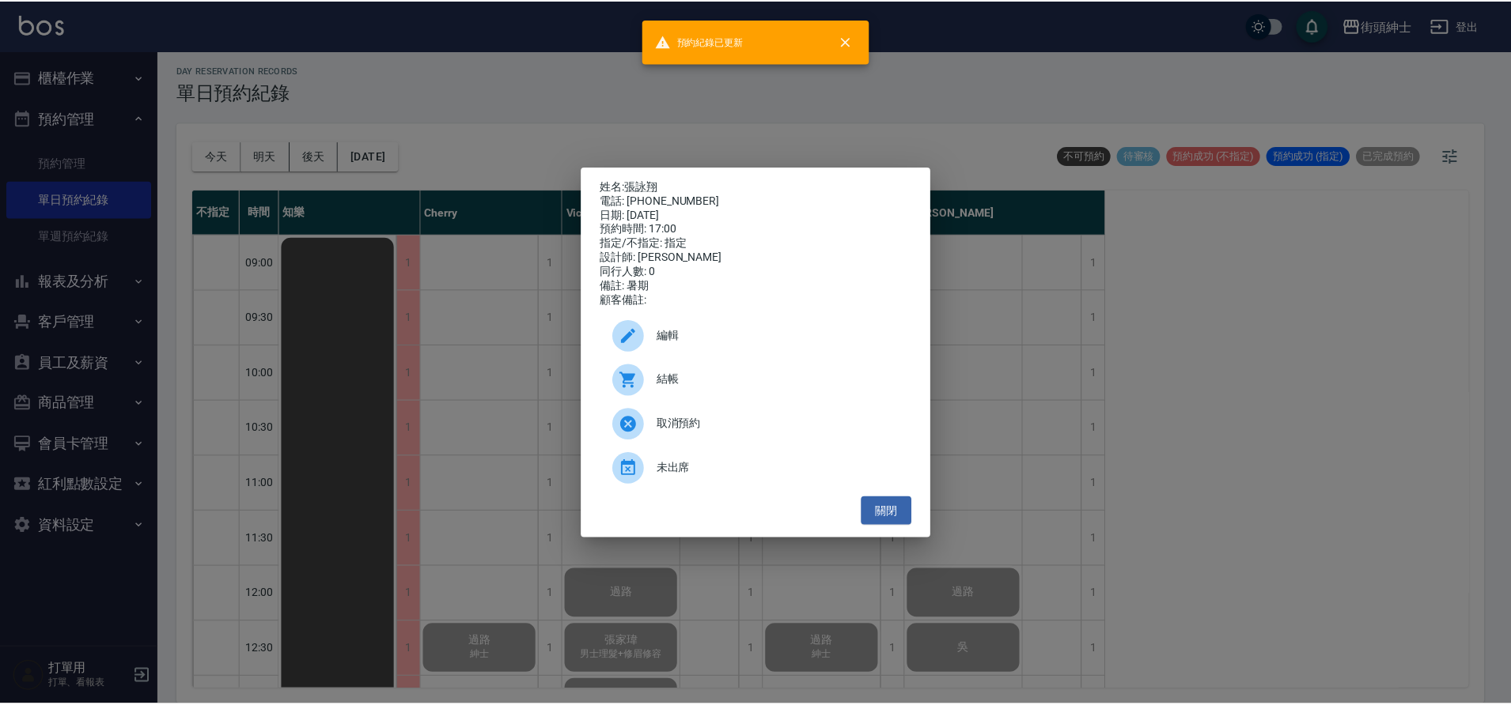
scroll to position [533, 0]
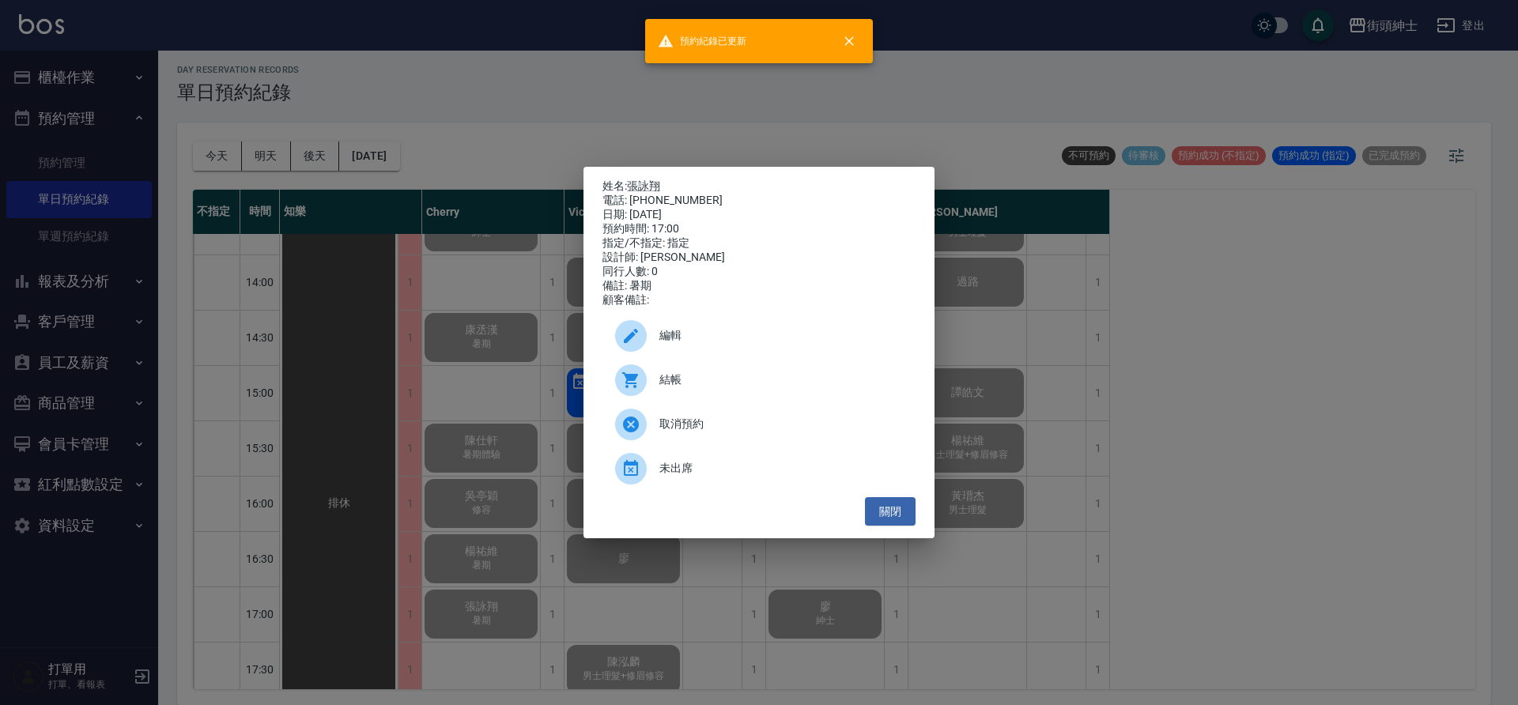
click at [289, 199] on div "姓名: 張詠翔 電話: 0988208722 日期: 2025/08/25 預約時間: 17:00 指定/不指定: 指定 設計師: Cherry 同行人數: …" at bounding box center [759, 352] width 1518 height 705
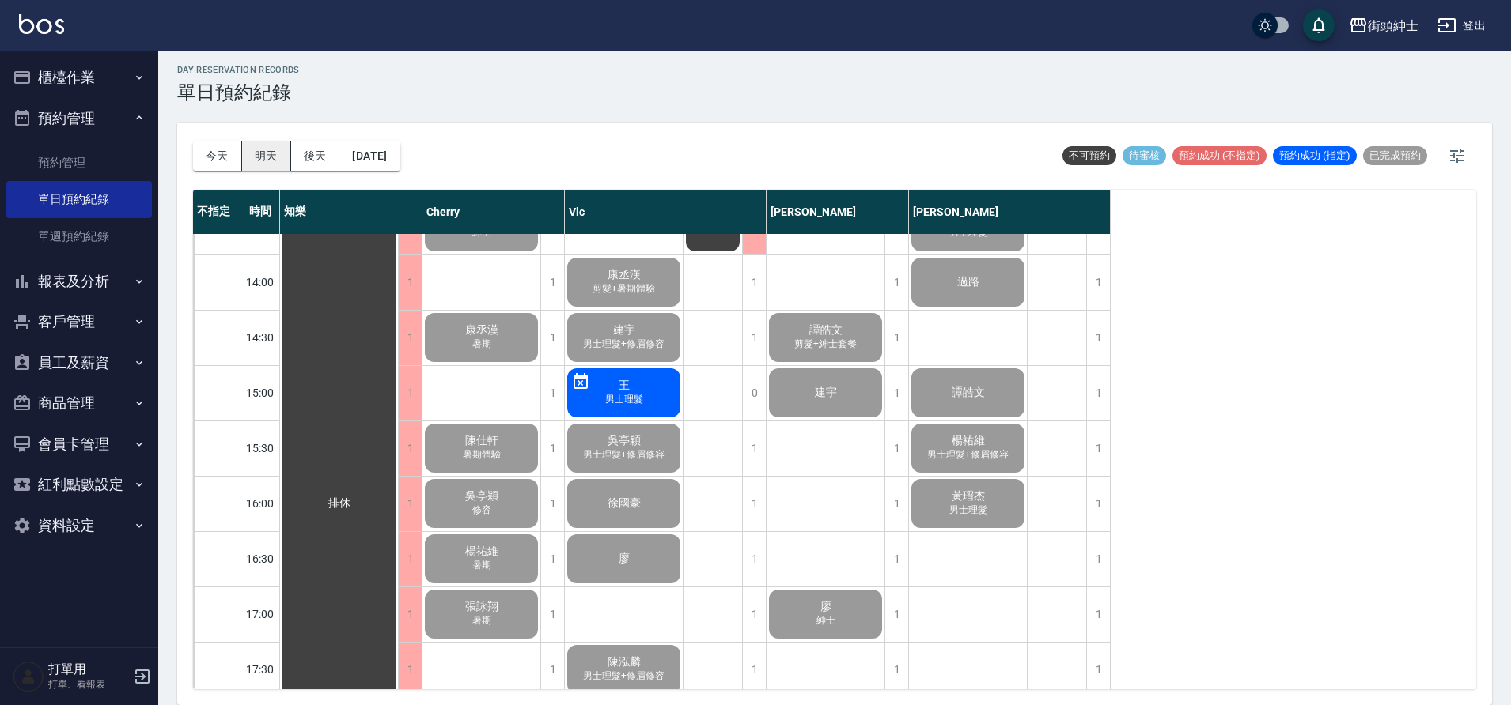
click at [257, 156] on button "明天" at bounding box center [266, 156] width 49 height 29
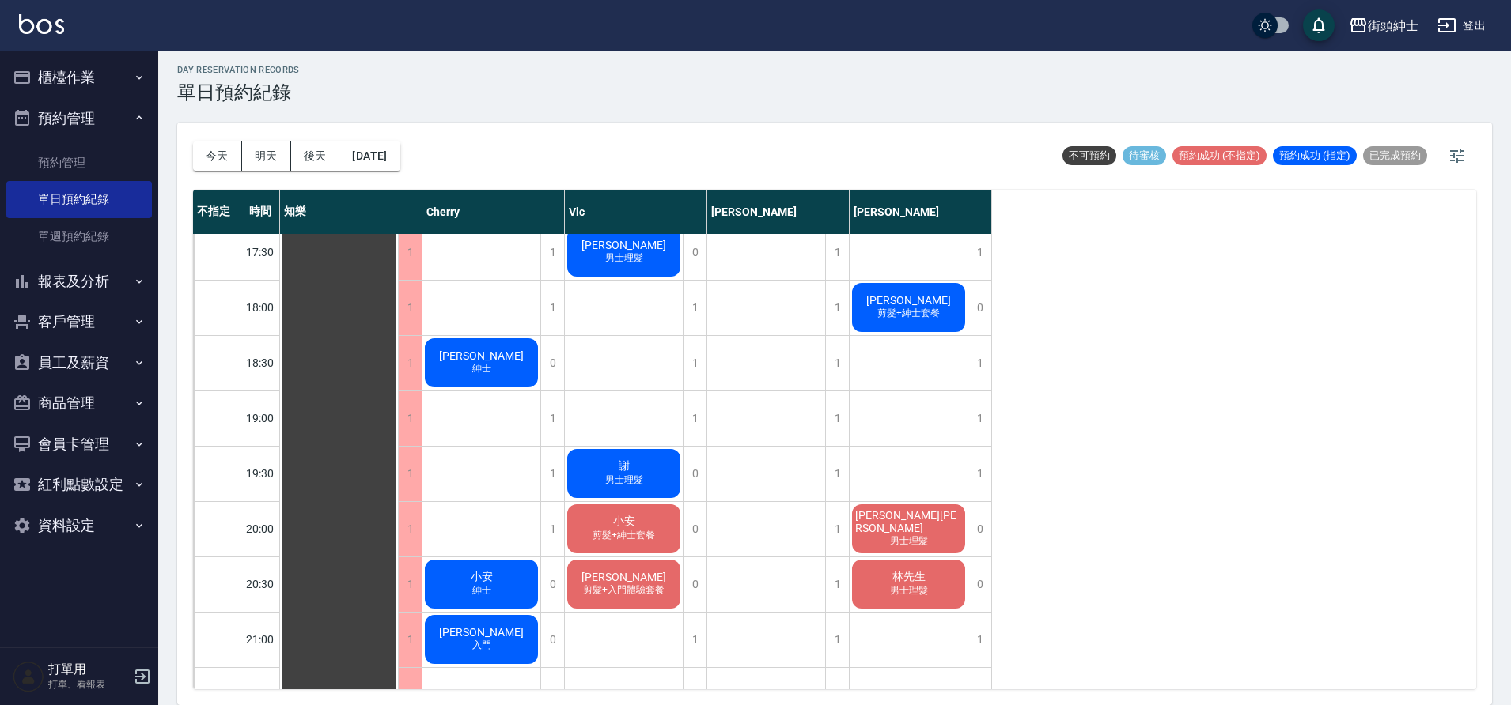
scroll to position [1163, 0]
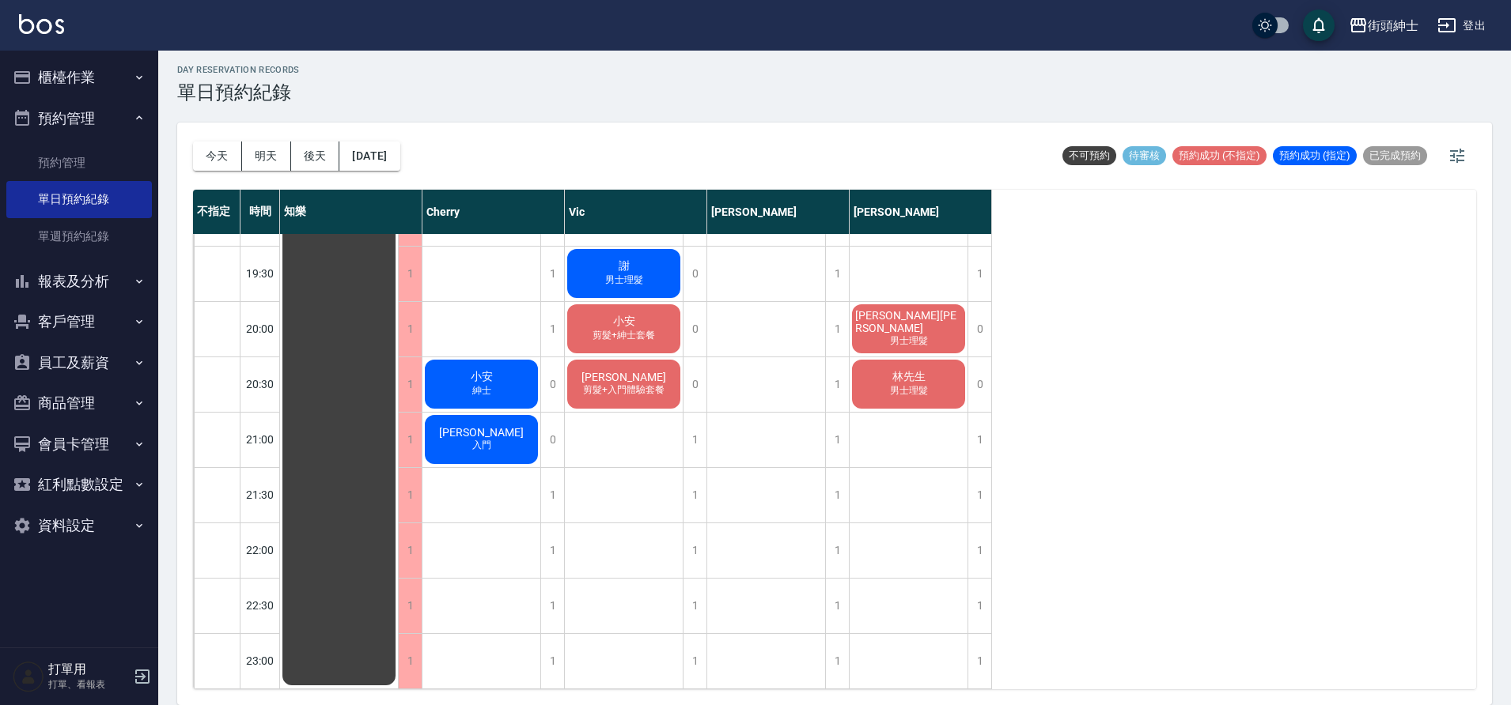
drag, startPoint x: 331, startPoint y: 153, endPoint x: 354, endPoint y: 159, distance: 23.6
click at [331, 153] on button "後天" at bounding box center [315, 156] width 49 height 29
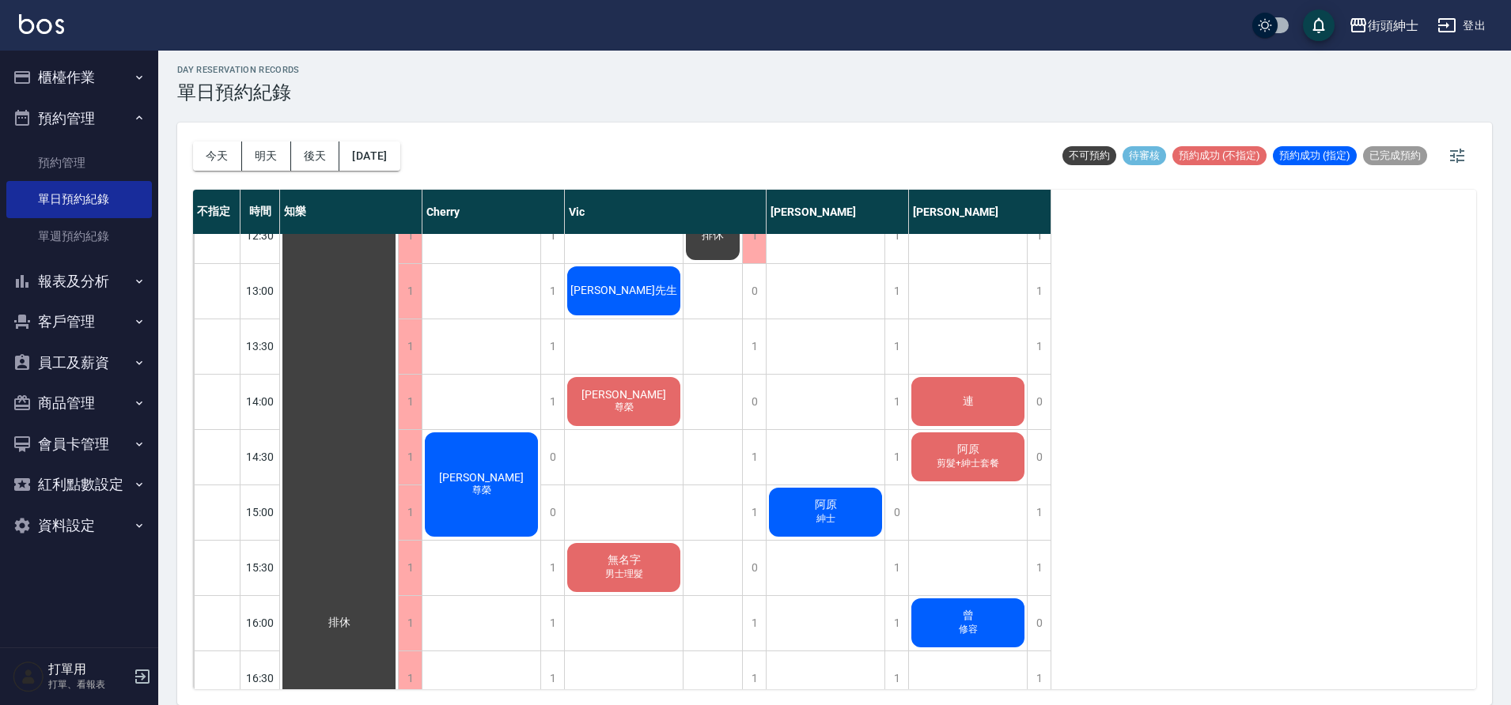
scroll to position [611, 0]
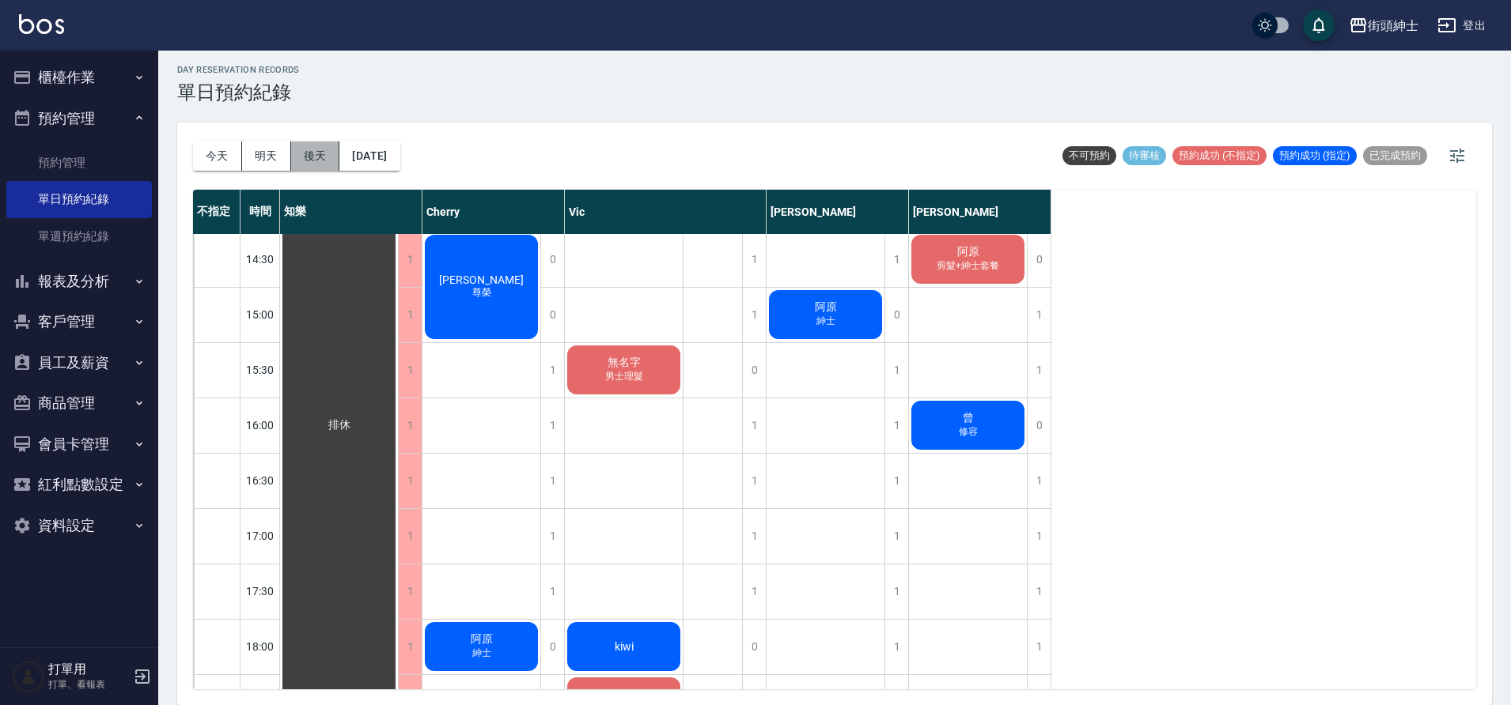
click at [323, 155] on button "後天" at bounding box center [315, 156] width 49 height 29
click at [399, 153] on button "2025/08/27" at bounding box center [369, 156] width 60 height 29
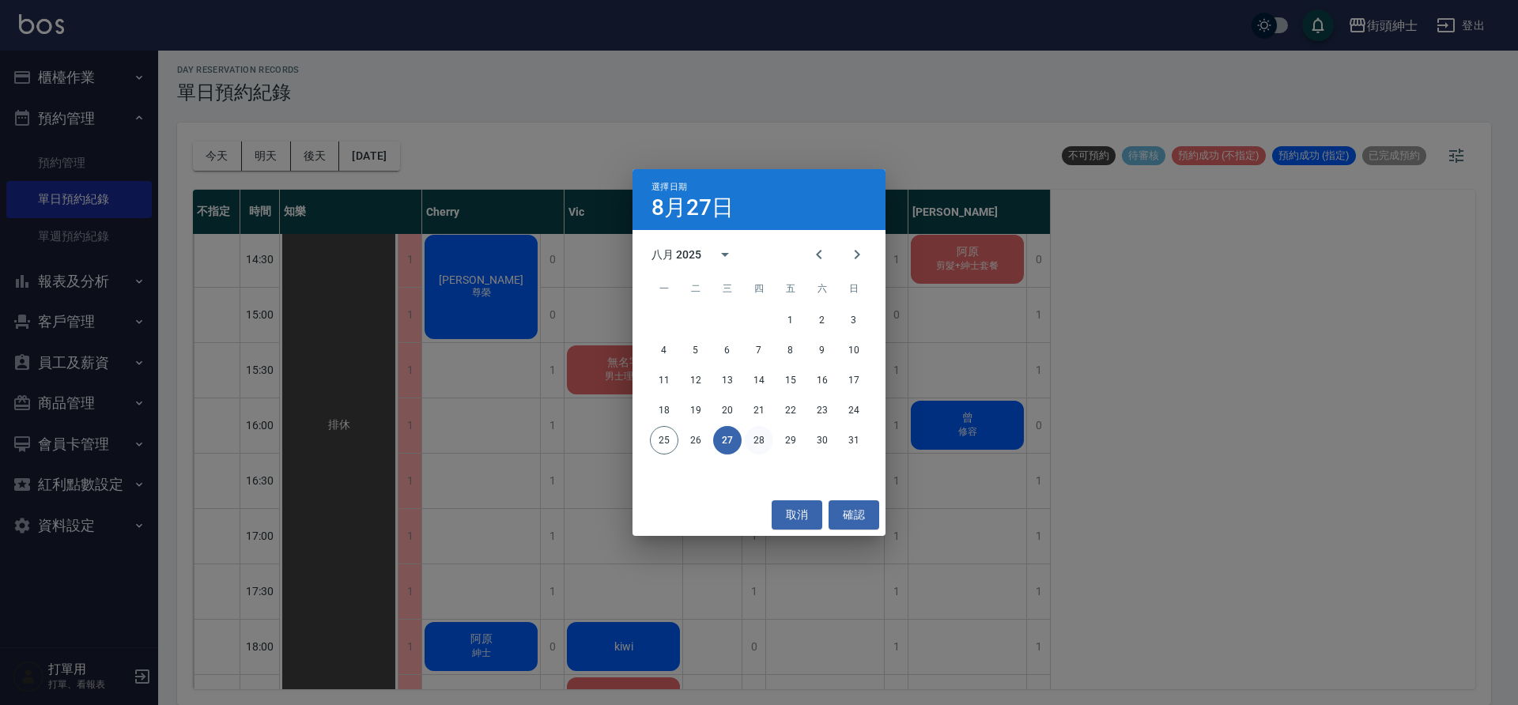
click at [759, 443] on button "28" at bounding box center [759, 440] width 28 height 28
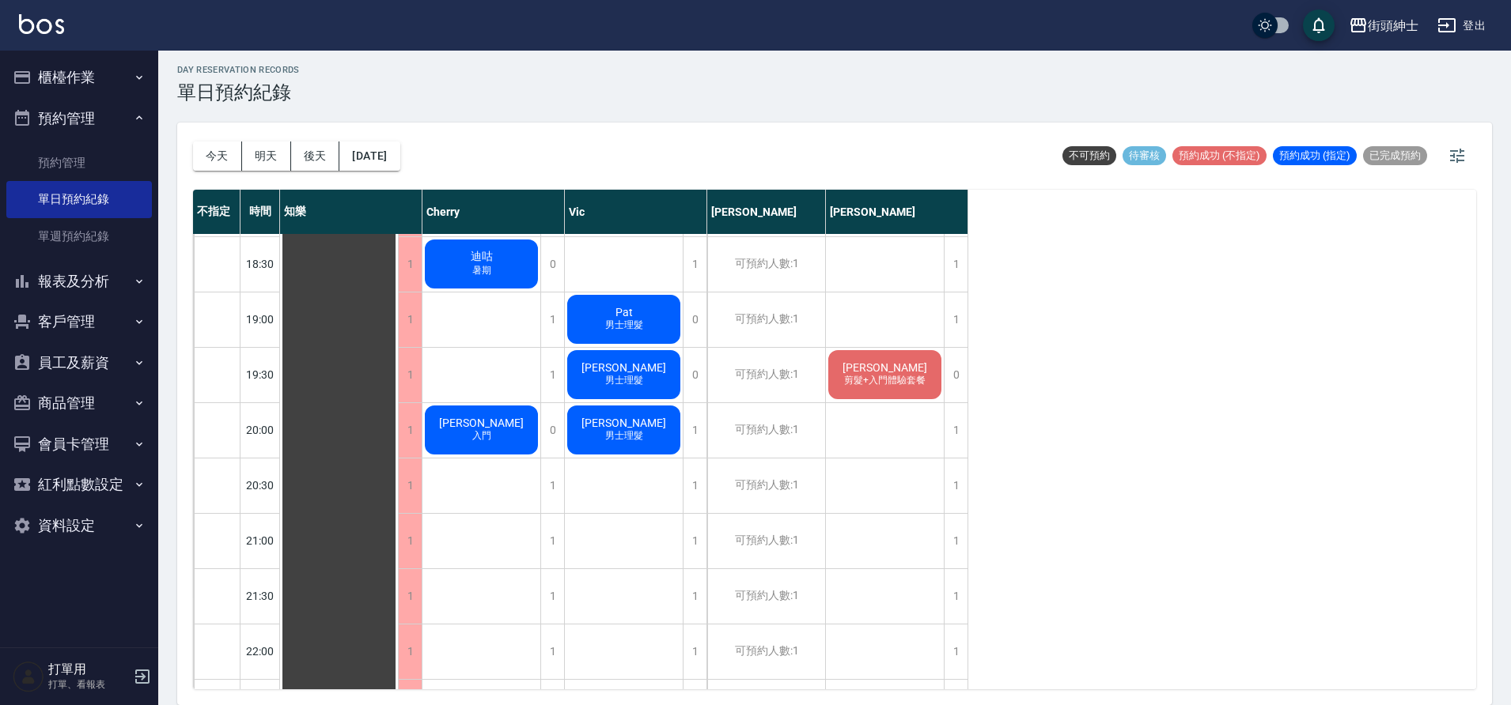
scroll to position [1053, 0]
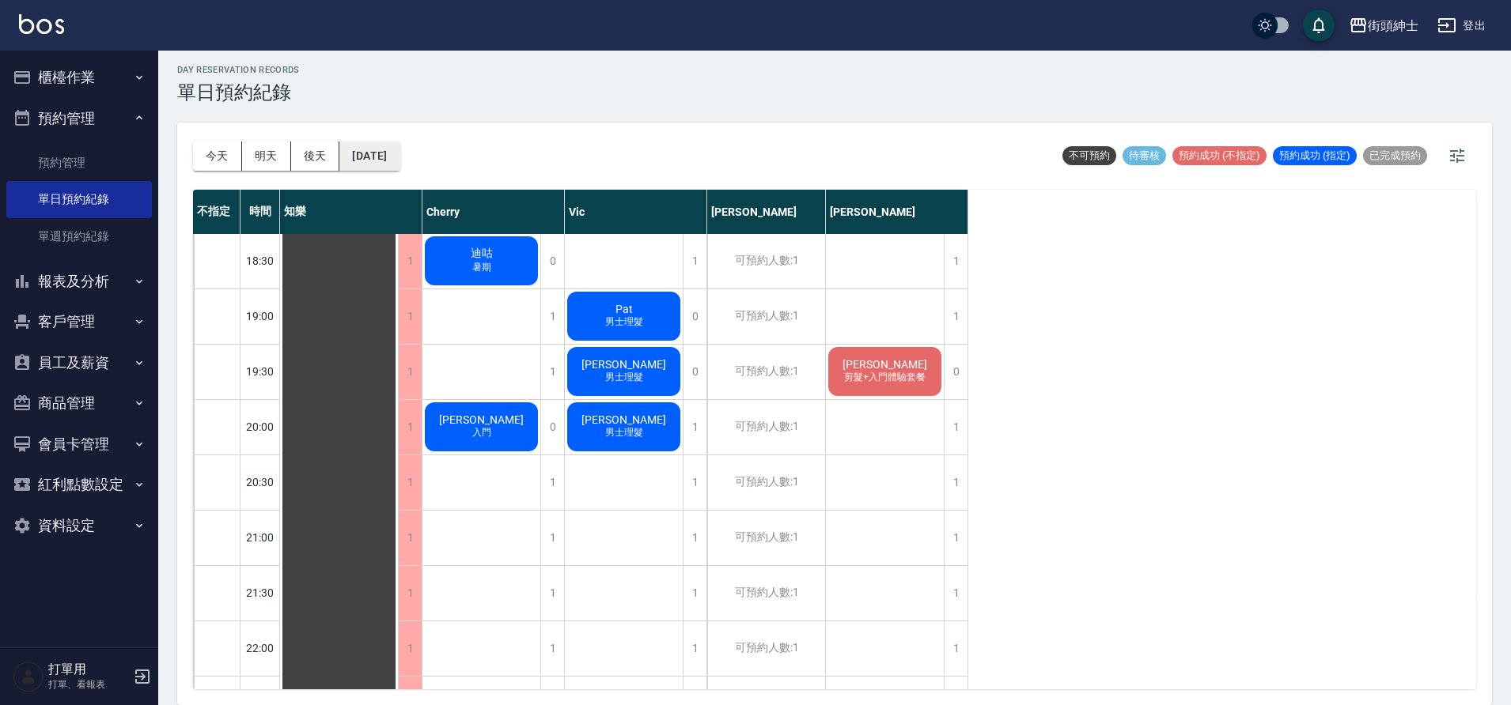
click at [399, 151] on button "2025/08/28" at bounding box center [369, 156] width 60 height 29
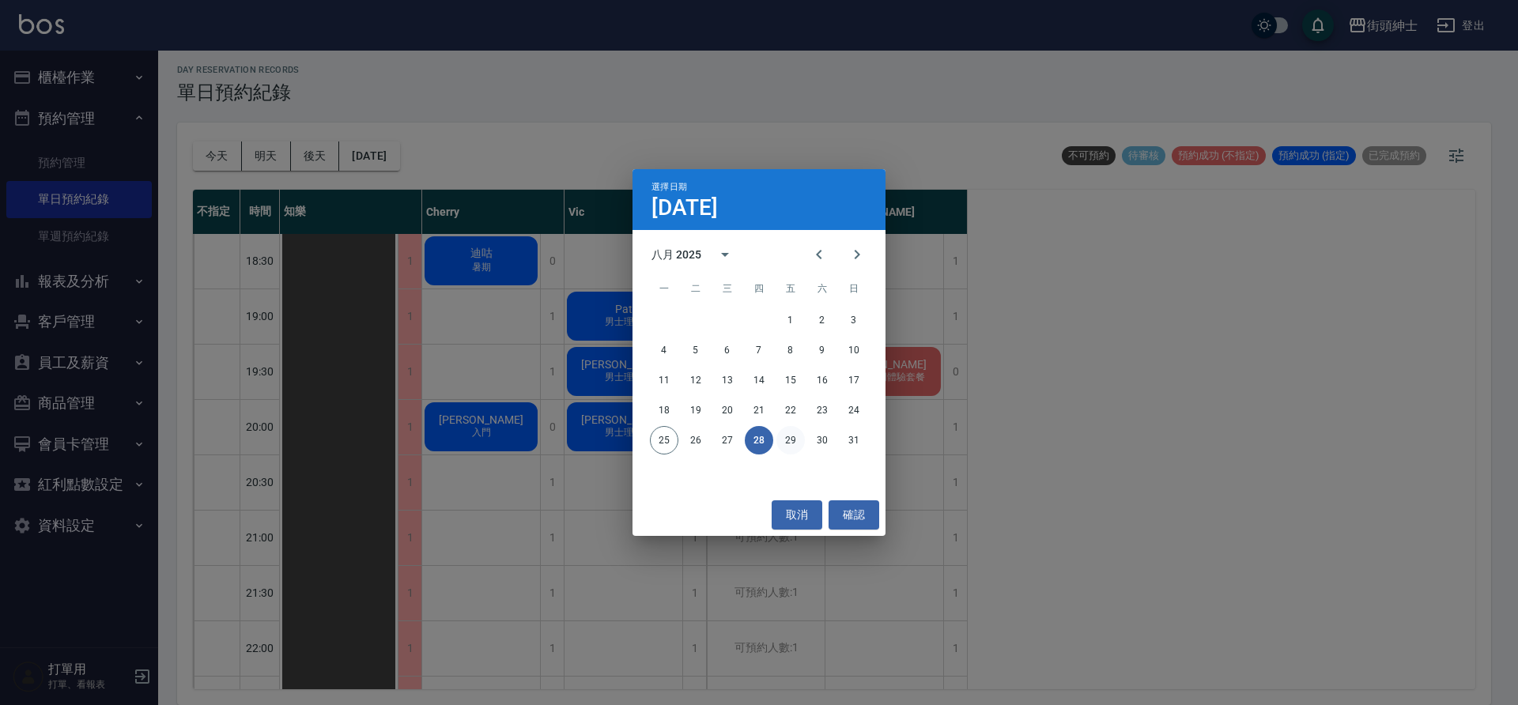
click at [791, 439] on button "29" at bounding box center [791, 440] width 28 height 28
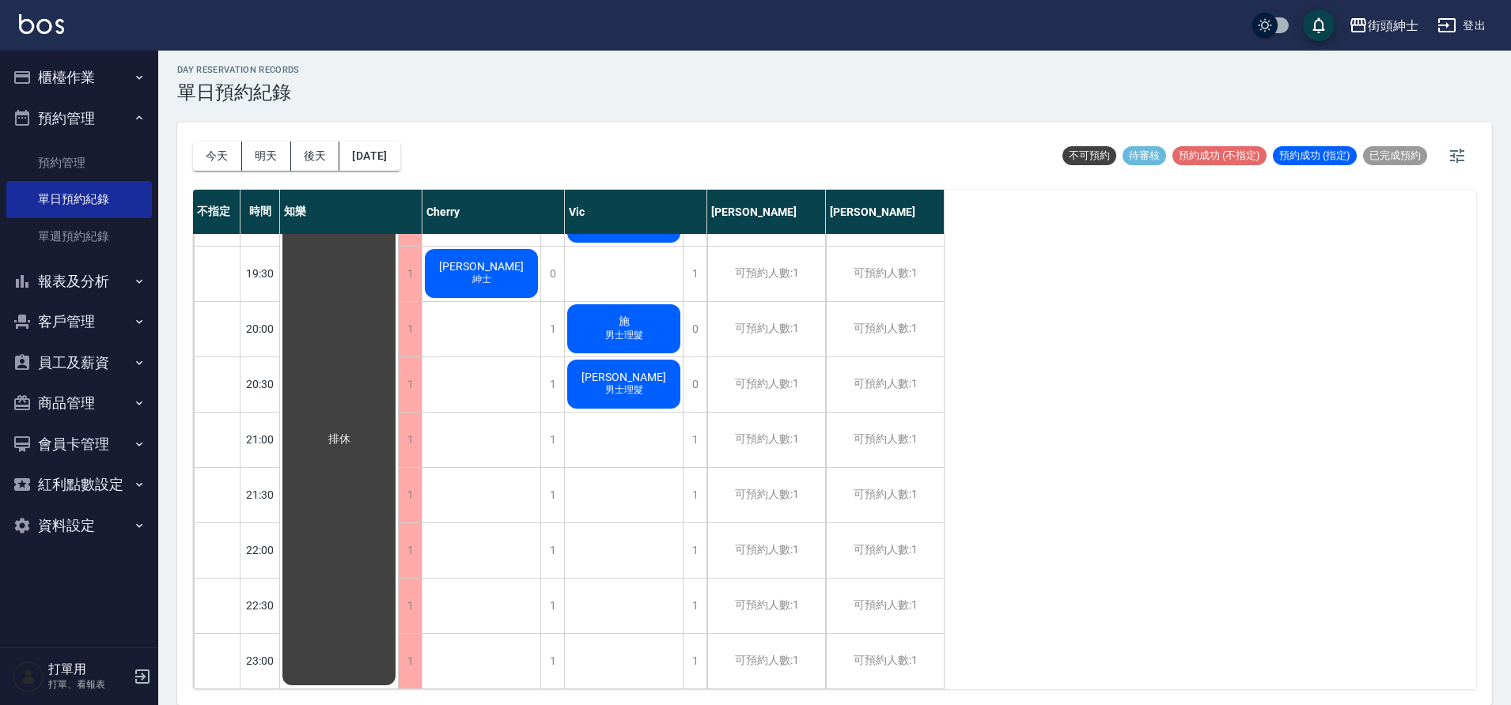
scroll to position [1163, 0]
click at [399, 157] on button "2025/08/29" at bounding box center [369, 156] width 60 height 29
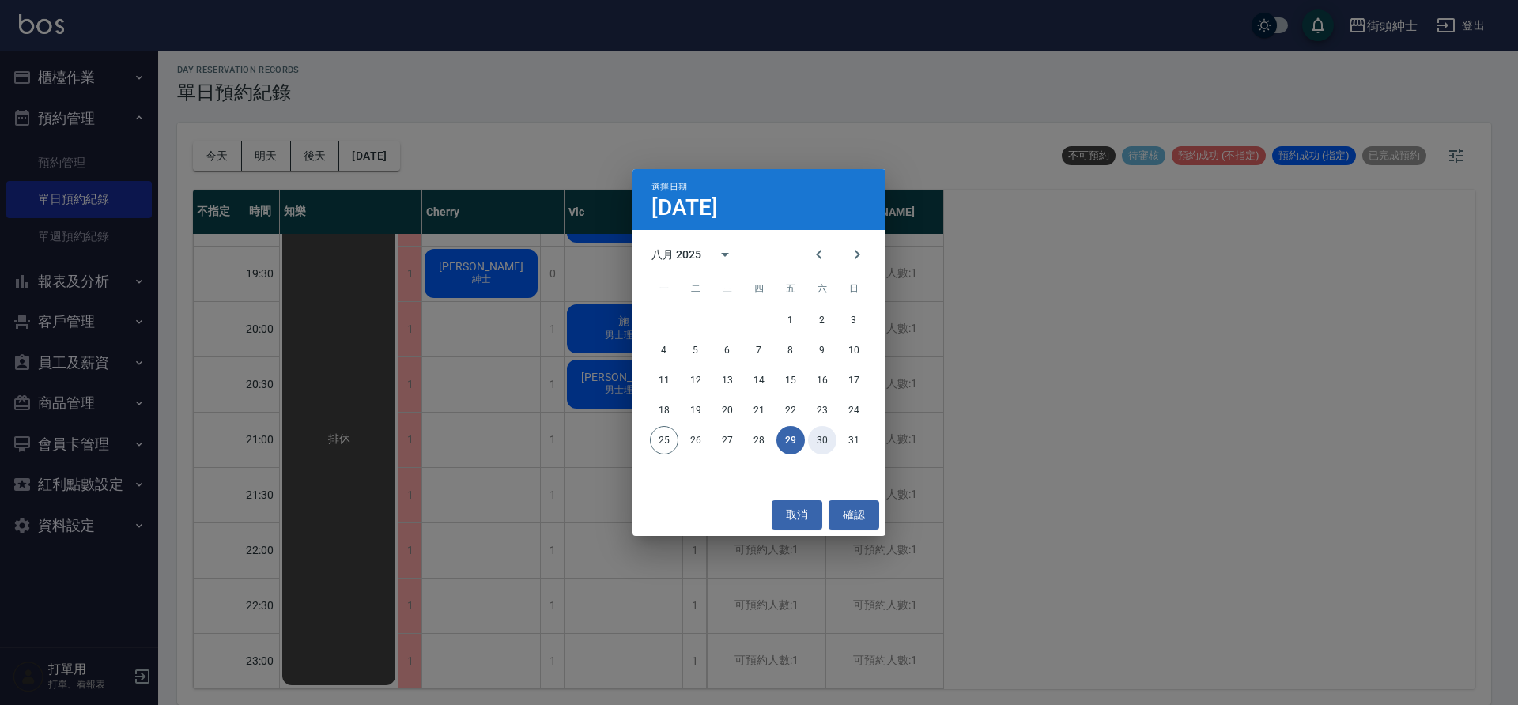
click at [828, 442] on button "30" at bounding box center [822, 440] width 28 height 28
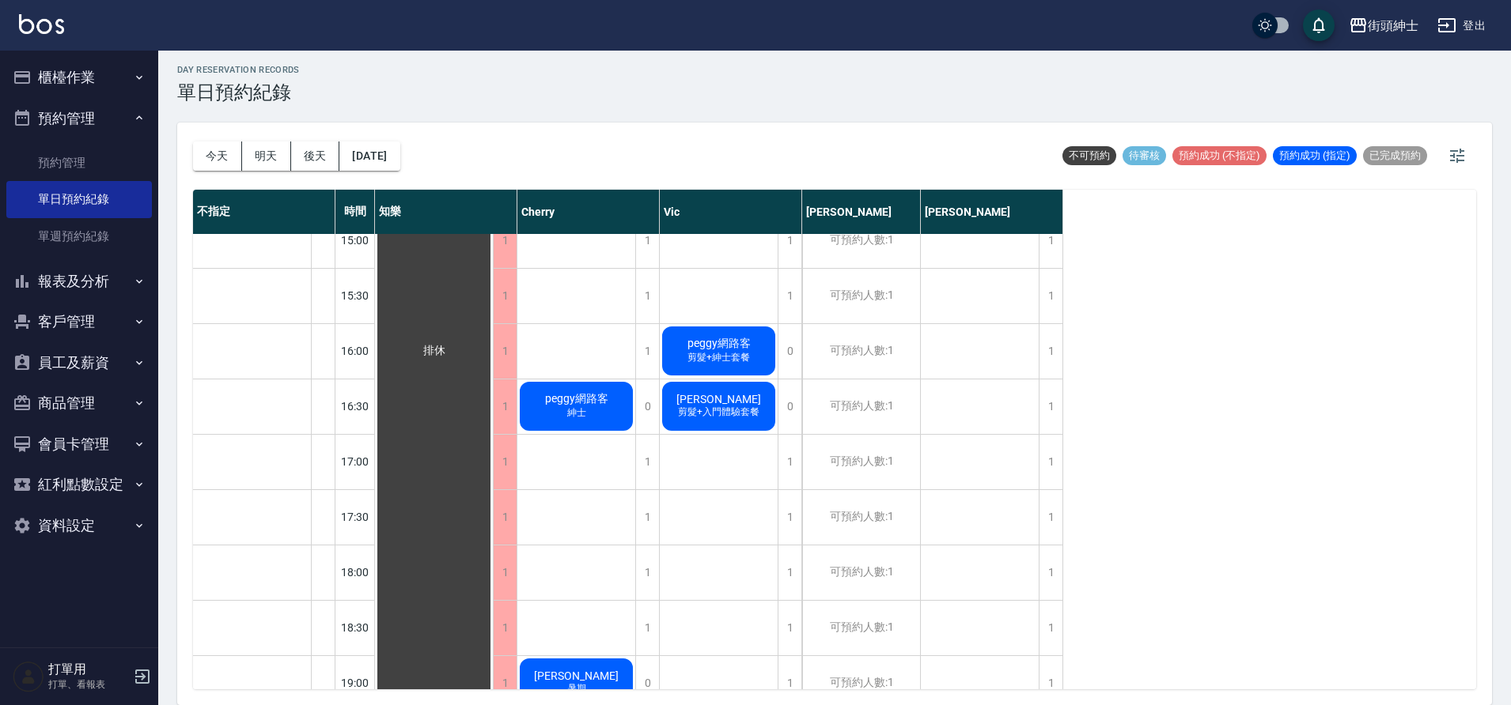
scroll to position [754, 0]
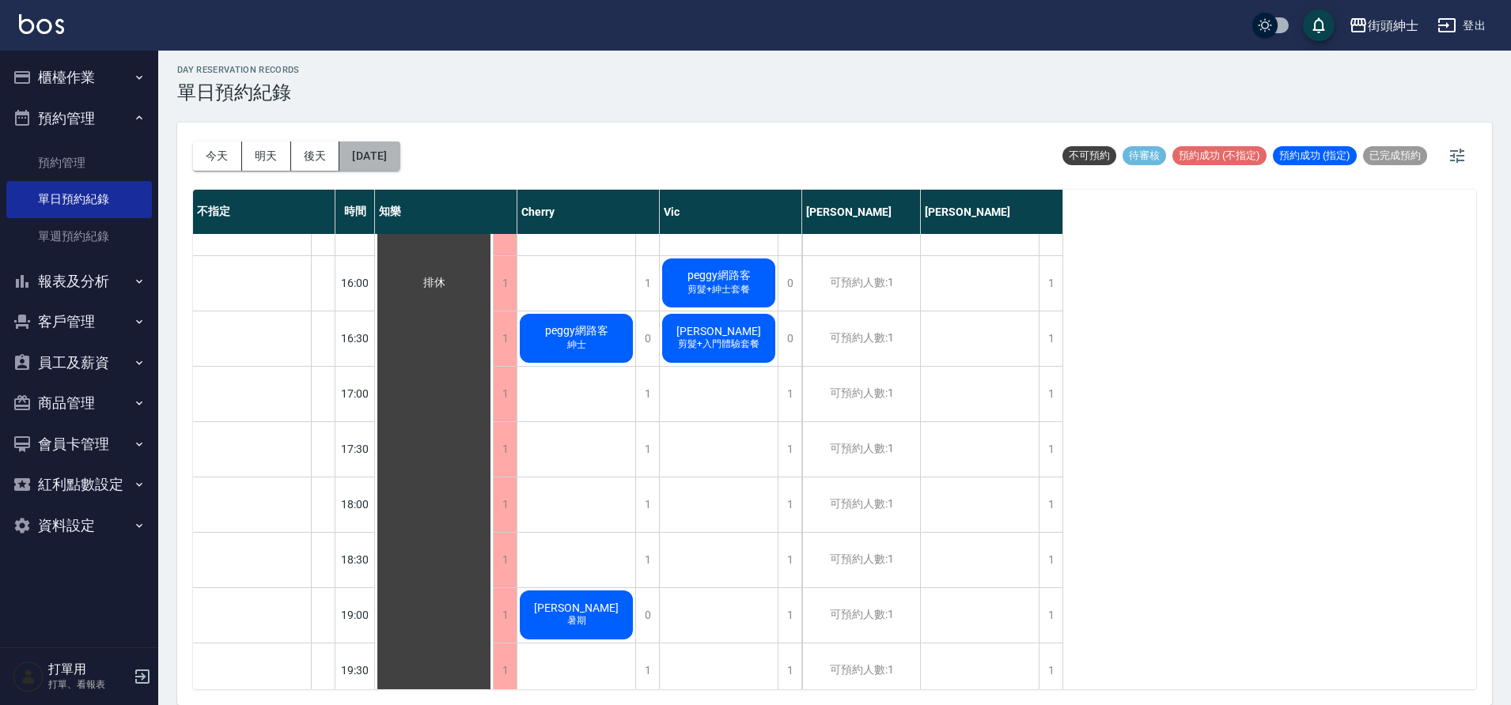
click at [399, 160] on button "2025/08/30" at bounding box center [369, 156] width 60 height 29
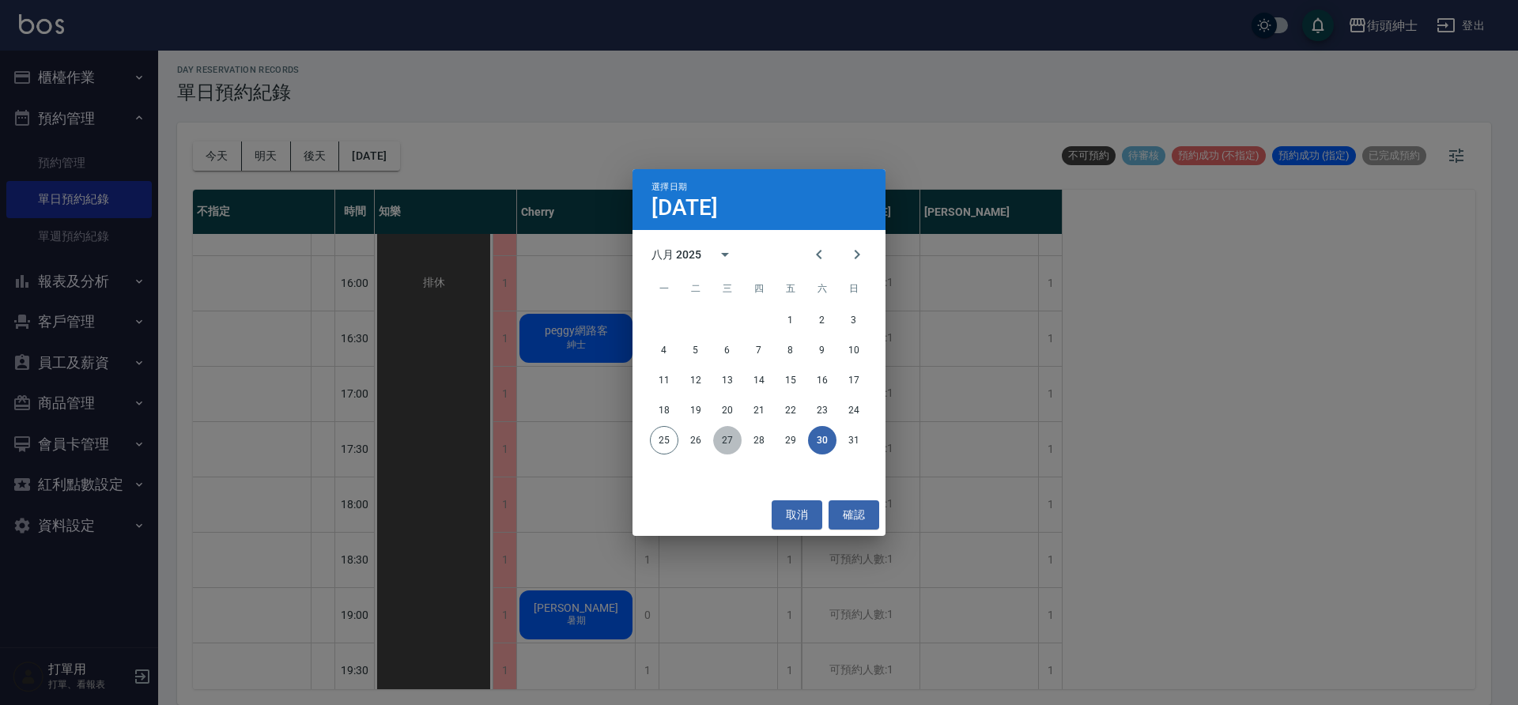
click at [728, 437] on button "27" at bounding box center [727, 440] width 28 height 28
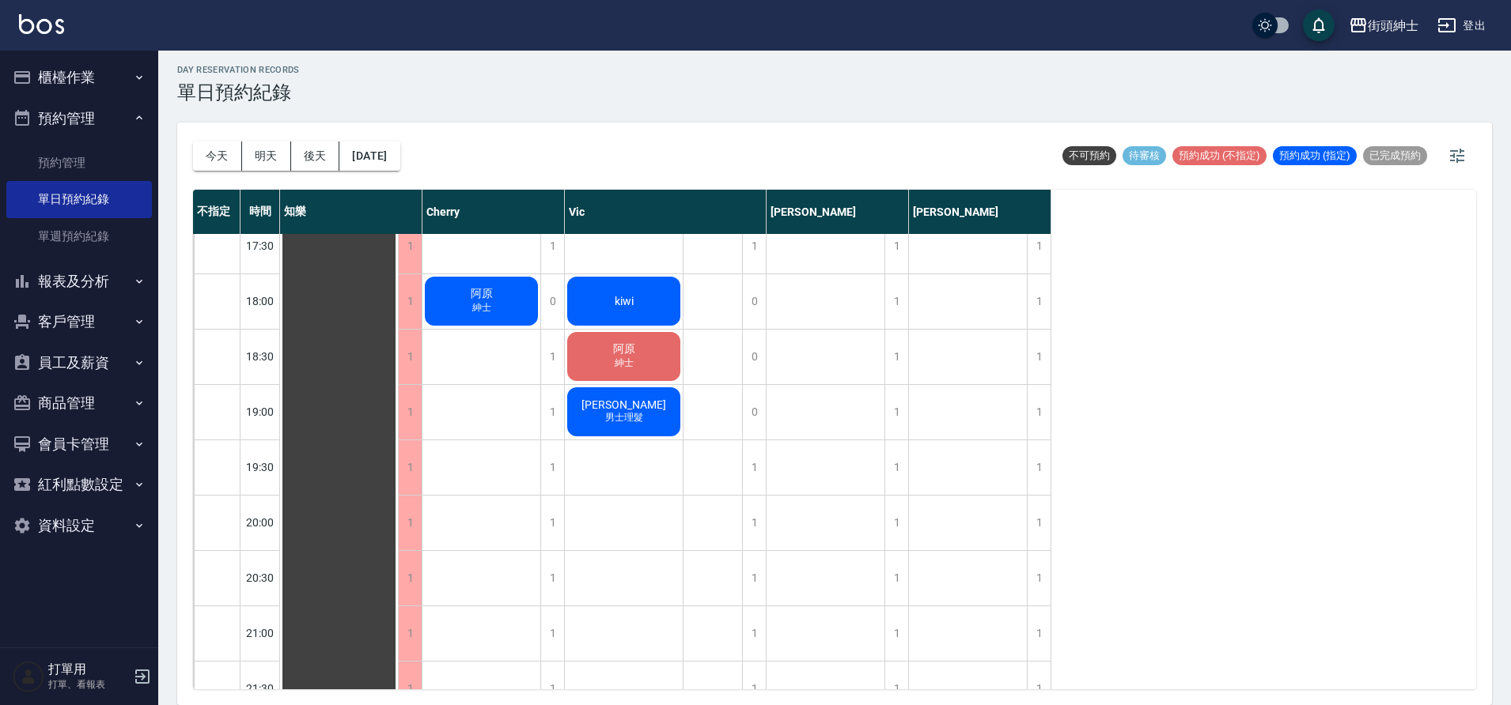
scroll to position [947, 0]
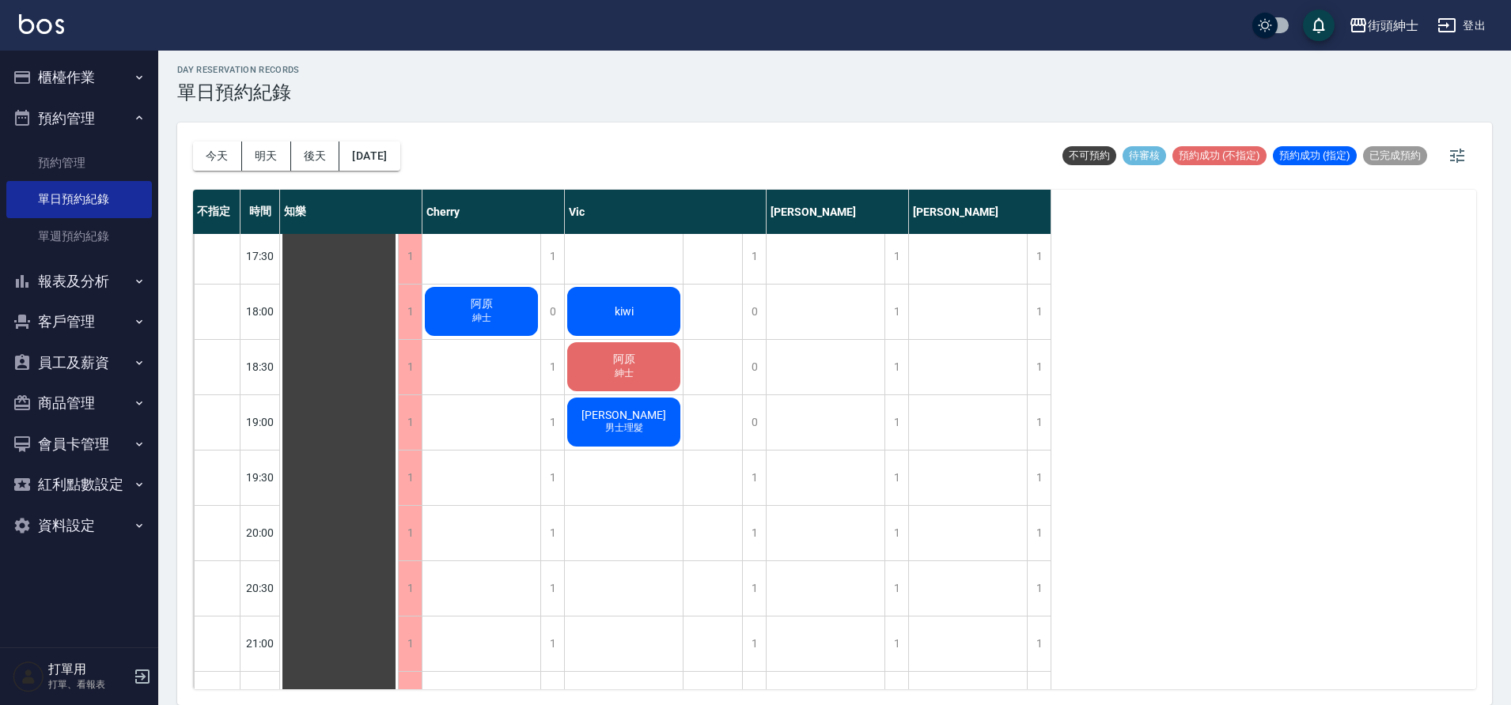
click at [398, 369] on div "阿原 紳士" at bounding box center [339, 90] width 118 height 1604
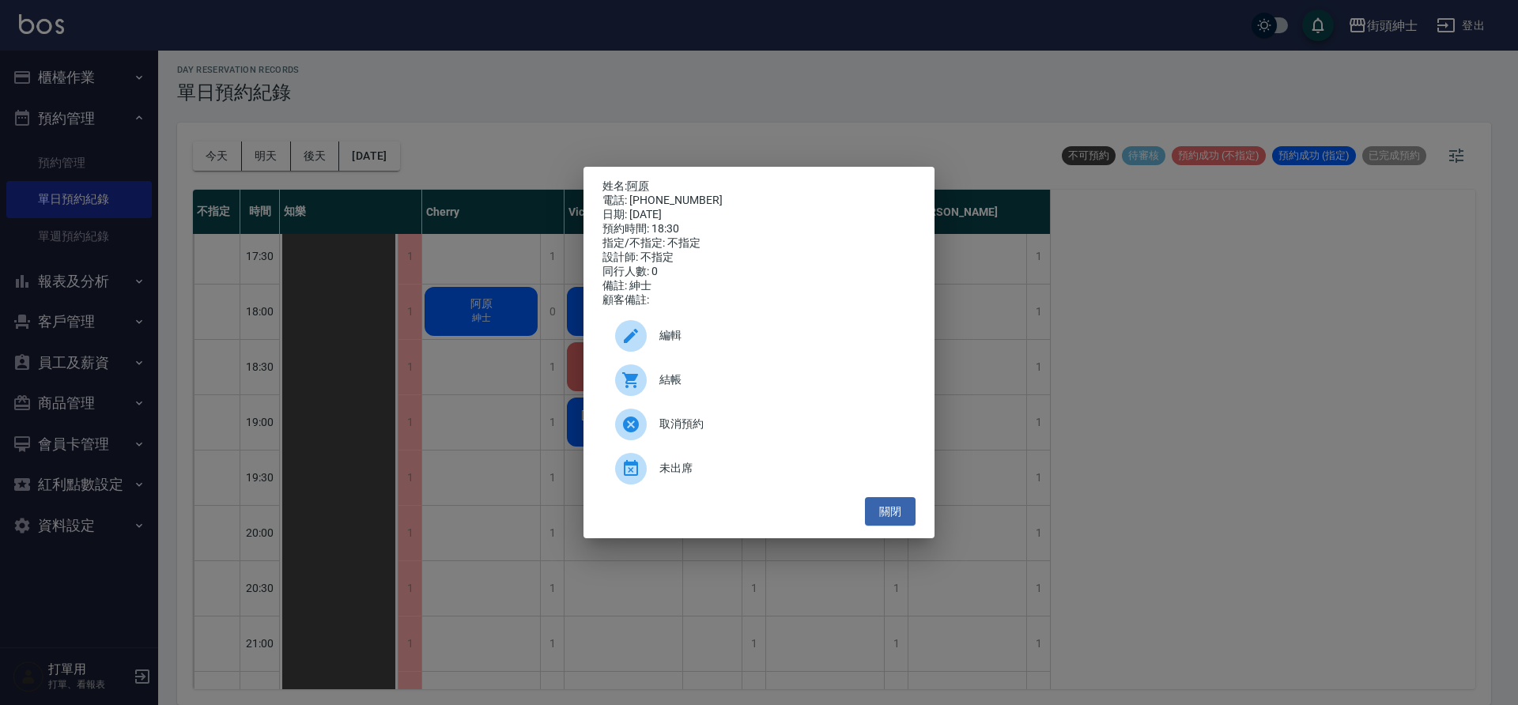
click at [554, 280] on div "姓名: 阿原 電話: 0973722137 日期: 2025/08/27 預約時間: 18:30 指定/不指定: 不指定 設計師: 不指定 同行人數: 0 備…" at bounding box center [759, 352] width 1518 height 705
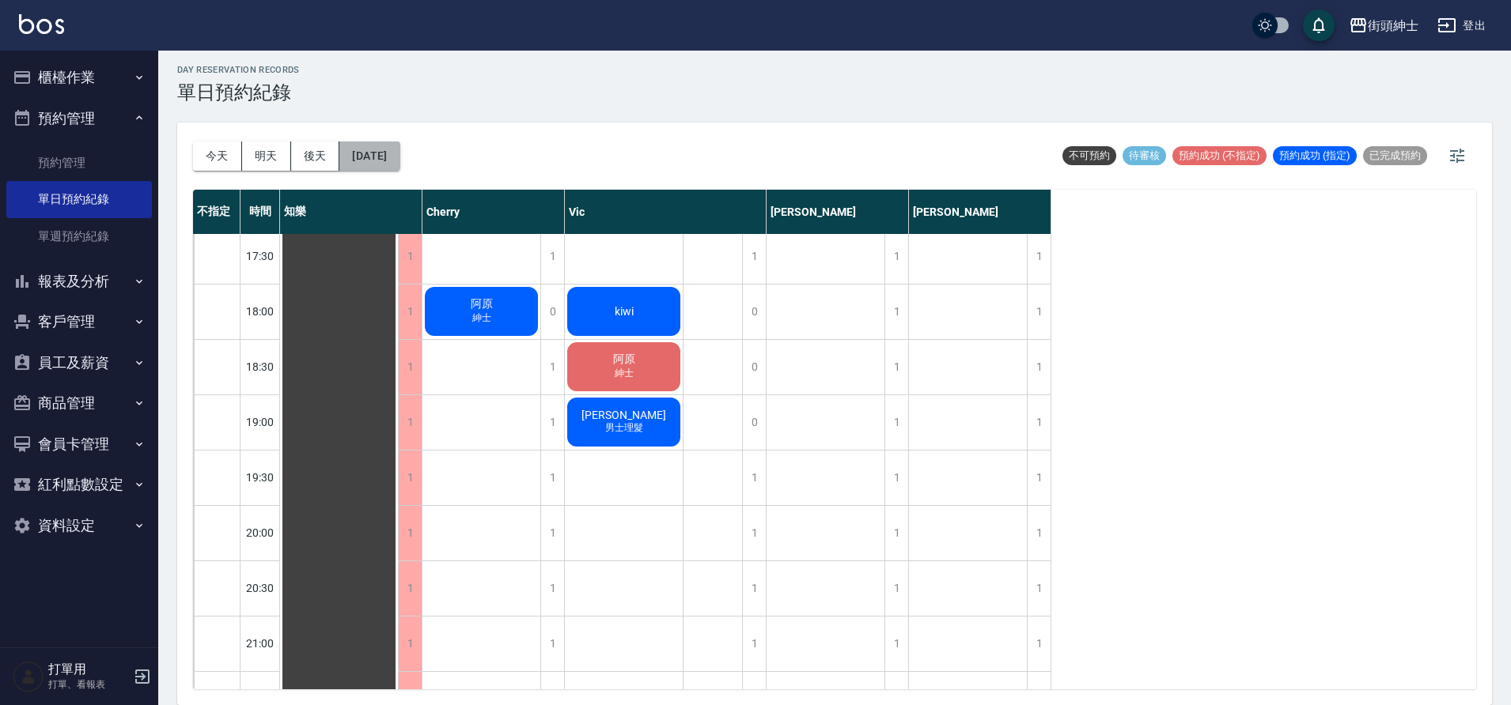
click at [399, 158] on button "2025/08/27" at bounding box center [369, 156] width 60 height 29
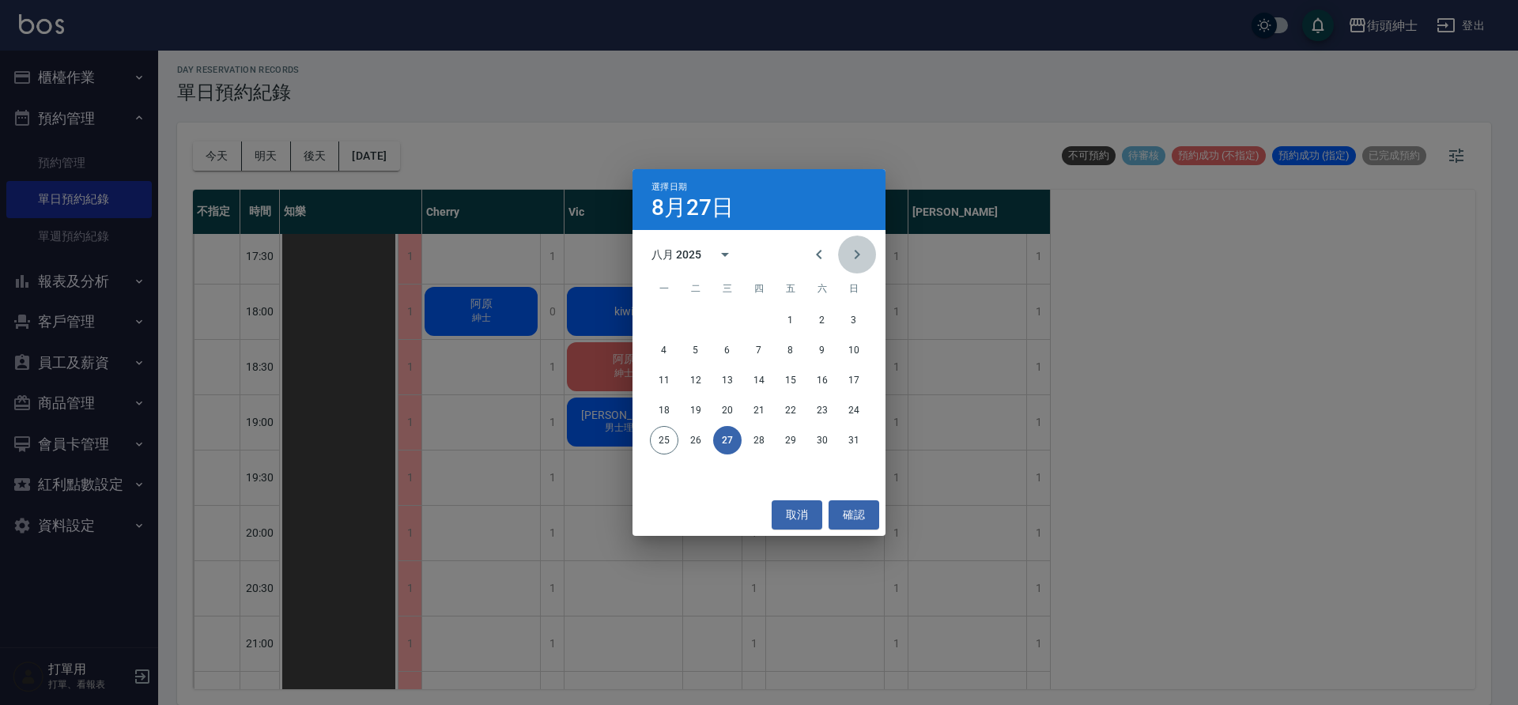
click at [860, 252] on icon "Next month" at bounding box center [857, 254] width 19 height 19
click at [664, 350] on button "8" at bounding box center [664, 350] width 28 height 28
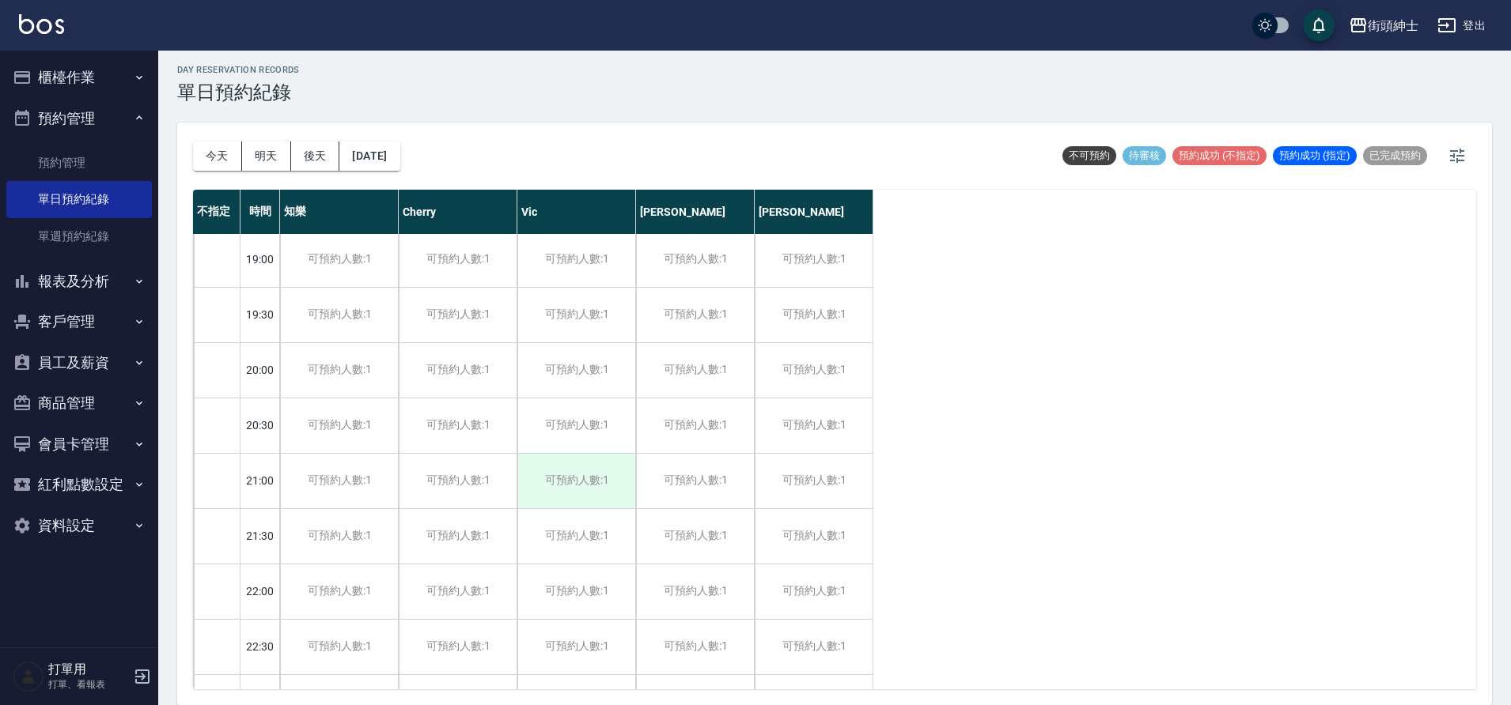
scroll to position [1163, 0]
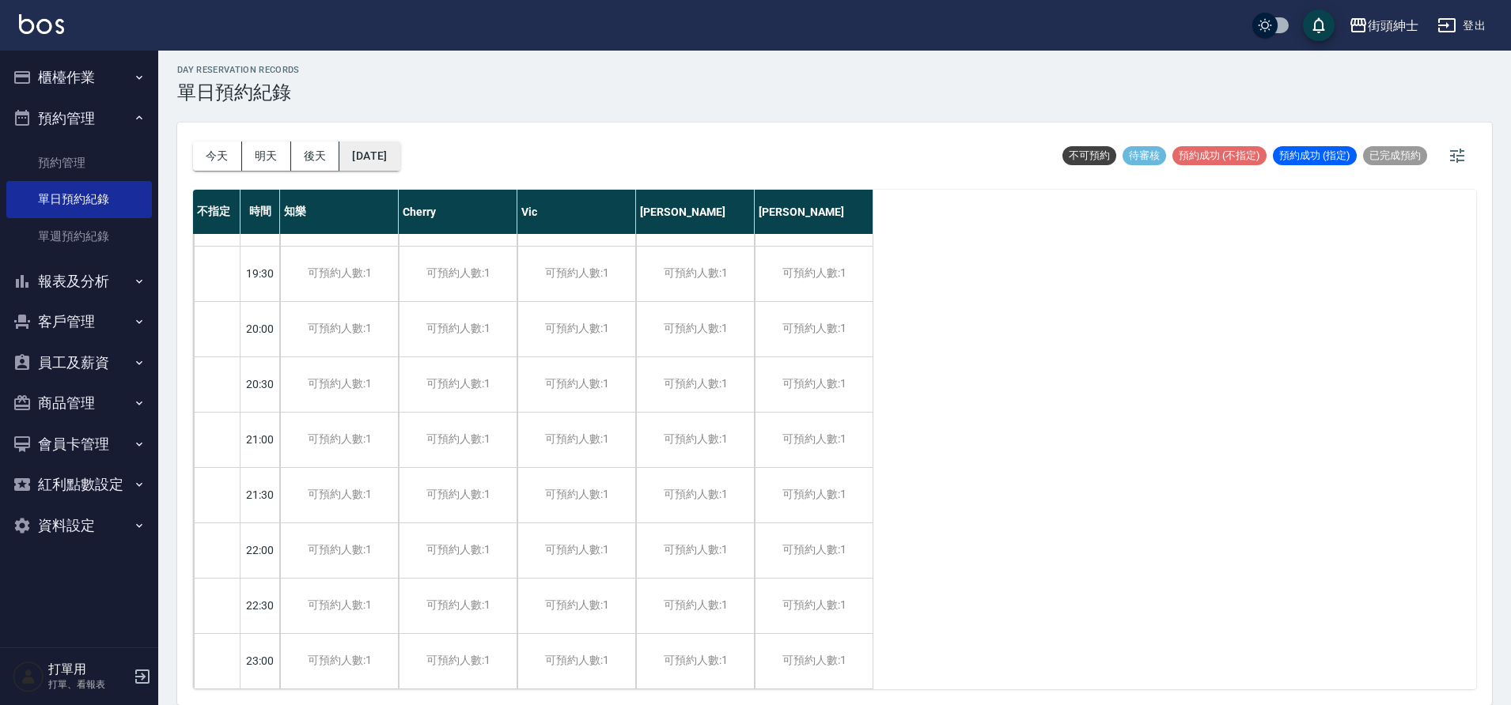
click at [399, 153] on button "2025/09/08" at bounding box center [369, 156] width 60 height 29
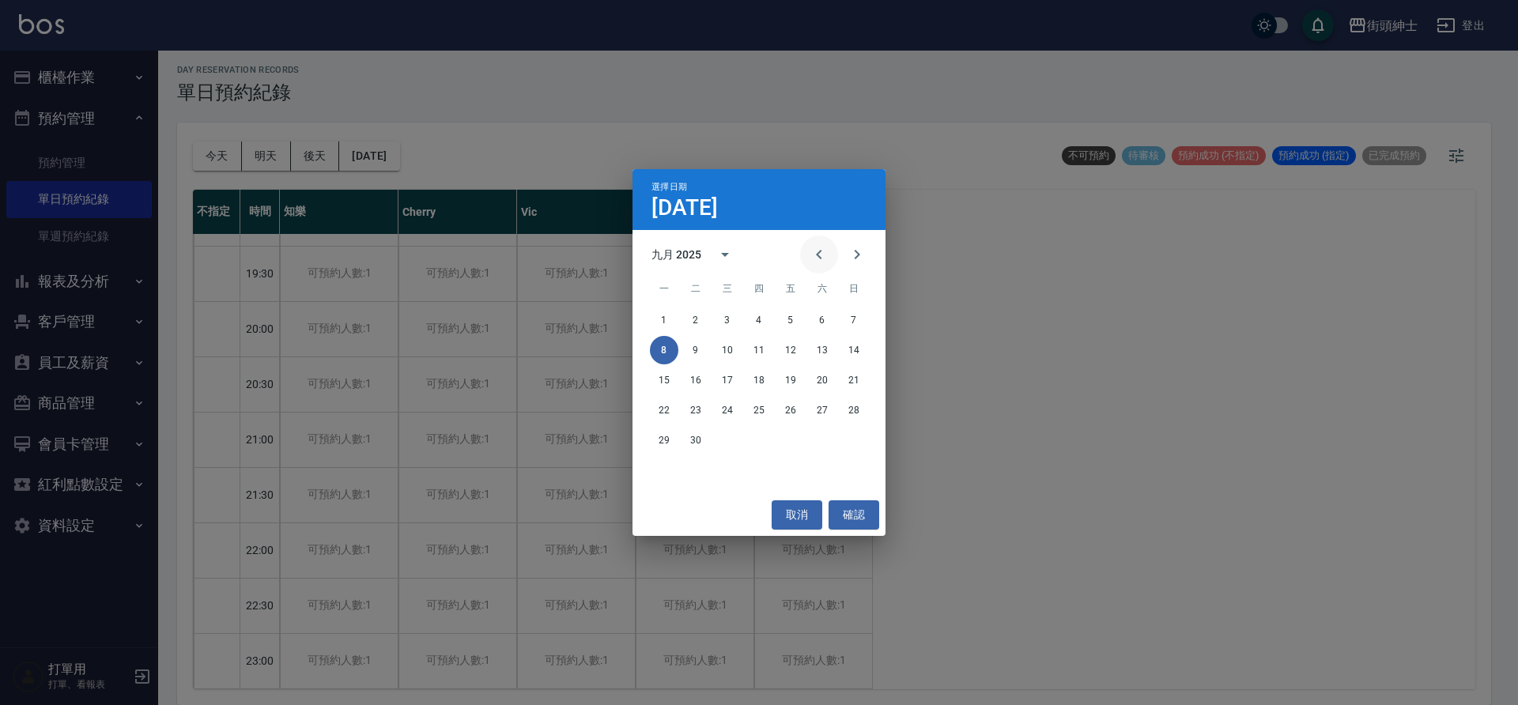
click at [812, 250] on icon "Previous month" at bounding box center [819, 254] width 19 height 19
click at [821, 346] on button "9" at bounding box center [822, 350] width 28 height 28
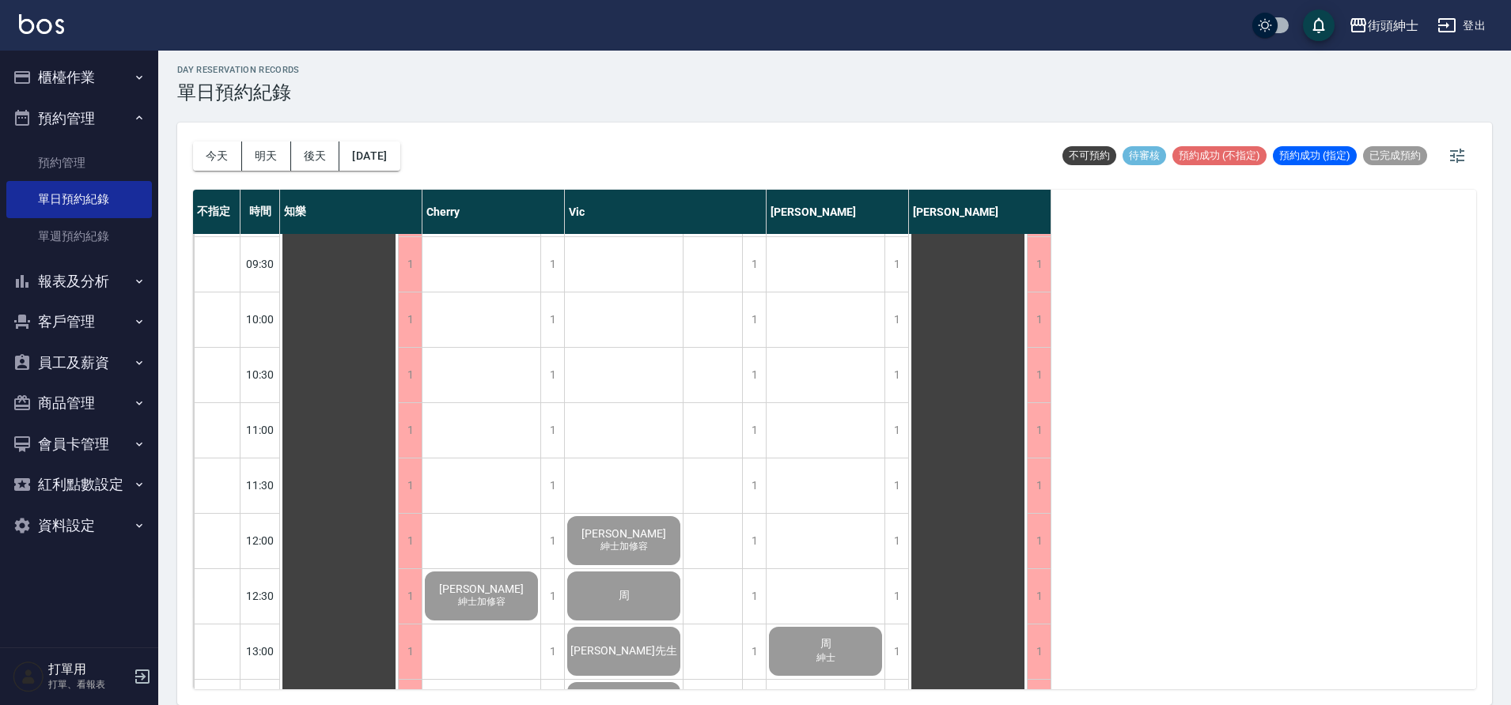
scroll to position [14, 0]
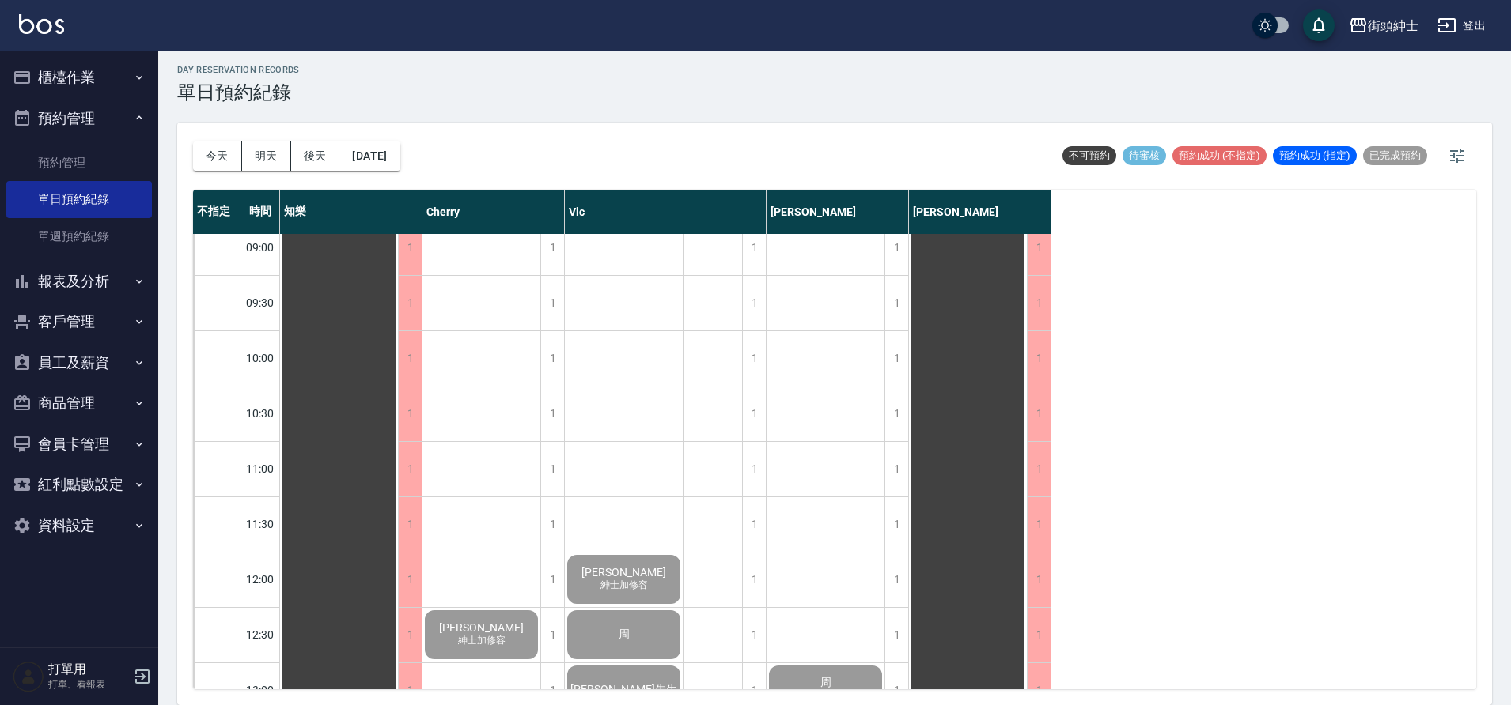
click at [428, 151] on div "今天 明天 後天 2025/08/09 不可預約 待審核 預約成功 (不指定) 預約成功 (指定) 已完成預約" at bounding box center [834, 156] width 1283 height 67
click at [395, 152] on button "2025/08/09" at bounding box center [369, 156] width 60 height 29
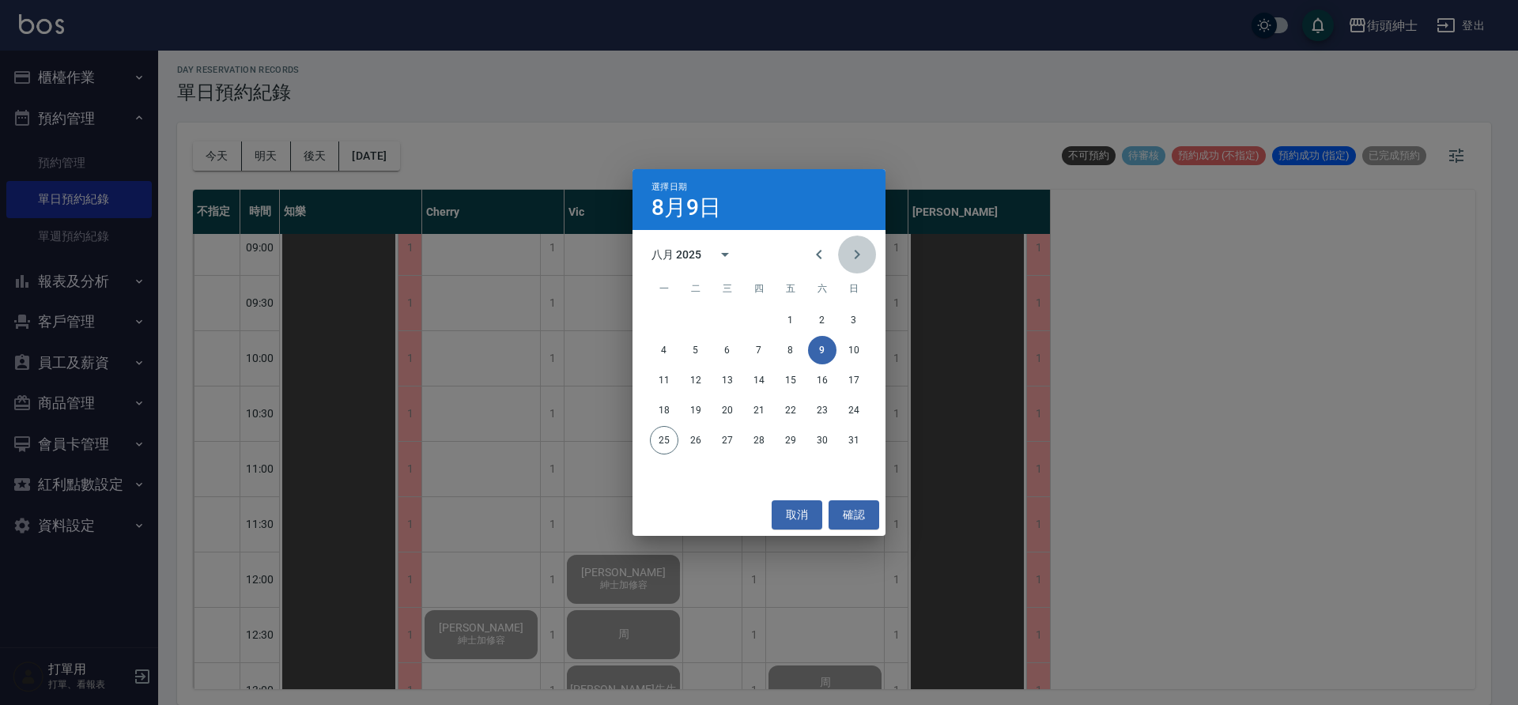
click at [859, 248] on icon "Next month" at bounding box center [857, 254] width 19 height 19
click at [825, 321] on button "6" at bounding box center [822, 320] width 28 height 28
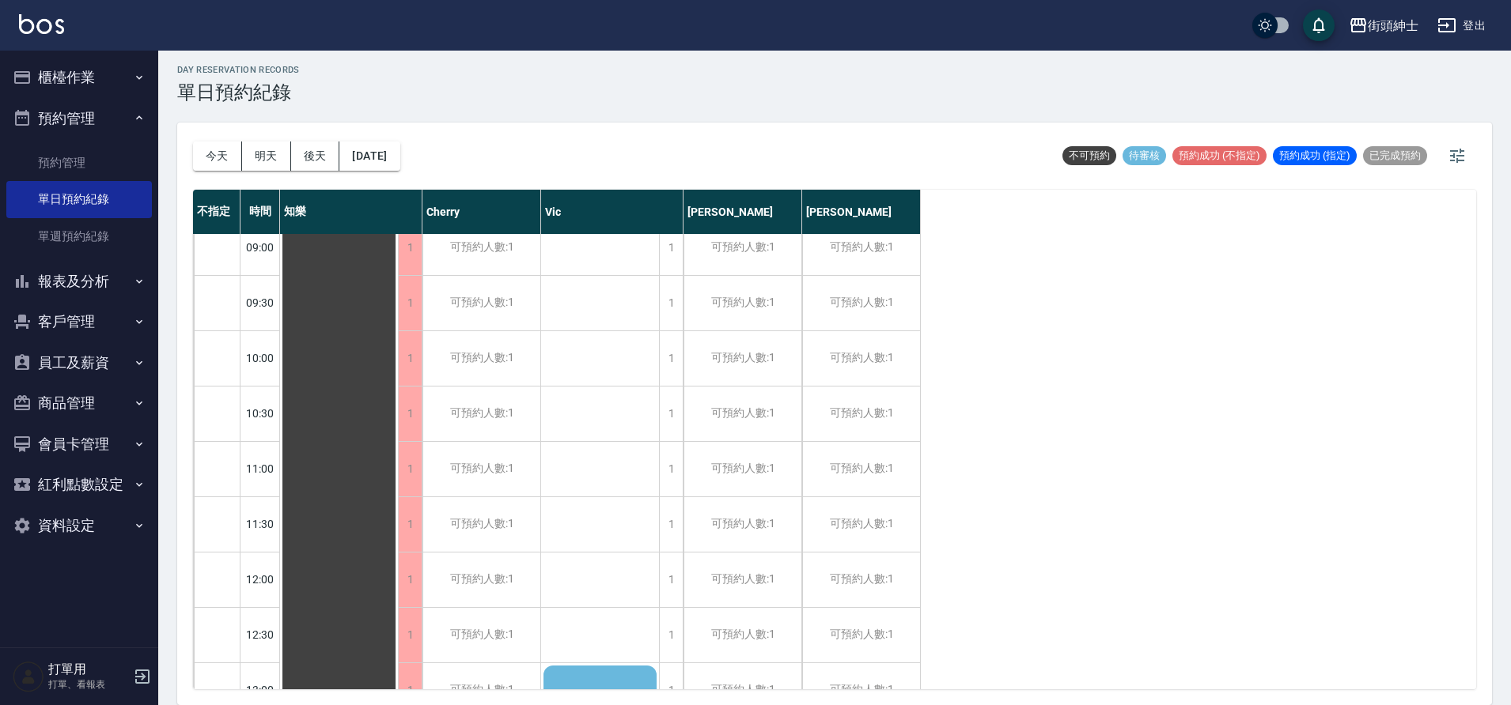
scroll to position [309, 0]
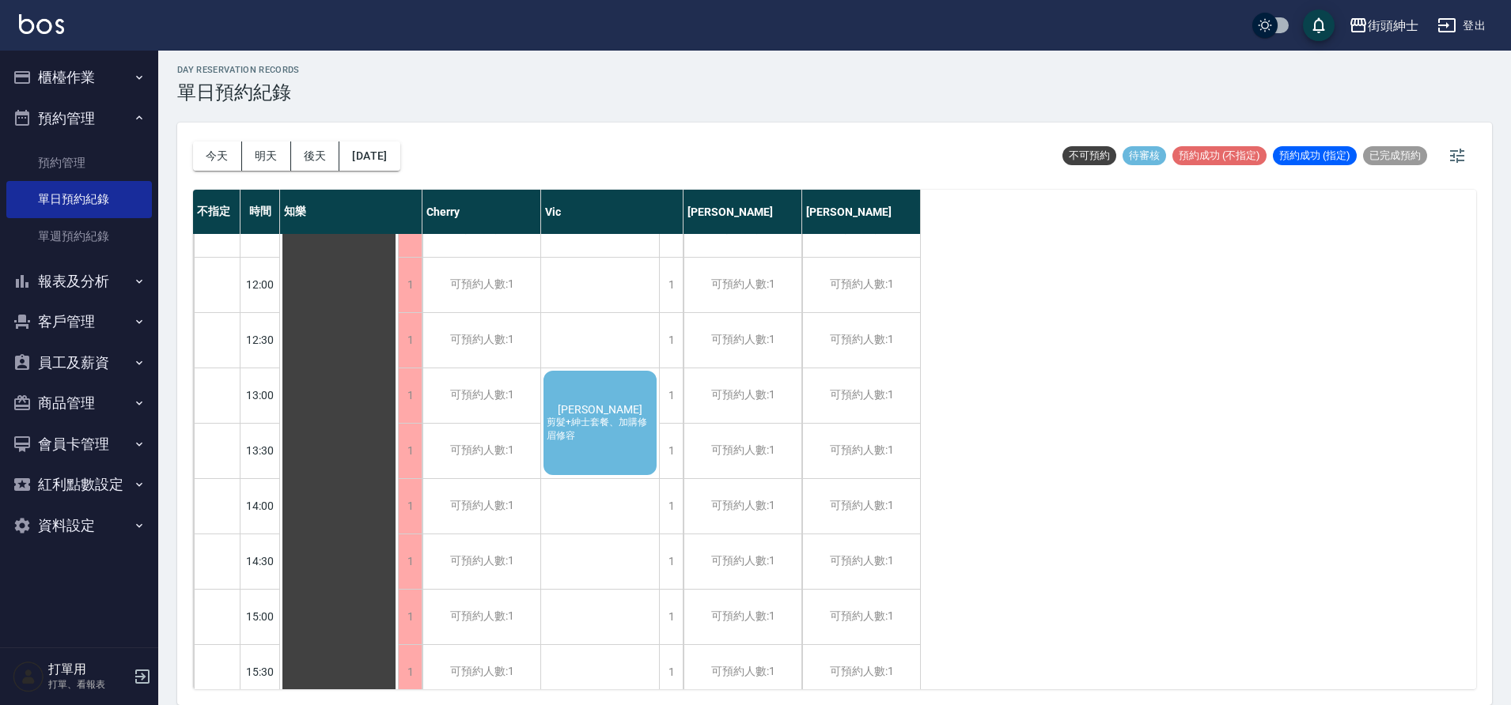
click at [626, 428] on span "剪髮+紳士套餐、加購修眉修容" at bounding box center [599, 429] width 113 height 27
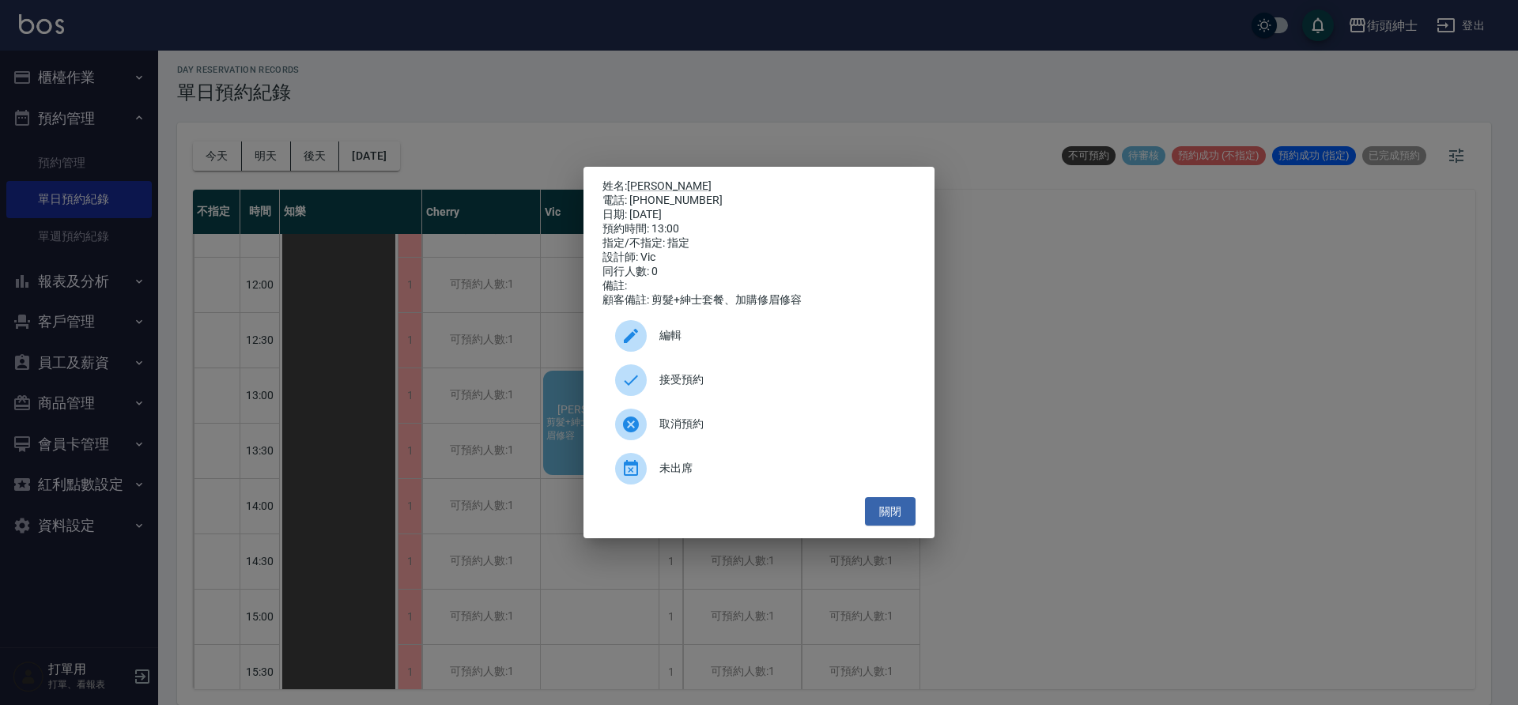
click at [698, 338] on span "編輯" at bounding box center [782, 335] width 244 height 17
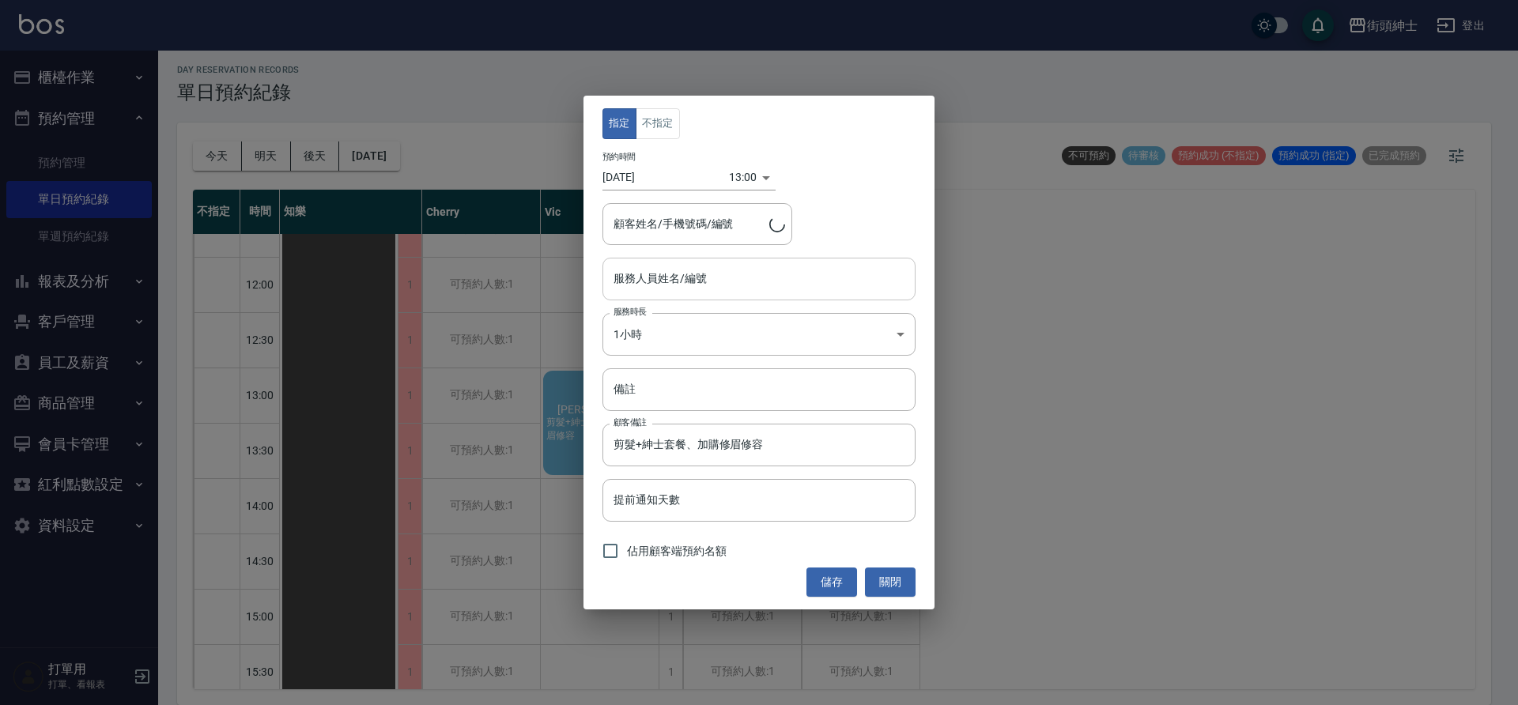
type input "安東尼/0989768939/"
type input "Vic(無代號)"
click at [713, 341] on body "街頭紳士 登出 櫃檯作業 打帳單 帳單列表 營業儀表板 現金收支登錄 材料自購登錄 每日結帳 排班表 現場電腦打卡 預約管理 預約管理 單日預約紀錄 單週預約…" at bounding box center [759, 350] width 1518 height 710
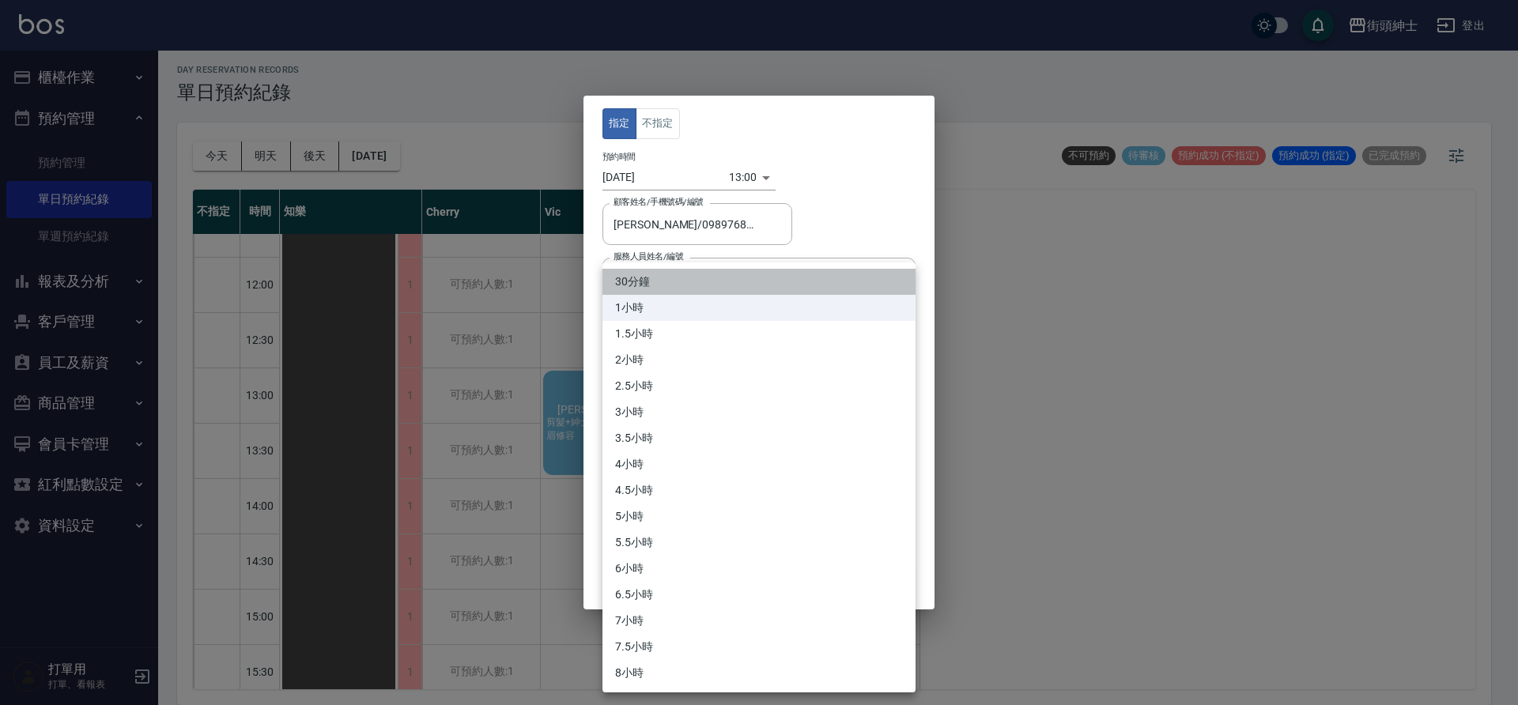
click at [679, 285] on li "30分鐘" at bounding box center [759, 282] width 313 height 26
type input "1"
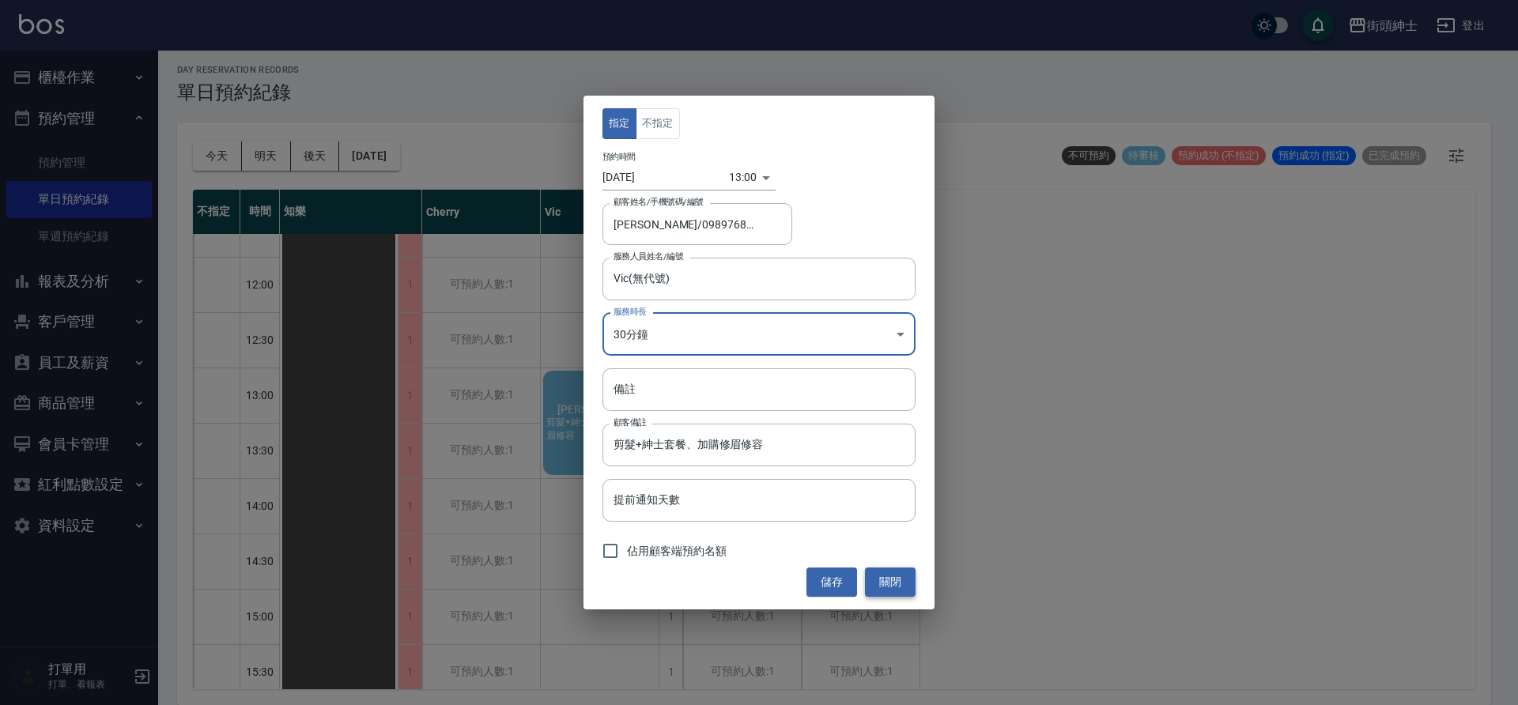
drag, startPoint x: 902, startPoint y: 588, endPoint x: 881, endPoint y: 582, distance: 21.5
click at [901, 589] on button "關閉" at bounding box center [890, 582] width 51 height 29
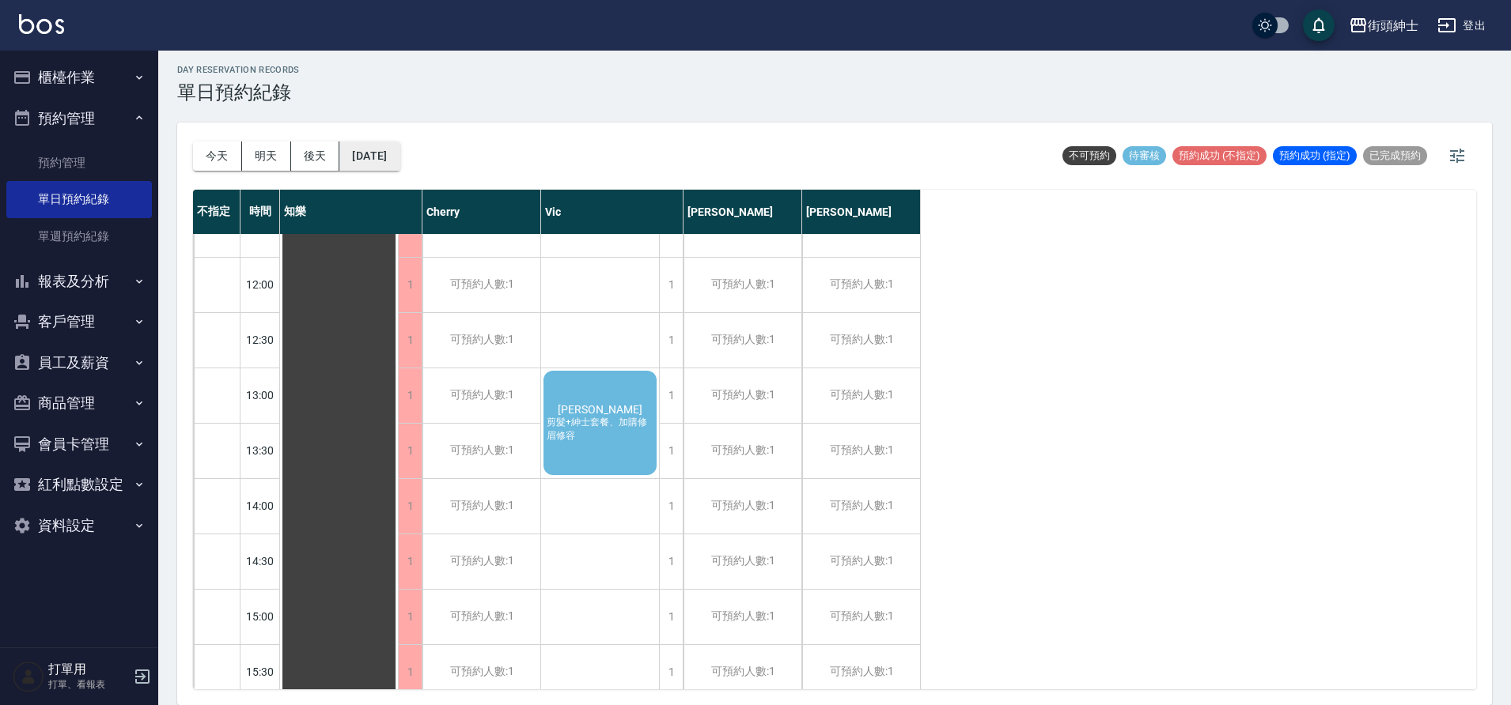
click at [399, 153] on button "2025/09/06" at bounding box center [369, 156] width 60 height 29
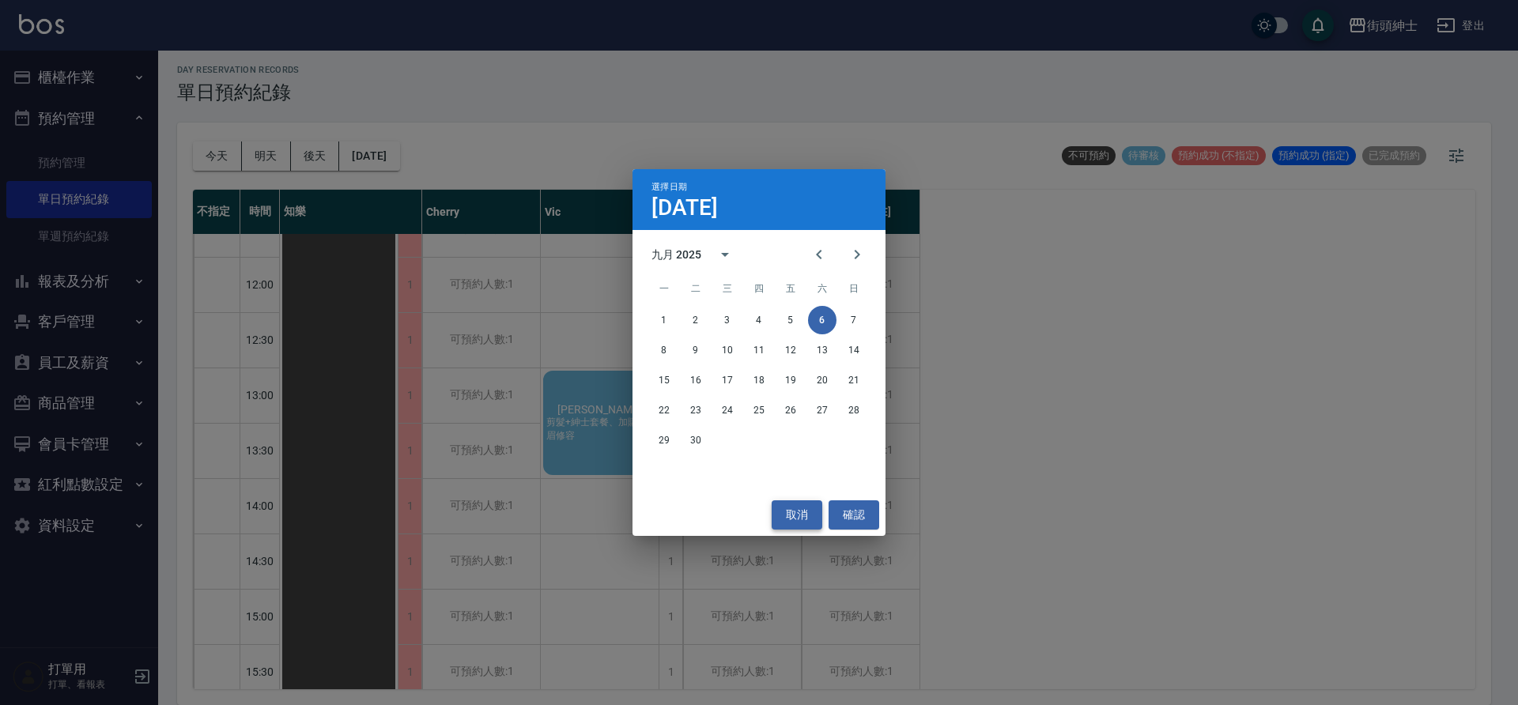
click at [814, 509] on button "取消" at bounding box center [797, 515] width 51 height 29
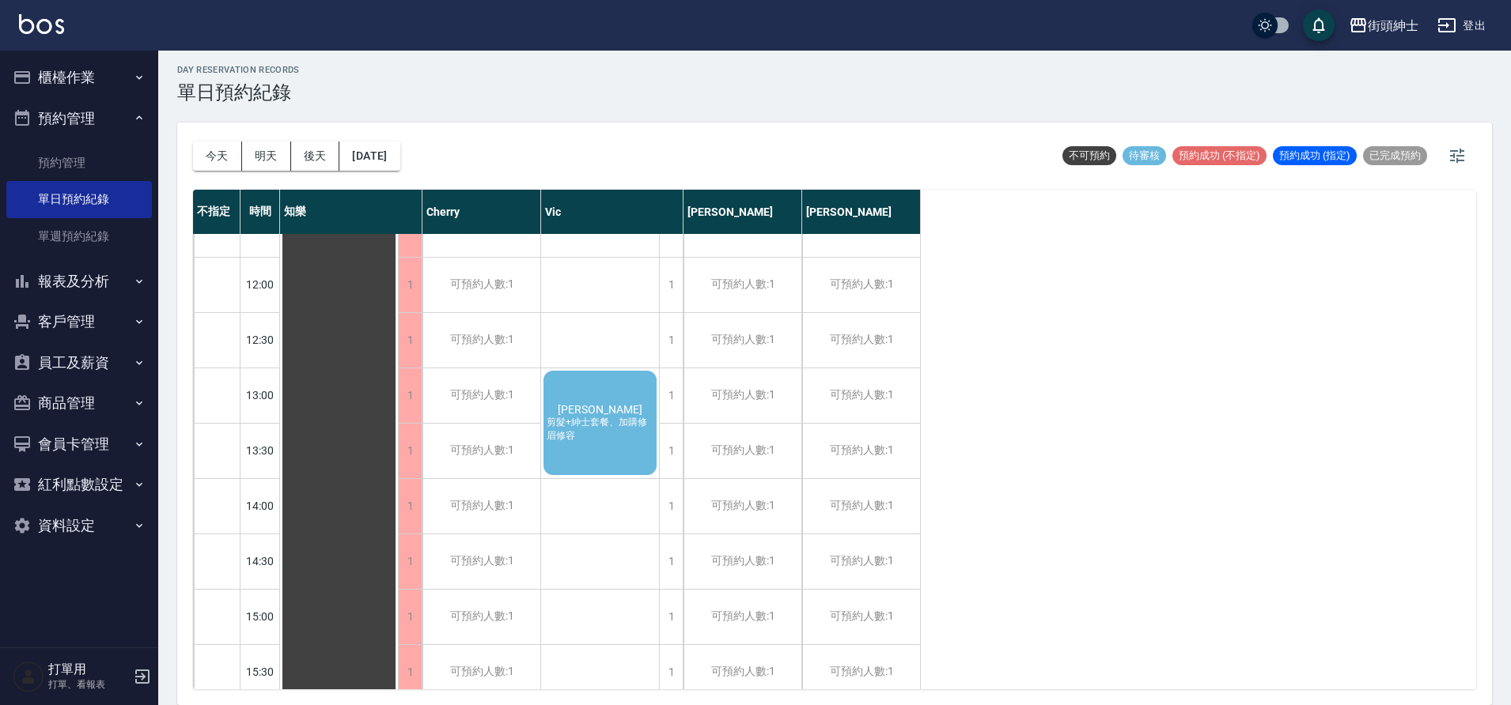
click at [564, 424] on span "剪髮+紳士套餐、加購修眉修容" at bounding box center [599, 429] width 113 height 27
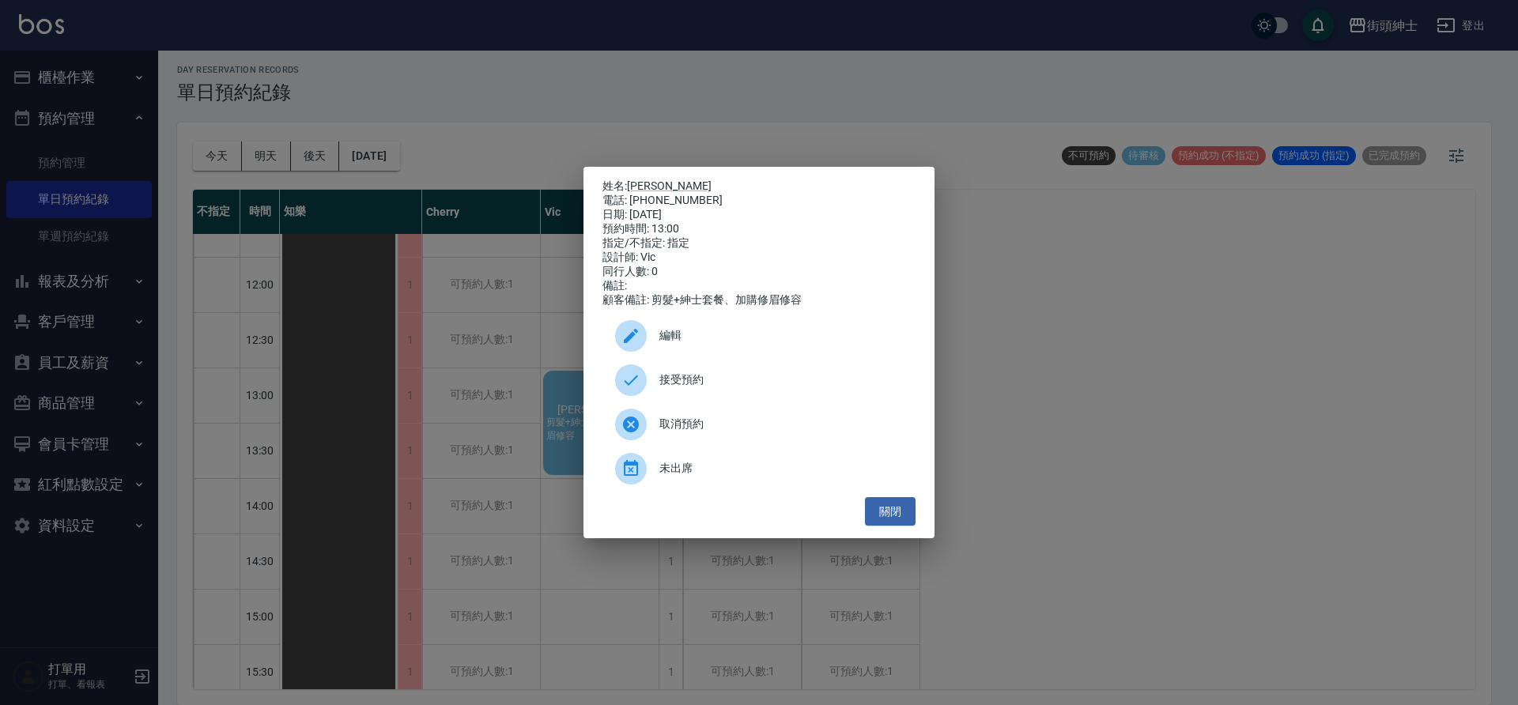
click at [754, 387] on span "接受預約" at bounding box center [782, 380] width 244 height 17
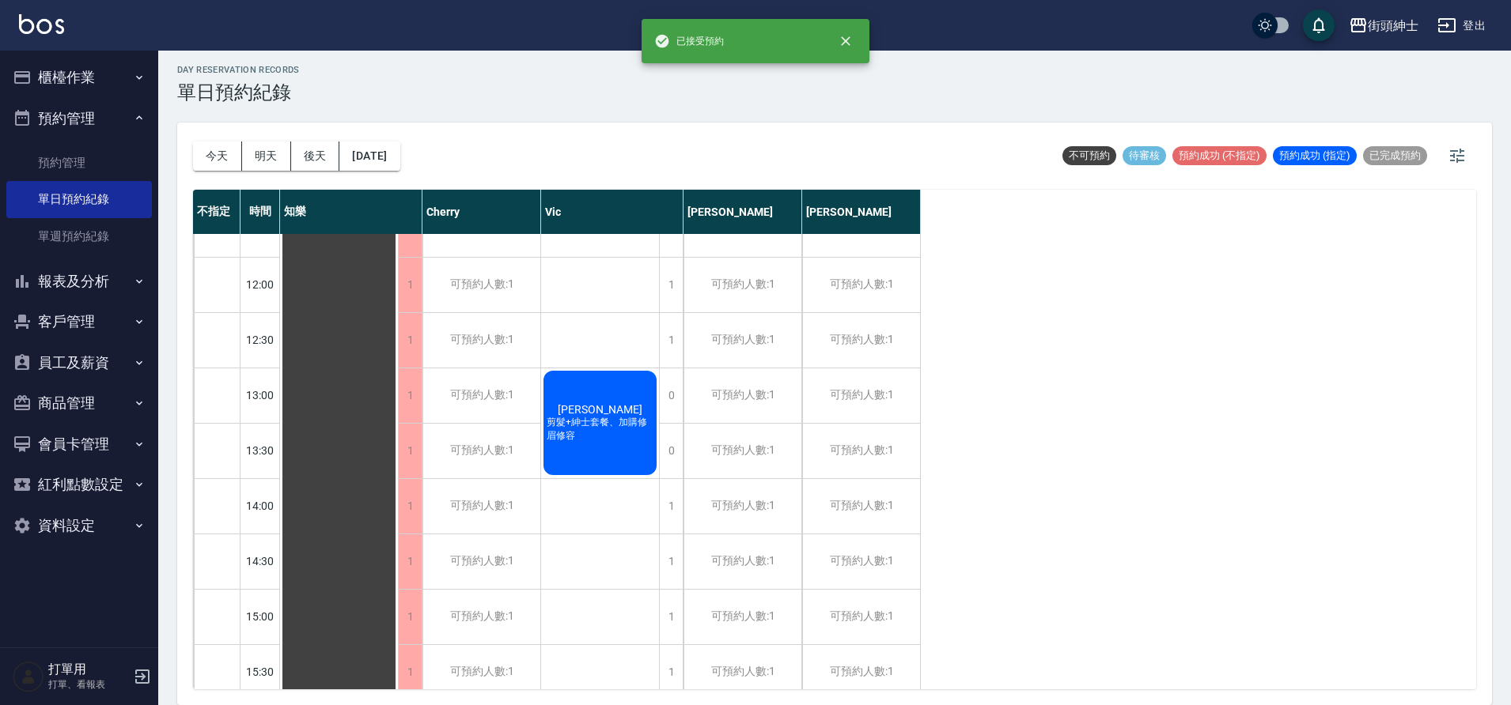
click at [611, 433] on span "剪髮+紳士套餐、加購修眉修容" at bounding box center [599, 429] width 113 height 27
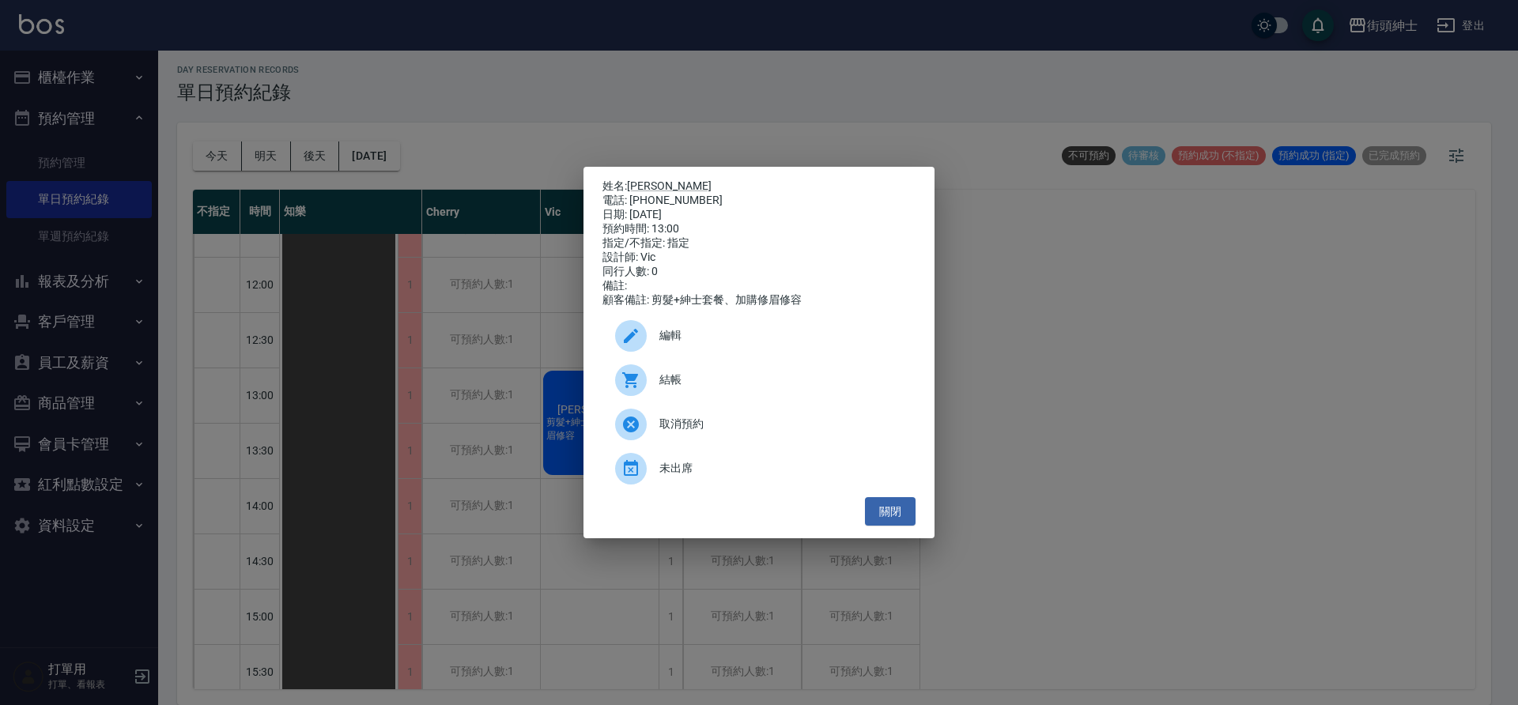
click at [754, 334] on div "編輯" at bounding box center [759, 336] width 313 height 44
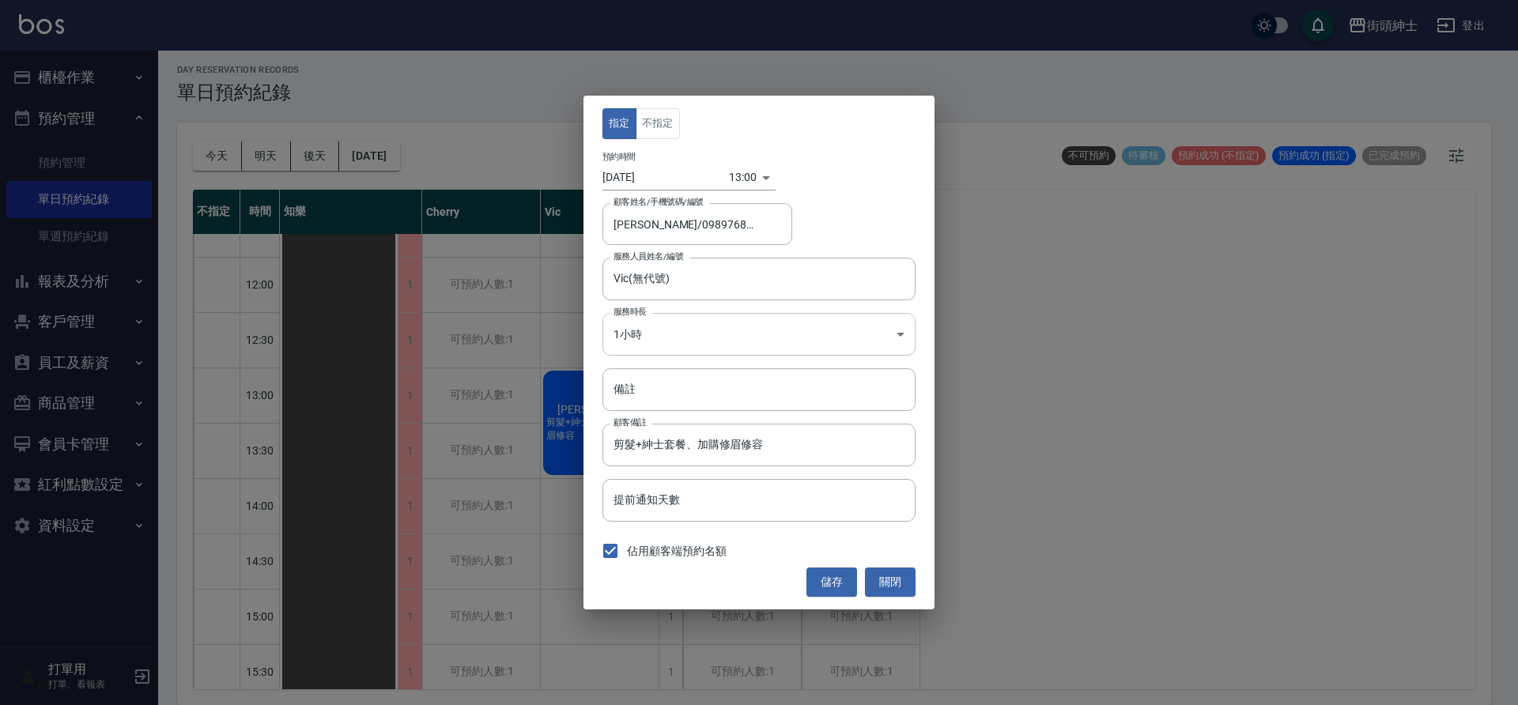
click at [686, 323] on body "街頭紳士 登出 櫃檯作業 打帳單 帳單列表 營業儀表板 現金收支登錄 材料自購登錄 每日結帳 排班表 現場電腦打卡 預約管理 預約管理 單日預約紀錄 單週預約…" at bounding box center [759, 350] width 1518 height 710
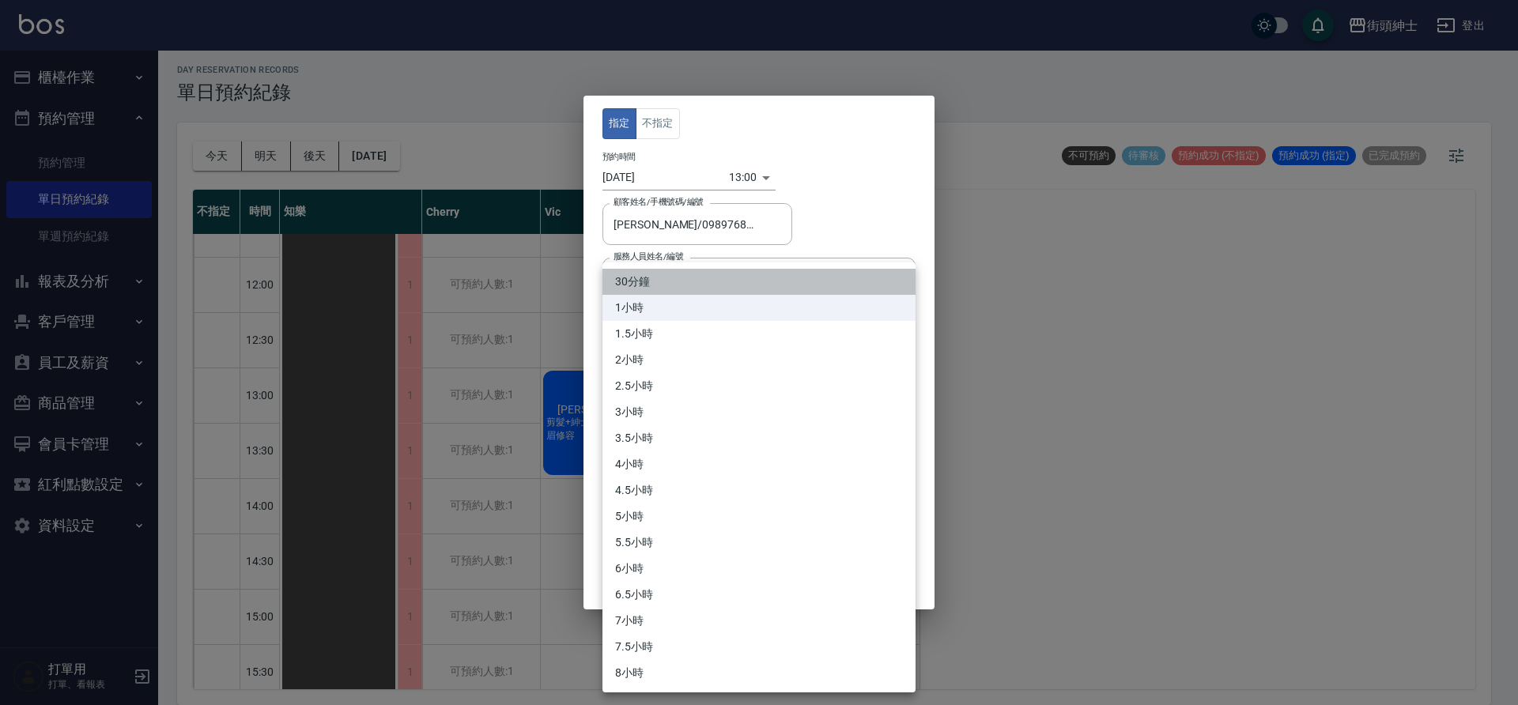
click at [677, 289] on li "30分鐘" at bounding box center [759, 282] width 313 height 26
type input "1"
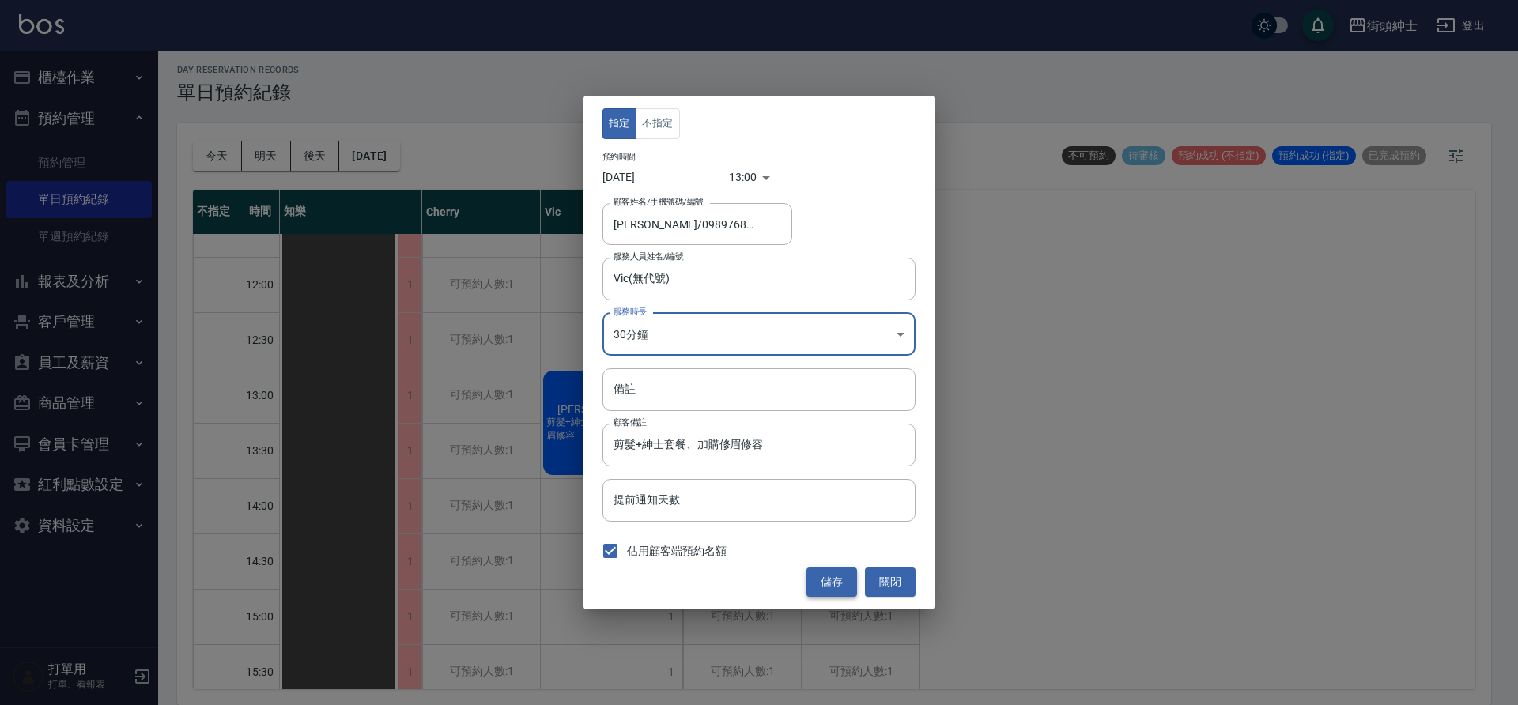
click at [841, 577] on button "儲存" at bounding box center [832, 582] width 51 height 29
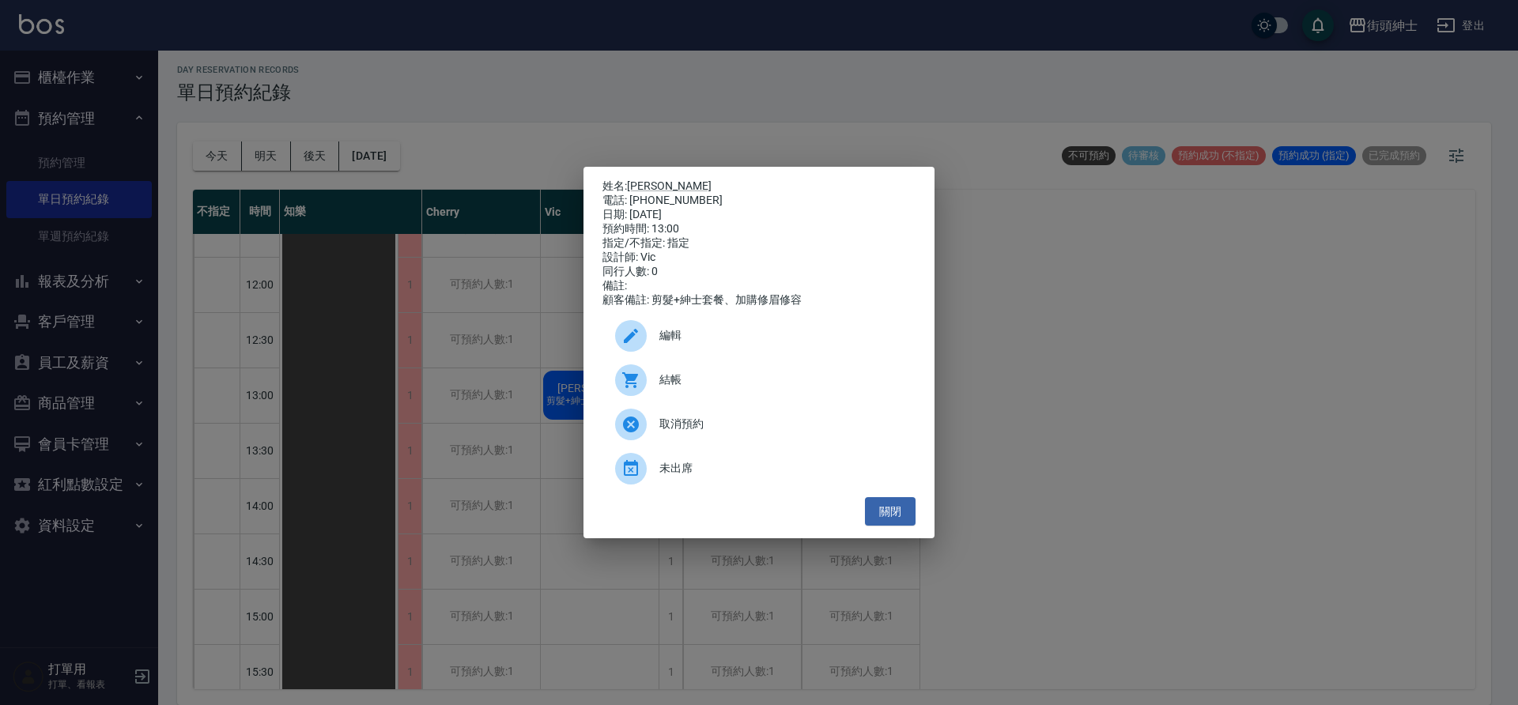
drag, startPoint x: 629, startPoint y: 195, endPoint x: 697, endPoint y: 199, distance: 68.1
click at [697, 199] on div "電話: 0989768939" at bounding box center [759, 201] width 313 height 14
drag, startPoint x: 693, startPoint y: 195, endPoint x: 645, endPoint y: 196, distance: 48.3
click at [631, 199] on div "電話: 0989768939" at bounding box center [759, 201] width 313 height 14
copy div "0989768939"
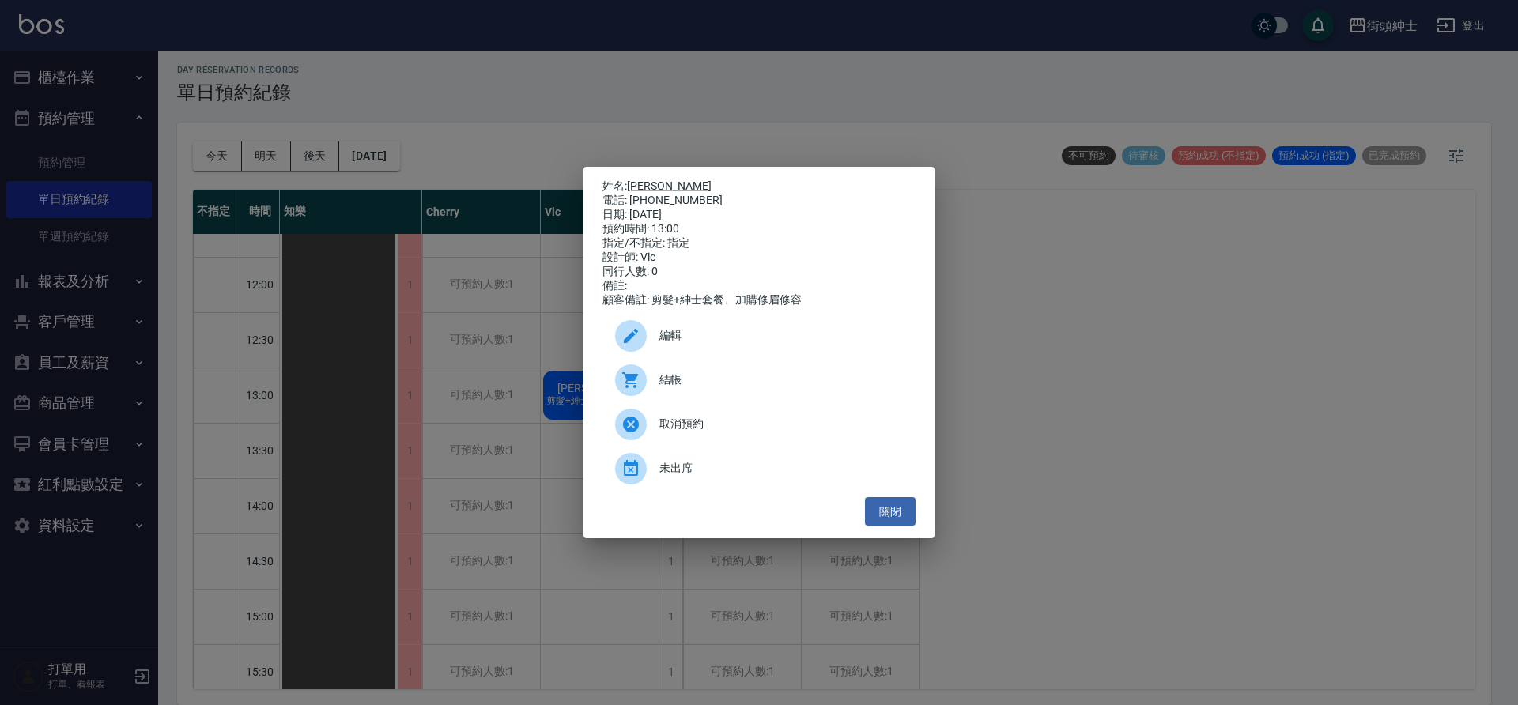
click at [540, 398] on div "姓名: 安東尼 電話: 0989768939 日期: 2025/09/06 預約時間: 13:00 指定/不指定: 指定 設計師: Vic 同行人數: 0 備…" at bounding box center [759, 352] width 1518 height 705
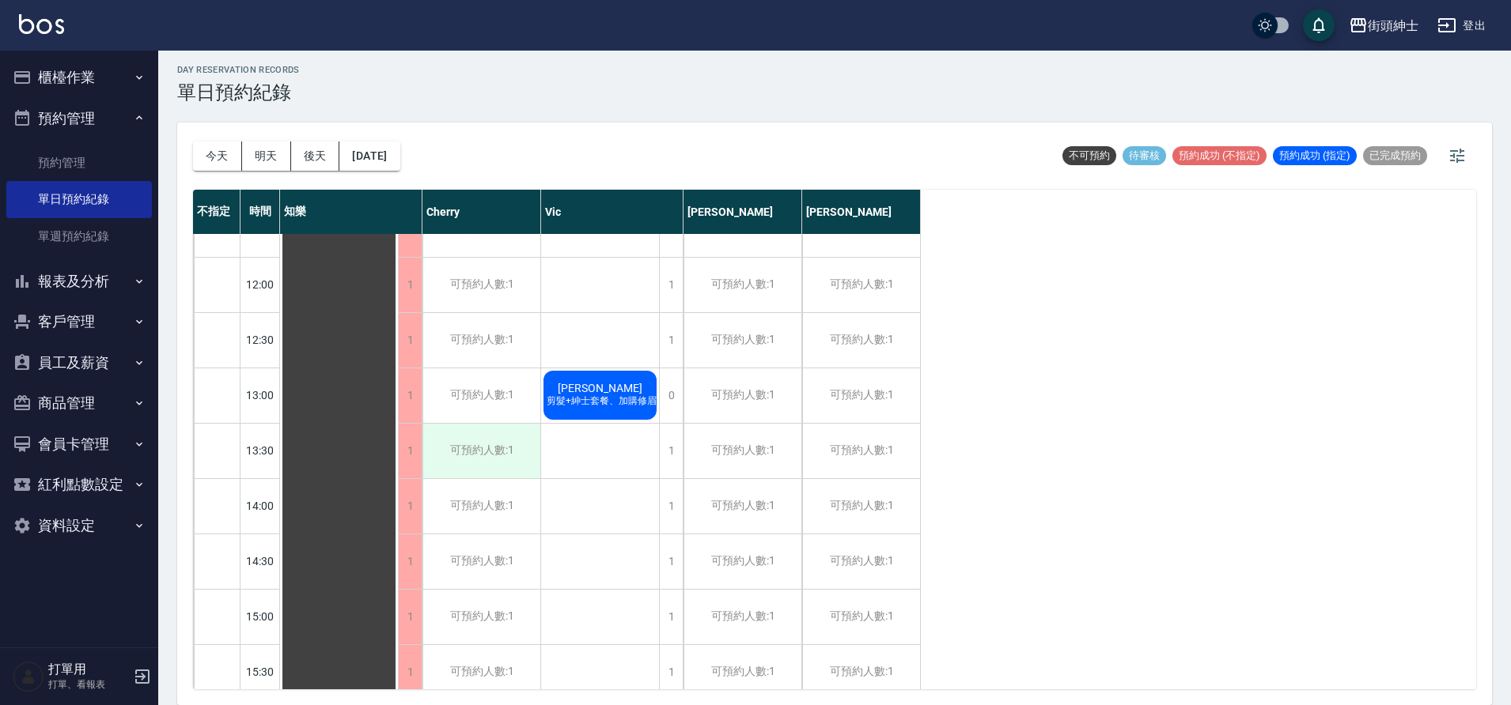
click at [489, 470] on div "可預約人數:1" at bounding box center [481, 451] width 118 height 55
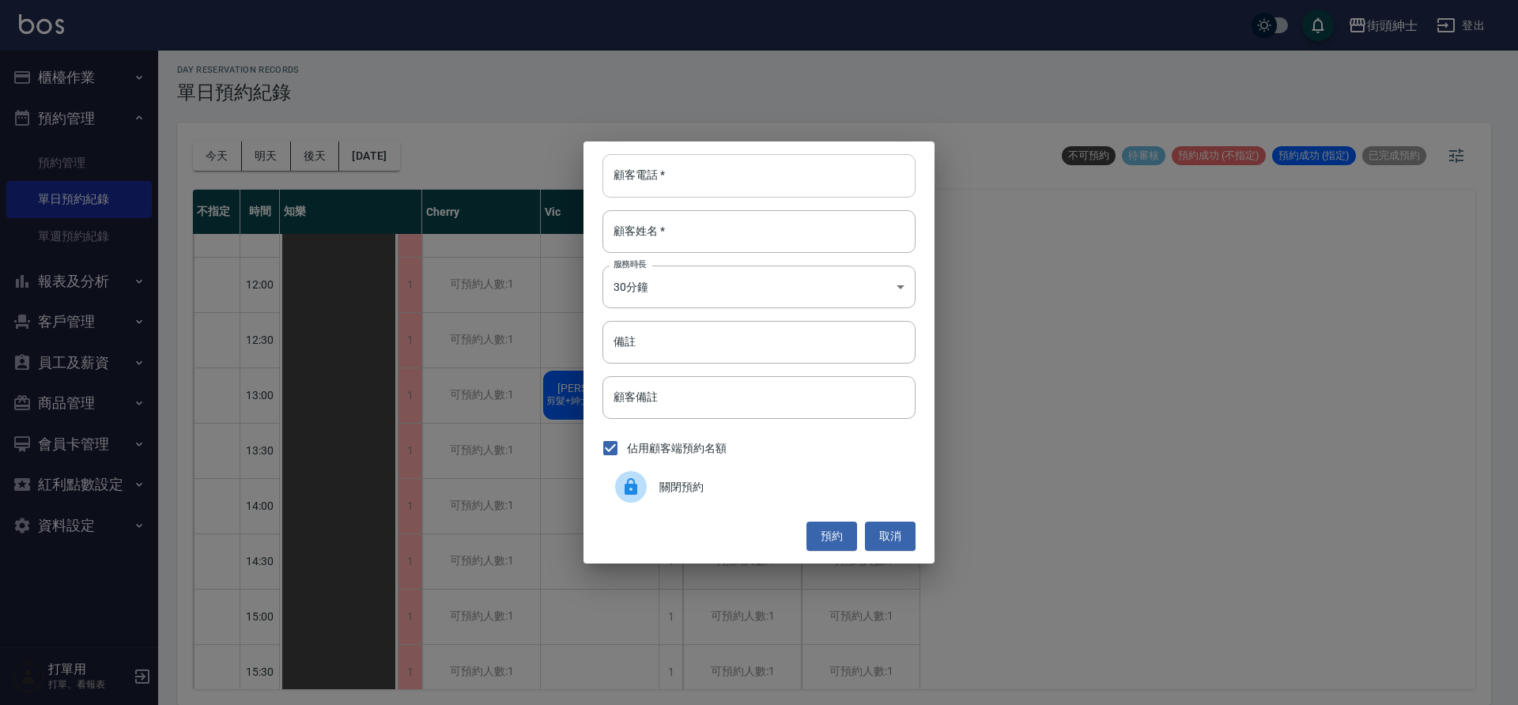
click at [681, 176] on input "顧客電話   *" at bounding box center [759, 175] width 313 height 43
paste input "0989768939"
type input "0989768939"
click at [664, 221] on input "顧客姓名   *" at bounding box center [759, 231] width 313 height 43
click at [728, 330] on input "備註" at bounding box center [759, 342] width 313 height 43
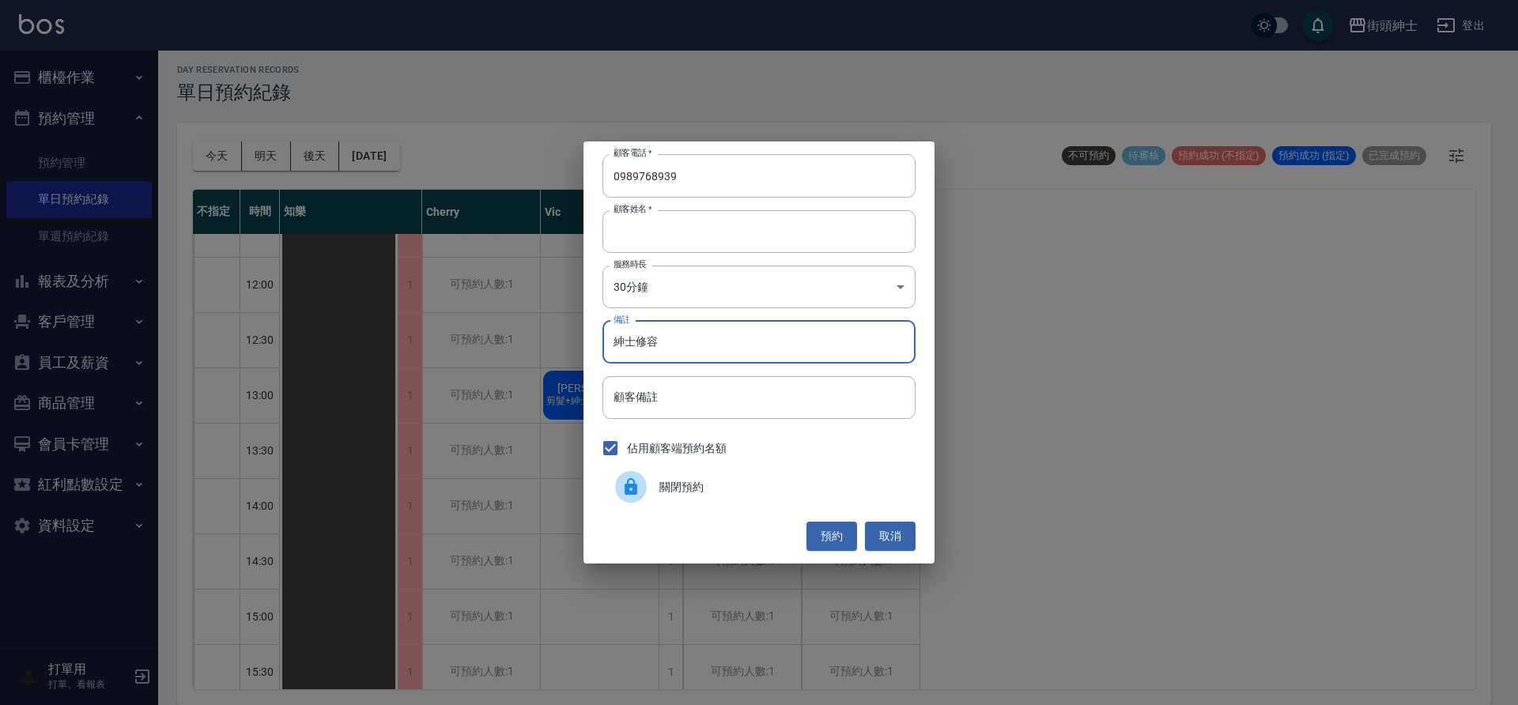
type input "紳士修容"
click at [841, 536] on button "預約" at bounding box center [832, 536] width 51 height 29
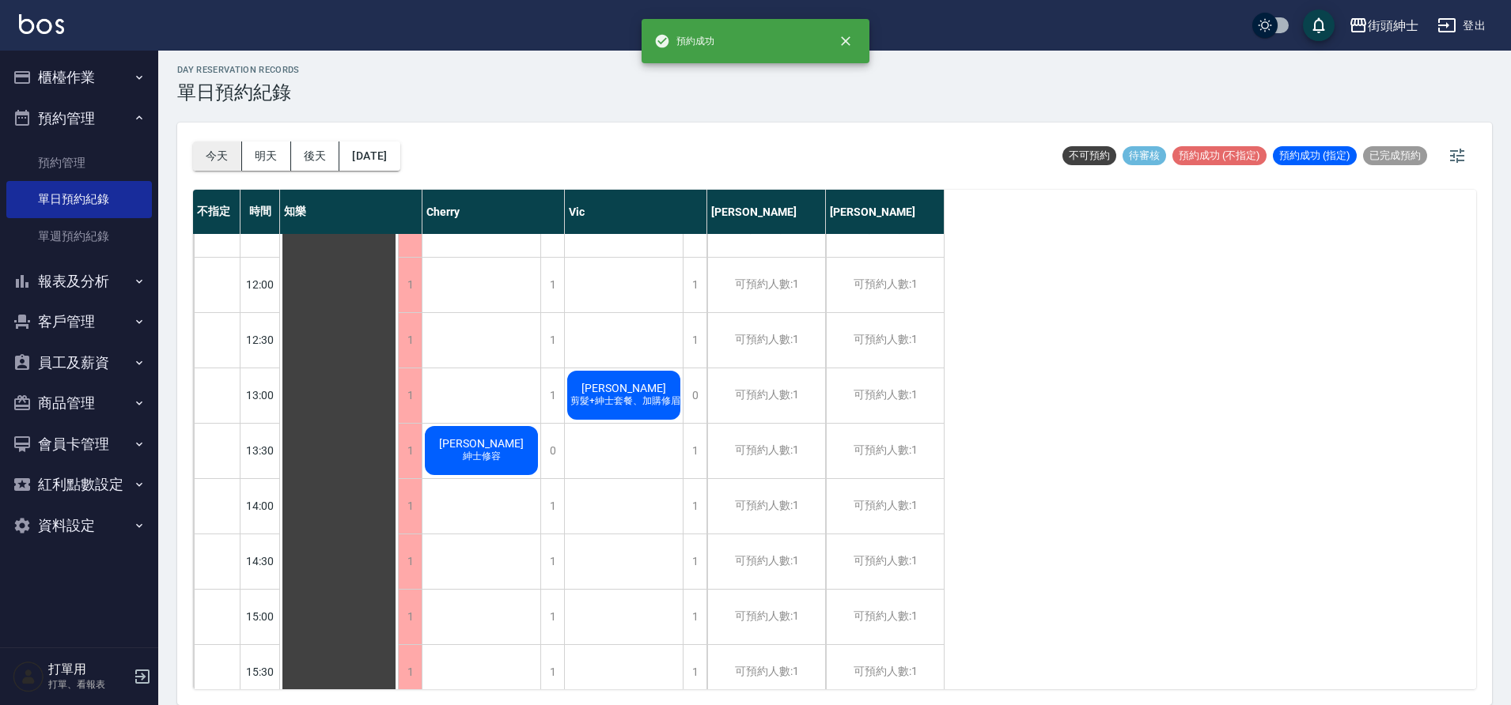
click at [217, 157] on button "今天" at bounding box center [217, 156] width 49 height 29
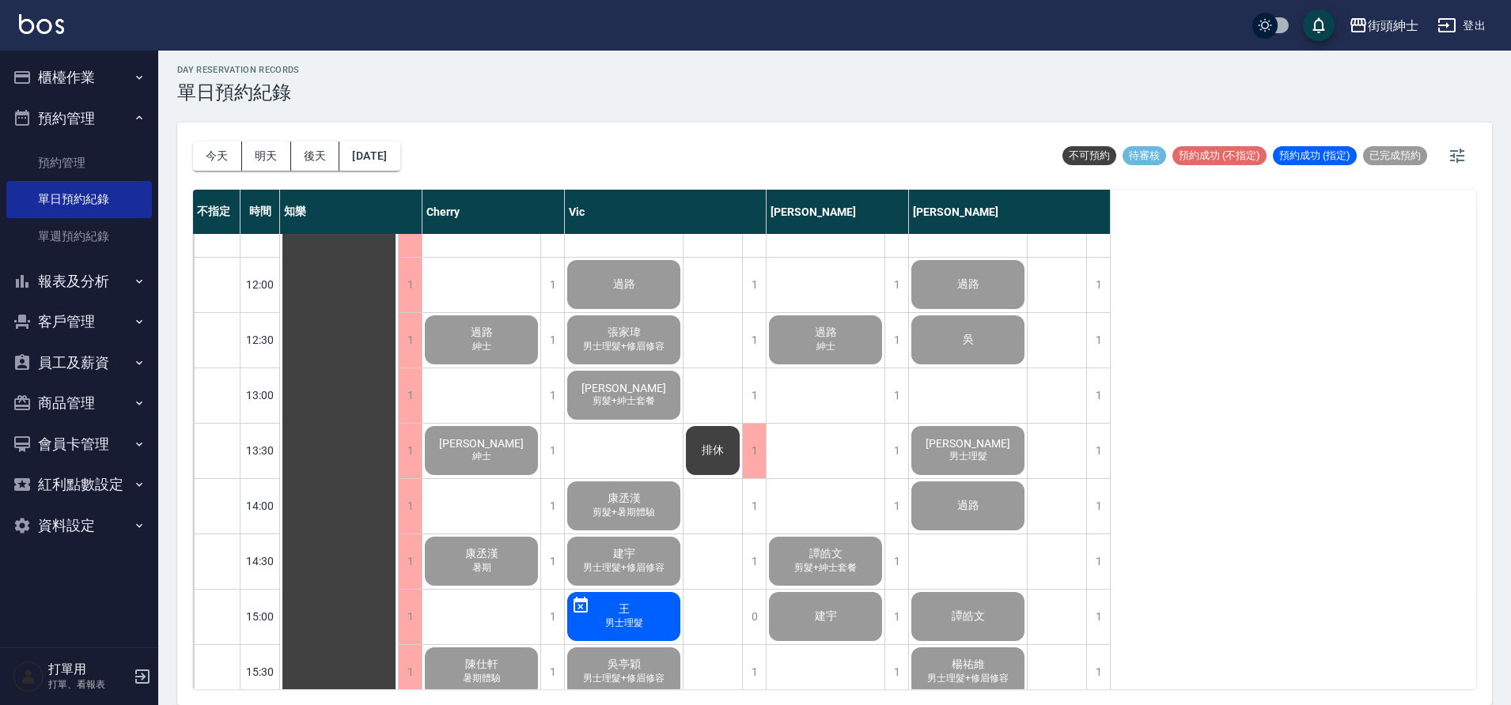
drag, startPoint x: 395, startPoint y: 173, endPoint x: 403, endPoint y: 179, distance: 9.7
click at [400, 179] on div "今天 明天 後天 2025/08/25" at bounding box center [296, 156] width 207 height 67
click at [399, 150] on button "[DATE]" at bounding box center [369, 156] width 60 height 29
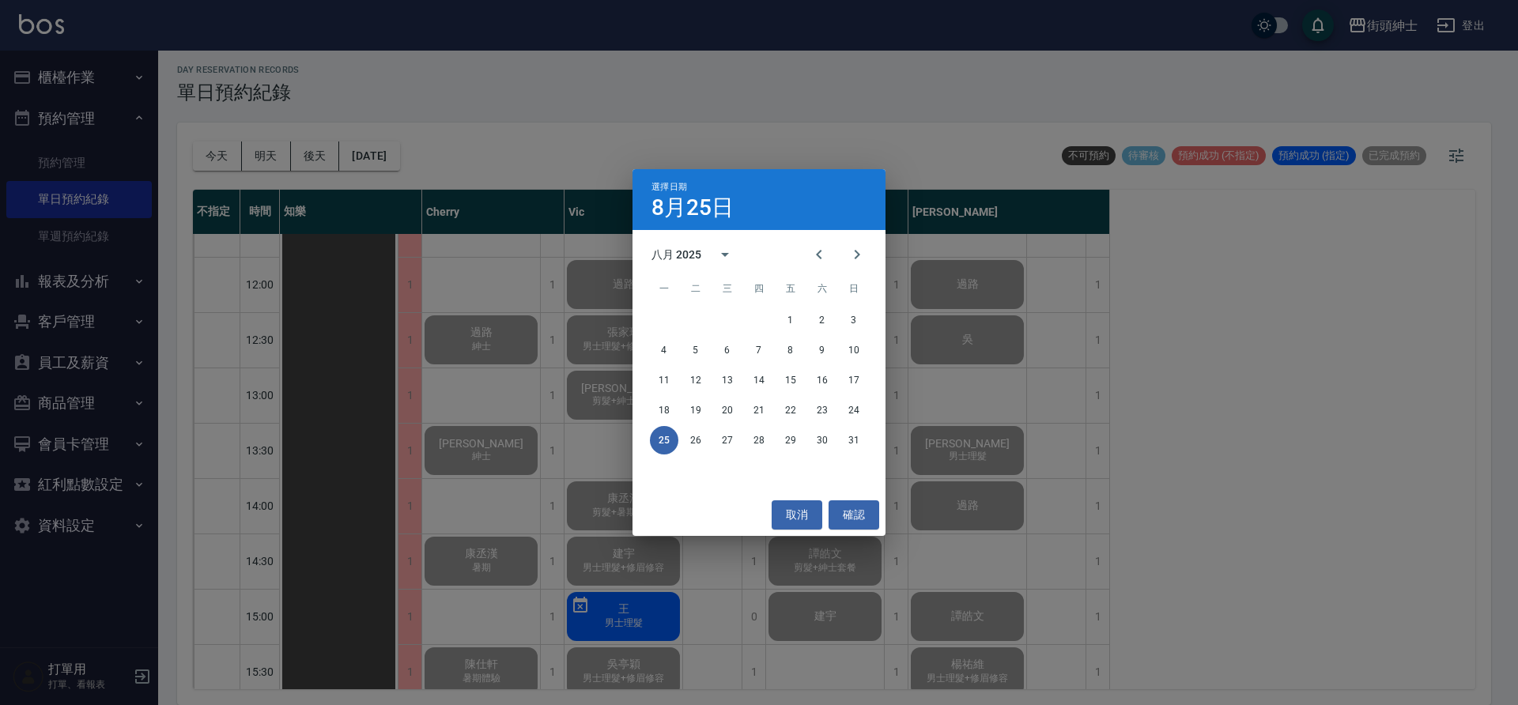
drag, startPoint x: 397, startPoint y: 108, endPoint x: 0, endPoint y: 96, distance: 397.2
click at [395, 108] on div "選擇日期 8月25日 八月 2025 一 二 三 四 五 六 日 1 2 3 4 5 6 7 8 9 10 11 12 13 14 15 16 17 18 1…" at bounding box center [759, 352] width 1518 height 705
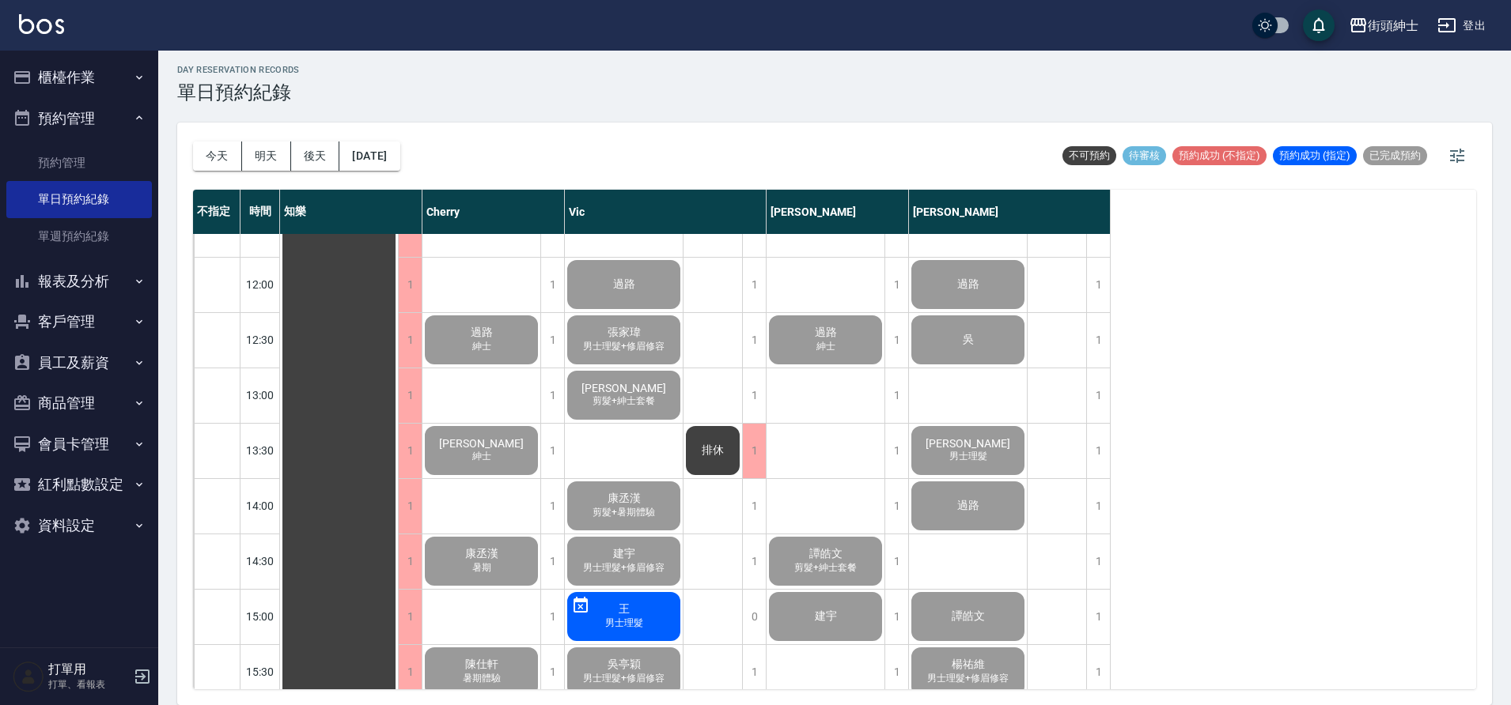
drag, startPoint x: 89, startPoint y: 125, endPoint x: 90, endPoint y: 56, distance: 68.8
click at [89, 124] on button "預約管理" at bounding box center [79, 118] width 146 height 41
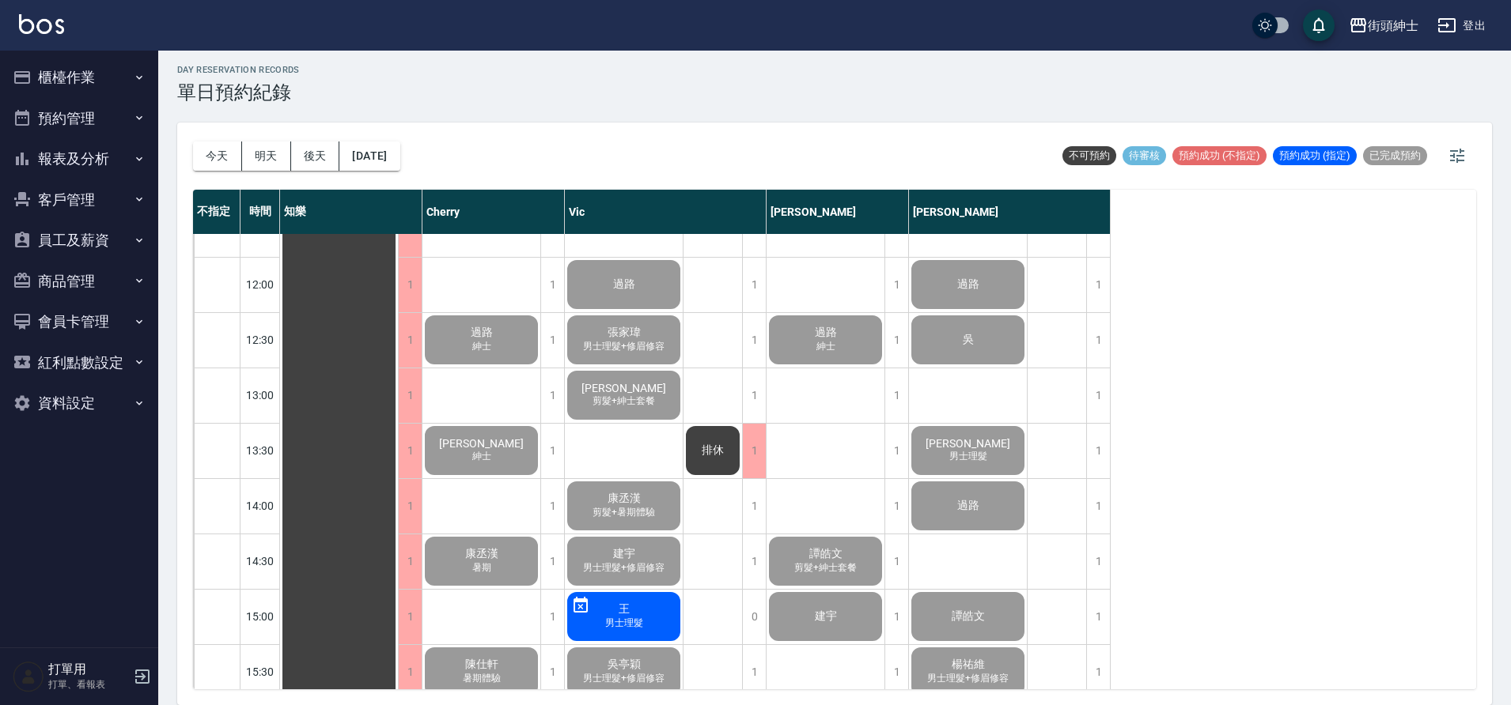
click at [90, 46] on div "街頭紳士 登出" at bounding box center [755, 25] width 1511 height 51
drag, startPoint x: 94, startPoint y: 81, endPoint x: 112, endPoint y: 96, distance: 23.6
click at [94, 81] on button "櫃檯作業" at bounding box center [79, 77] width 146 height 41
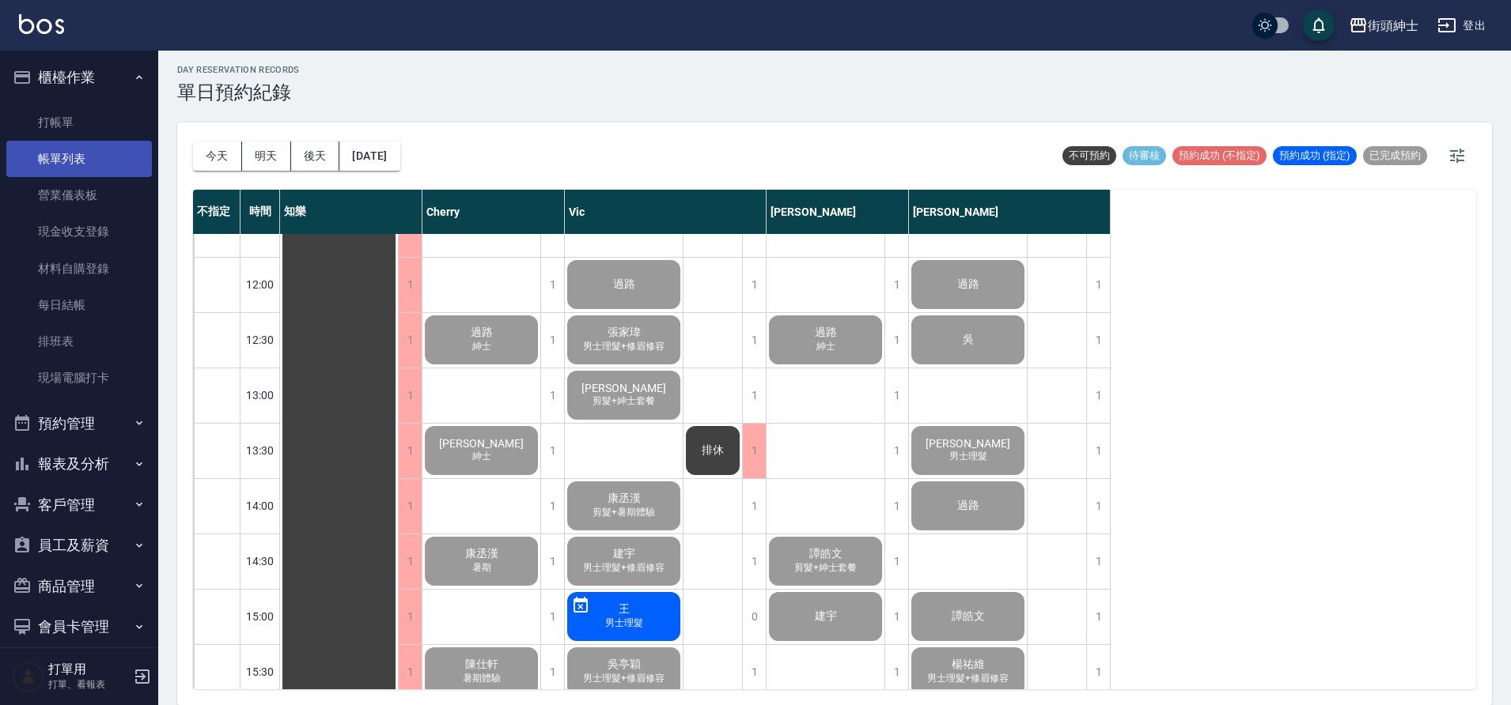
click at [92, 159] on link "帳單列表" at bounding box center [79, 159] width 146 height 36
click at [110, 155] on link "帳單列表" at bounding box center [79, 159] width 146 height 36
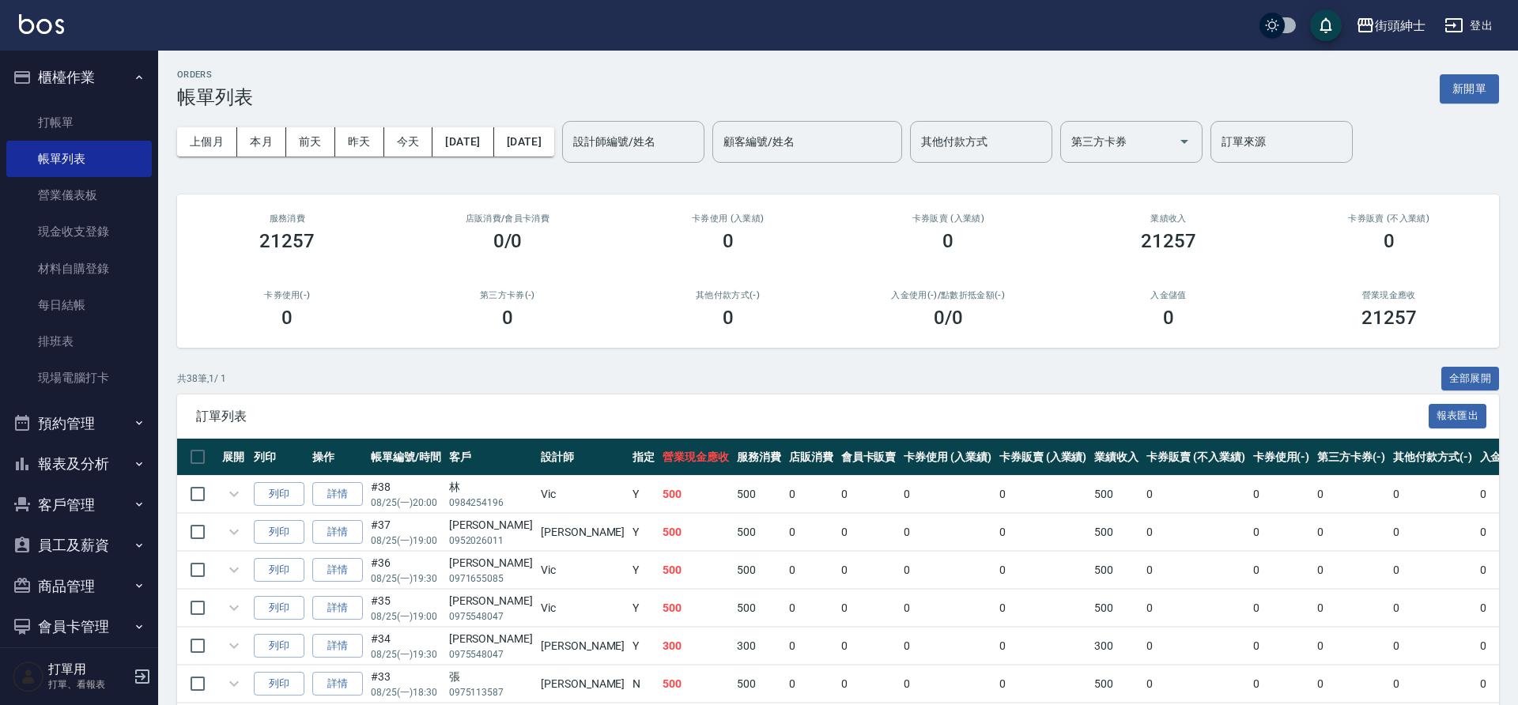
click at [269, 143] on button "本月" at bounding box center [261, 141] width 49 height 29
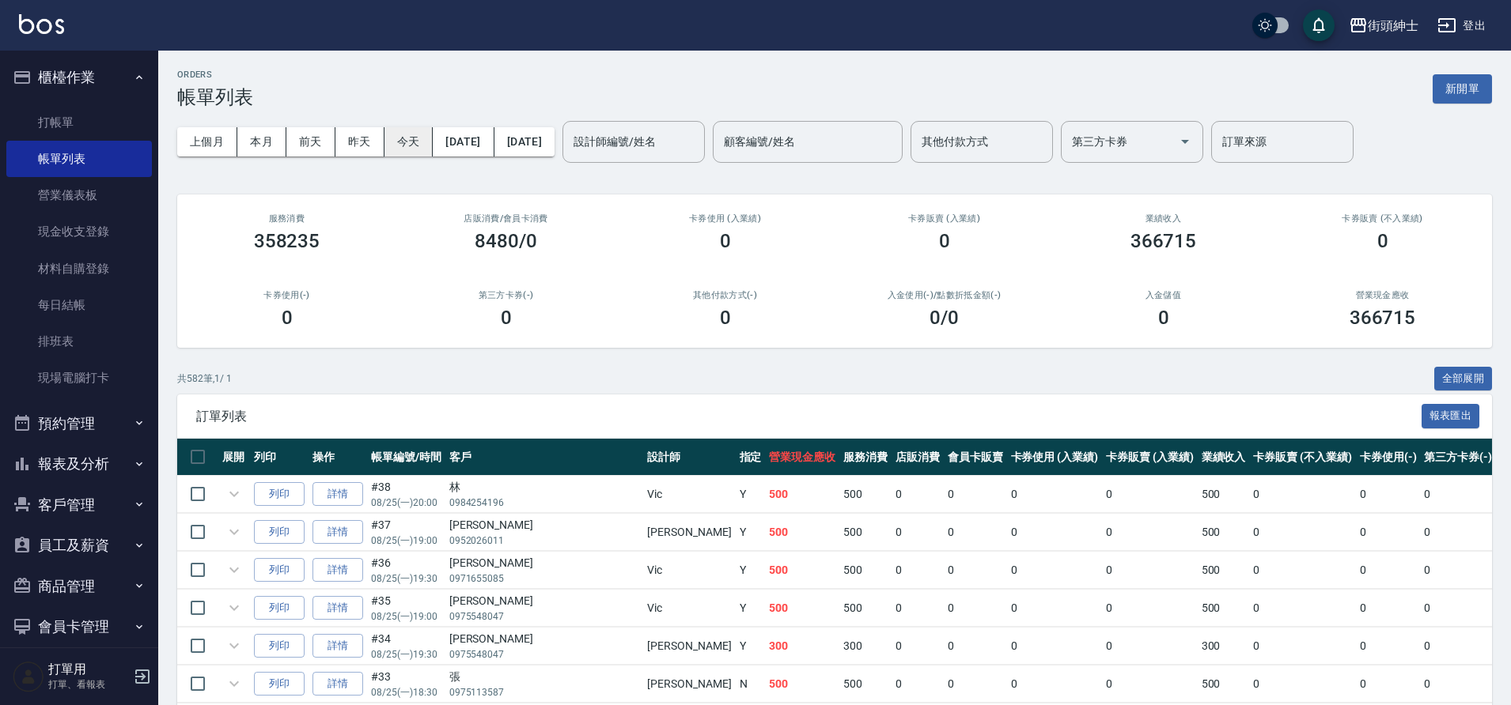
click at [411, 141] on button "今天" at bounding box center [408, 141] width 49 height 29
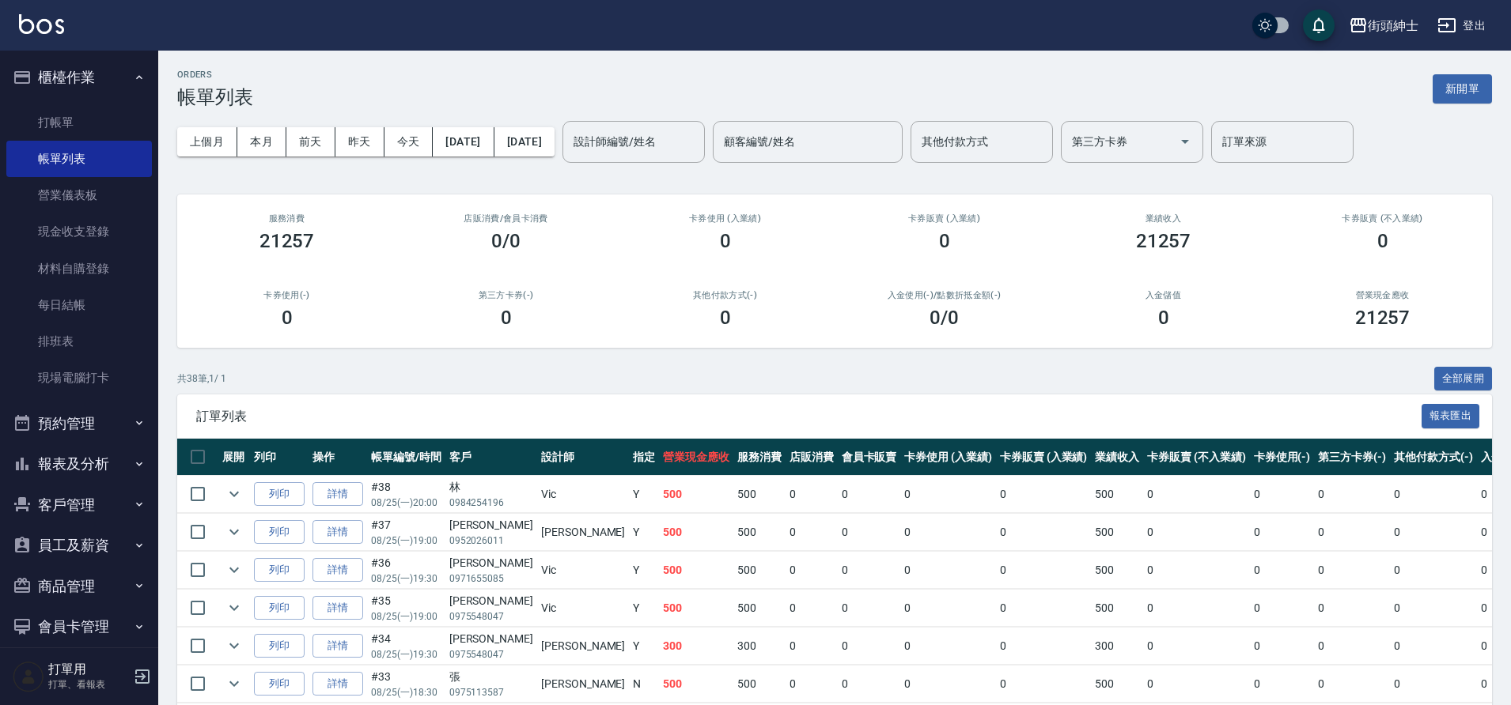
click at [65, 75] on button "櫃檯作業" at bounding box center [79, 77] width 146 height 41
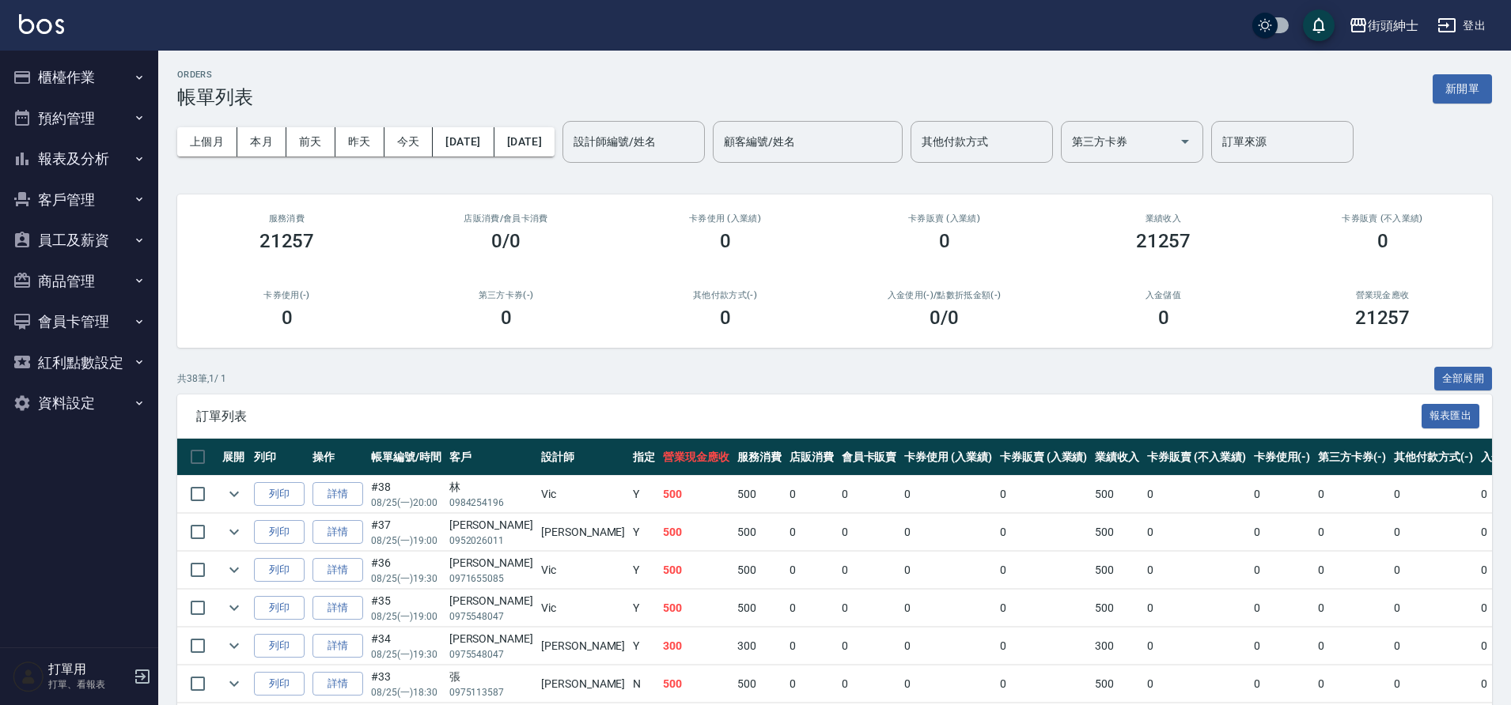
click at [100, 126] on button "預約管理" at bounding box center [79, 118] width 146 height 41
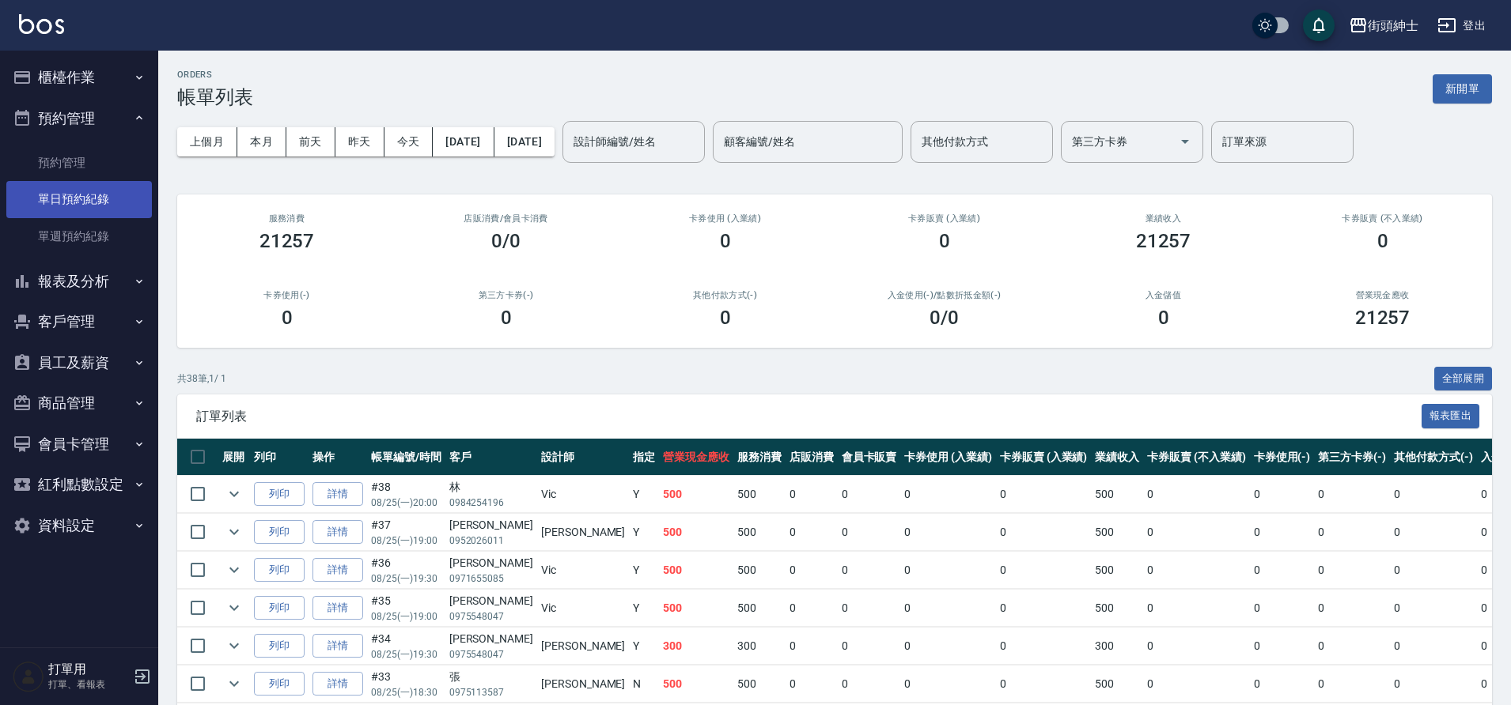
click at [89, 194] on link "單日預約紀錄" at bounding box center [79, 199] width 146 height 36
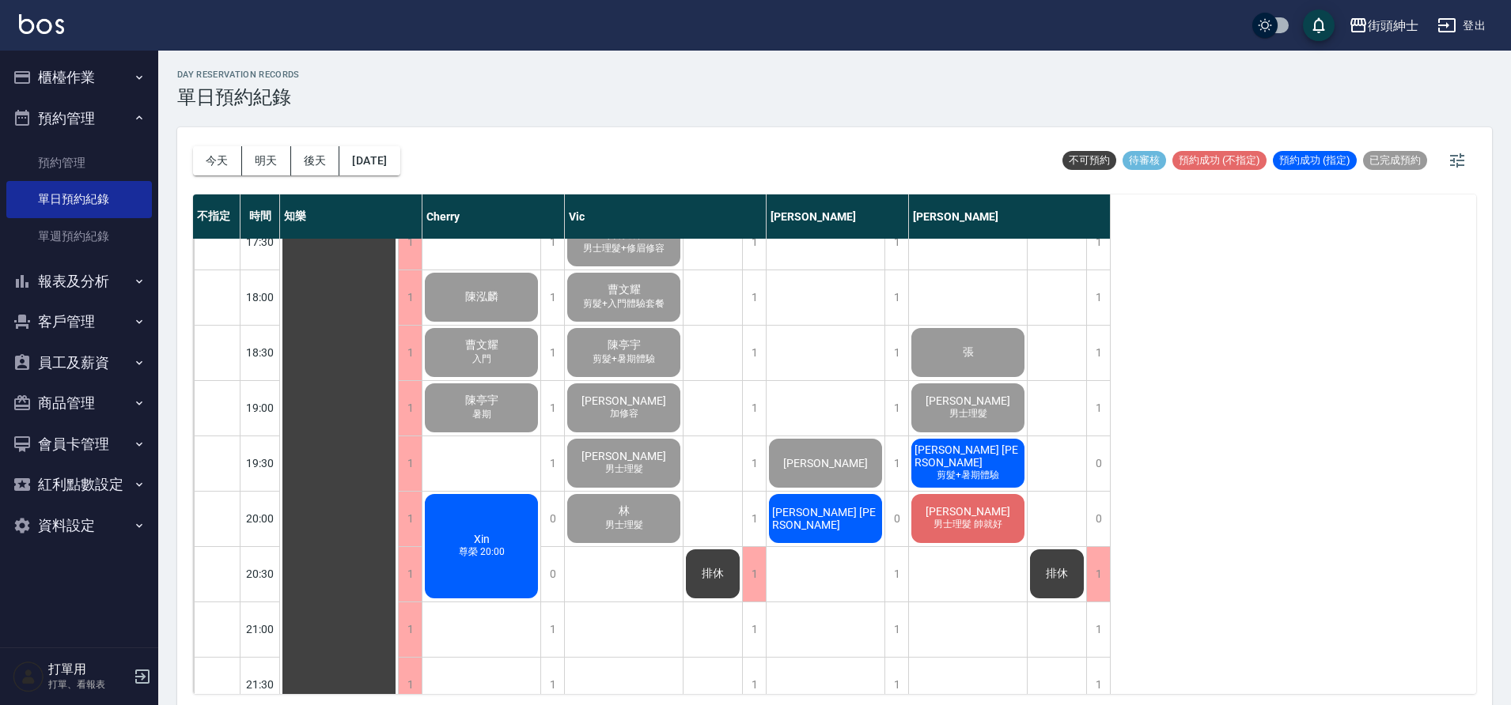
scroll to position [1044, 0]
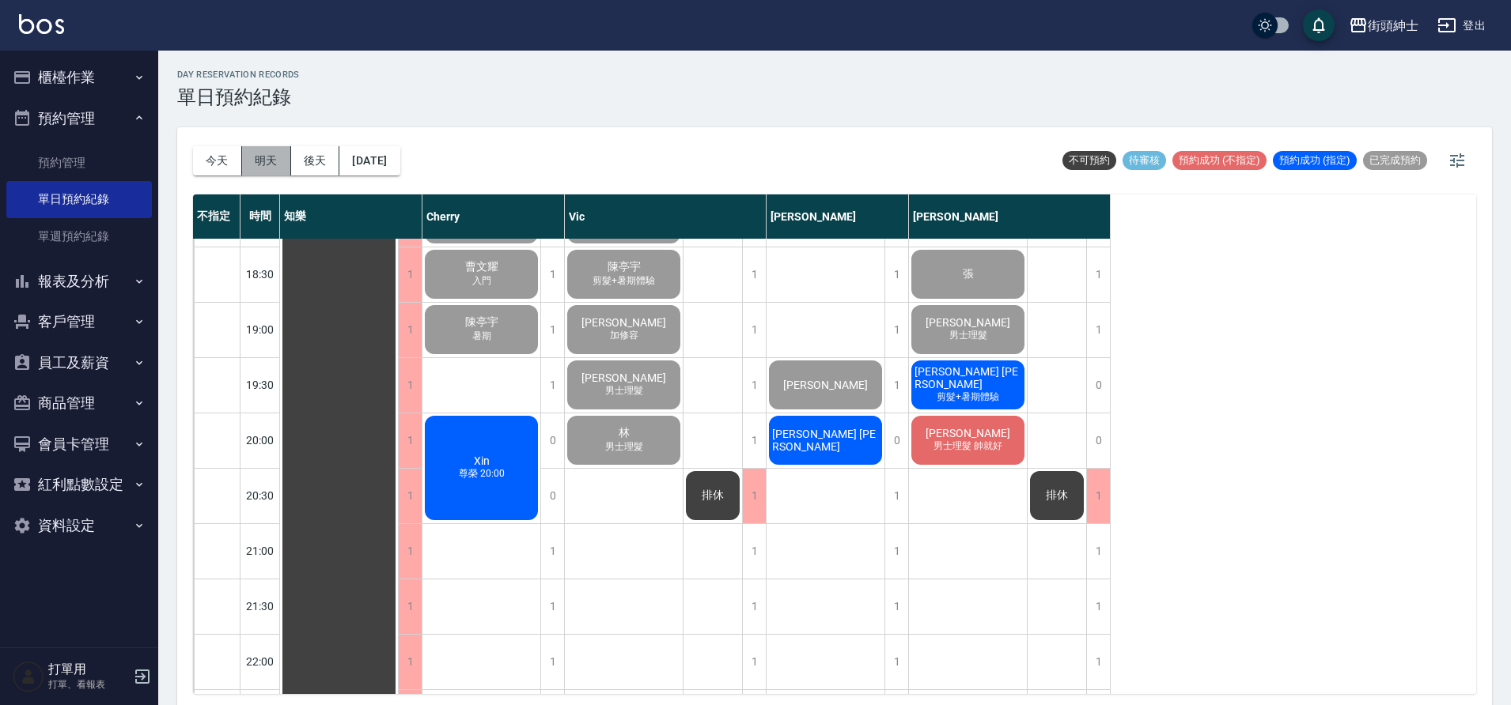
click at [264, 172] on button "明天" at bounding box center [266, 160] width 49 height 29
click at [292, 162] on div at bounding box center [755, 352] width 1511 height 705
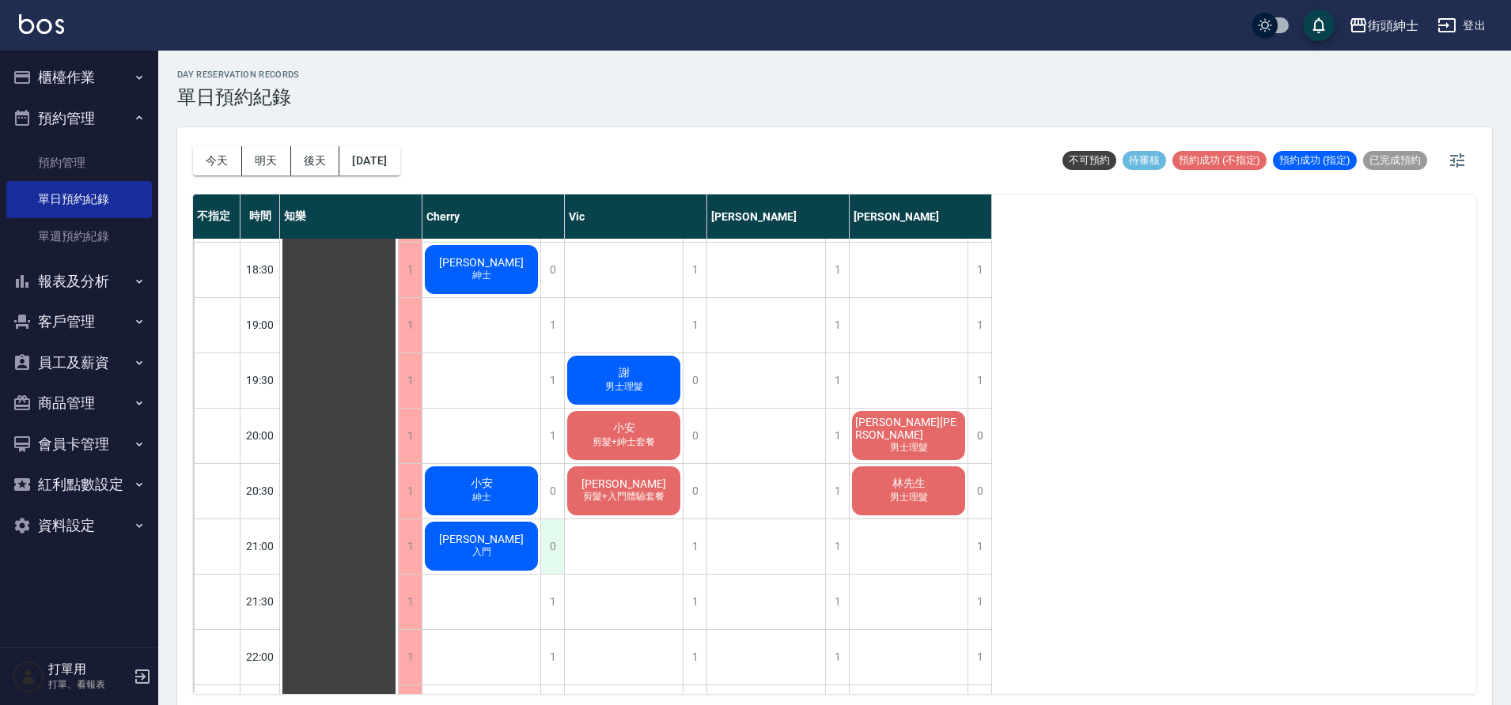
scroll to position [724, 0]
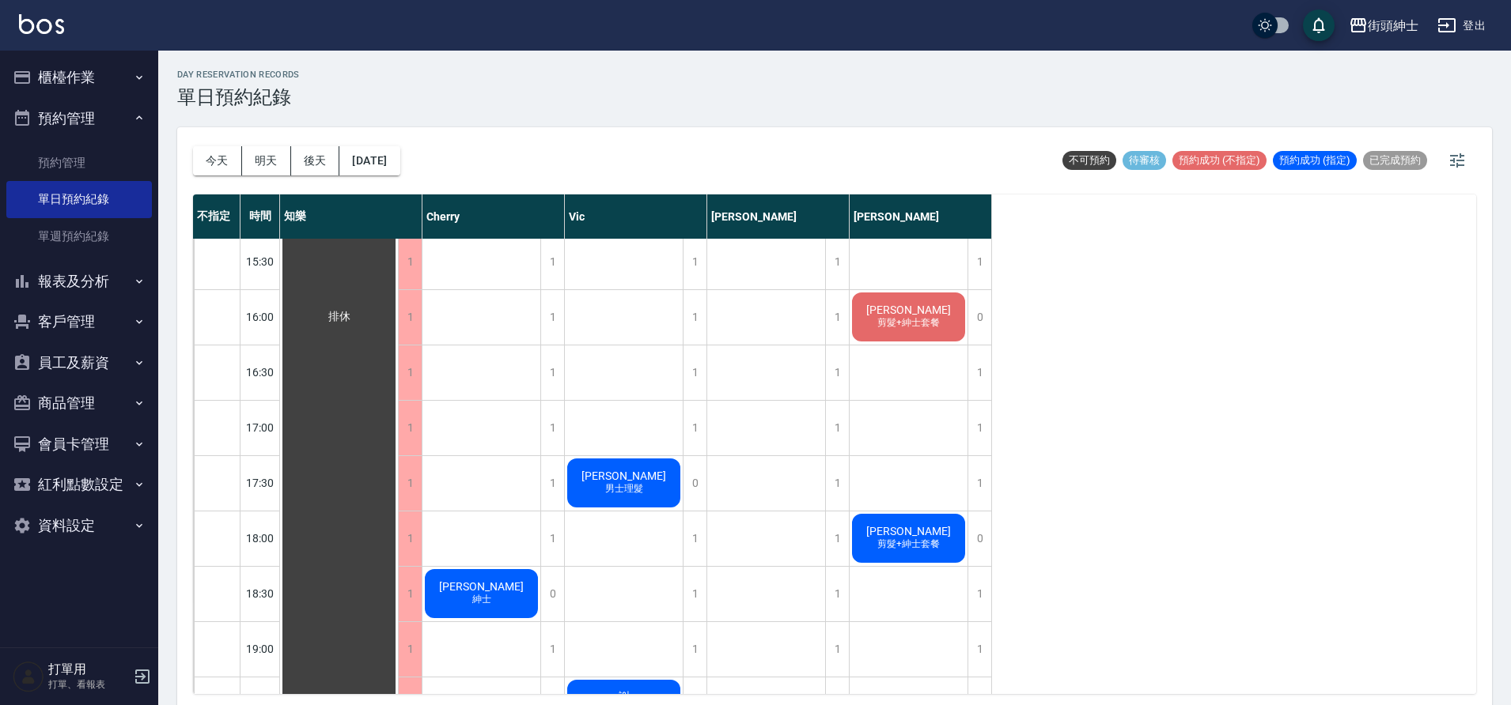
click at [114, 120] on button "預約管理" at bounding box center [79, 118] width 146 height 41
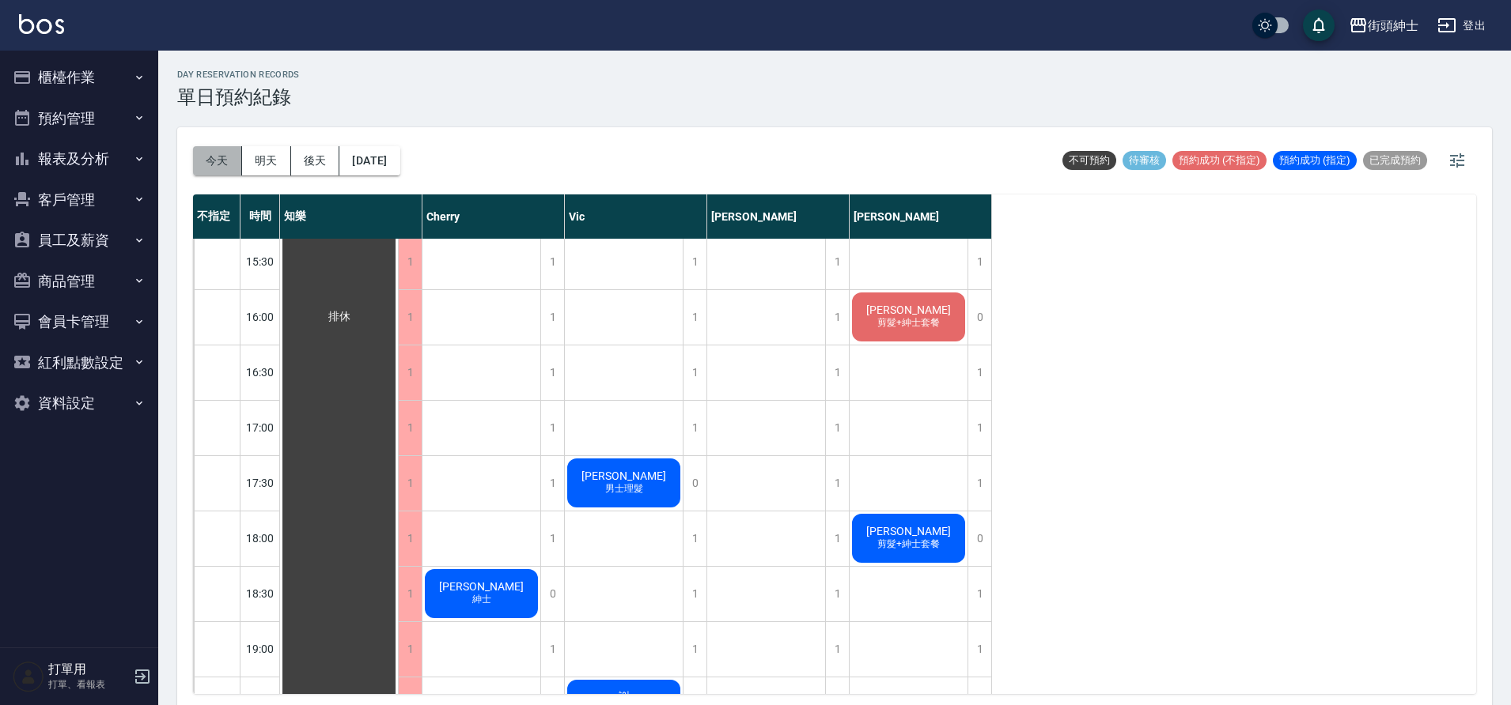
click at [229, 164] on button "今天" at bounding box center [217, 160] width 49 height 29
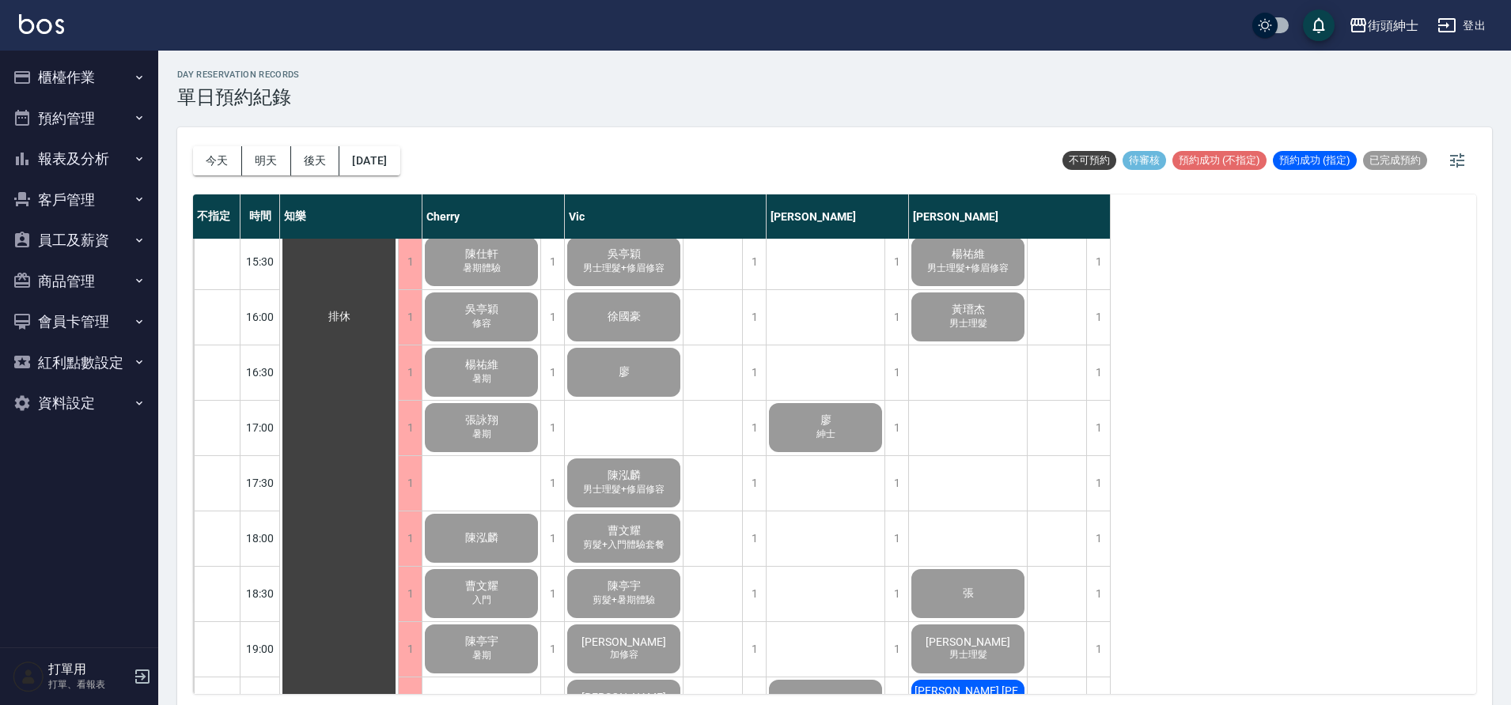
scroll to position [1163, 0]
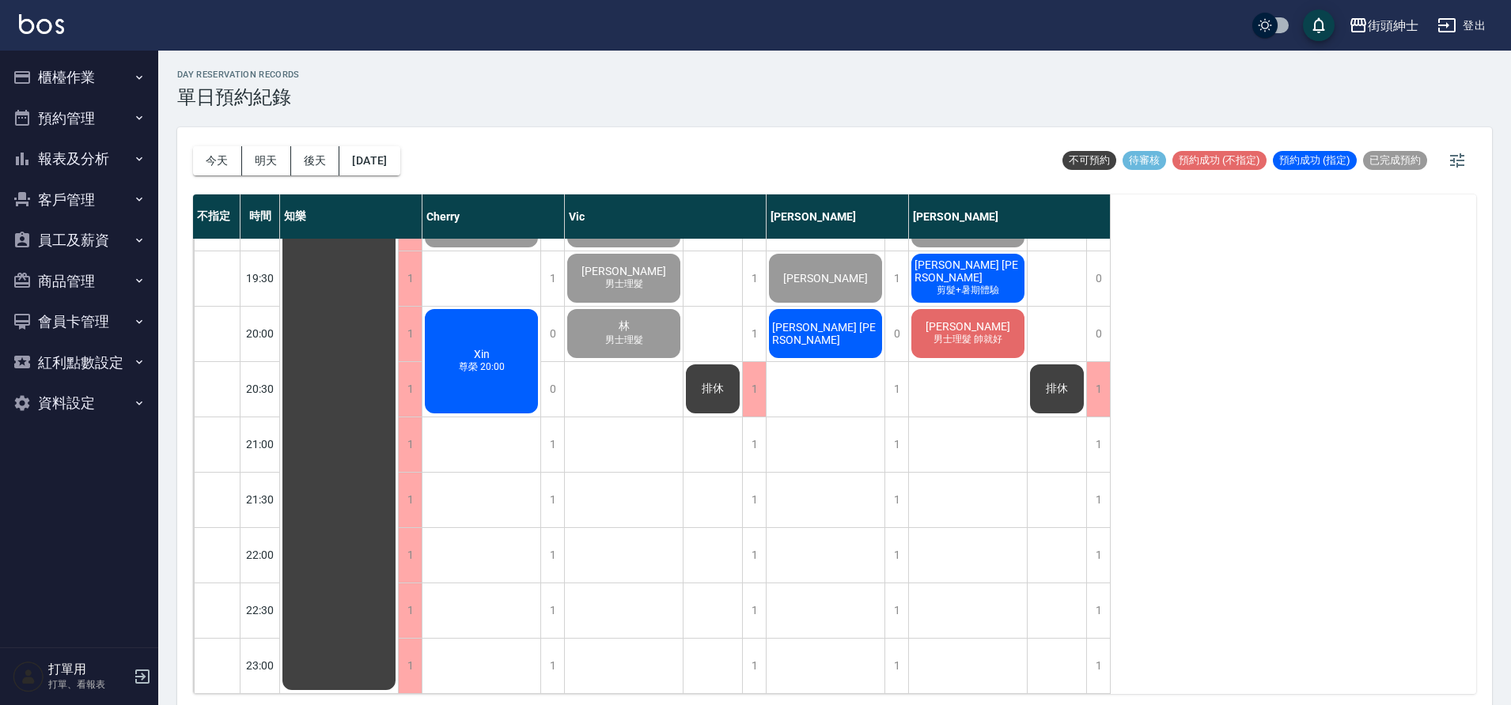
drag, startPoint x: 97, startPoint y: 78, endPoint x: 101, endPoint y: 174, distance: 96.6
click at [98, 78] on button "櫃檯作業" at bounding box center [79, 77] width 146 height 41
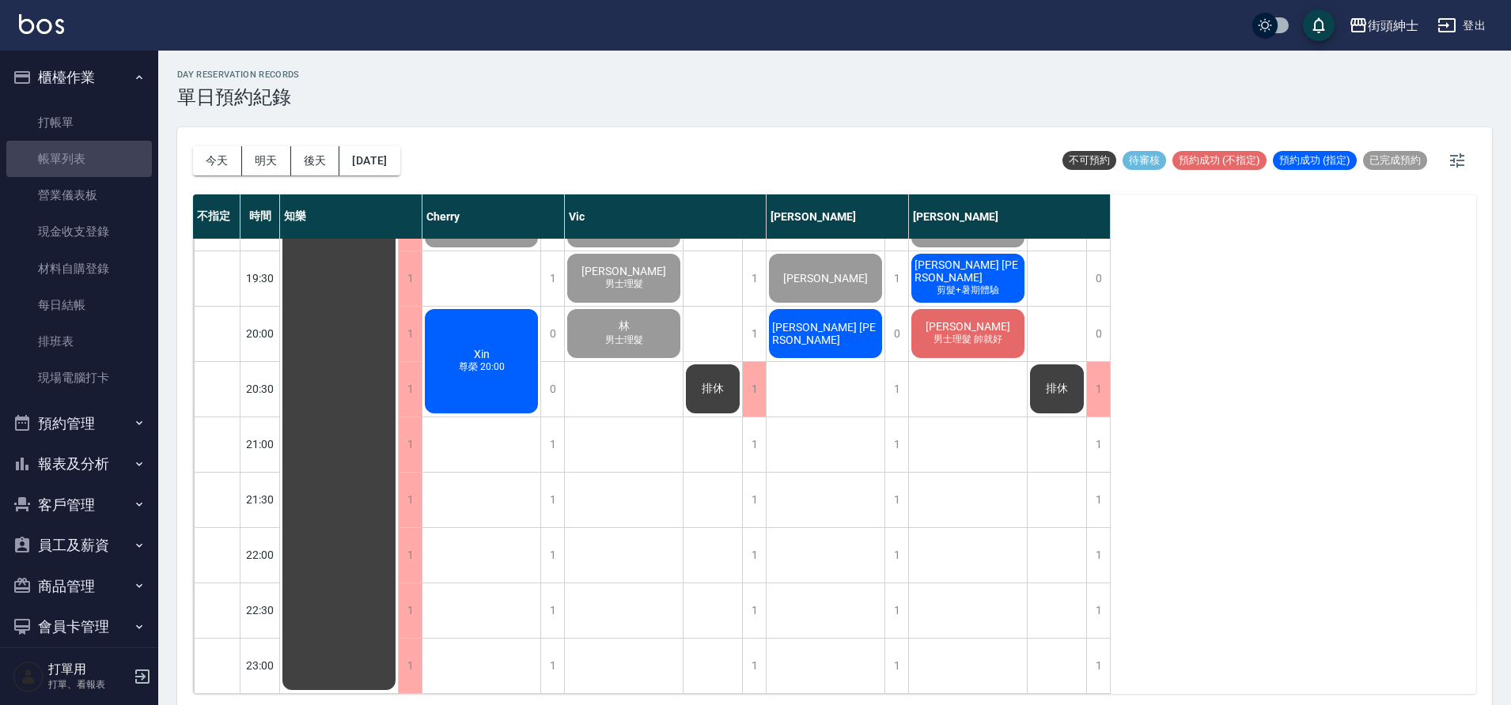
drag, startPoint x: 108, startPoint y: 153, endPoint x: 157, endPoint y: 148, distance: 49.3
click at [108, 153] on link "帳單列表" at bounding box center [79, 159] width 146 height 36
click at [78, 160] on link "帳單列表" at bounding box center [79, 159] width 146 height 36
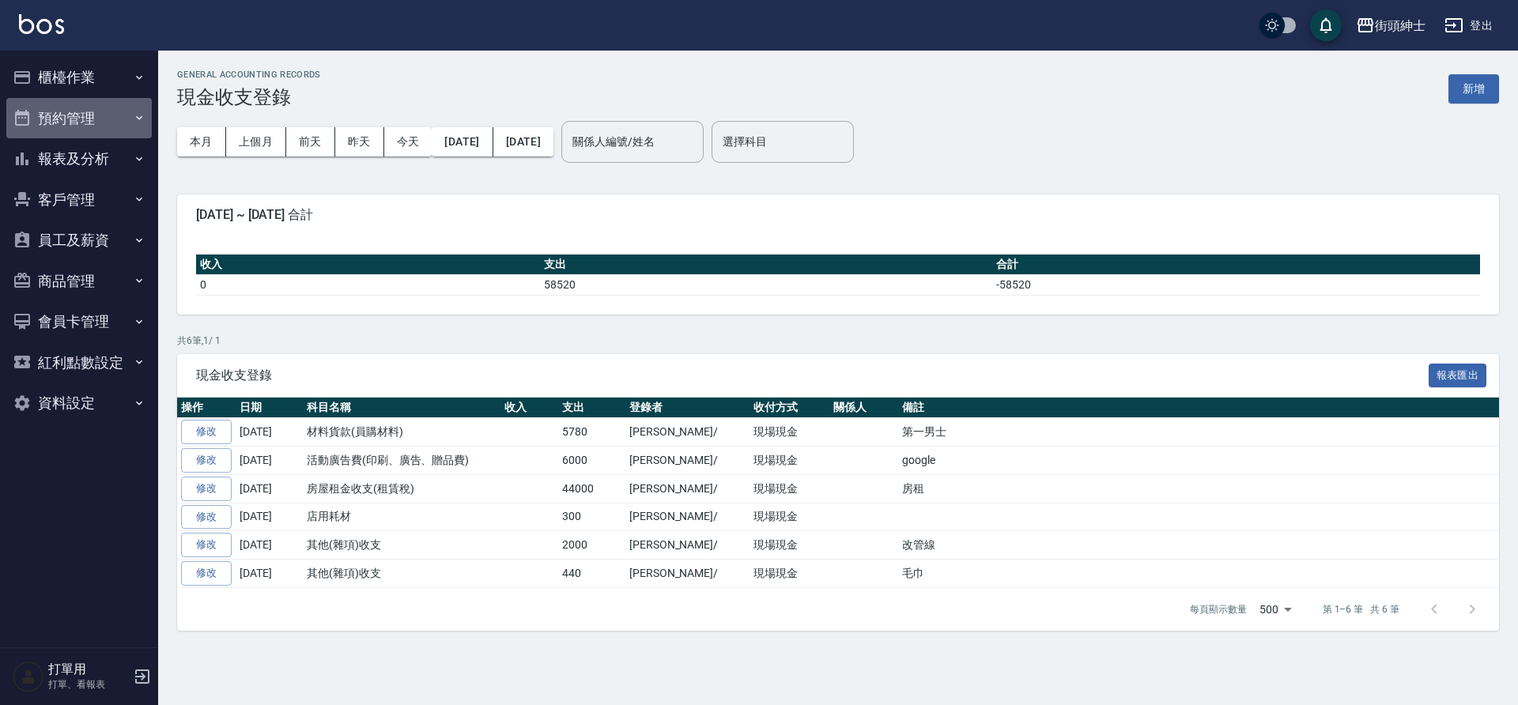
drag, startPoint x: 134, startPoint y: 119, endPoint x: 129, endPoint y: 162, distance: 43.1
click at [134, 119] on icon "button" at bounding box center [139, 118] width 13 height 13
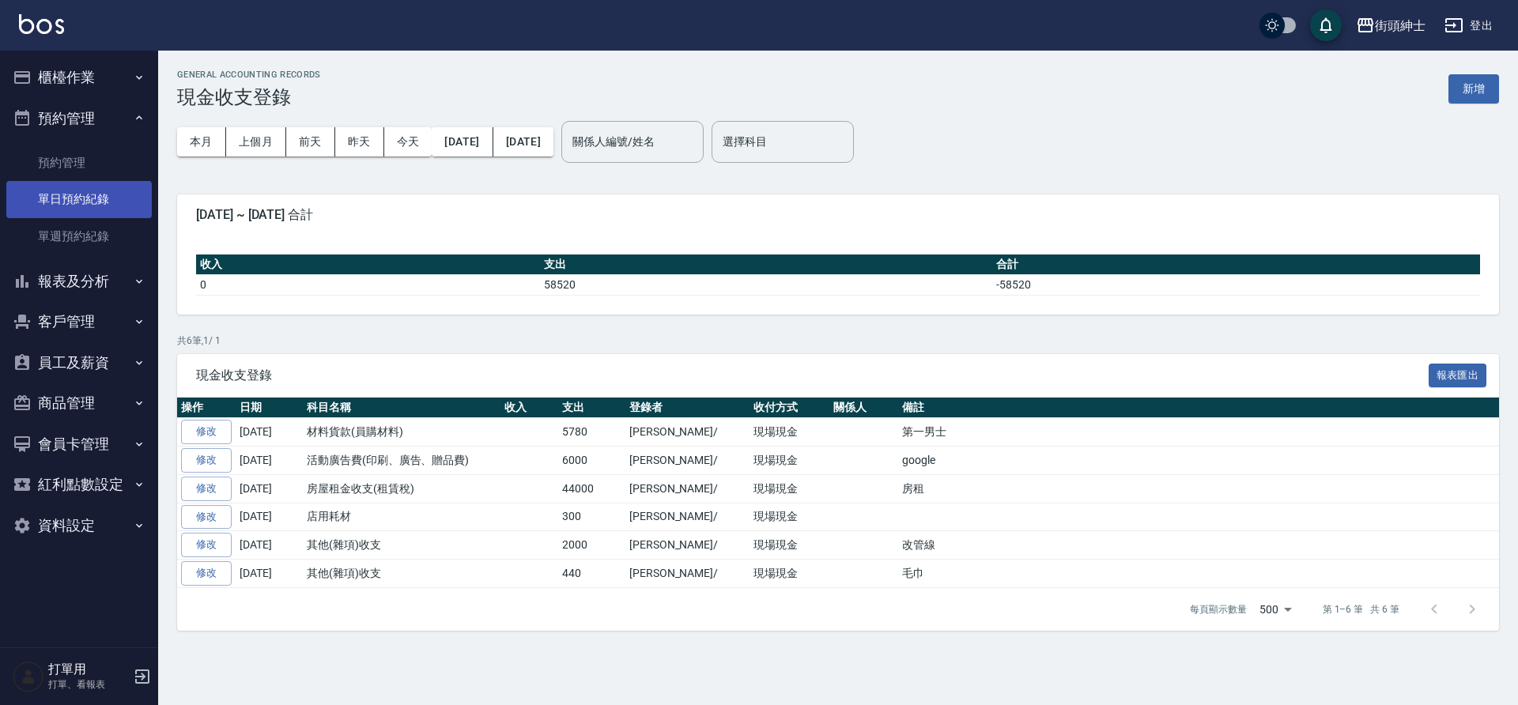
click at [106, 210] on link "單日預約紀錄" at bounding box center [79, 199] width 146 height 36
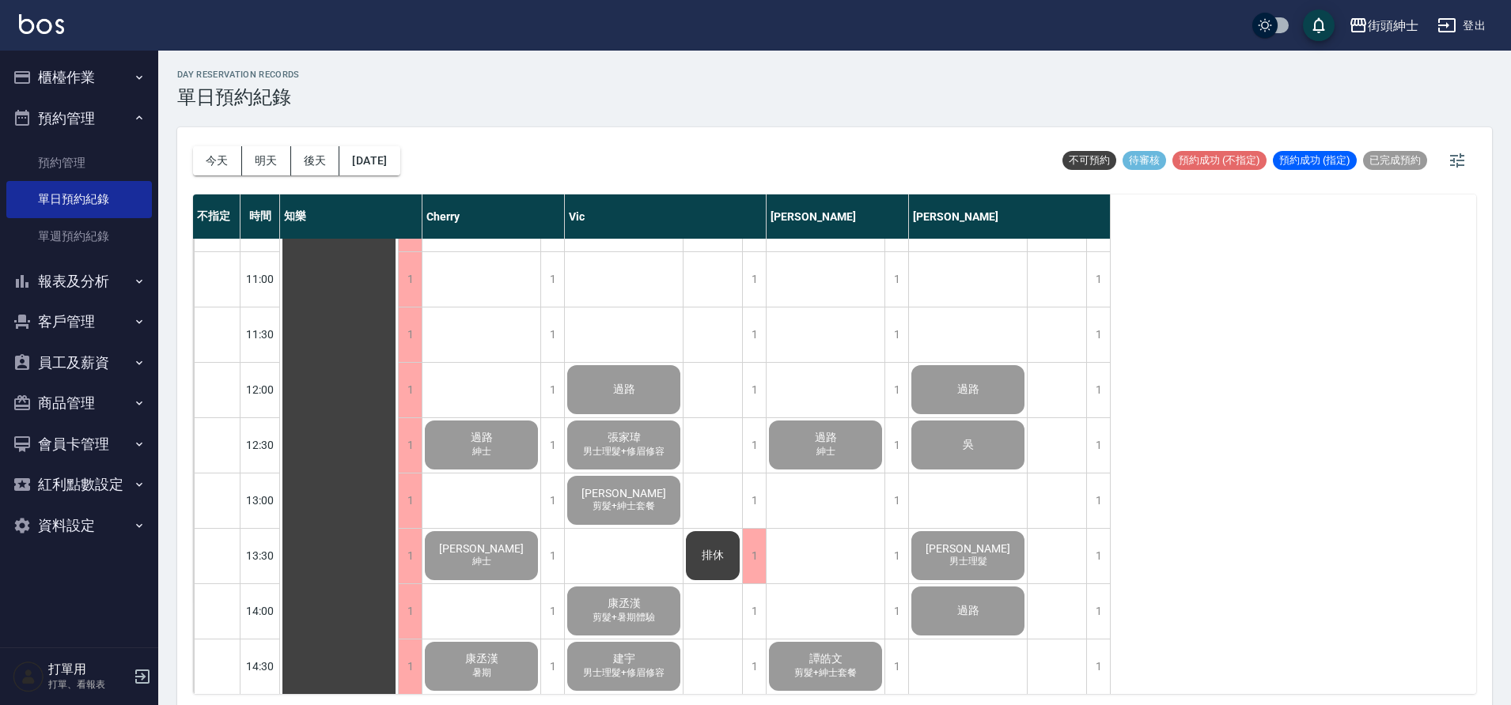
scroll to position [324, 0]
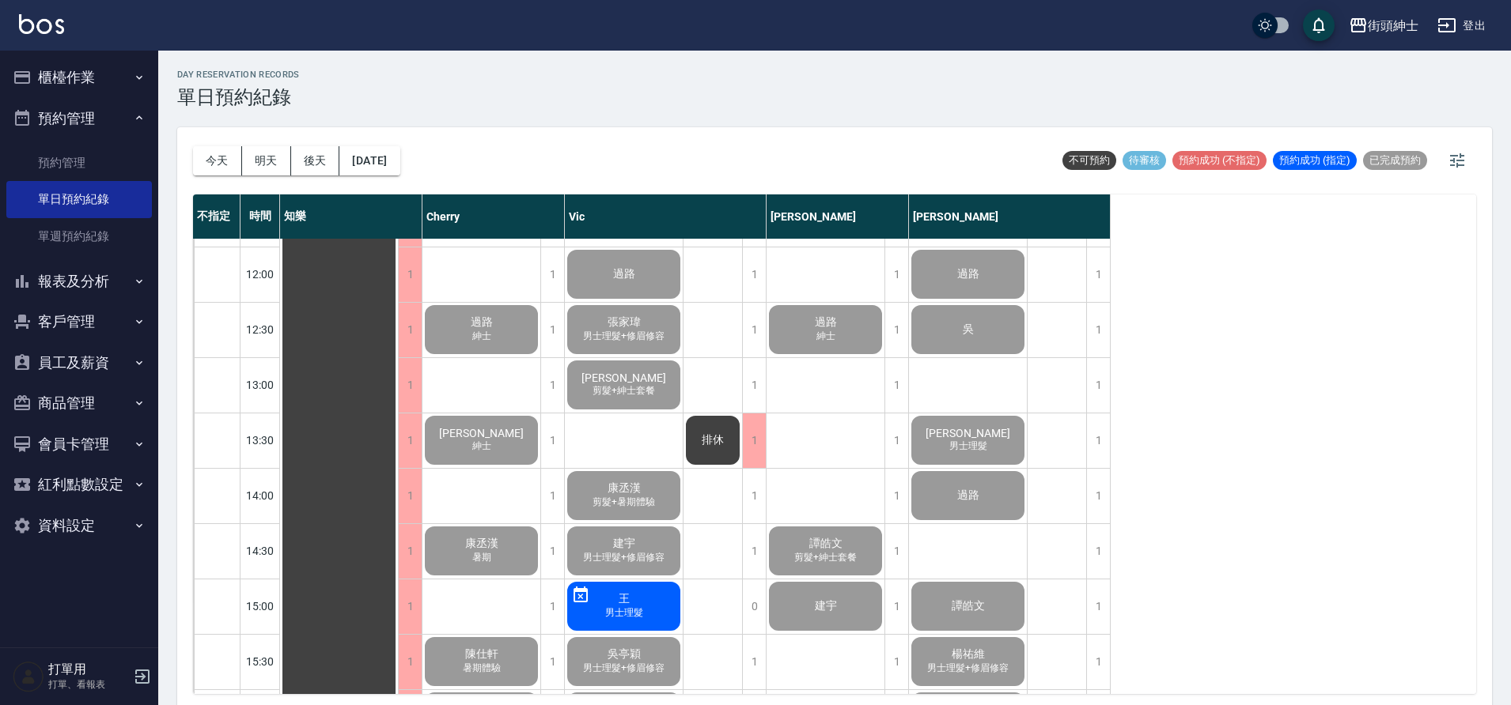
click at [118, 81] on button "櫃檯作業" at bounding box center [79, 77] width 146 height 41
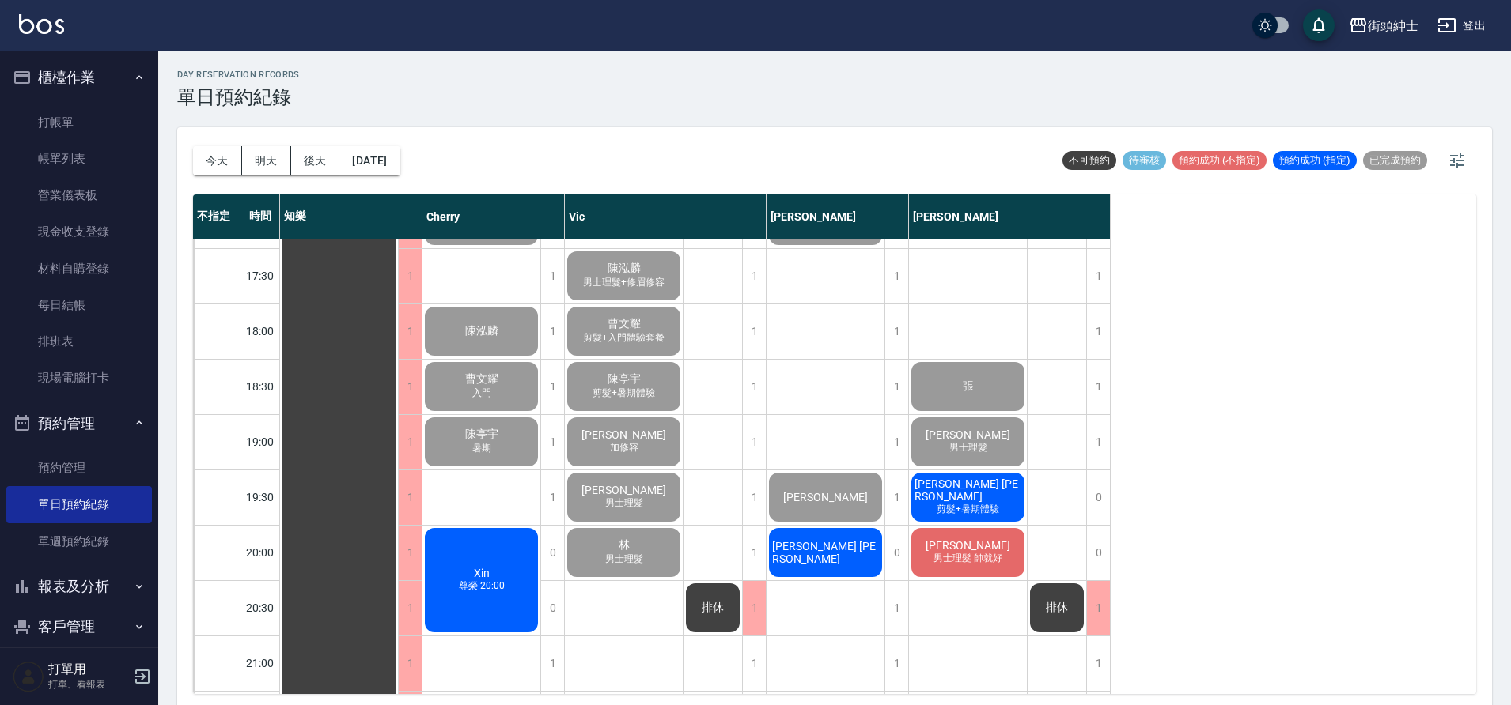
scroll to position [1012, 0]
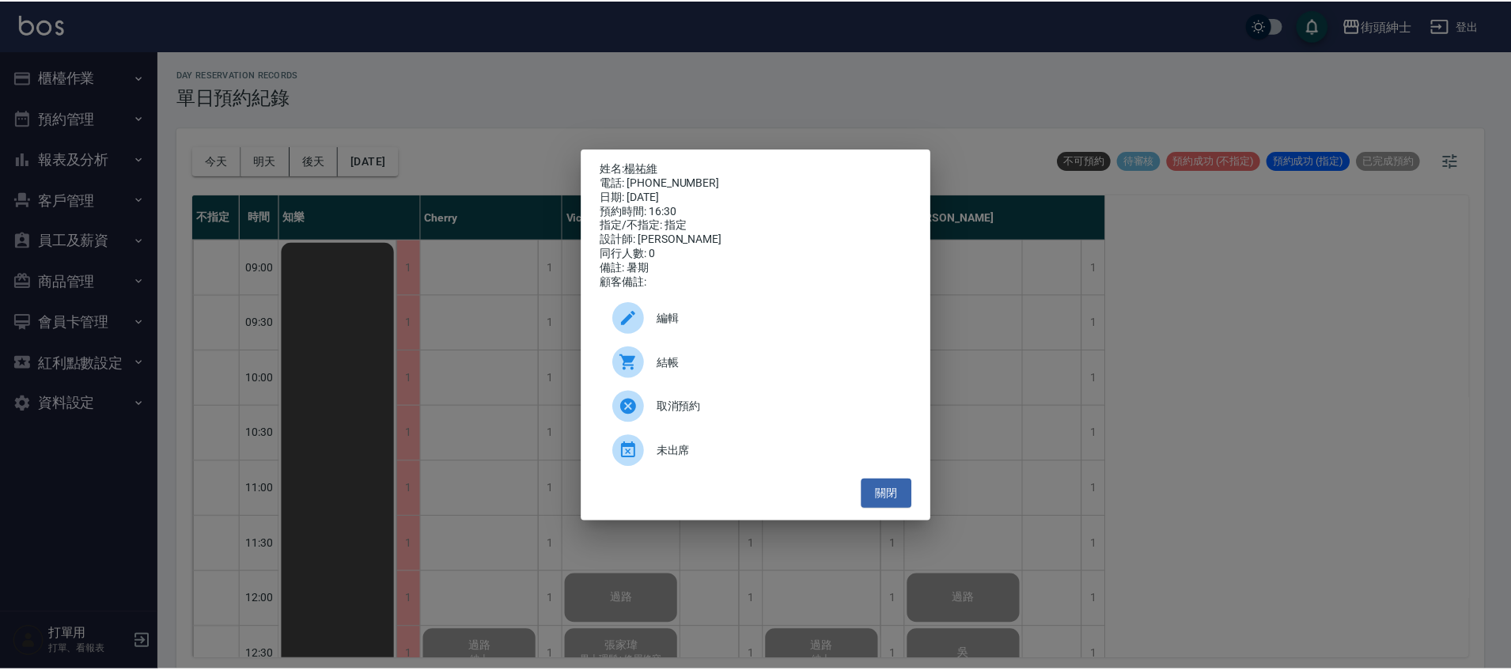
scroll to position [547, 0]
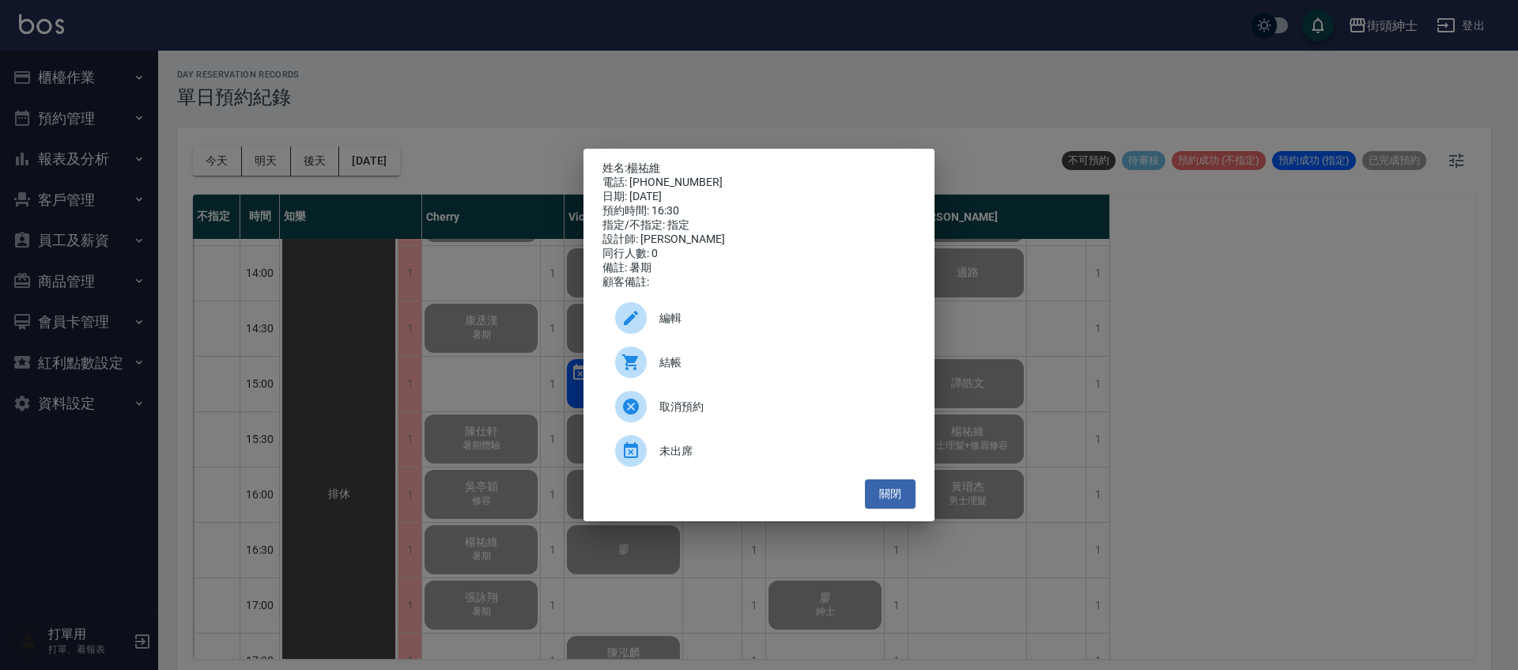
click at [456, 222] on div "姓名: [PERSON_NAME] 電話: [PHONE_NUMBER] 日期: [DATE] 預約時間: 16:30 指定/不指定: 指定 設計師: [PE…" at bounding box center [759, 335] width 1518 height 670
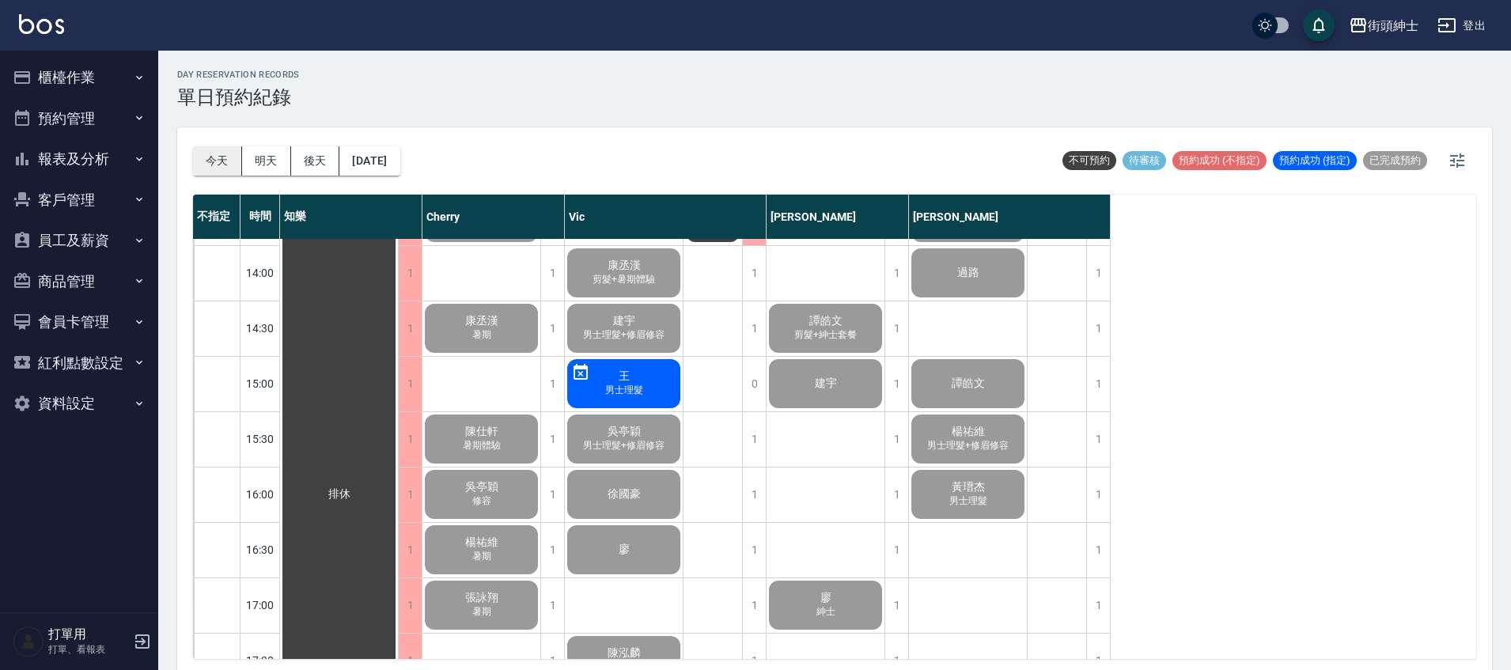
click at [225, 164] on button "今天" at bounding box center [217, 160] width 49 height 29
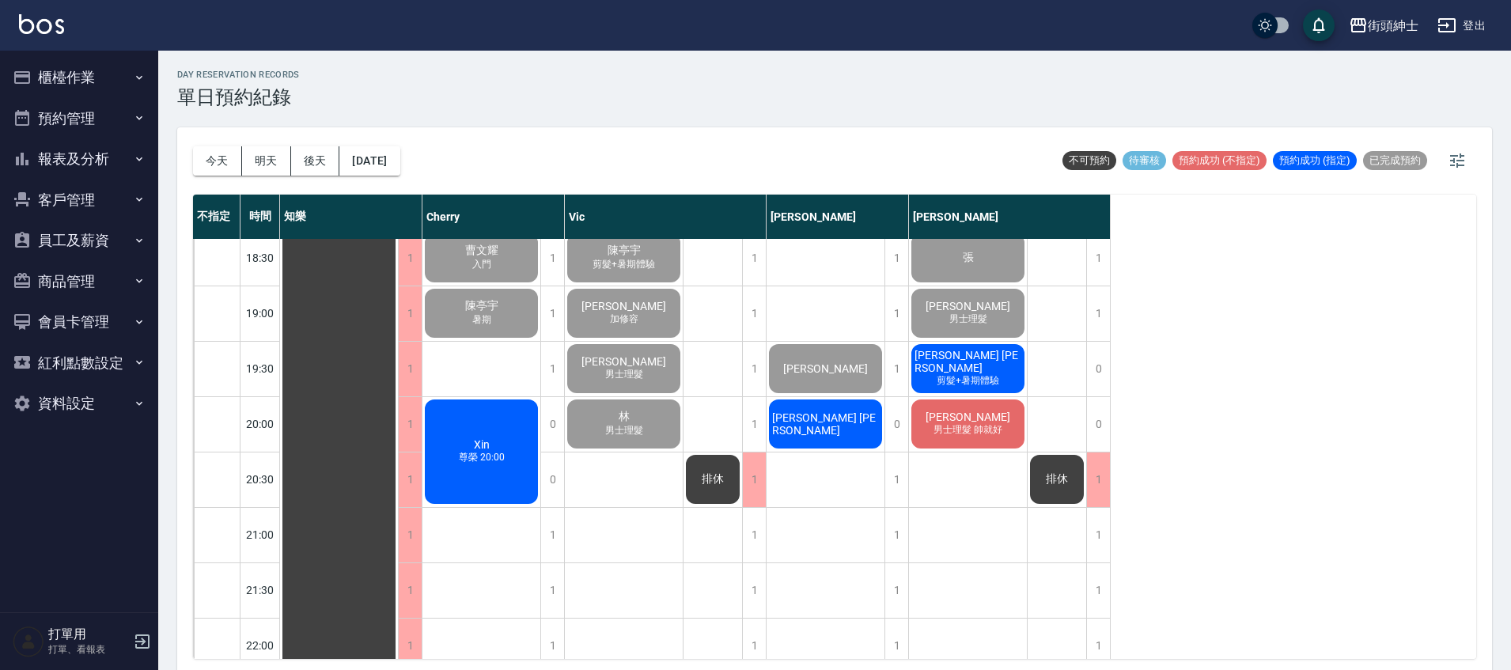
scroll to position [1047, 0]
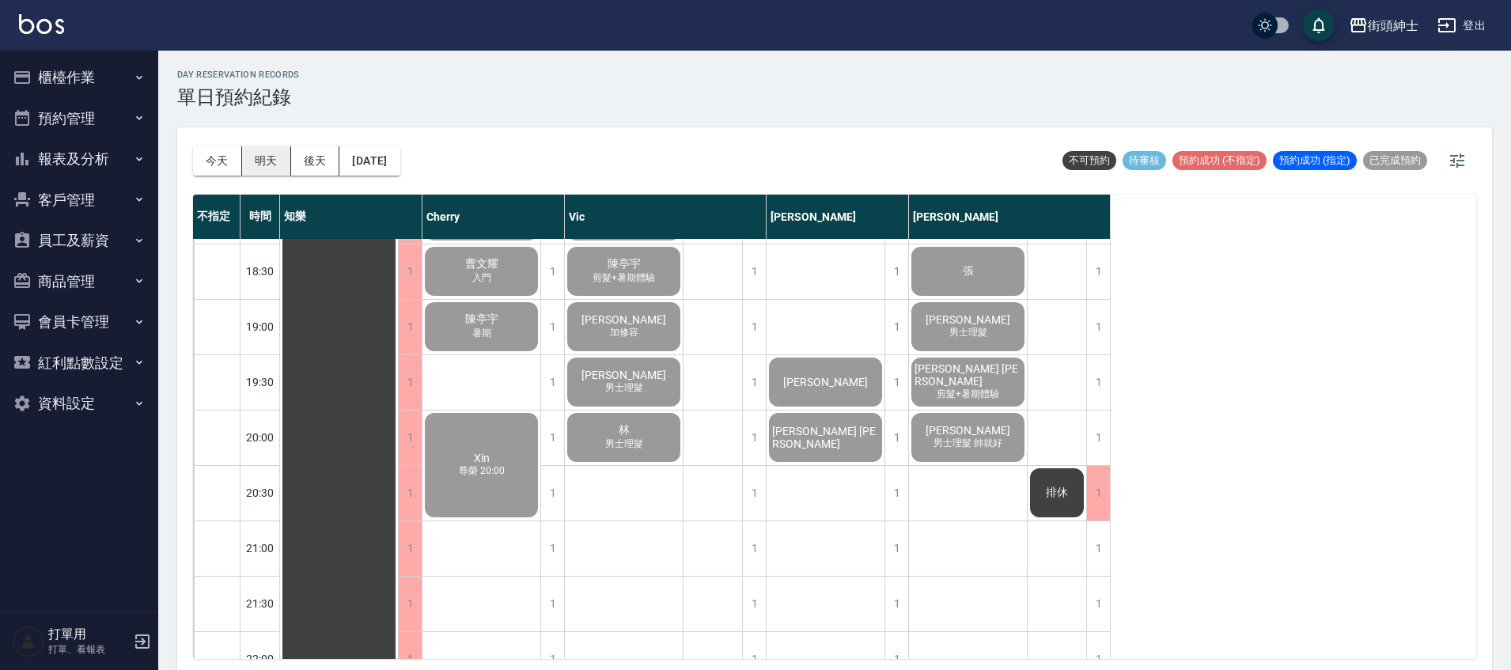
click at [259, 169] on button "明天" at bounding box center [266, 160] width 49 height 29
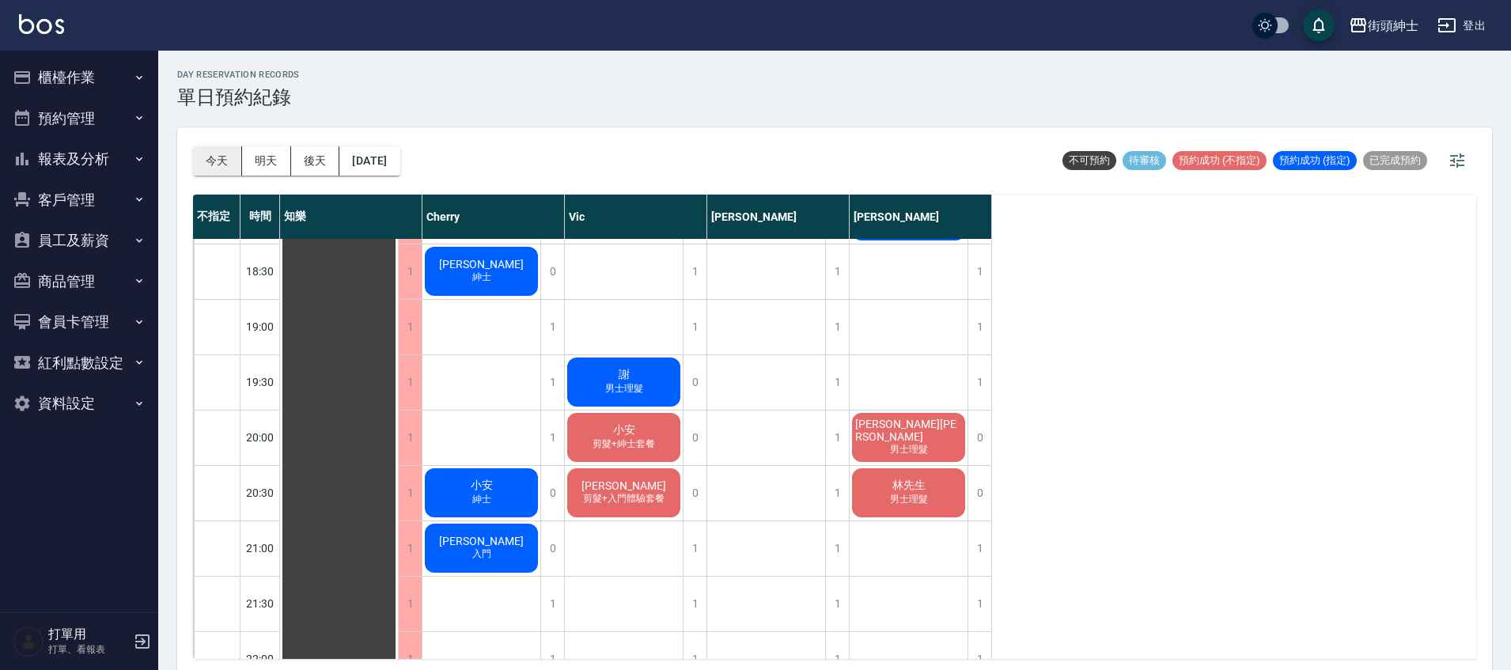
click at [236, 163] on button "今天" at bounding box center [217, 160] width 49 height 29
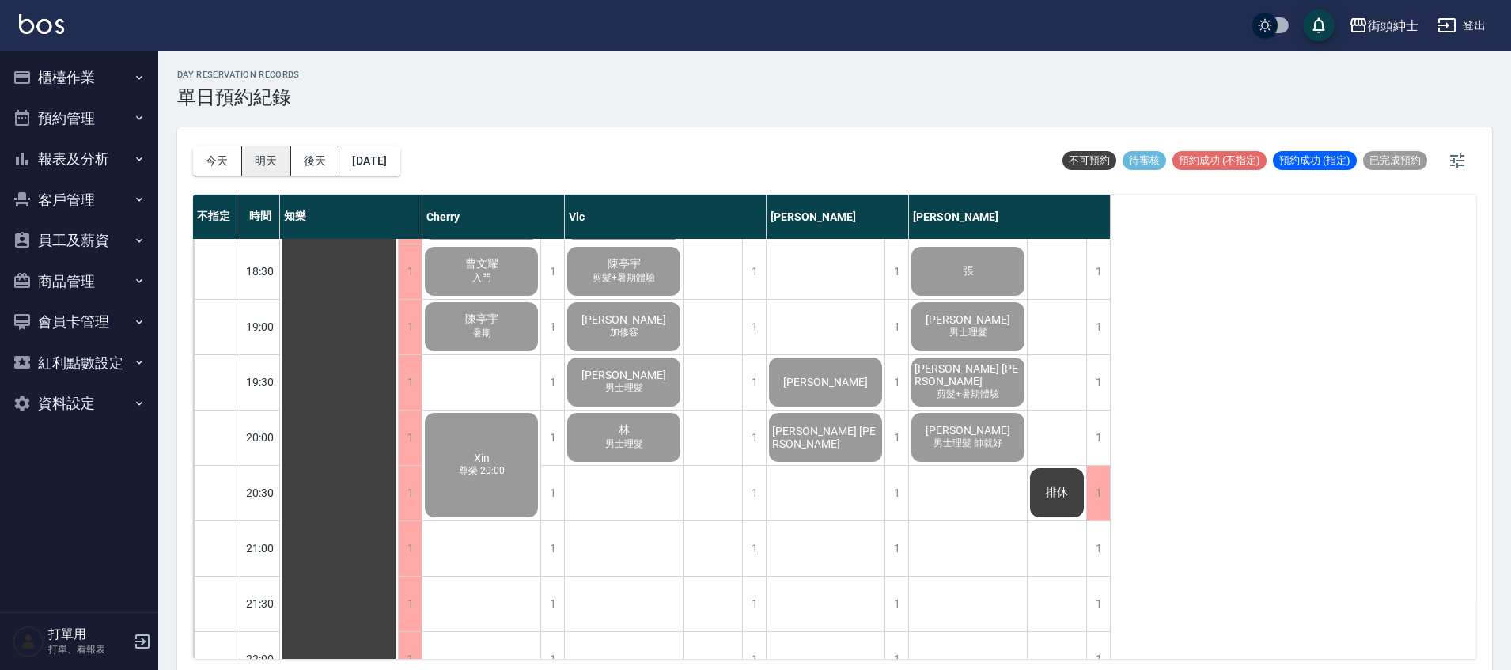
click at [270, 162] on button "明天" at bounding box center [266, 160] width 49 height 29
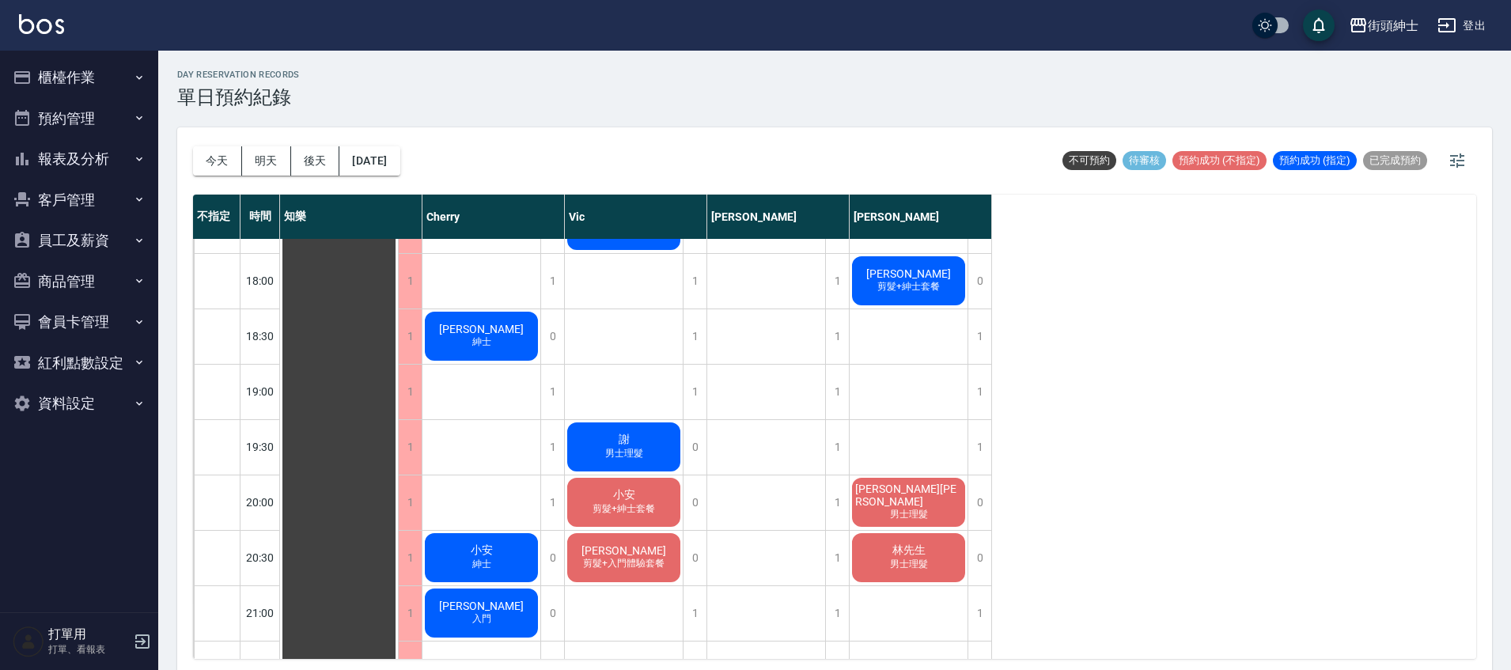
scroll to position [911, 0]
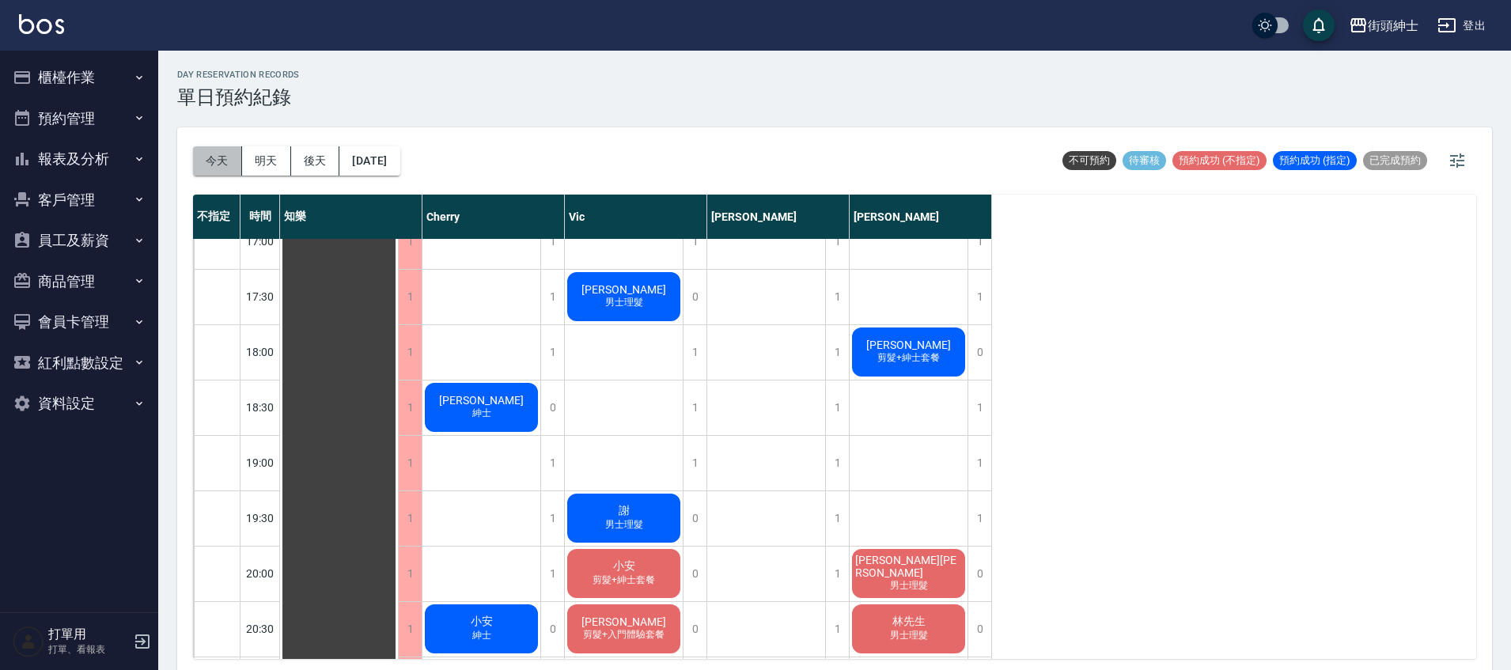
click at [207, 161] on button "今天" at bounding box center [217, 160] width 49 height 29
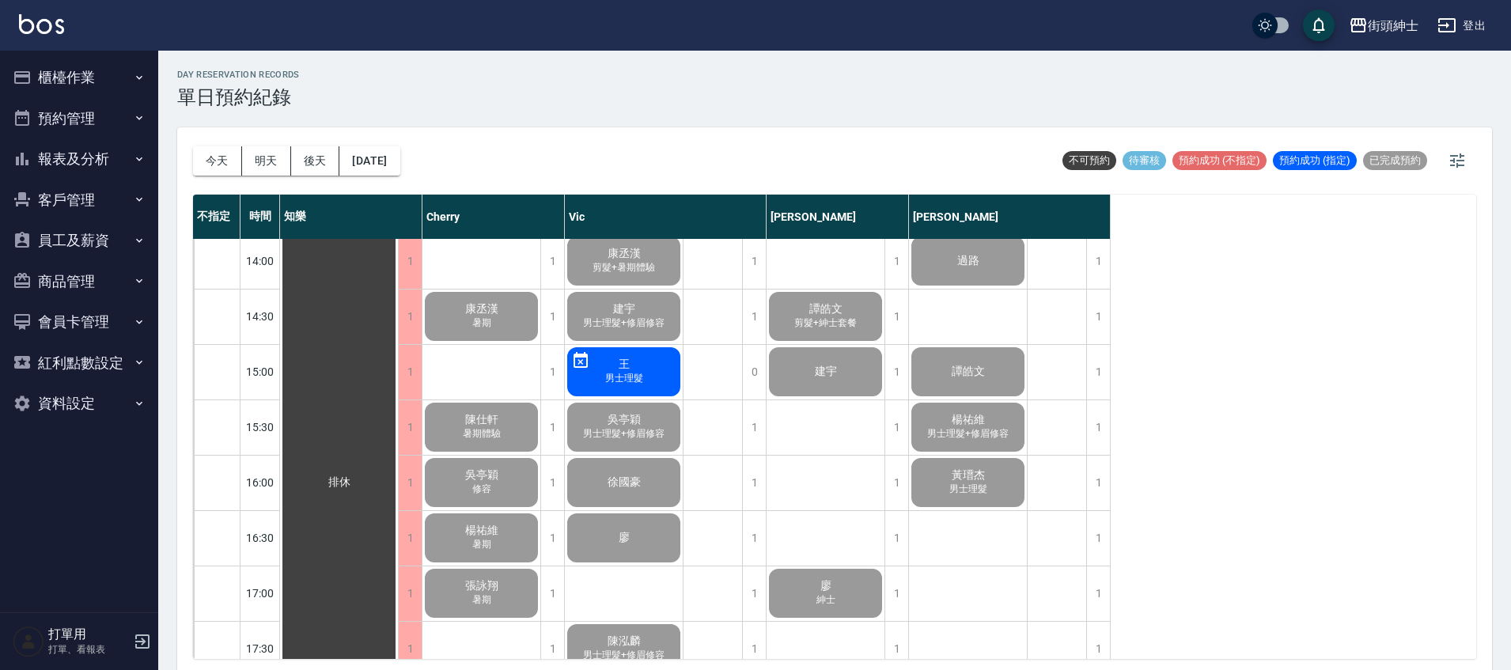
scroll to position [616, 0]
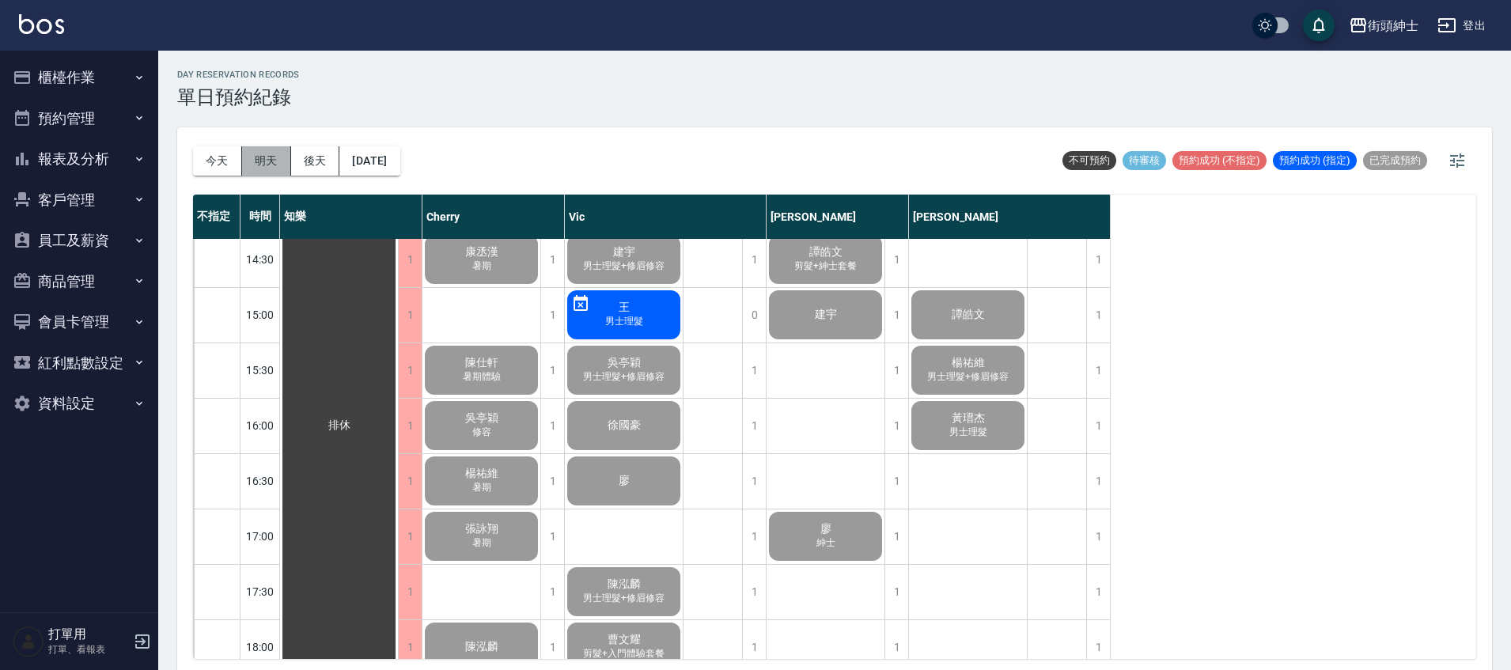
click at [283, 167] on button "明天" at bounding box center [266, 160] width 49 height 29
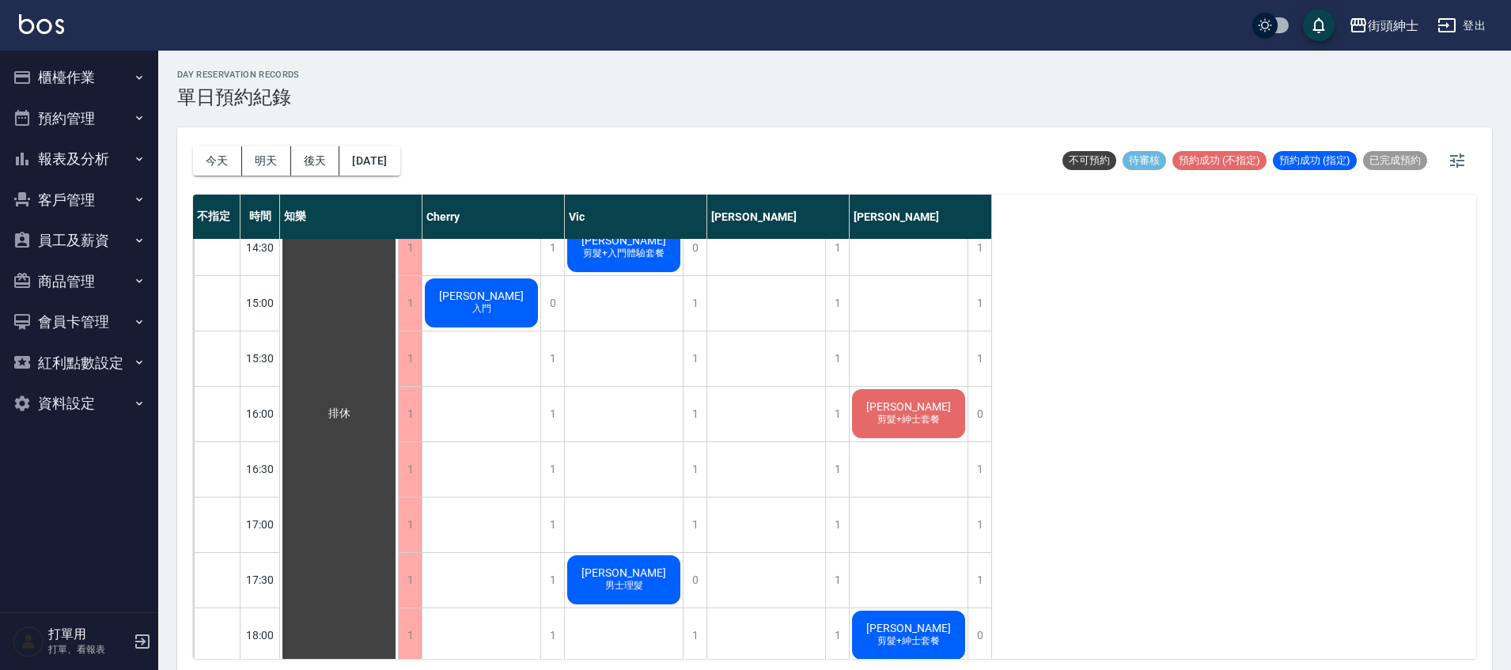
scroll to position [669, 0]
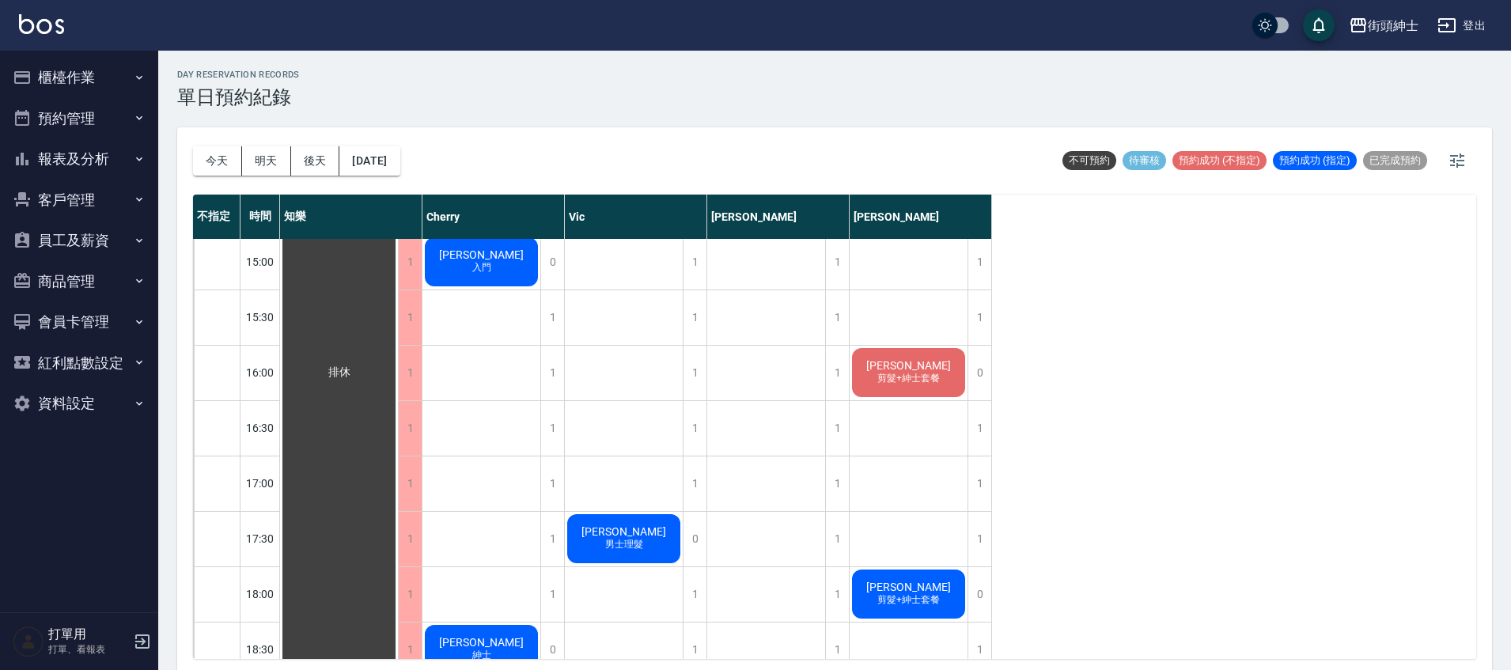
click at [485, 150] on span "剪髮+紳士套餐" at bounding box center [481, 150] width 6 height 0
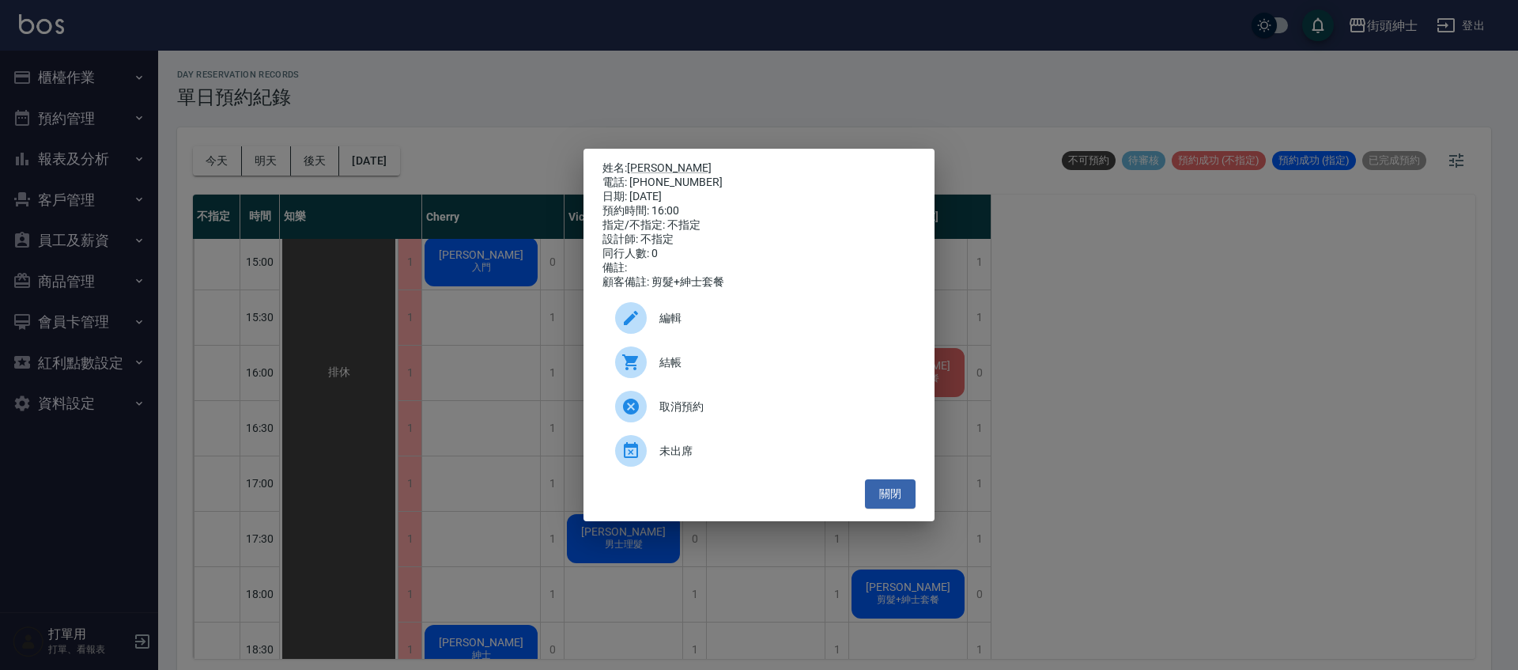
click at [754, 327] on span "編輯" at bounding box center [782, 318] width 244 height 17
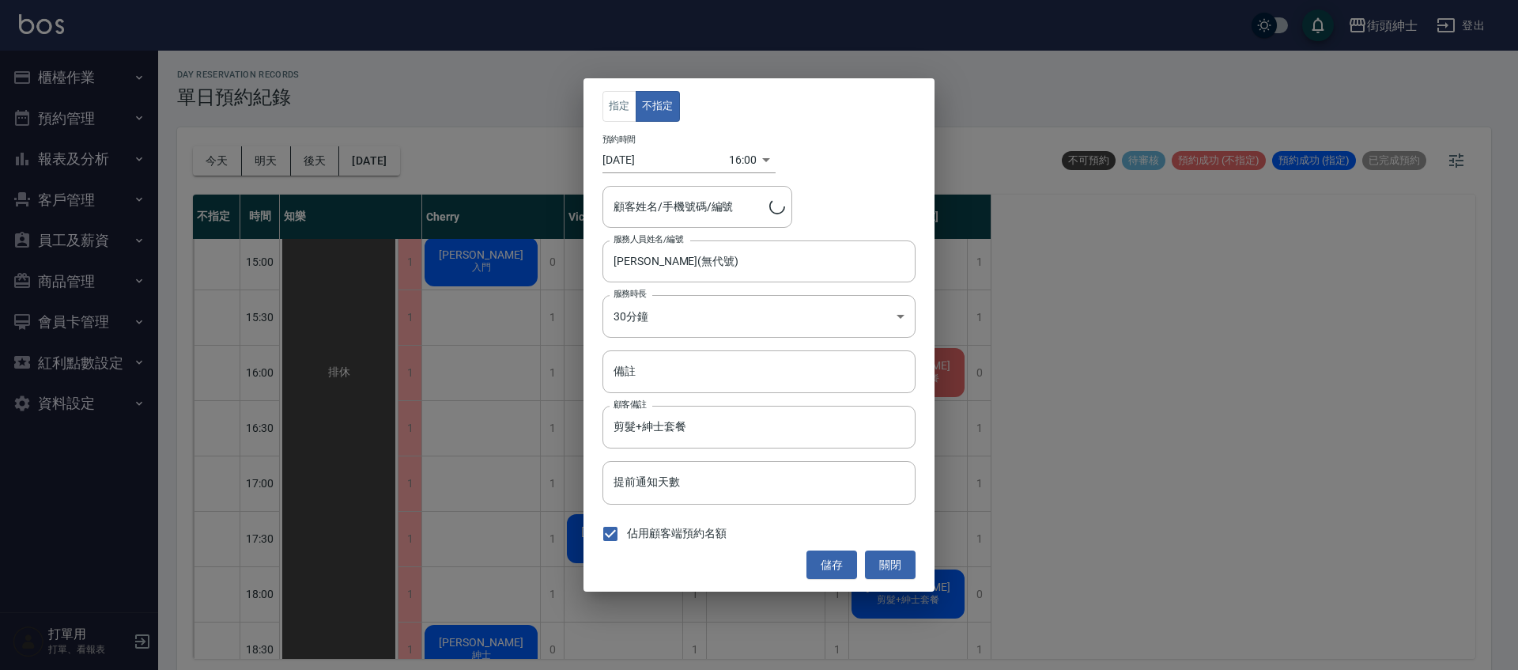
type input "[PERSON_NAME]/0988358487"
click at [888, 561] on button "關閉" at bounding box center [890, 564] width 51 height 29
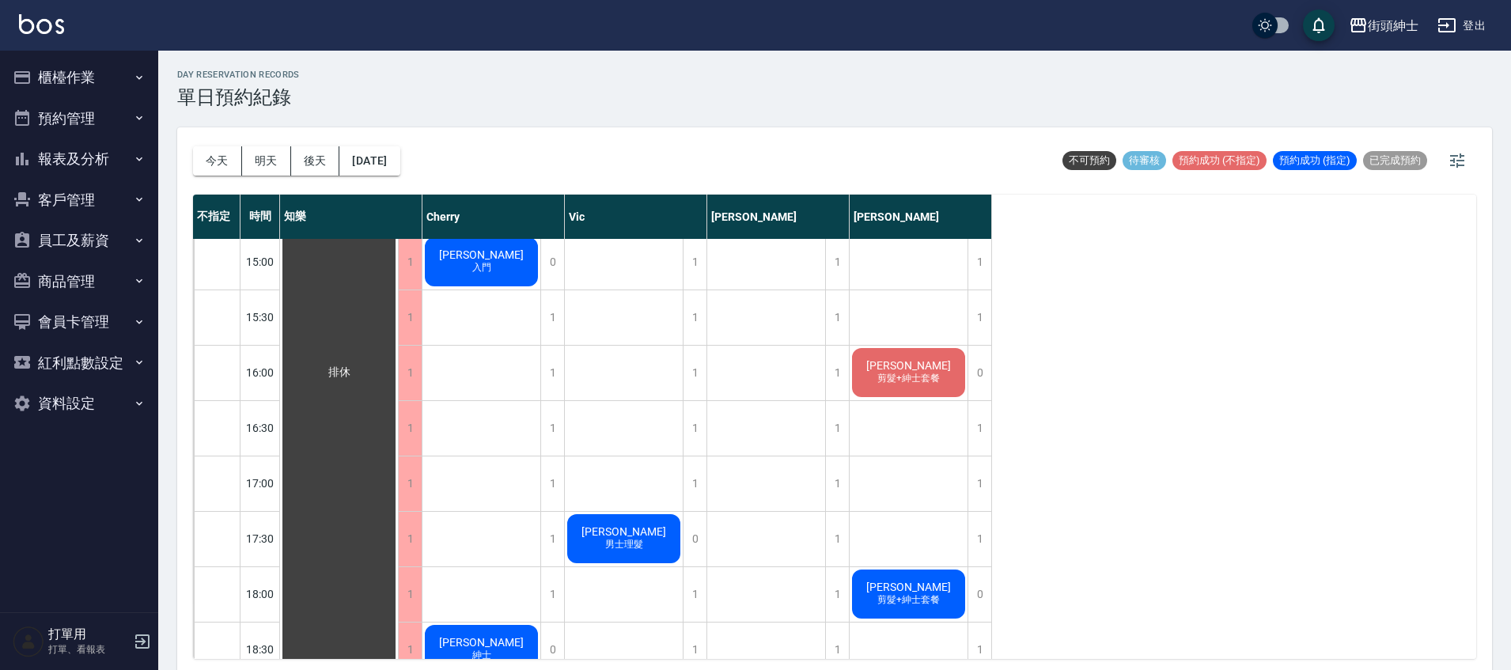
click at [485, 150] on span "剪髮+紳士套餐" at bounding box center [481, 150] width 6 height 0
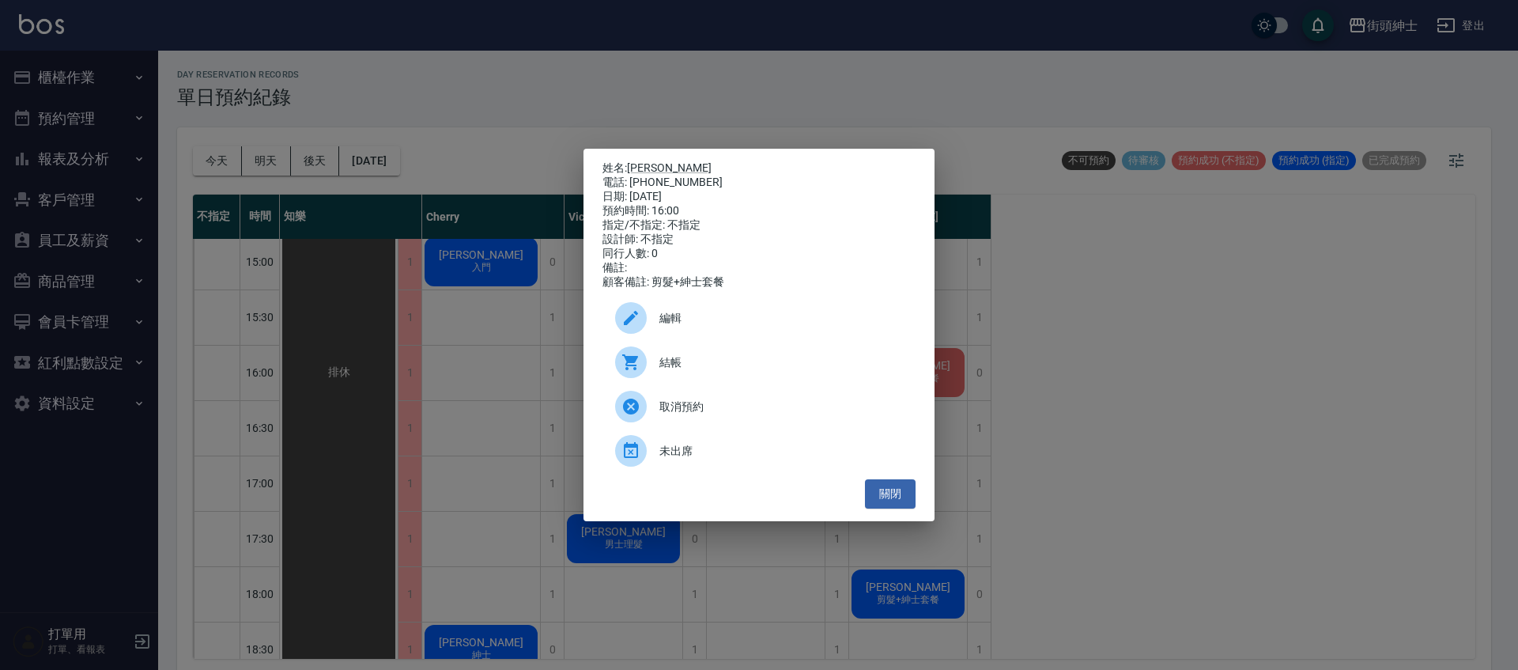
click at [735, 310] on div "編輯" at bounding box center [759, 318] width 313 height 44
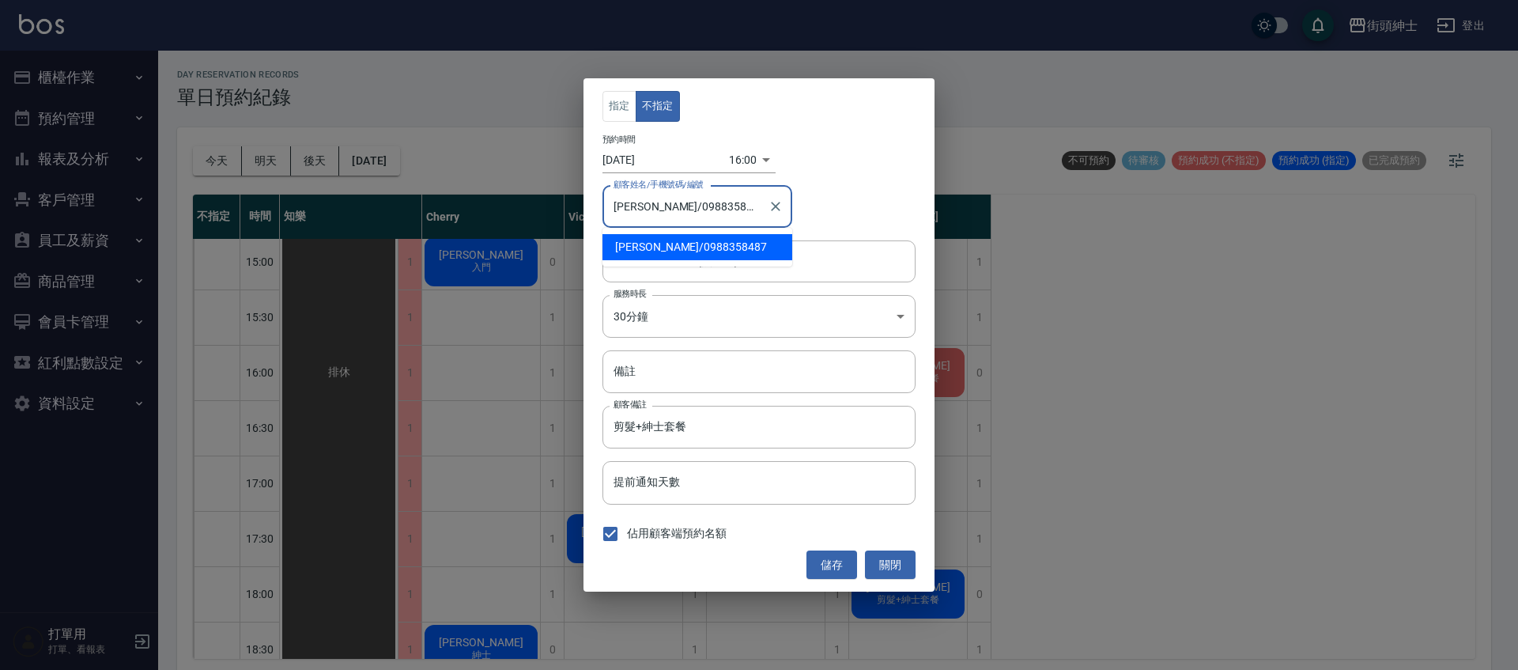
drag, startPoint x: 709, startPoint y: 217, endPoint x: 637, endPoint y: 209, distance: 71.6
click at [637, 209] on input "Ray/0988358487" at bounding box center [686, 207] width 152 height 28
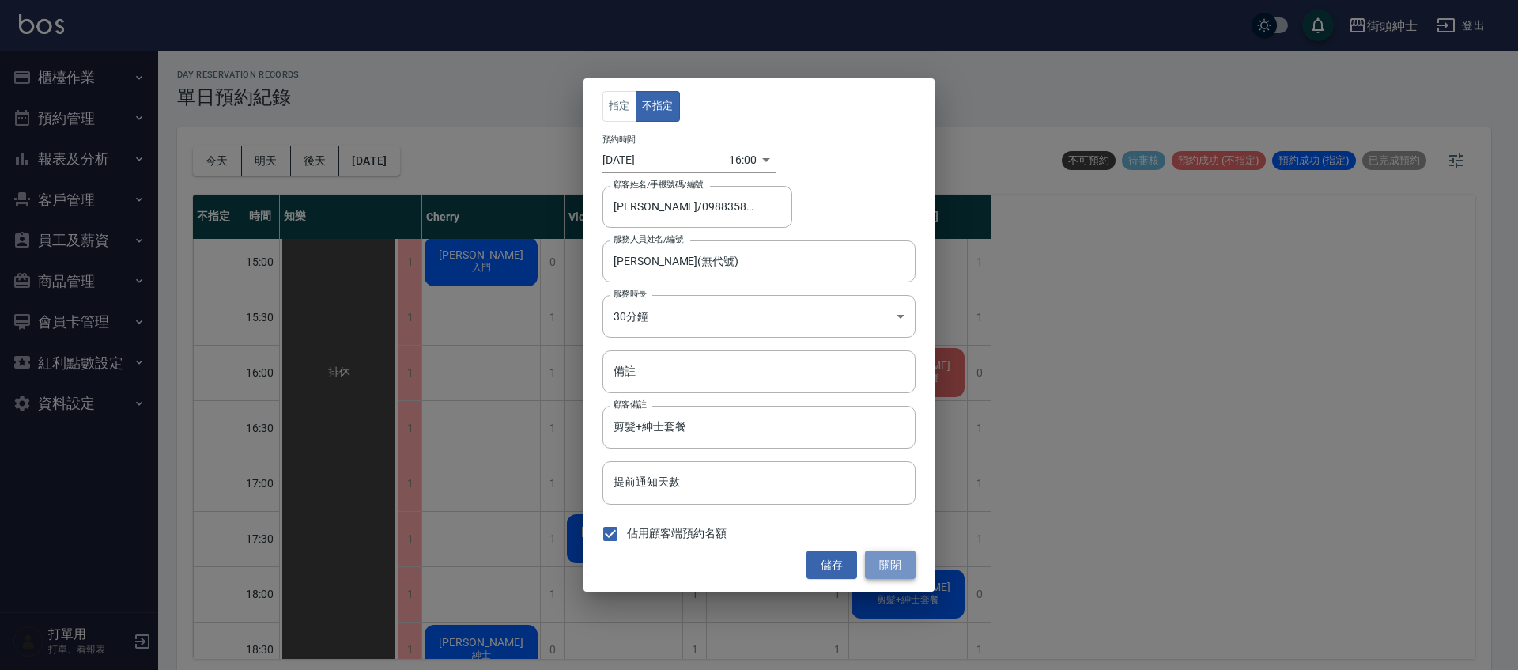
click at [889, 567] on button "關閉" at bounding box center [890, 564] width 51 height 29
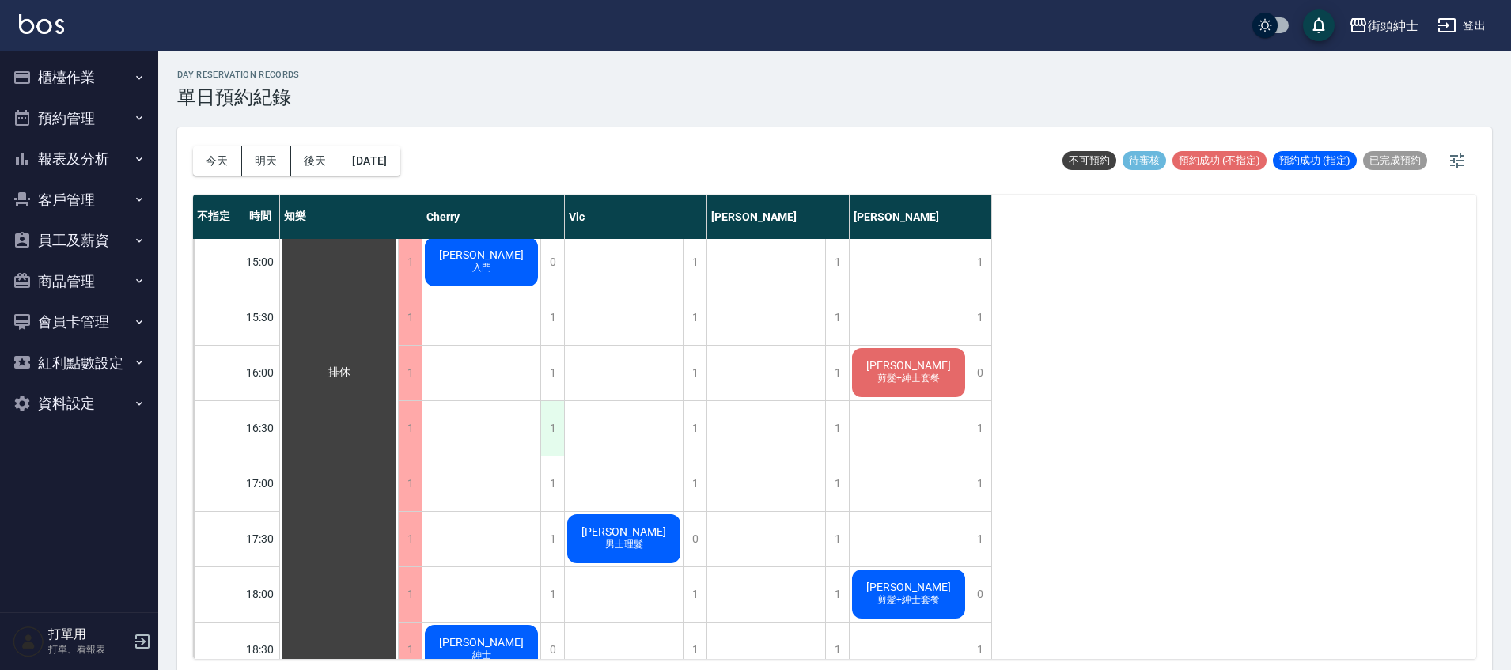
click at [549, 429] on div "1" at bounding box center [552, 428] width 24 height 55
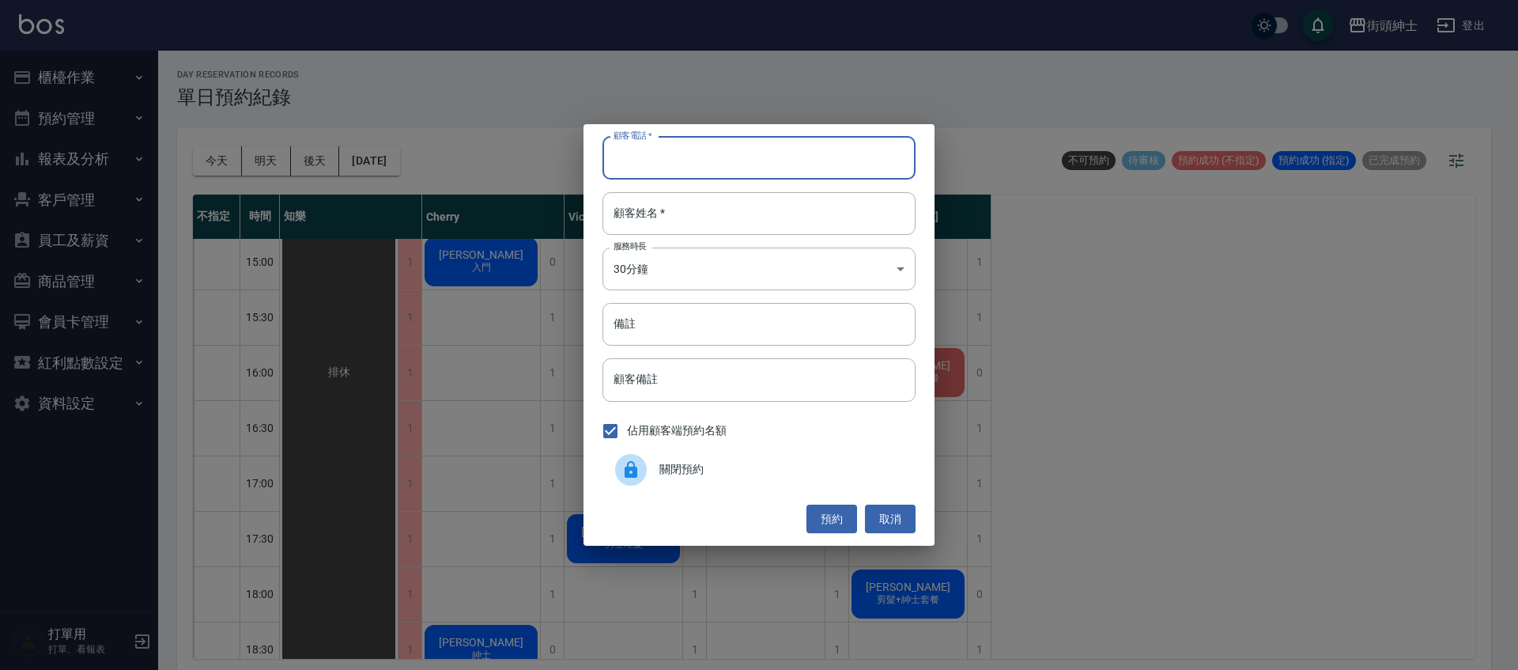
click at [693, 167] on input "顧客電話   *" at bounding box center [759, 158] width 313 height 43
paste input "0988358487"
type input "0988358487"
click at [720, 217] on input "顧客姓名   *" at bounding box center [759, 213] width 313 height 43
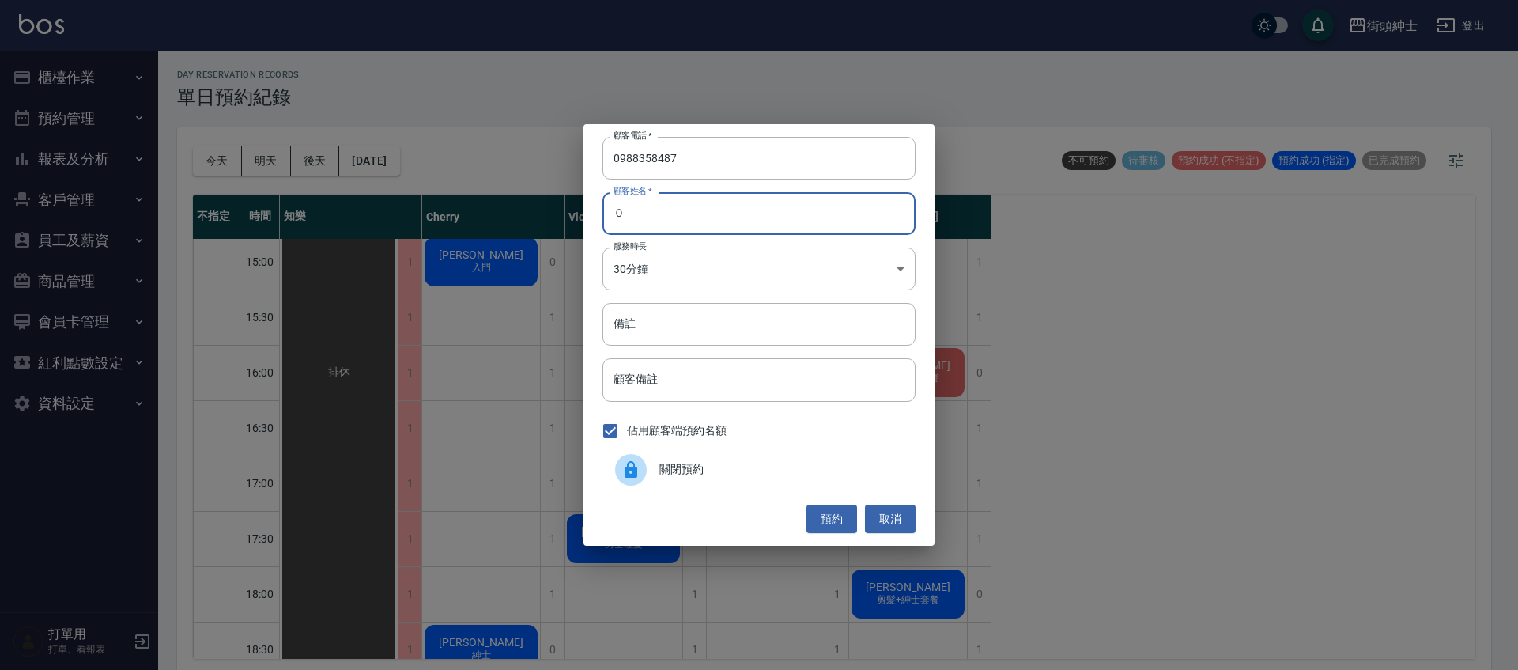
type input "０"
click at [774, 265] on body "街頭紳士 登出 櫃檯作業 打帳單 帳單列表 營業儀表板 現金收支登錄 材料自購登錄 每日結帳 排班表 現場電腦打卡 預約管理 預約管理 單日預約紀錄 單週預約…" at bounding box center [759, 337] width 1518 height 675
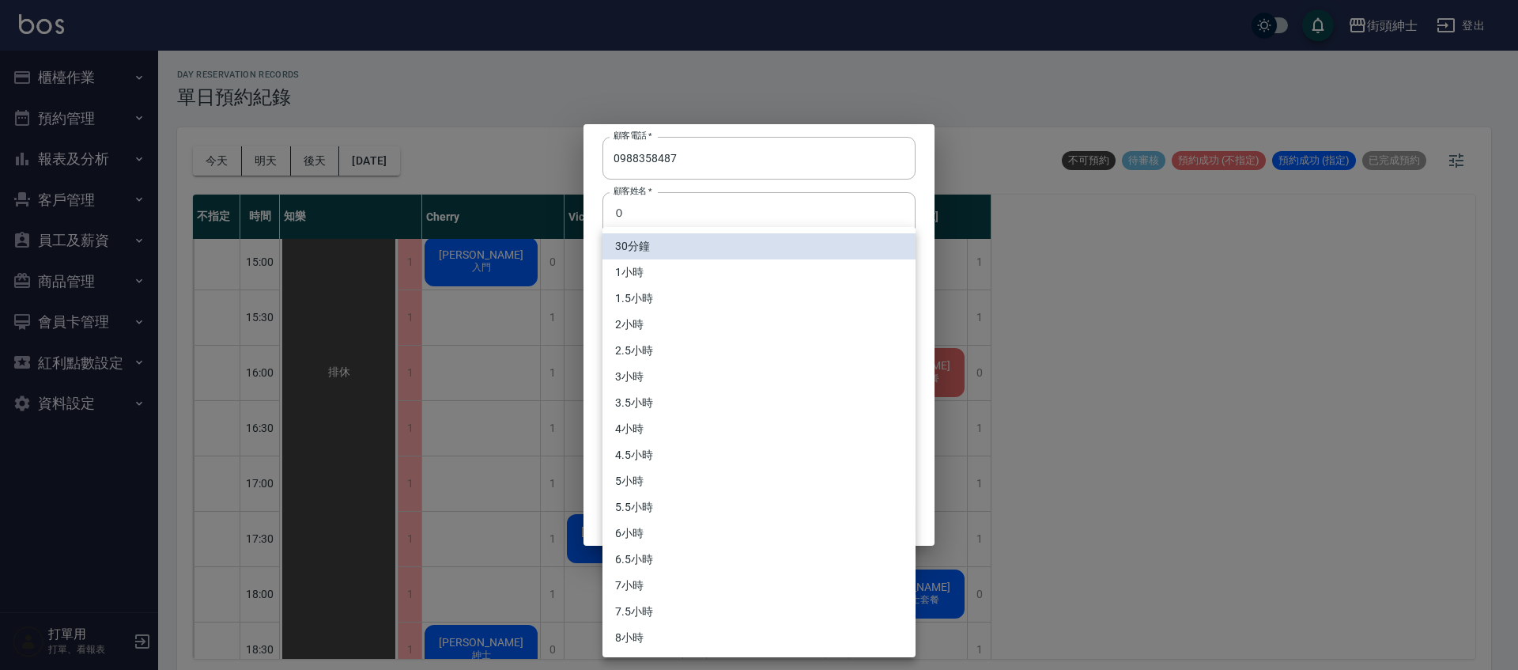
click at [802, 214] on div at bounding box center [759, 335] width 1518 height 670
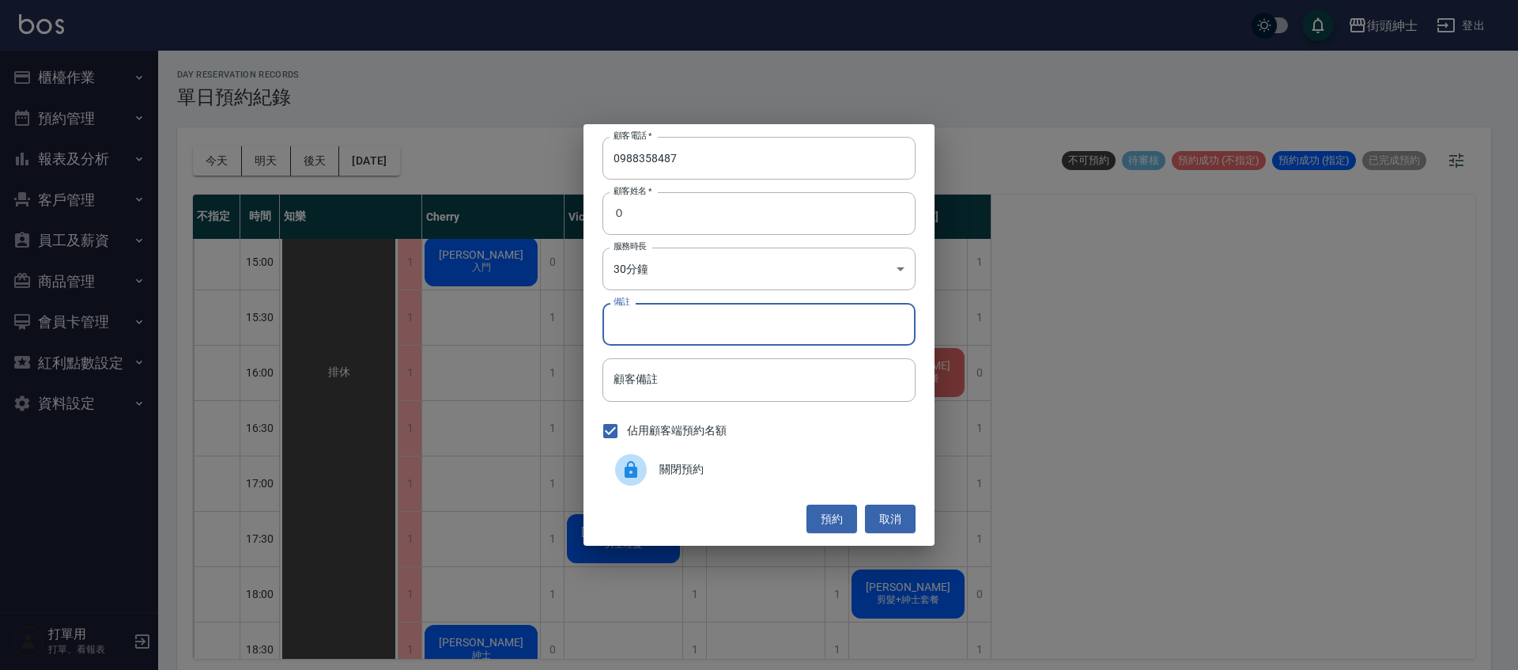
click at [739, 333] on input "備註" at bounding box center [759, 324] width 313 height 43
type input "g"
type input "紳士"
click at [840, 513] on button "預約" at bounding box center [832, 519] width 51 height 29
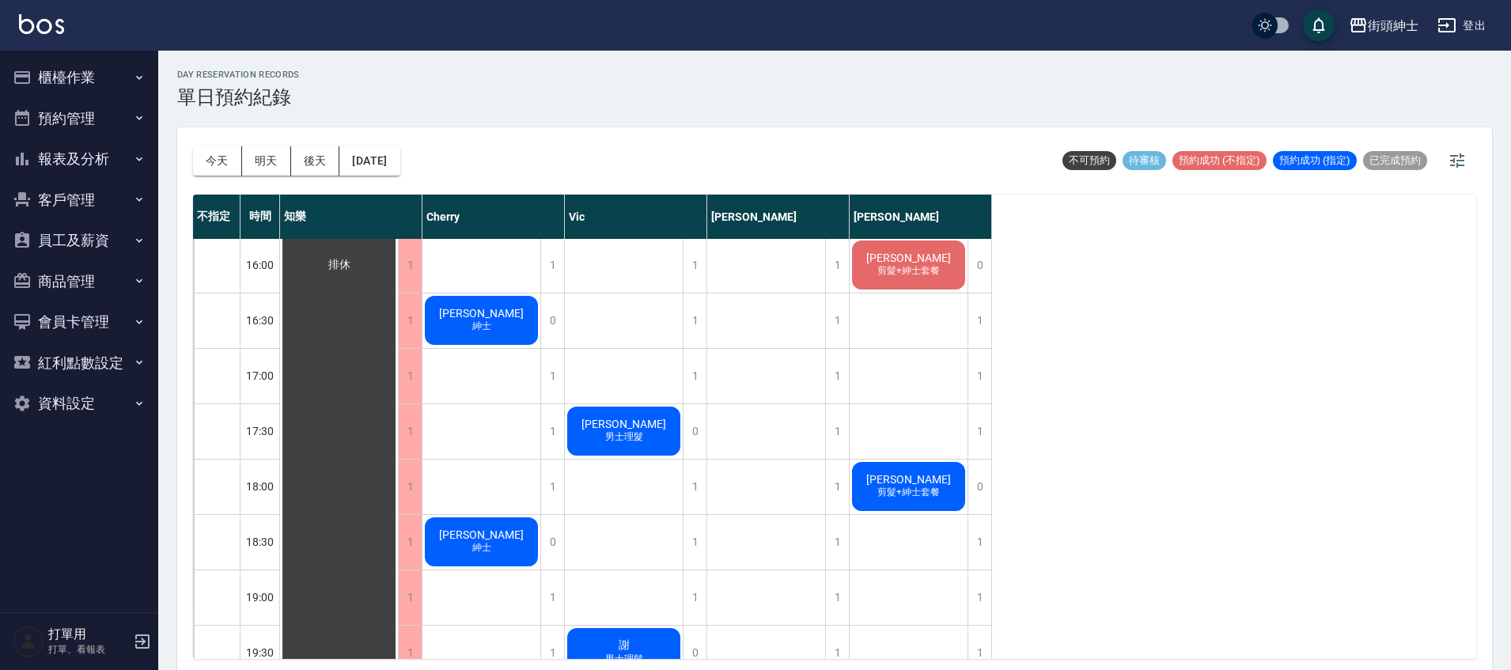
scroll to position [743, 0]
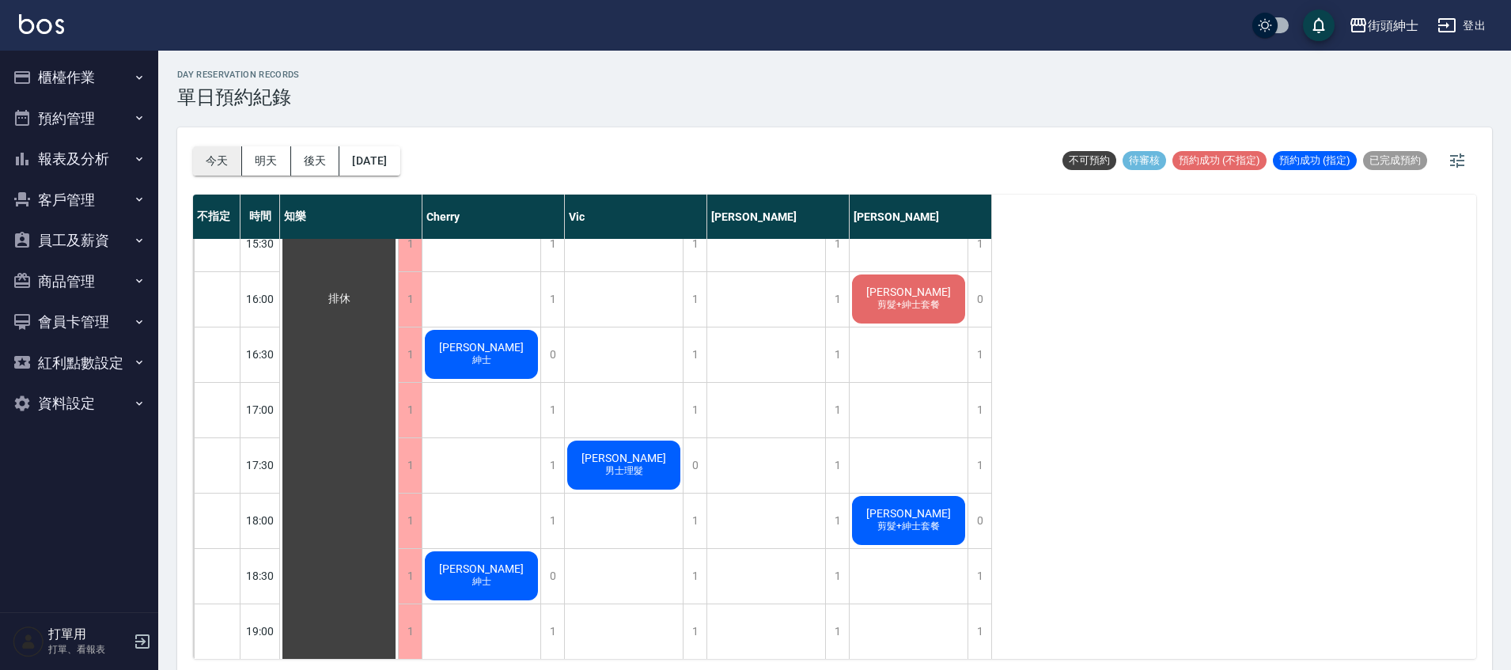
click at [202, 167] on button "今天" at bounding box center [217, 160] width 49 height 29
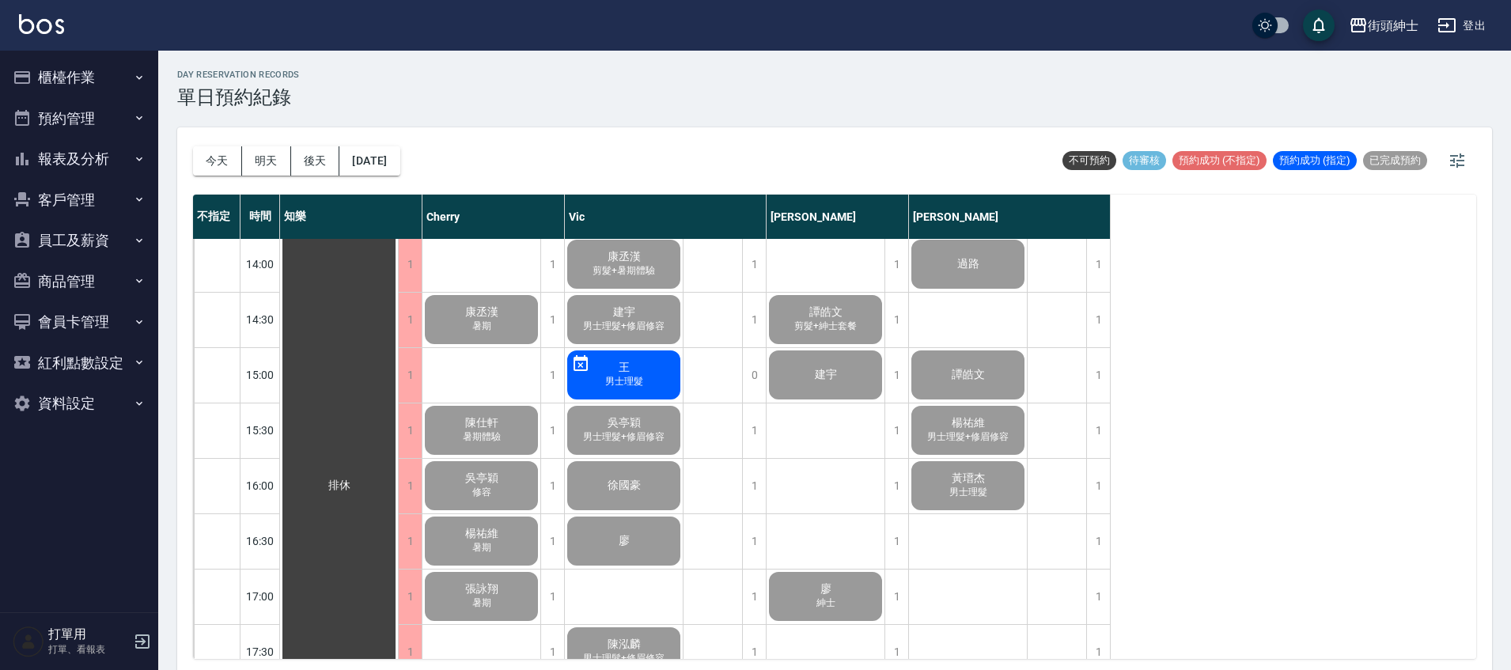
scroll to position [554, 0]
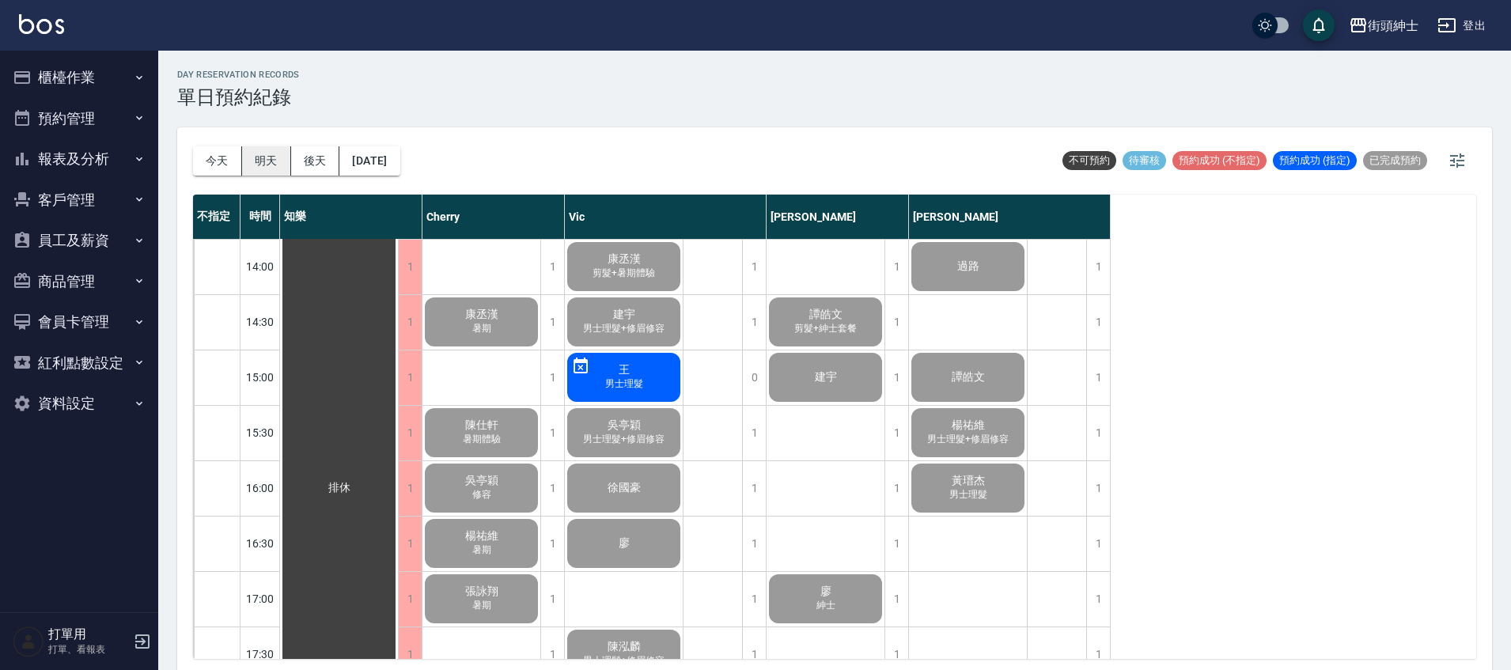
click at [265, 164] on button "明天" at bounding box center [266, 160] width 49 height 29
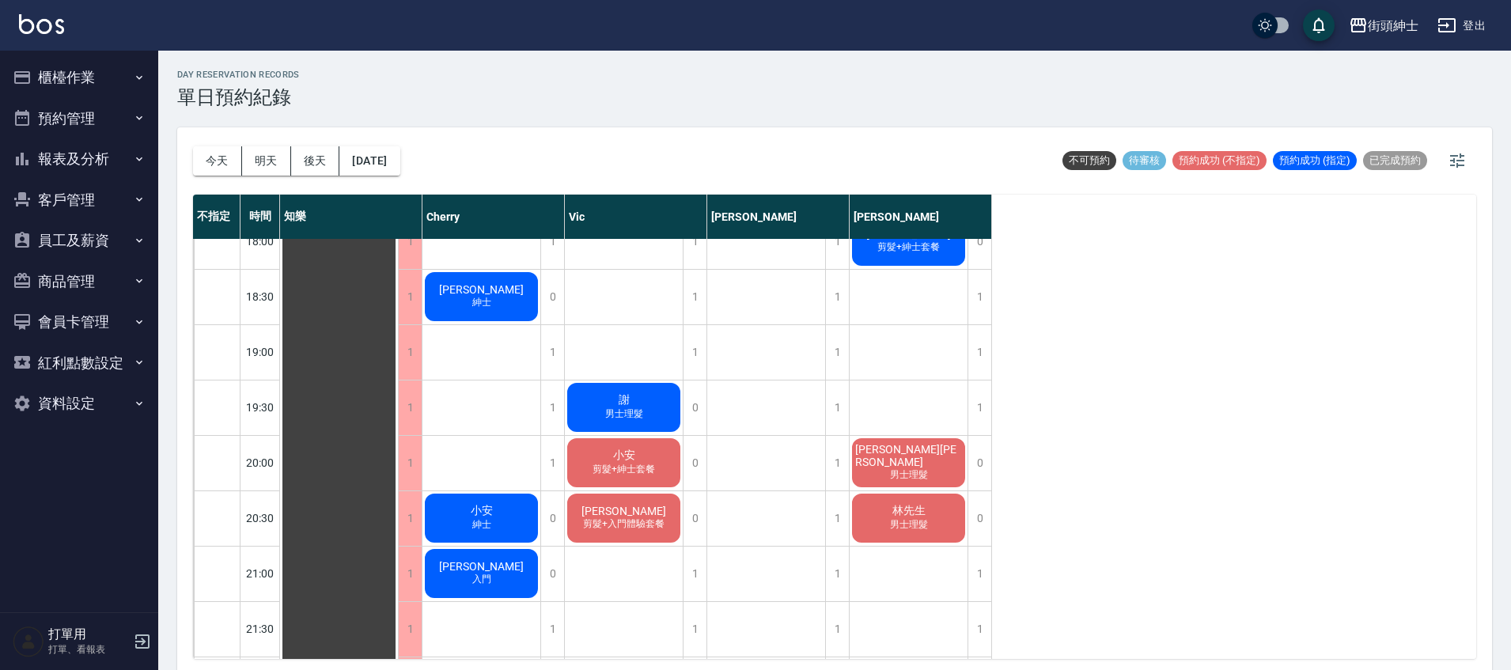
scroll to position [1025, 0]
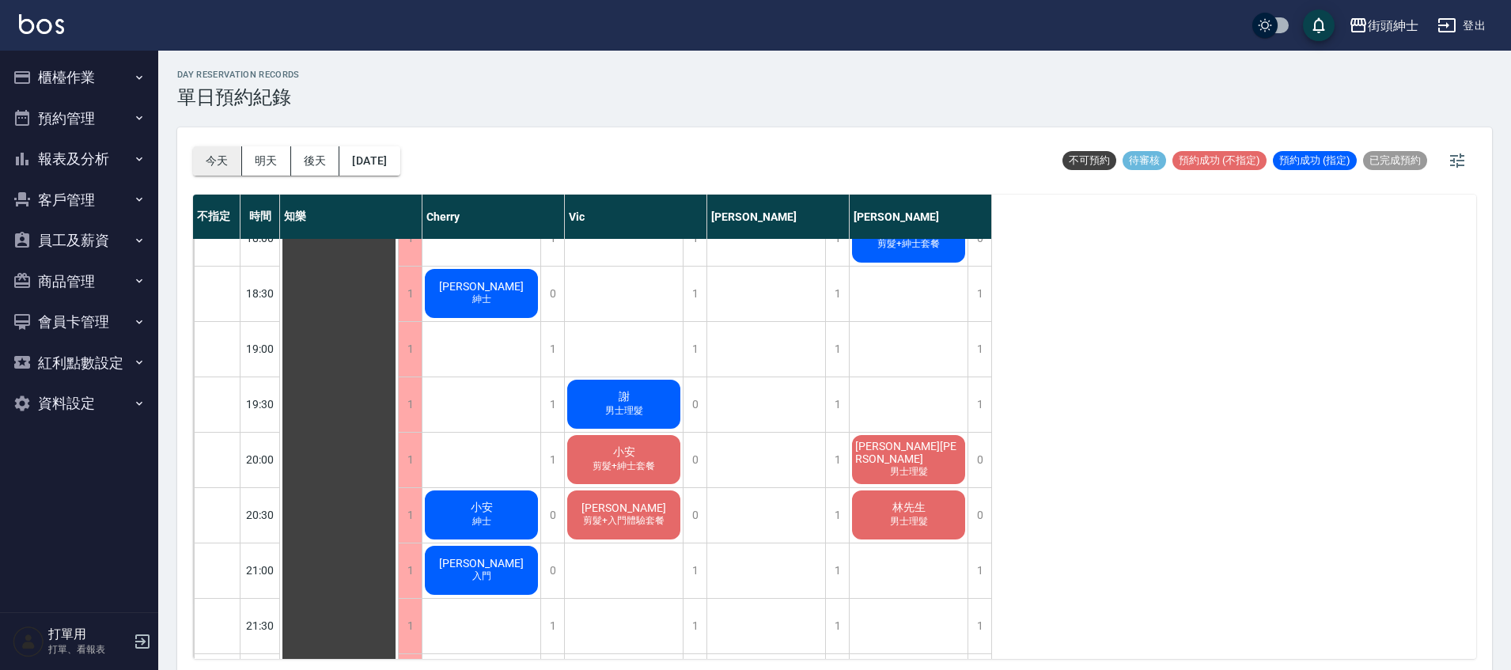
click at [222, 170] on button "今天" at bounding box center [217, 160] width 49 height 29
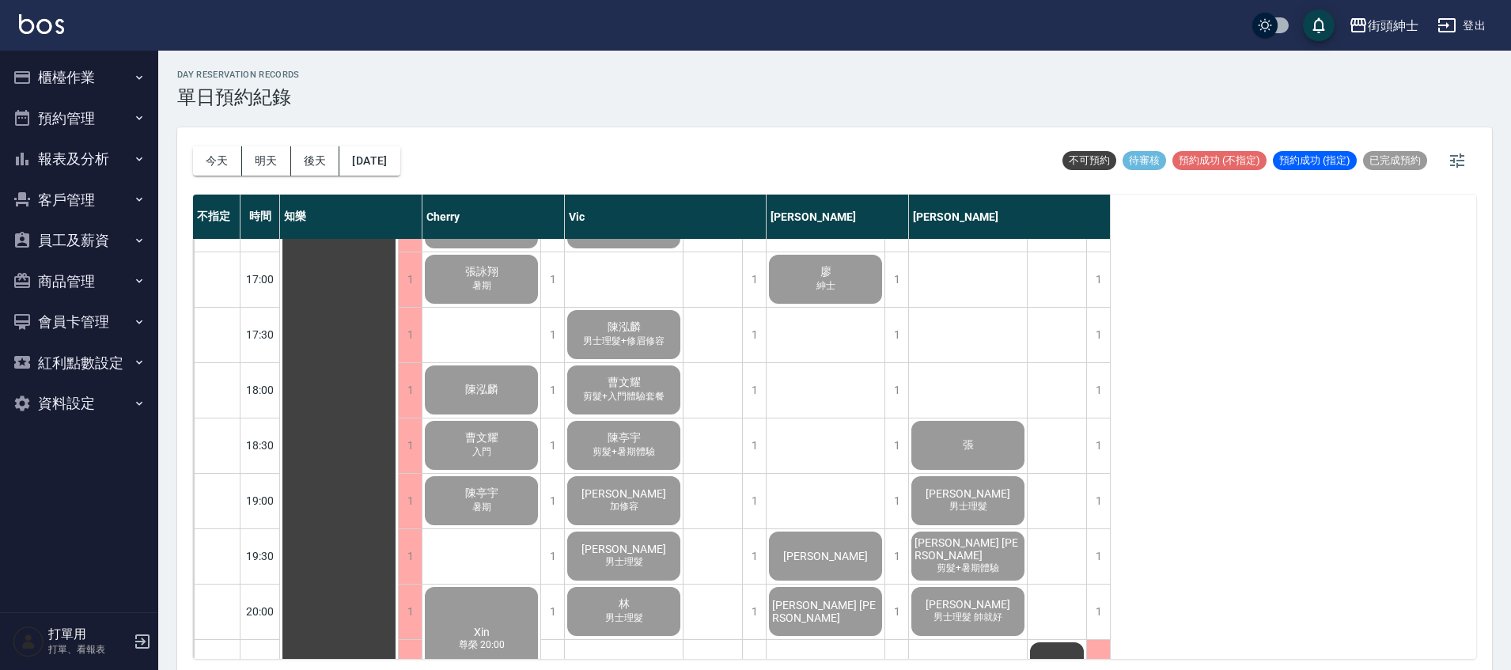
scroll to position [872, 0]
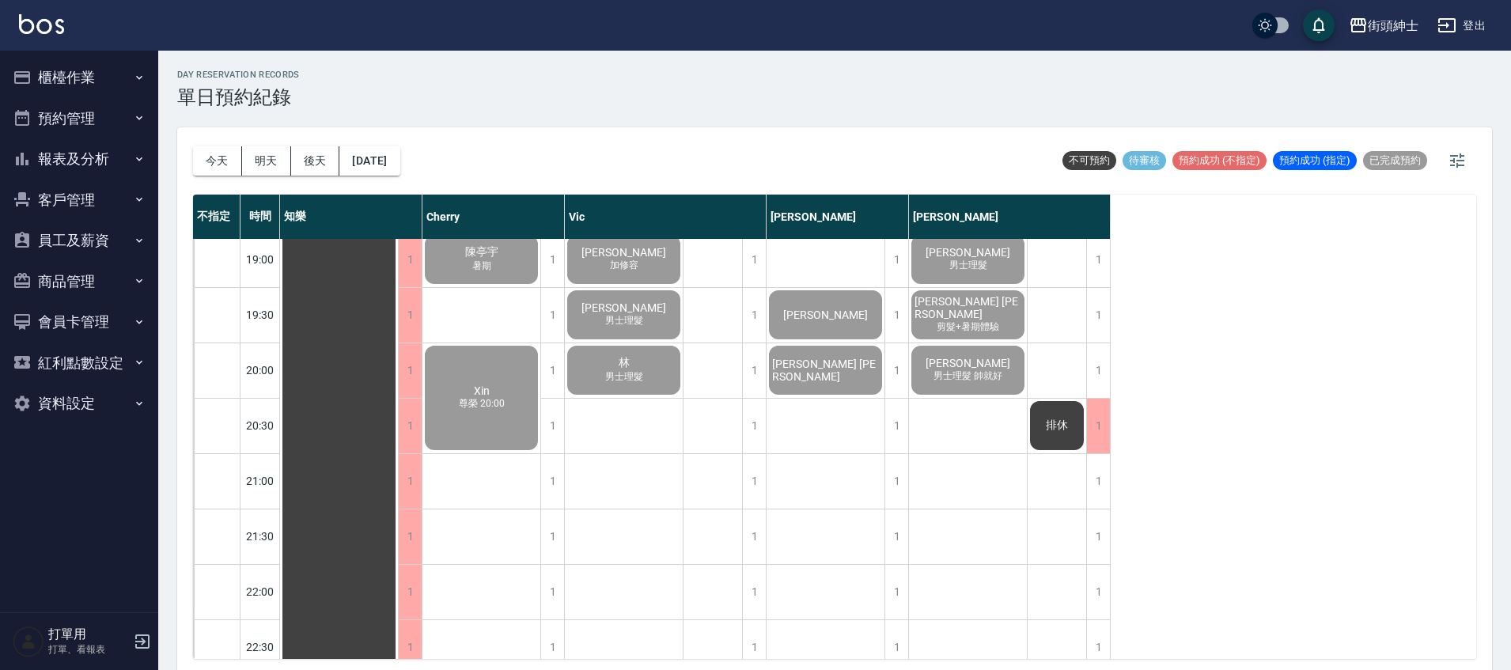
scroll to position [1046, 0]
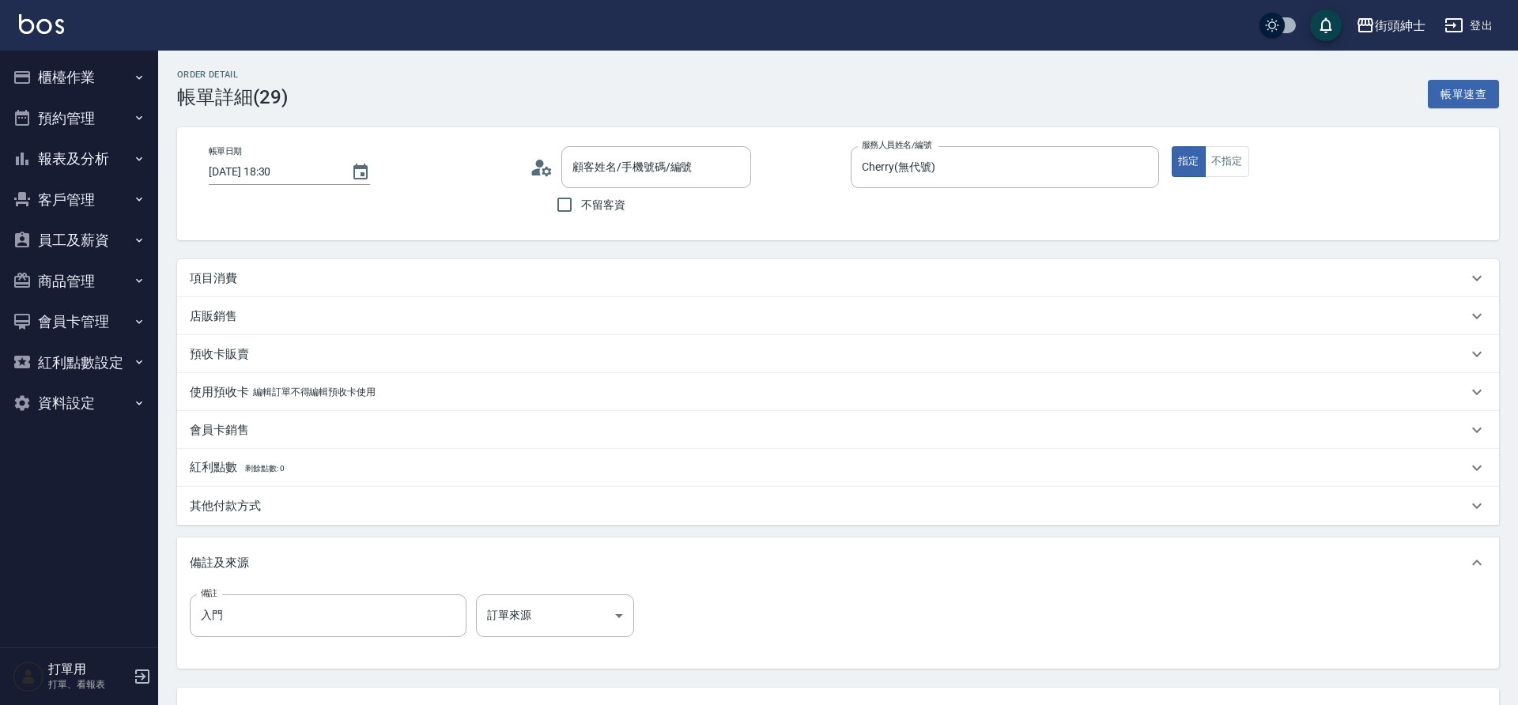
type input "修容(A03)"
type input "入門體驗"
click at [217, 283] on p "項目消費" at bounding box center [213, 278] width 47 height 17
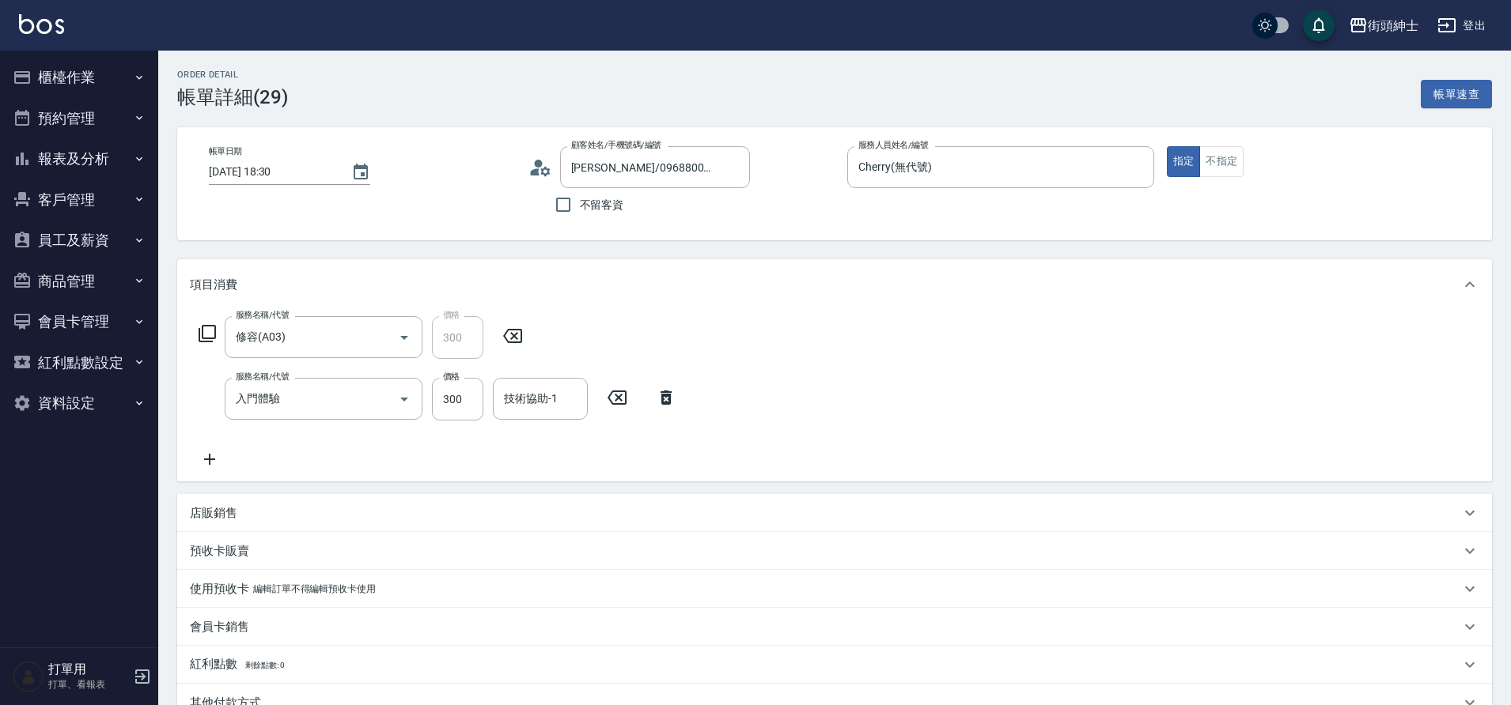
type input "[PERSON_NAME]/0968800398/null"
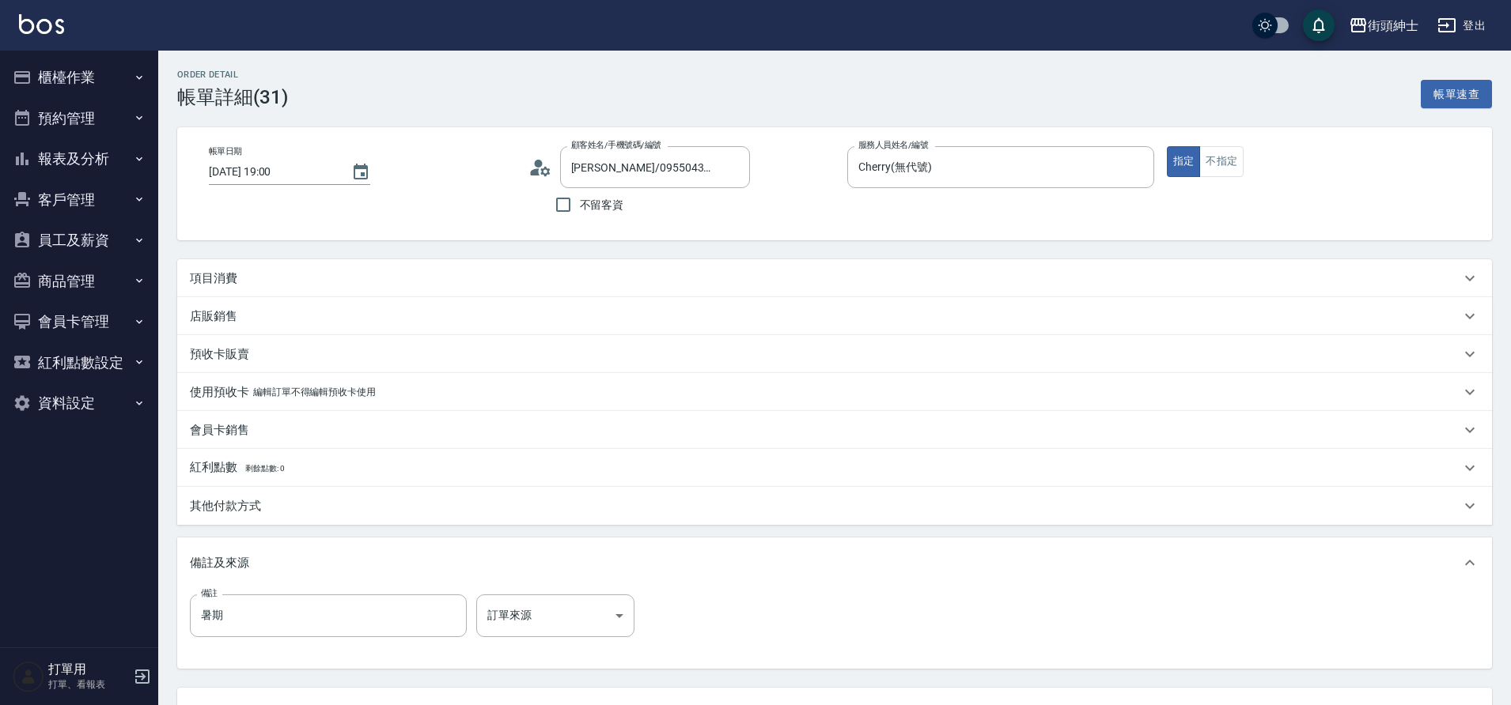
click at [307, 283] on div "項目消費" at bounding box center [825, 278] width 1270 height 17
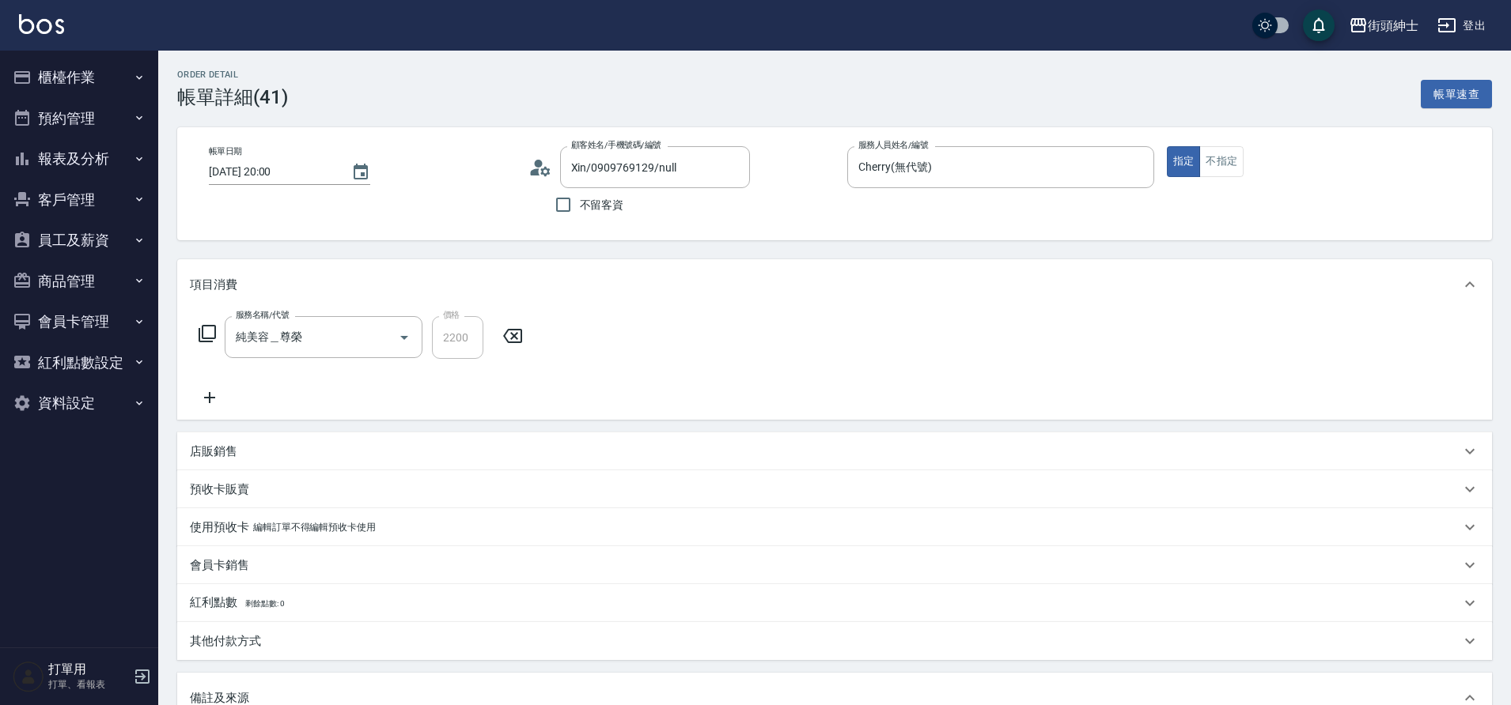
click at [81, 118] on button "預約管理" at bounding box center [79, 118] width 146 height 41
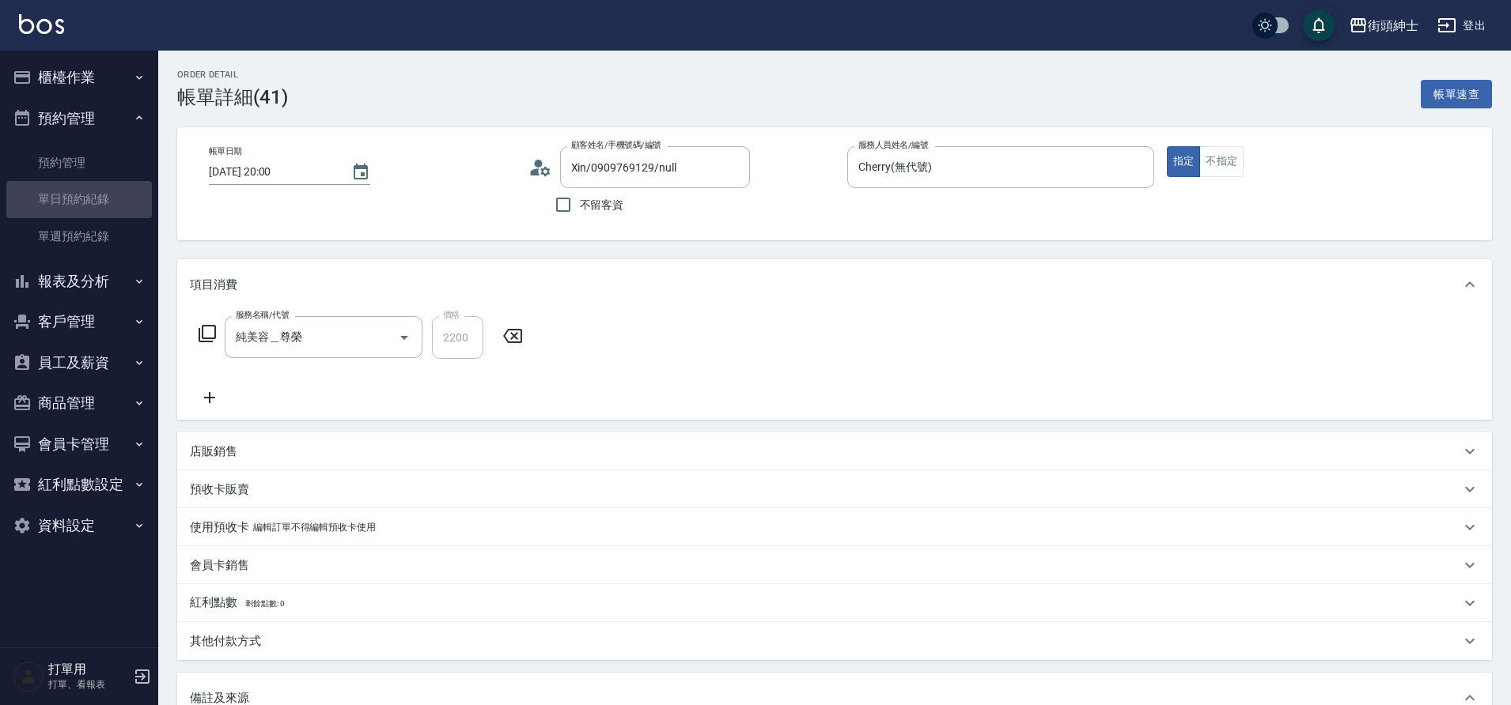
click at [88, 207] on link "單日預約紀錄" at bounding box center [79, 199] width 146 height 36
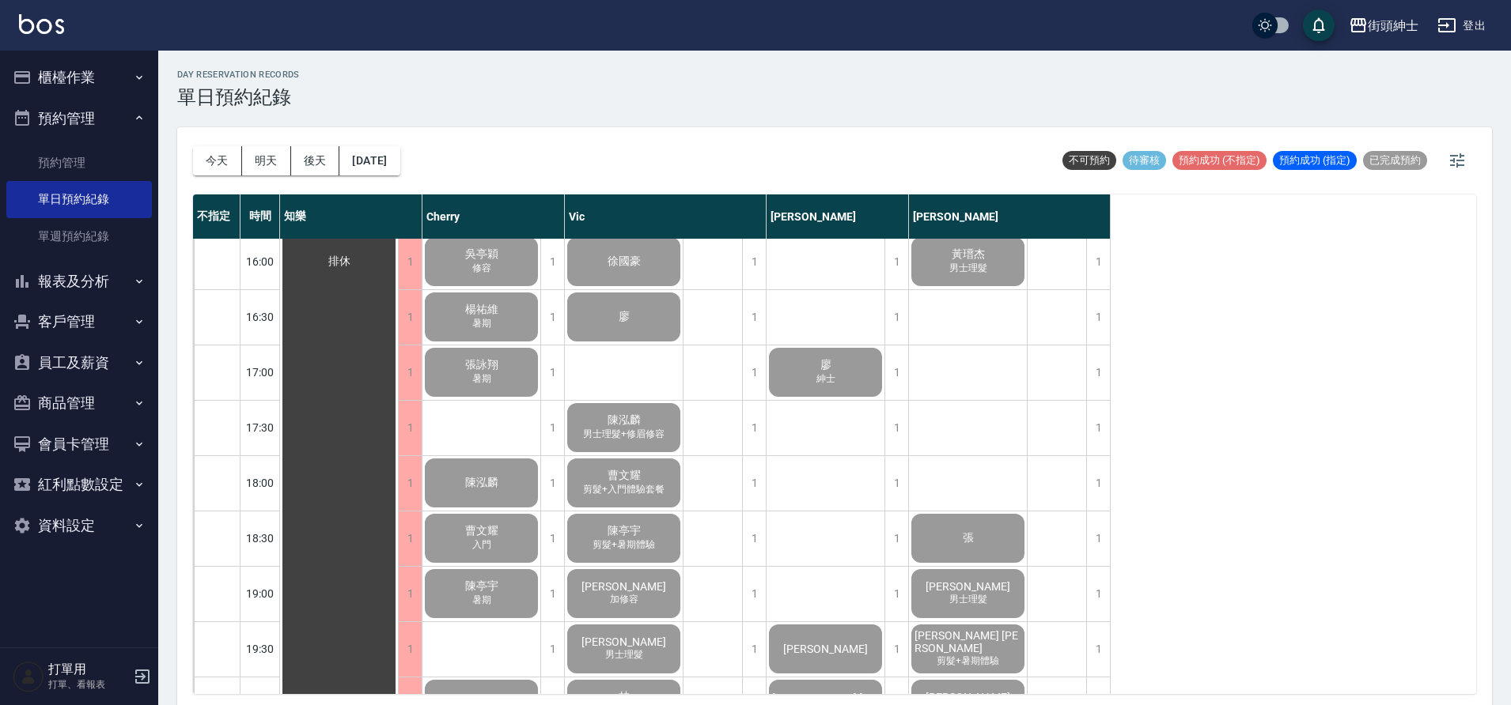
scroll to position [1033, 0]
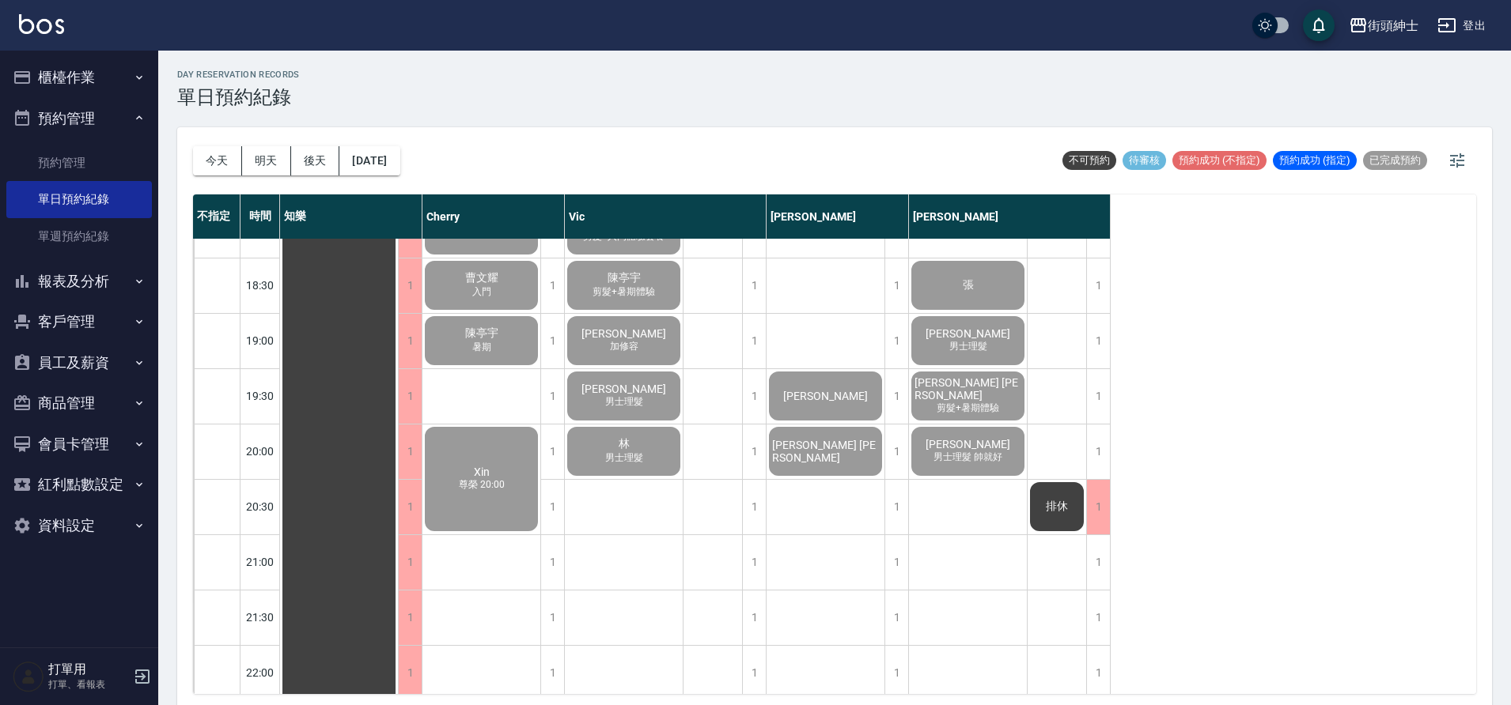
click at [398, 461] on div "[PERSON_NAME] 20:00" at bounding box center [339, 9] width 118 height 1604
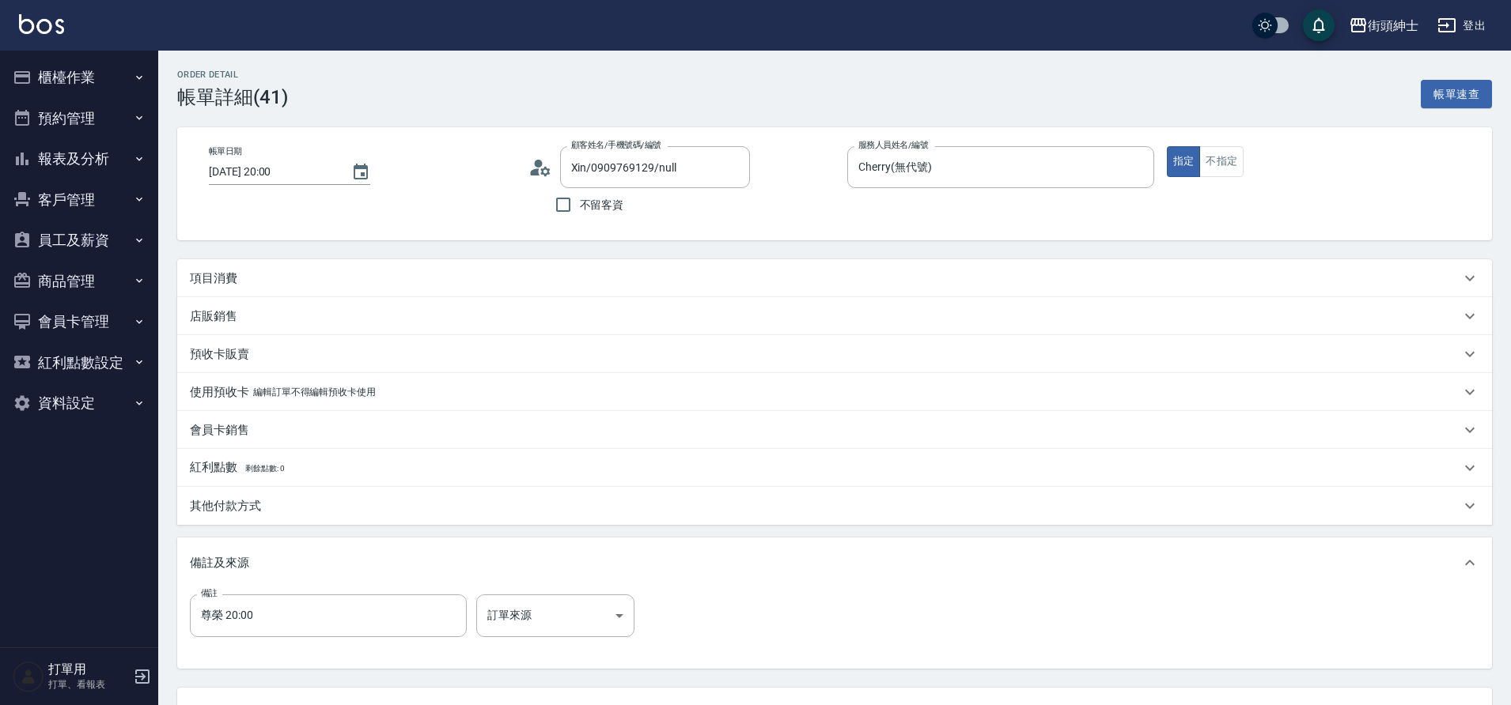
click at [229, 291] on div "項目消費" at bounding box center [834, 278] width 1314 height 38
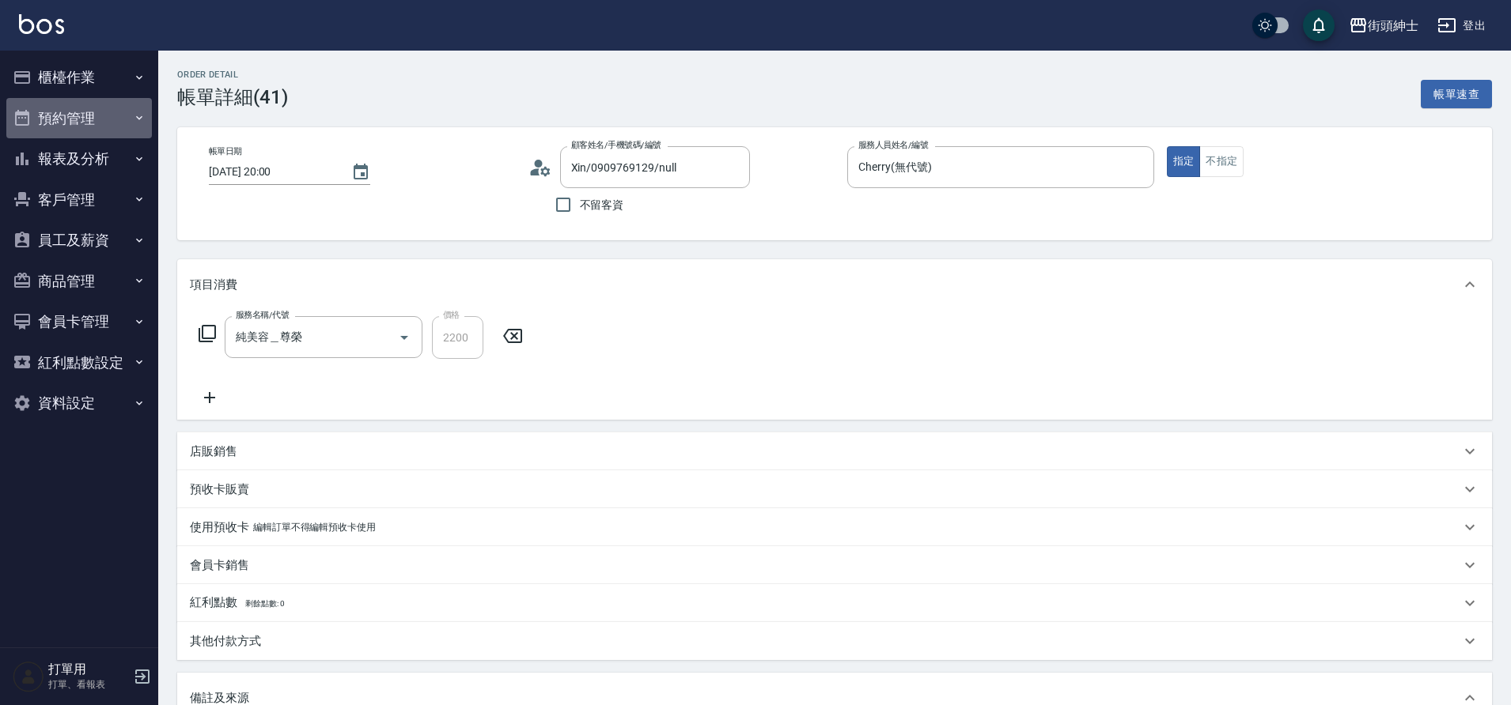
click at [89, 99] on button "預約管理" at bounding box center [79, 118] width 146 height 41
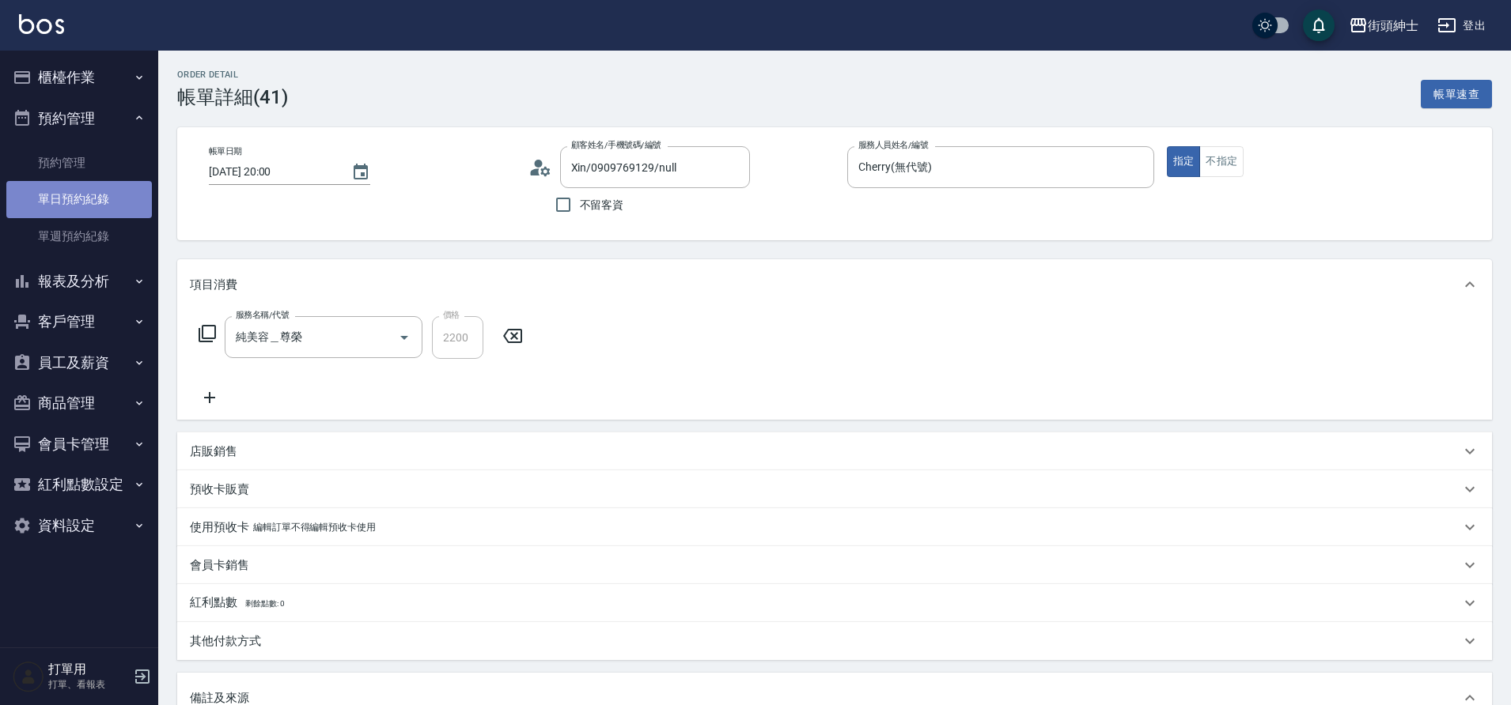
drag, startPoint x: 0, startPoint y: 0, endPoint x: 102, endPoint y: 202, distance: 226.0
click at [102, 202] on link "單日預約紀錄" at bounding box center [79, 199] width 146 height 36
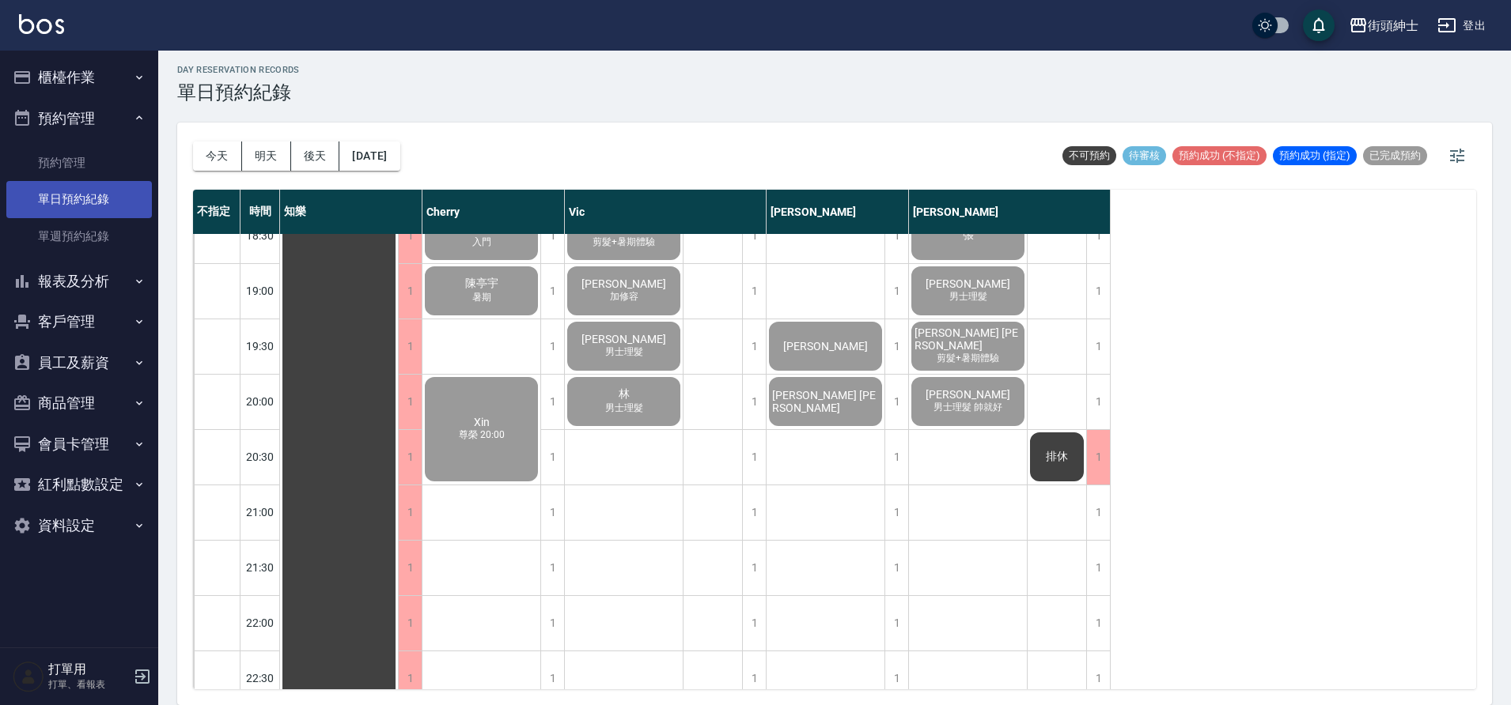
scroll to position [1087, 0]
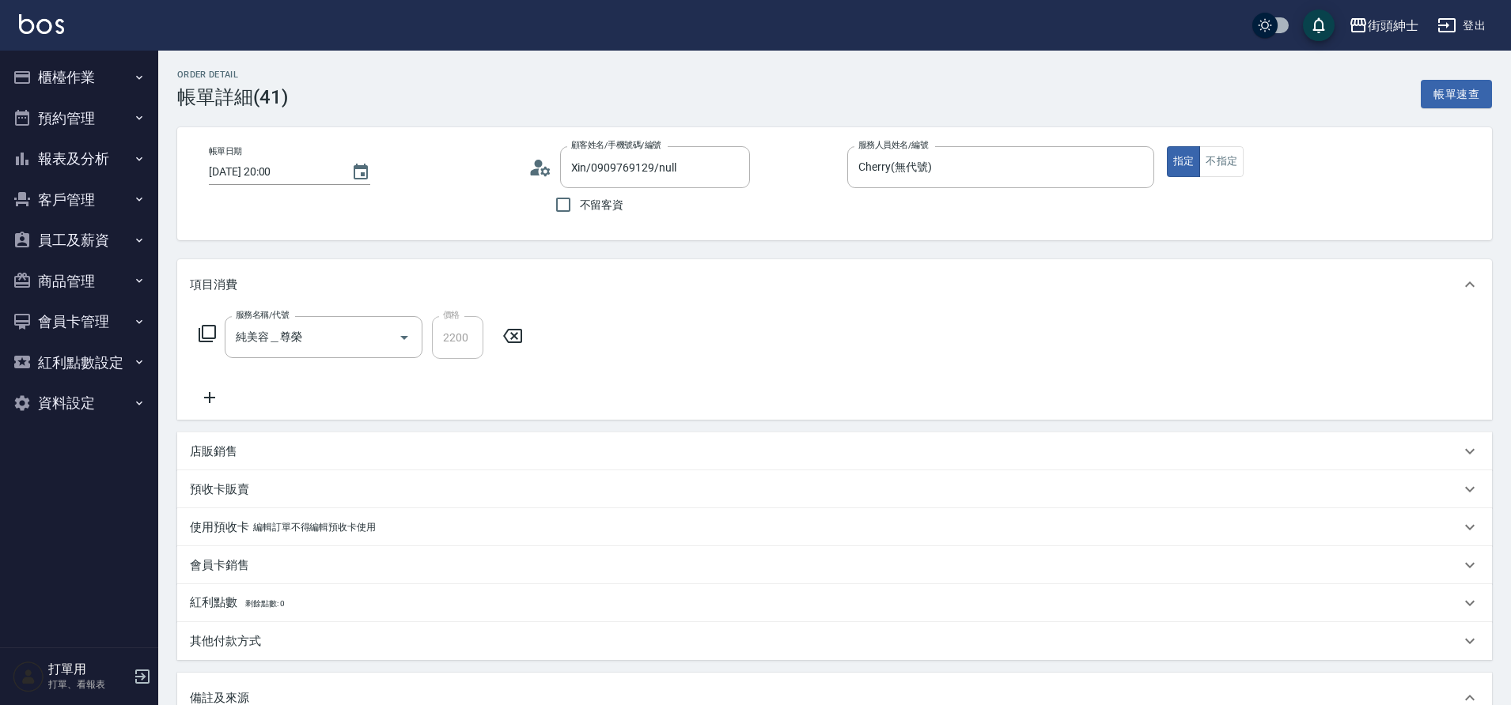
click at [81, 118] on button "預約管理" at bounding box center [79, 118] width 146 height 41
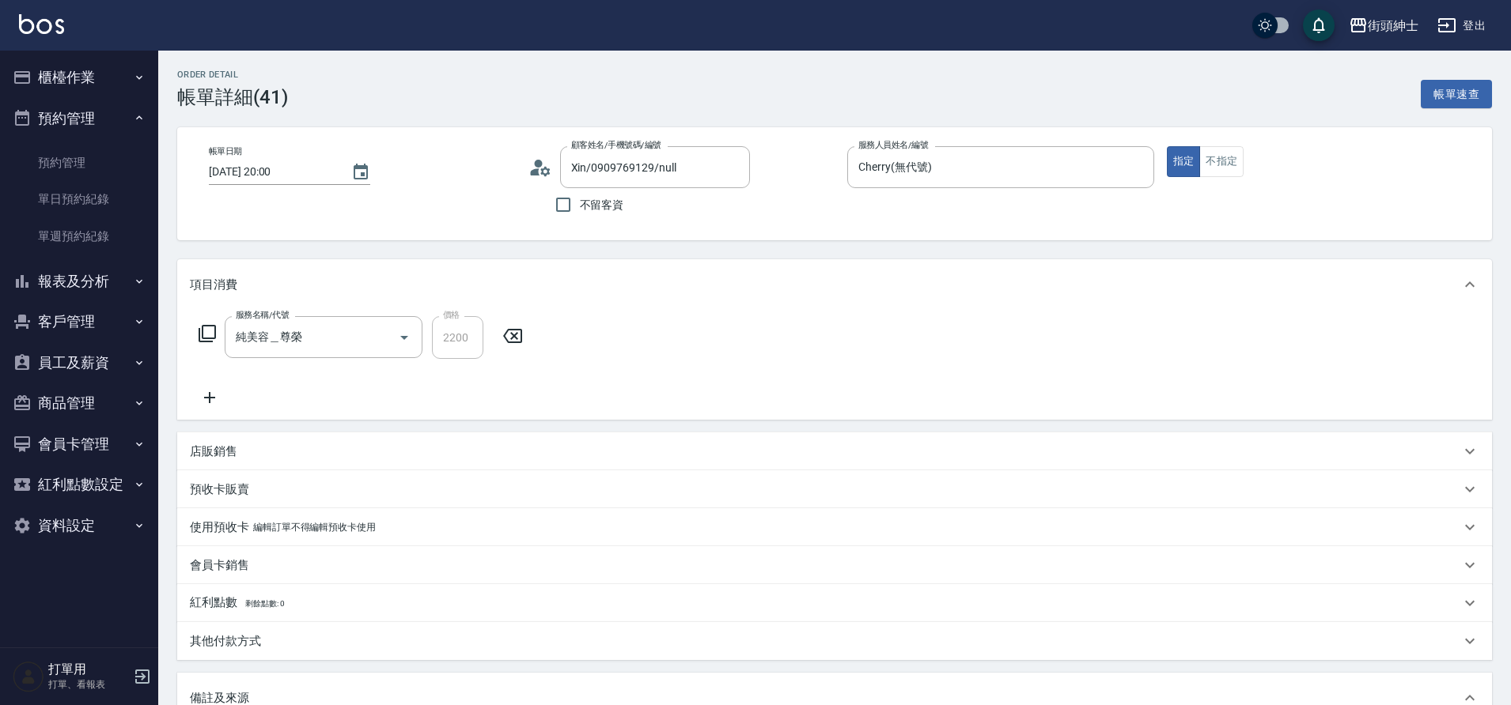
click at [75, 199] on link "單日預約紀錄" at bounding box center [79, 199] width 146 height 36
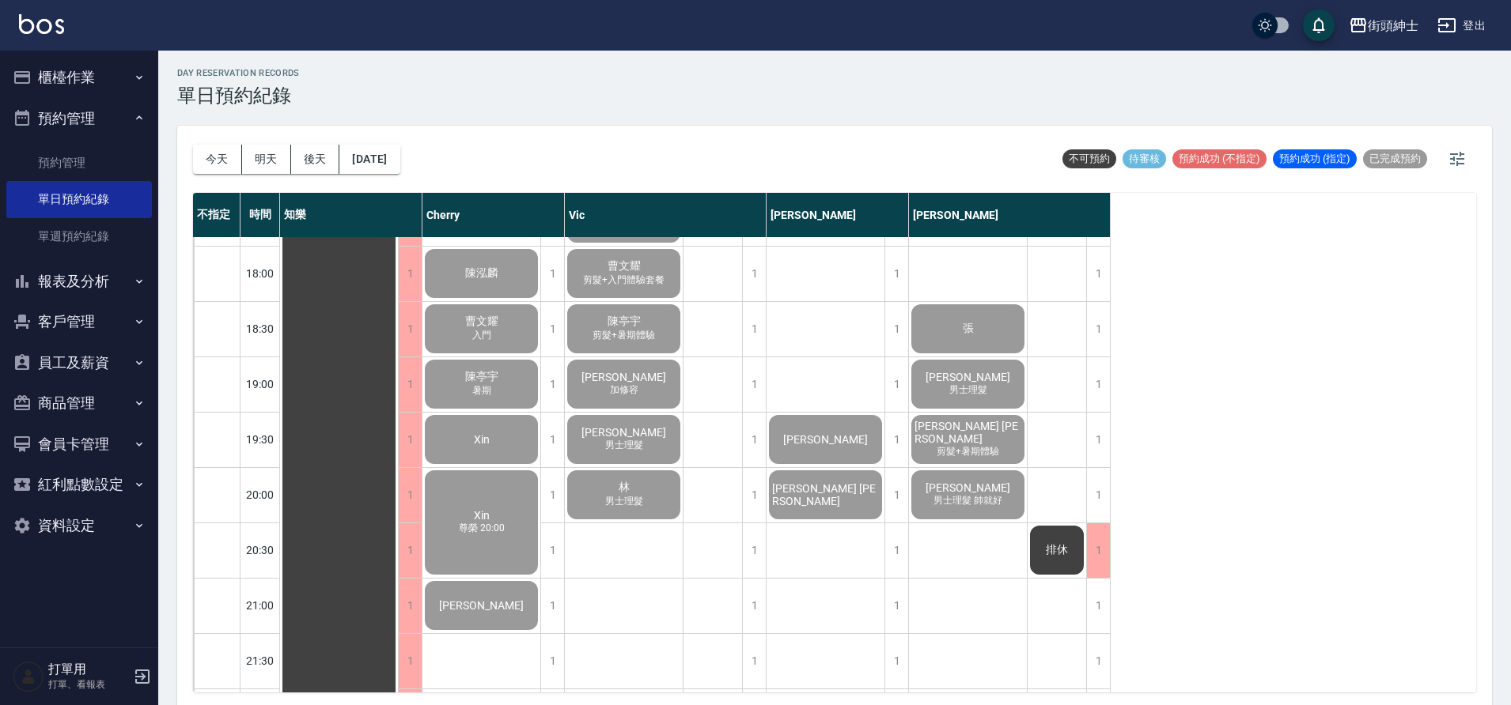
scroll to position [989, 0]
click at [1510, 168] on html "街頭紳士 登出 櫃檯作業 打帳單 帳單列表 營業儀表板 現金收支登錄 材料自購登錄 每日結帳 排班表 現場電腦打卡 預約管理 預約管理 單日預約紀錄 單週預約…" at bounding box center [755, 353] width 1511 height 710
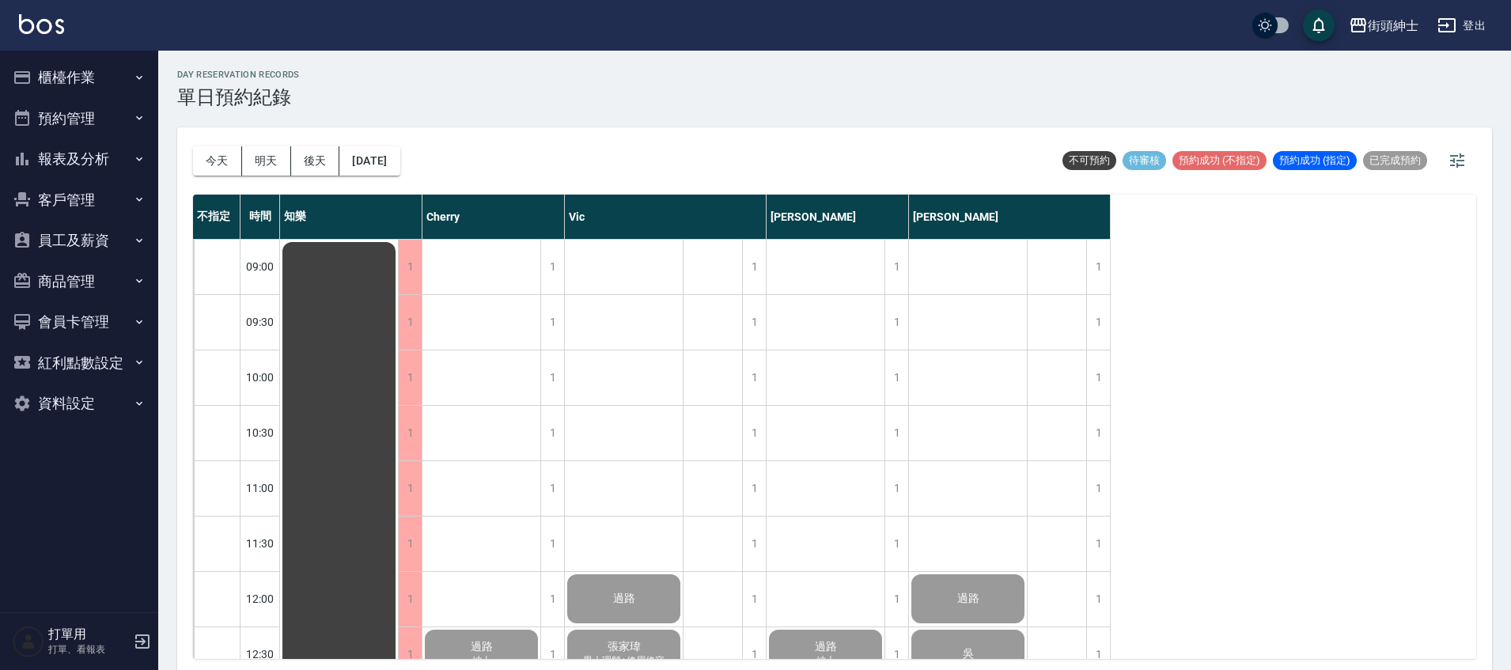
scroll to position [1046, 0]
